Goal: Task Accomplishment & Management: Manage account settings

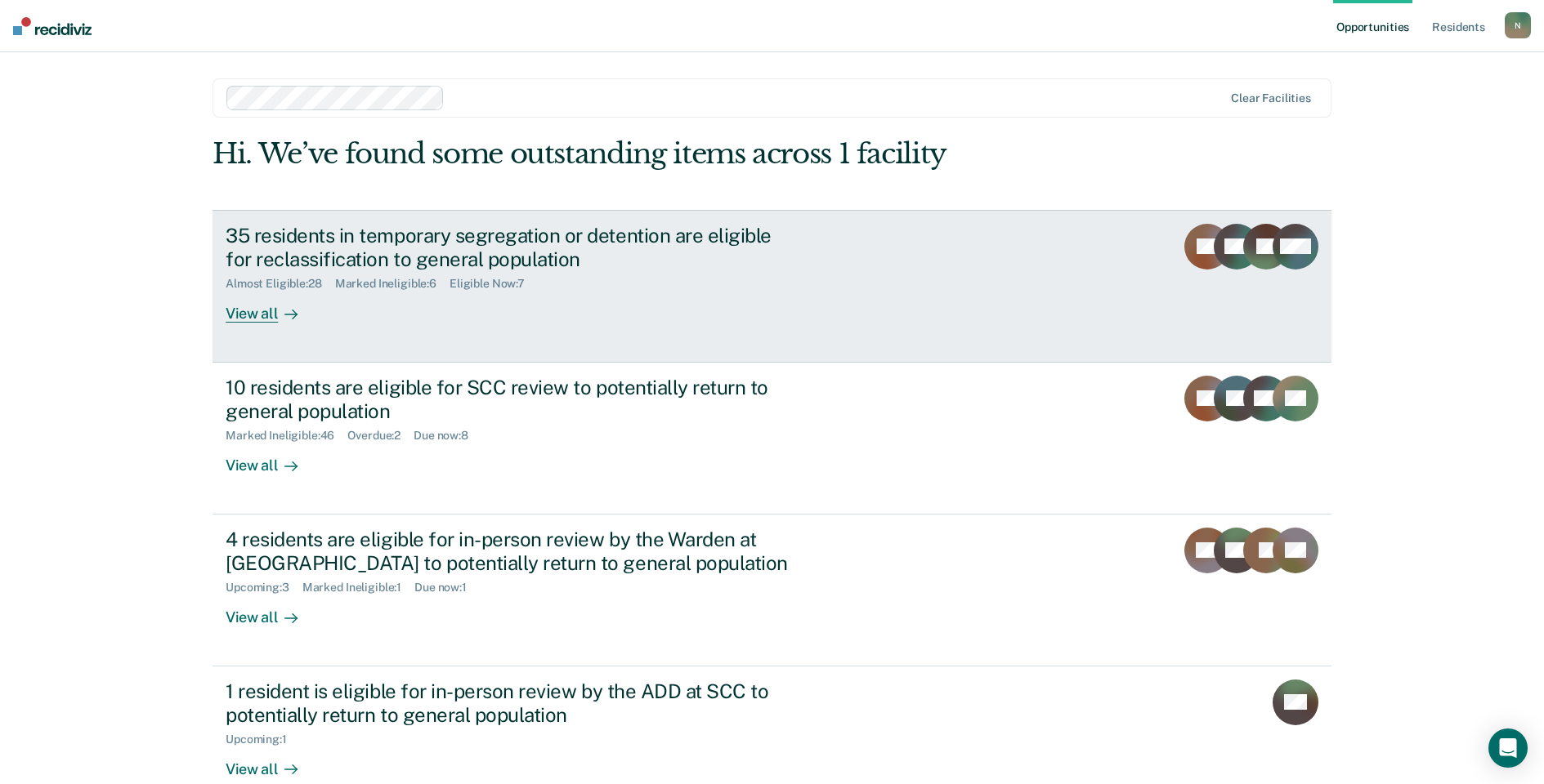
click at [386, 253] on div "35 residents in temporary segregation or detention are eligible for reclassific…" at bounding box center [512, 248] width 574 height 48
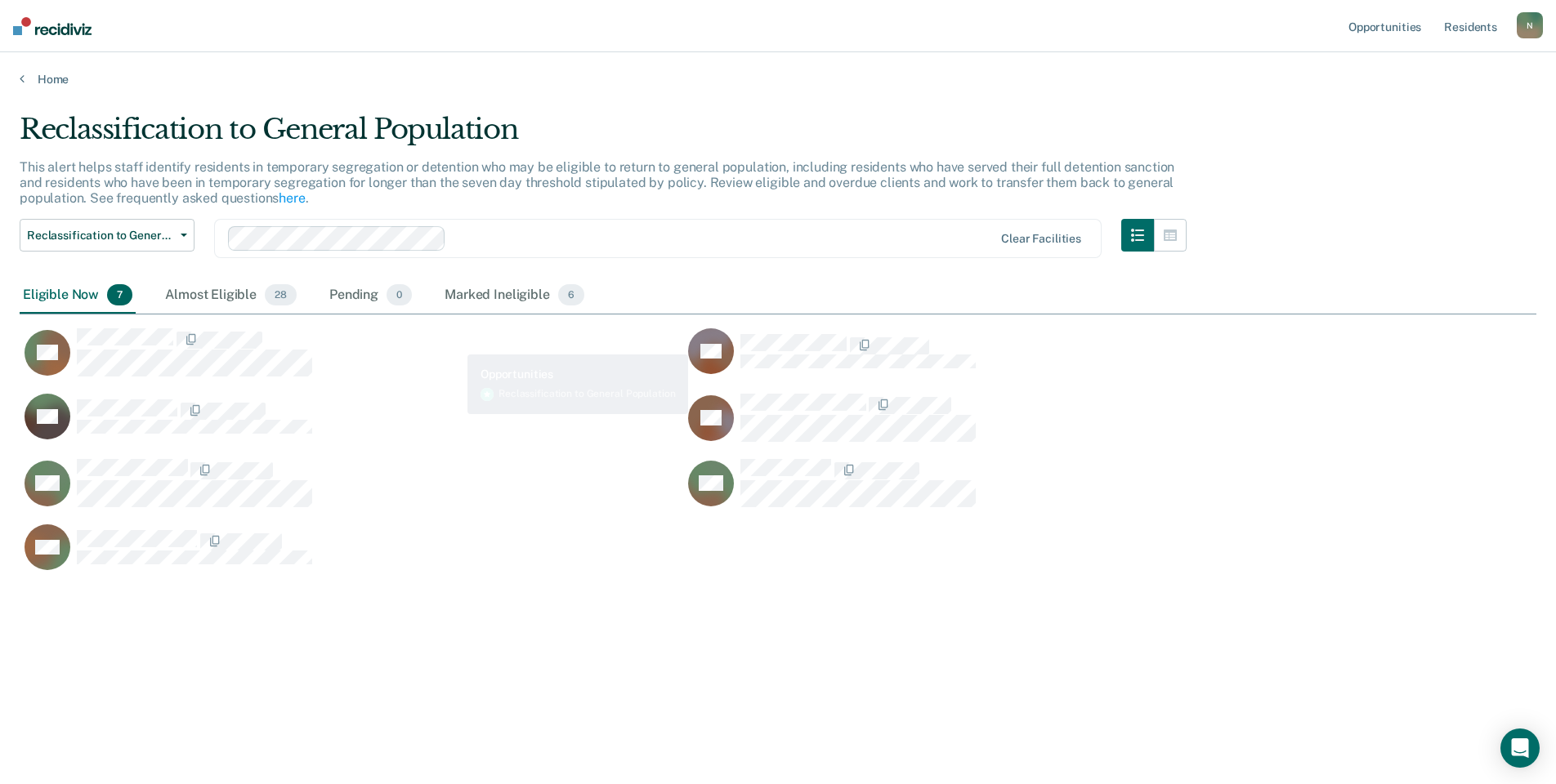
scroll to position [537, 1504]
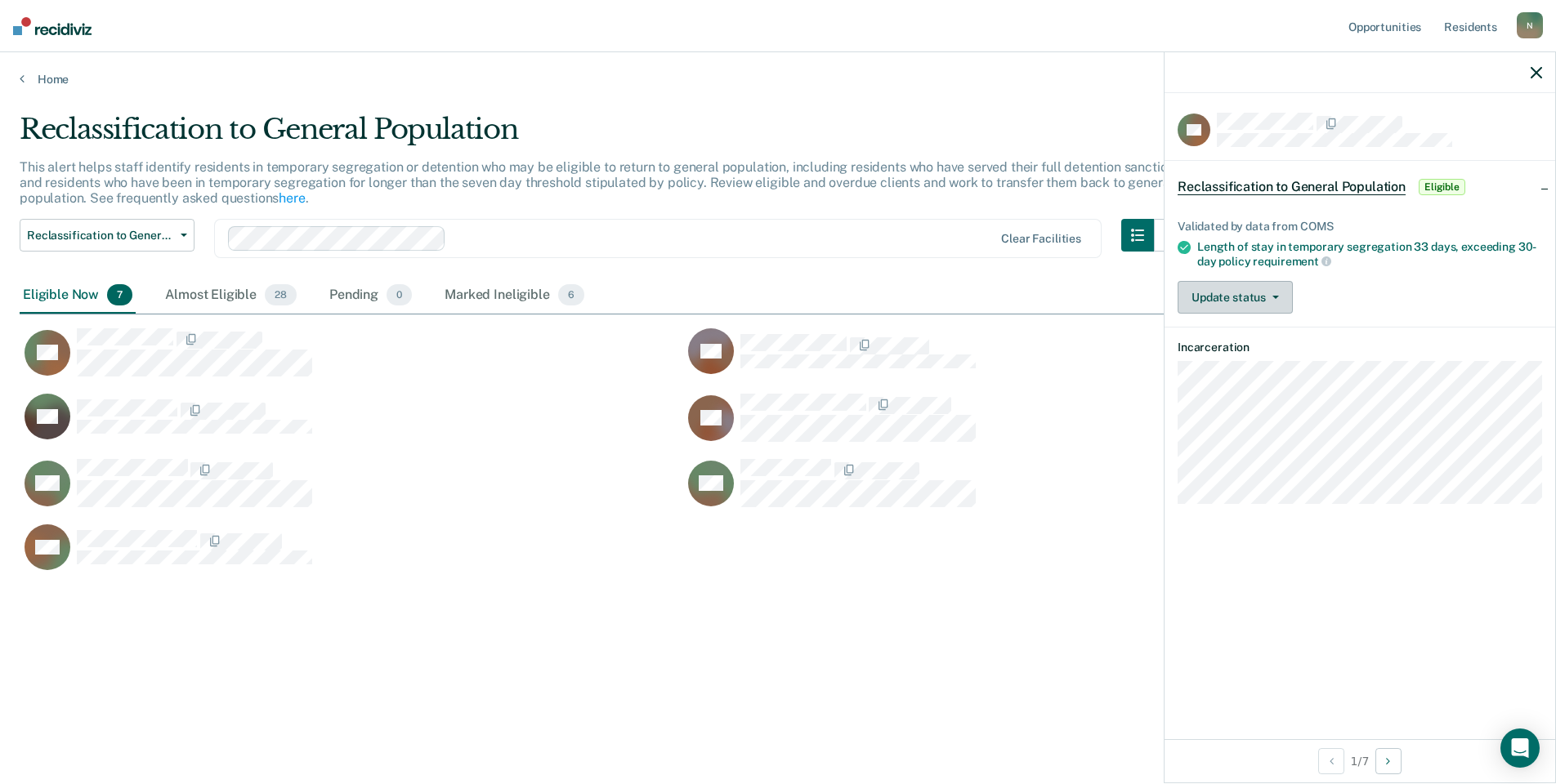
click at [1235, 305] on button "Update status" at bounding box center [1235, 297] width 115 height 33
click at [1255, 359] on button "Mark Ineligible" at bounding box center [1256, 363] width 158 height 26
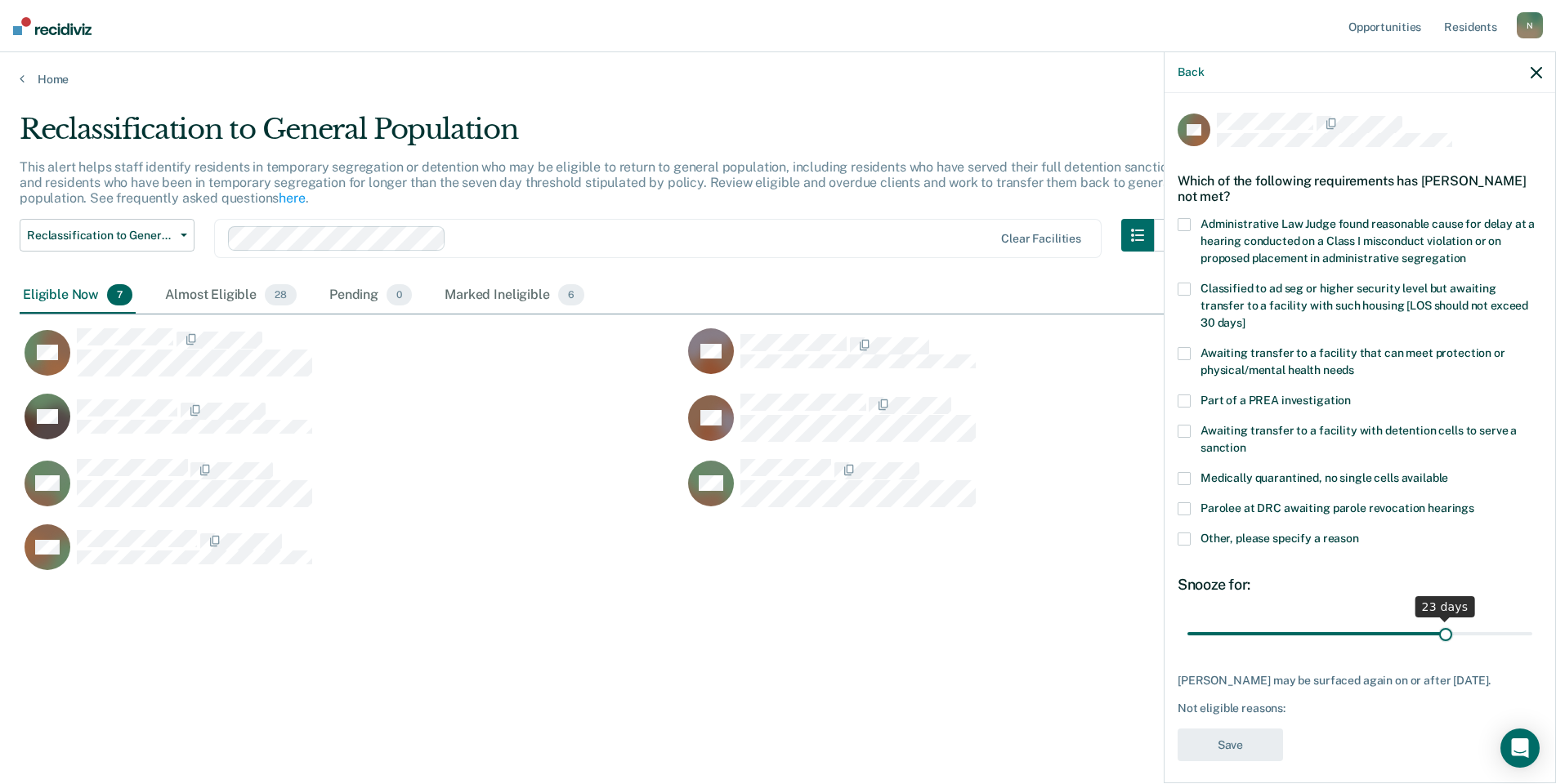
drag, startPoint x: 1524, startPoint y: 615, endPoint x: 1430, endPoint y: 611, distance: 94.1
click at [1430, 619] on input "range" at bounding box center [1360, 633] width 345 height 29
drag, startPoint x: 1433, startPoint y: 634, endPoint x: 1415, endPoint y: 637, distance: 18.2
type input "21"
click at [1415, 637] on input "range" at bounding box center [1360, 633] width 345 height 29
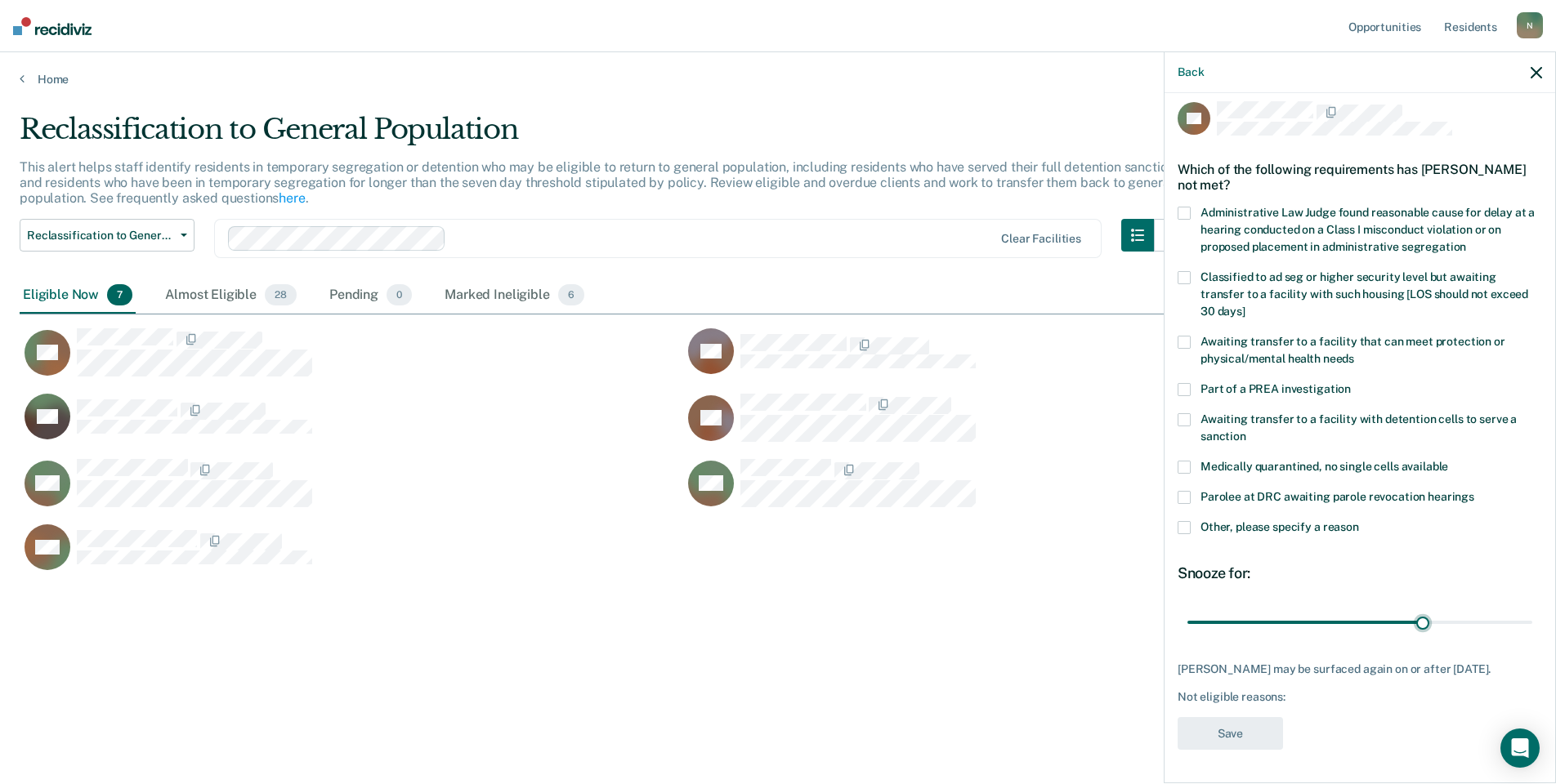
scroll to position [23, 0]
click at [1191, 521] on label "Other, please specify a reason" at bounding box center [1360, 530] width 365 height 17
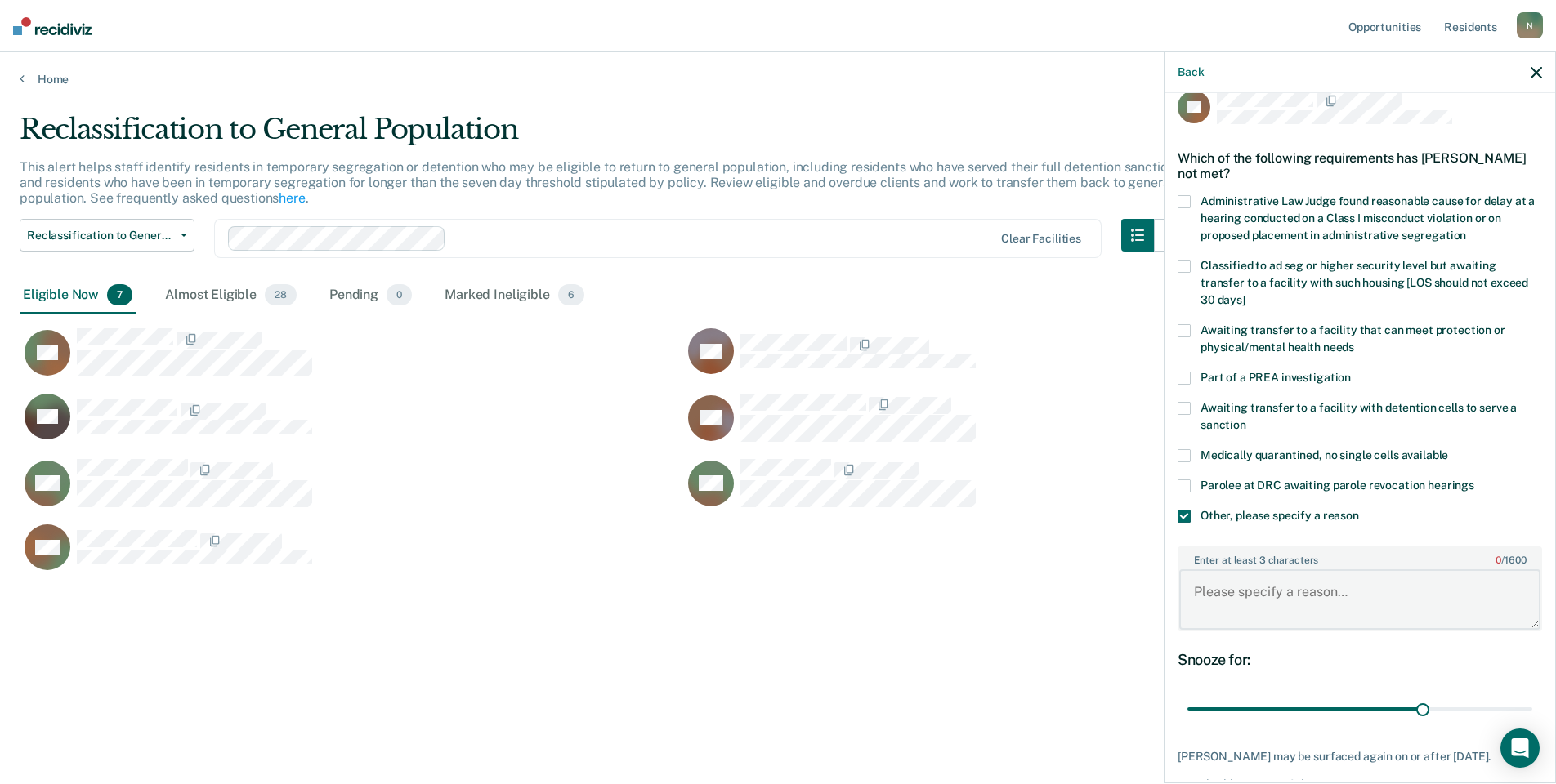
click at [1229, 607] on textarea "Enter at least 3 characters 0 / 1600" at bounding box center [1360, 600] width 361 height 61
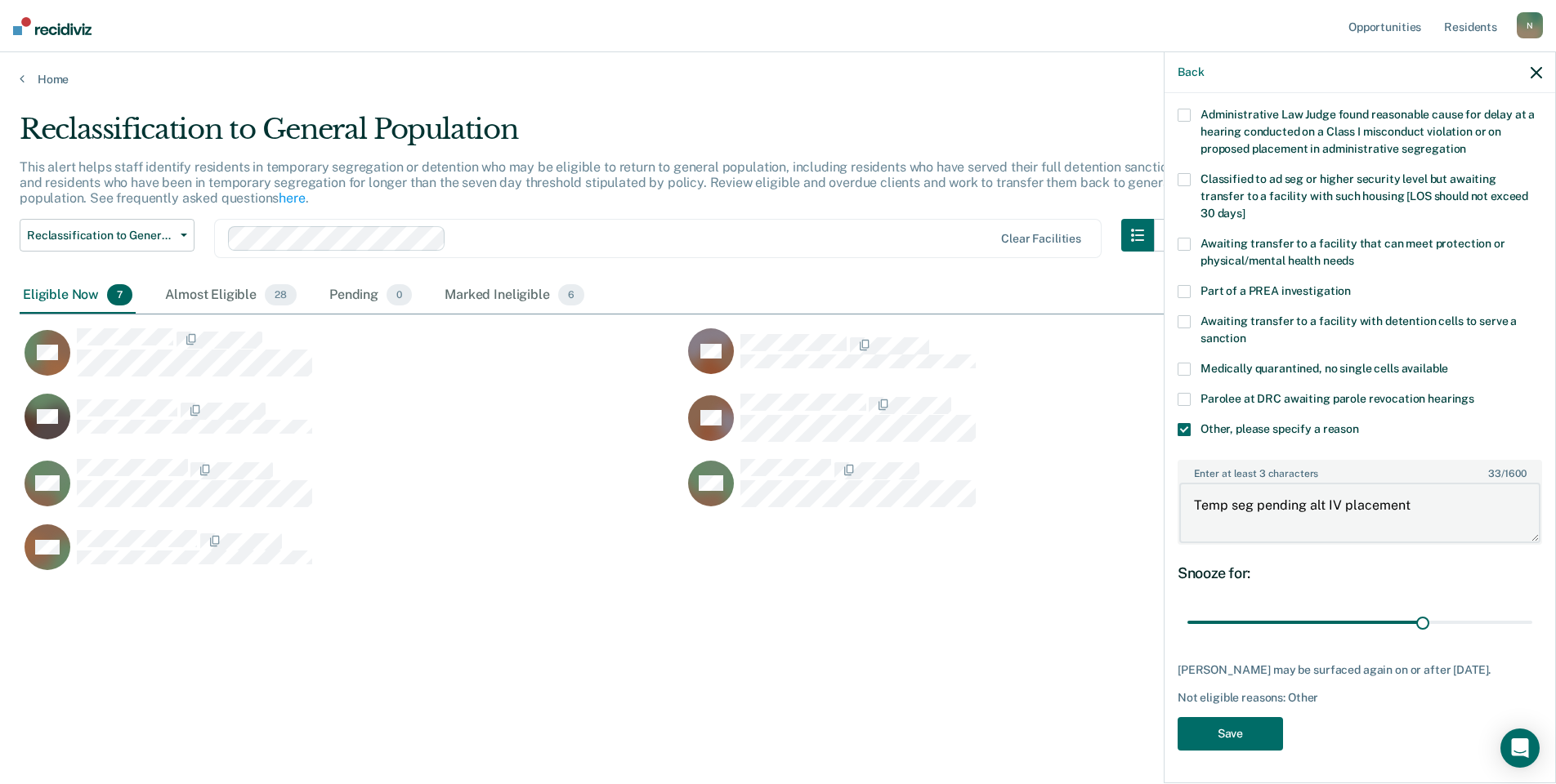
scroll to position [121, 0]
type textarea "Temp seg pending alt IV placement"
click at [1219, 728] on button "Save" at bounding box center [1230, 734] width 105 height 34
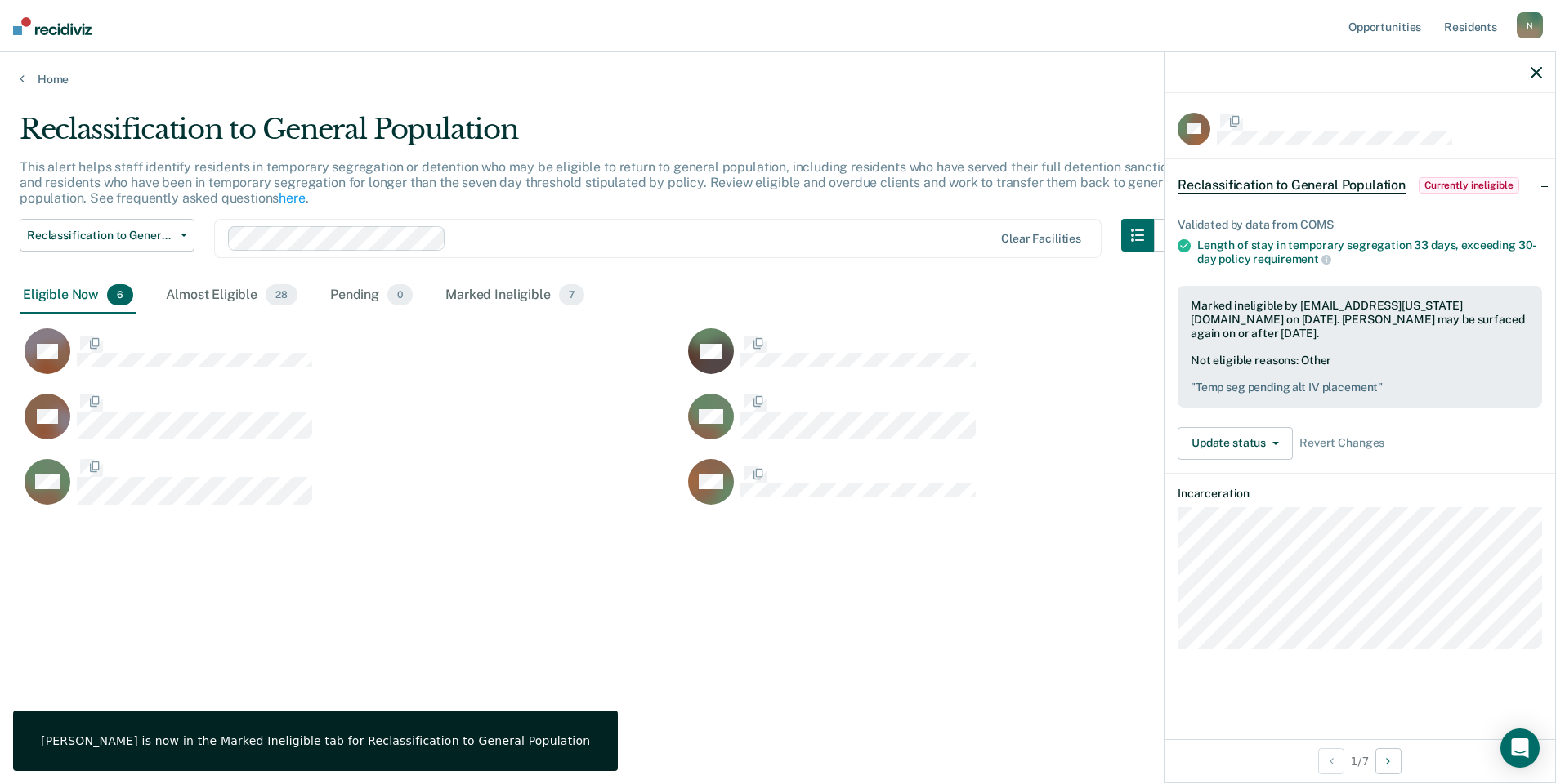
scroll to position [0, 0]
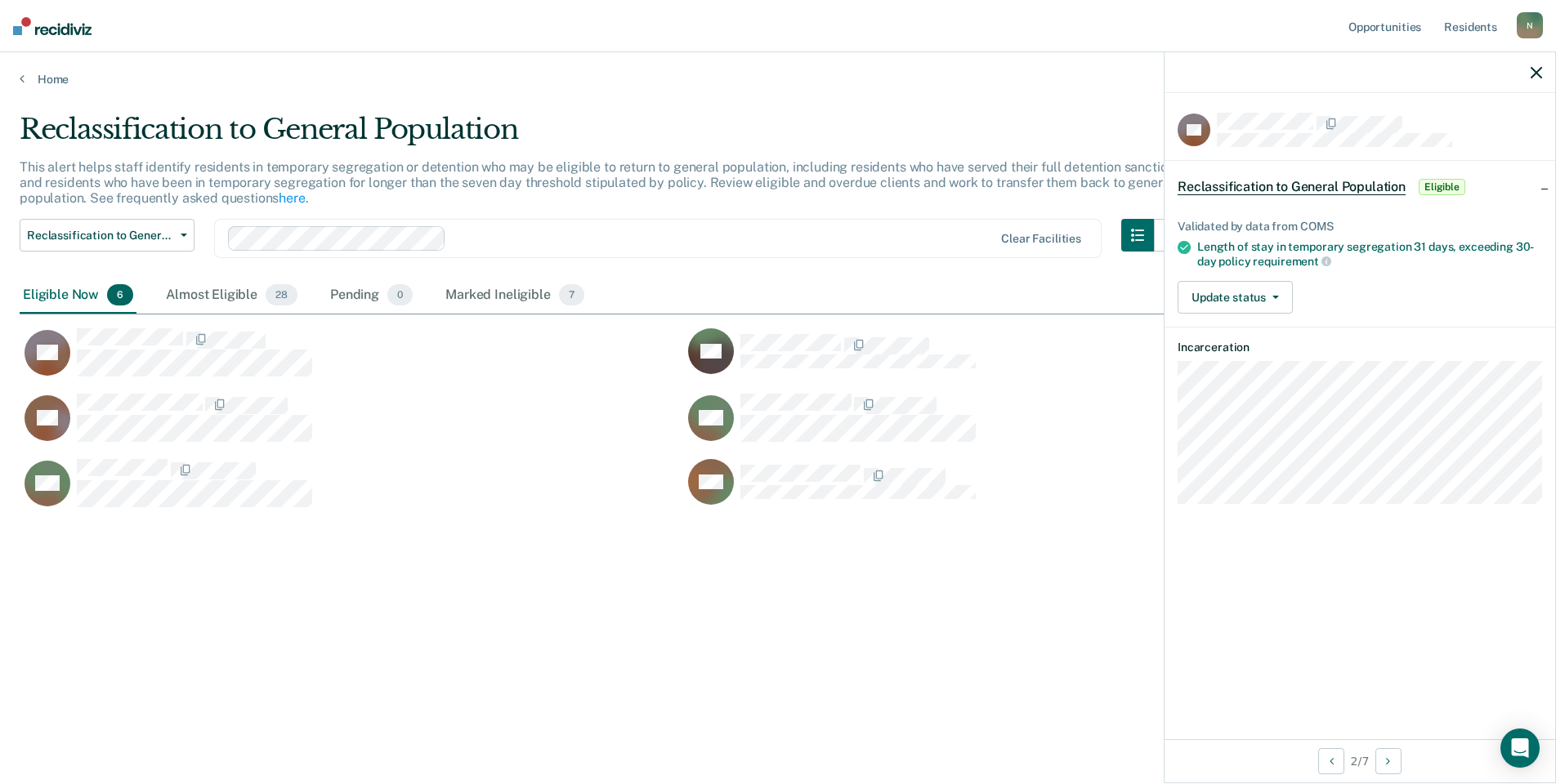
click at [1221, 257] on div "Length of stay in temporary segregation 31 days, exceeding 30-day policy requir…" at bounding box center [1370, 254] width 345 height 28
click at [1214, 303] on button "Update status" at bounding box center [1235, 297] width 115 height 33
click at [1251, 374] on button "Mark Ineligible" at bounding box center [1256, 363] width 158 height 26
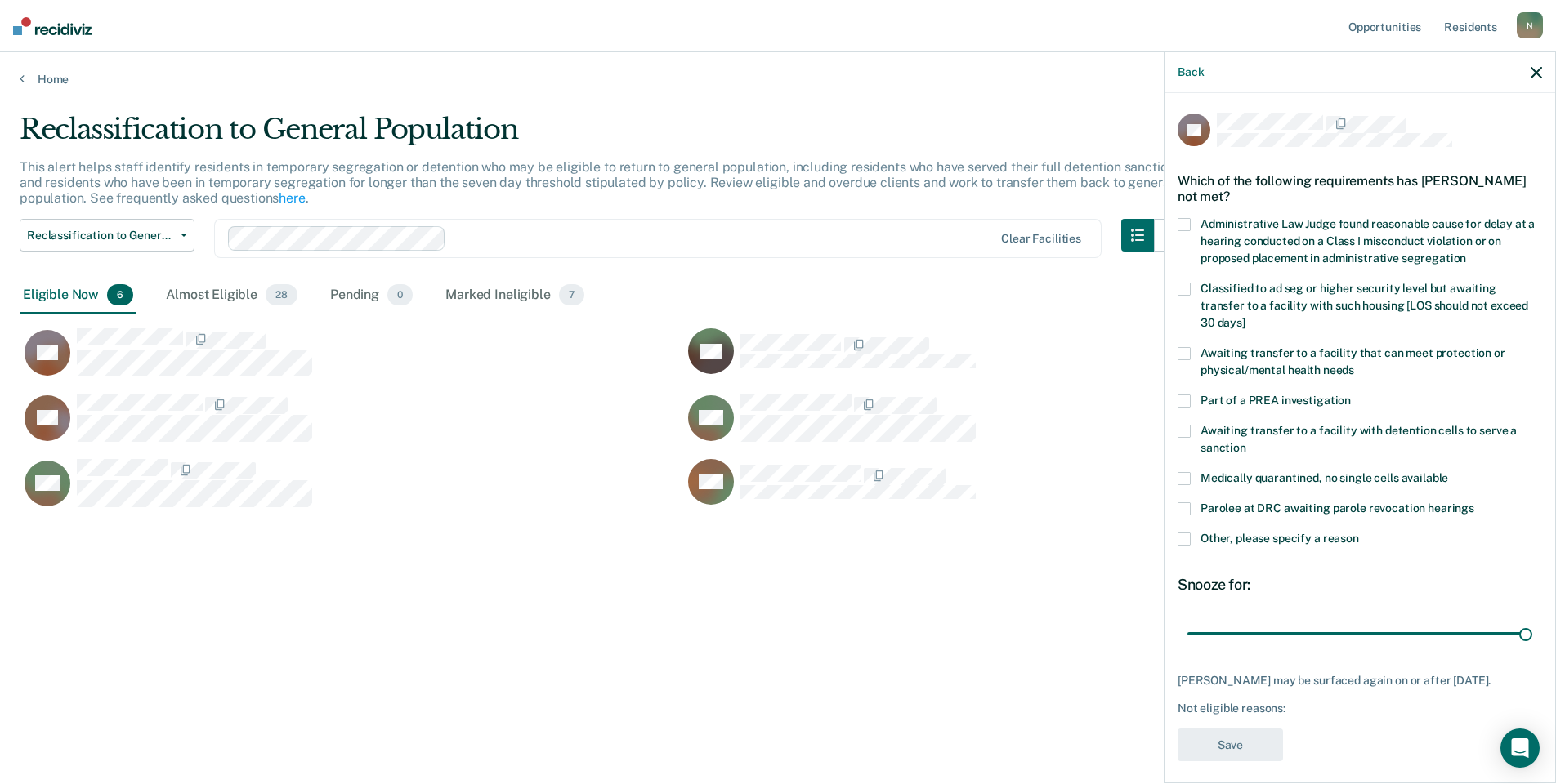
drag, startPoint x: 1184, startPoint y: 543, endPoint x: 1200, endPoint y: 546, distance: 16.3
click at [1184, 542] on span at bounding box center [1184, 539] width 13 height 13
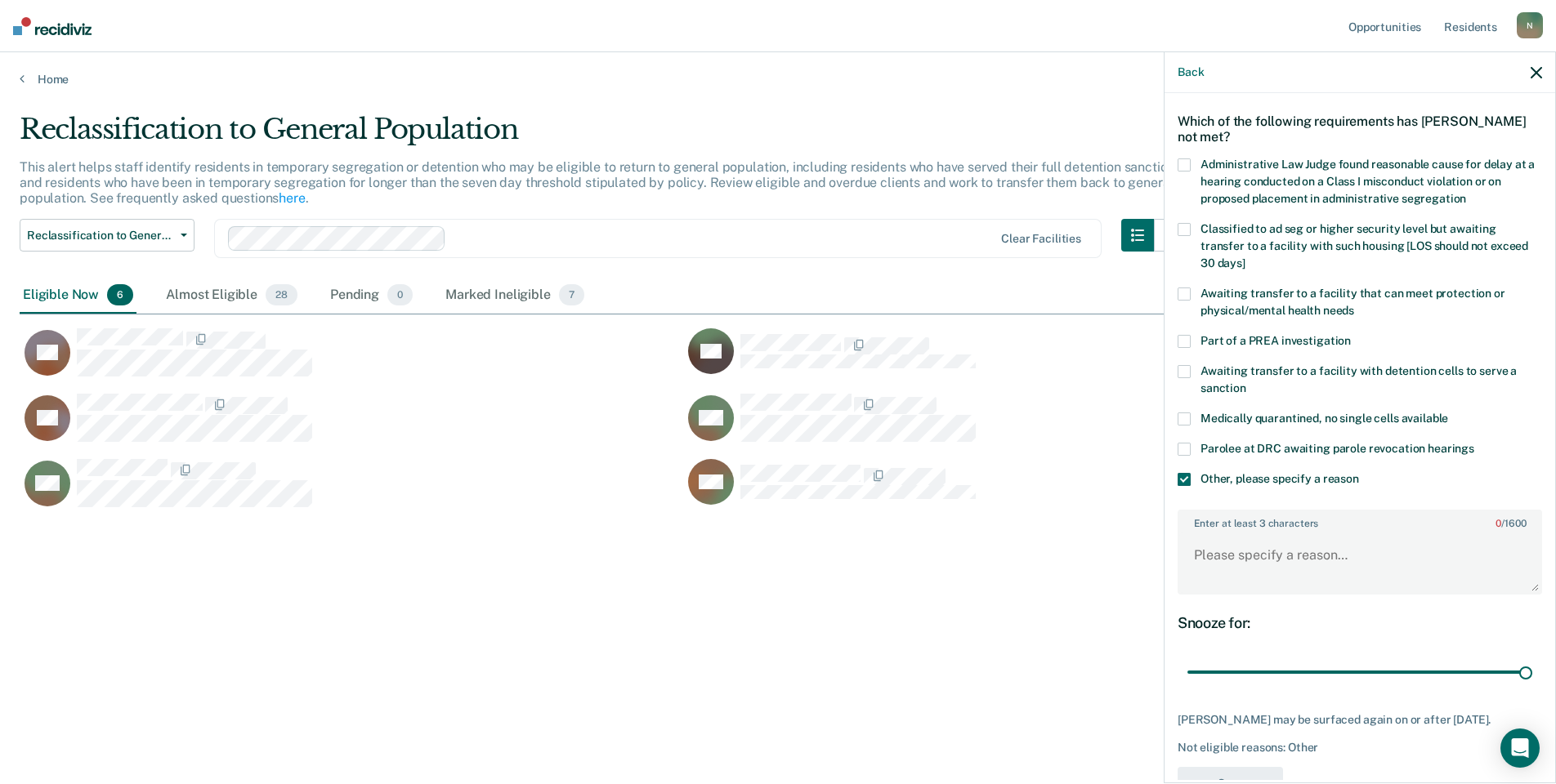
scroll to position [121, 0]
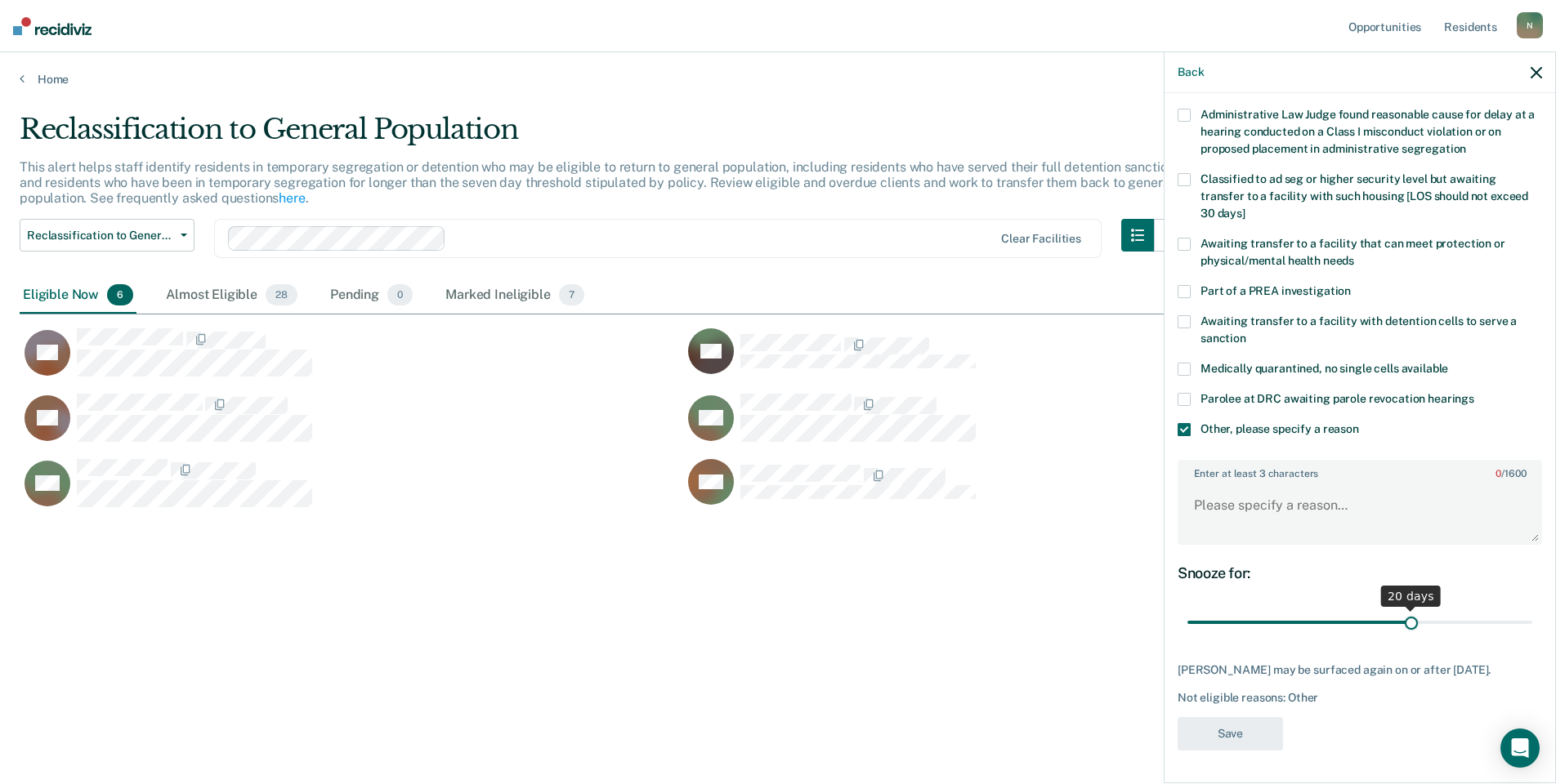
drag, startPoint x: 1512, startPoint y: 608, endPoint x: 1400, endPoint y: 612, distance: 112.1
type input "20"
click at [1400, 612] on input "range" at bounding box center [1360, 622] width 345 height 29
click at [1230, 497] on textarea "Enter at least 3 characters 0 / 1600" at bounding box center [1360, 513] width 361 height 61
type textarea "S"
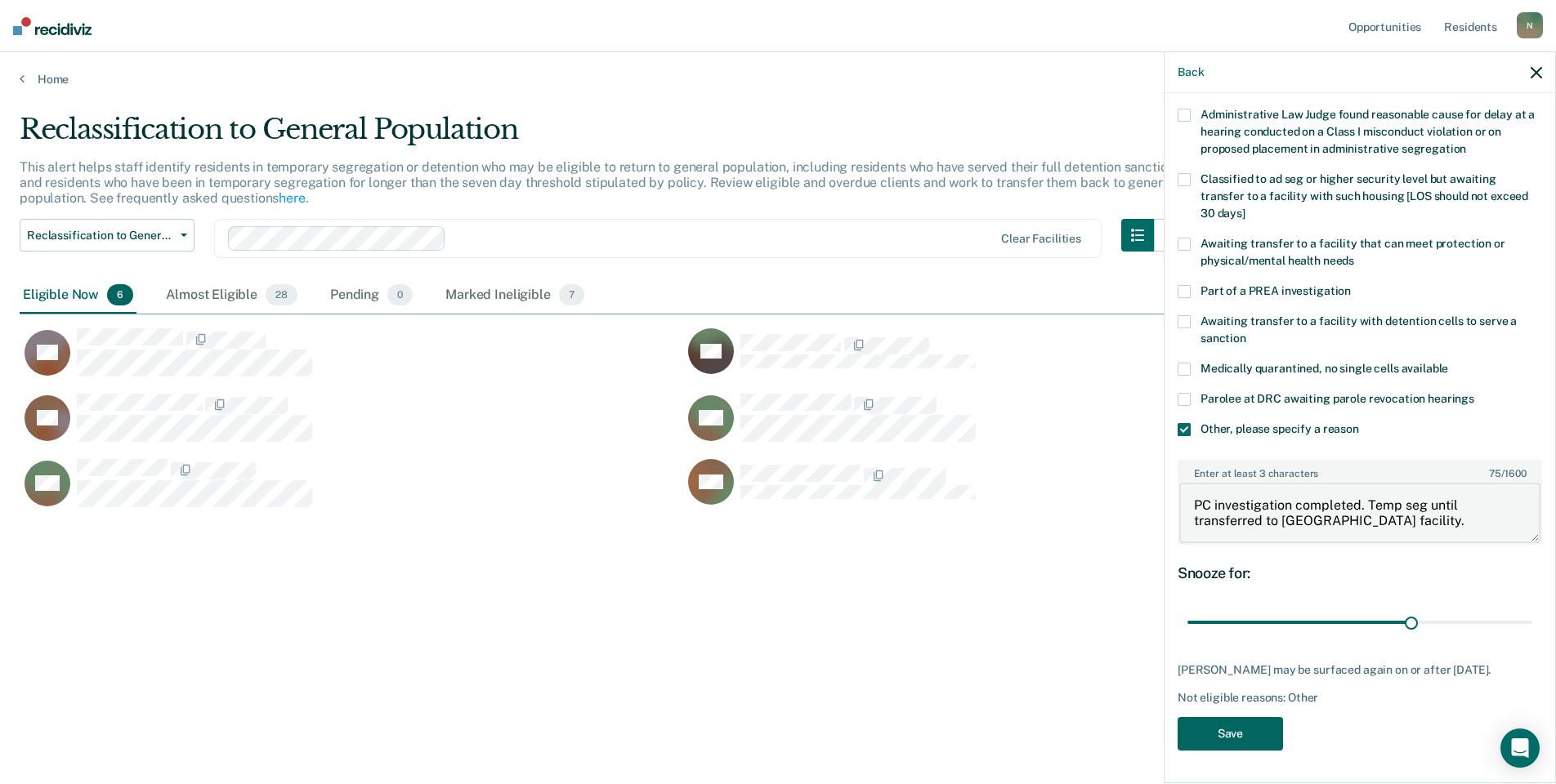
type textarea "PC investigation completed. Temp seg until transferred to [GEOGRAPHIC_DATA] fac…"
click at [1229, 719] on button "Save" at bounding box center [1230, 734] width 105 height 34
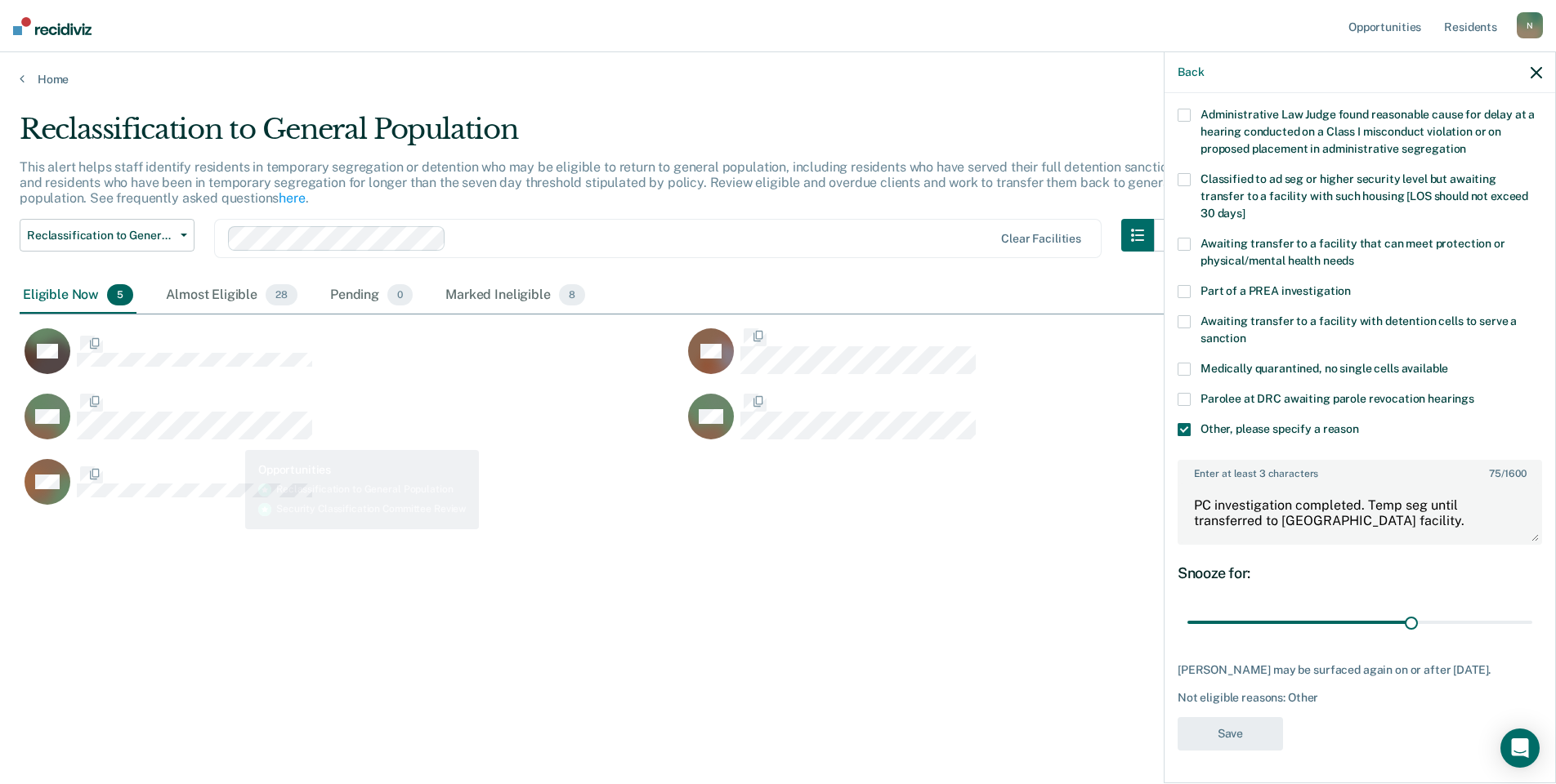
scroll to position [0, 0]
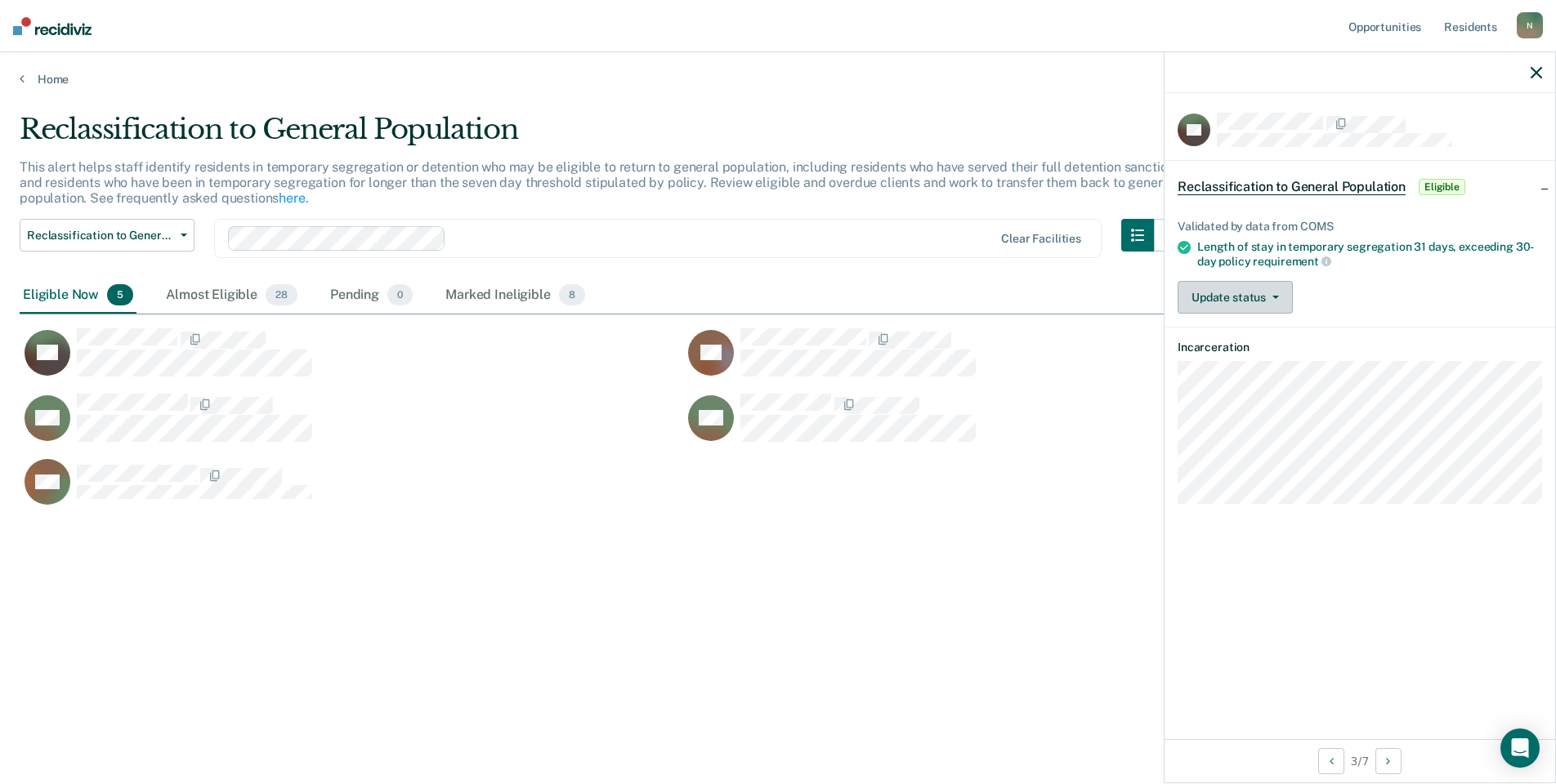
click at [1278, 300] on button "Update status" at bounding box center [1235, 297] width 115 height 33
click at [1276, 366] on button "Mark Ineligible" at bounding box center [1256, 363] width 158 height 26
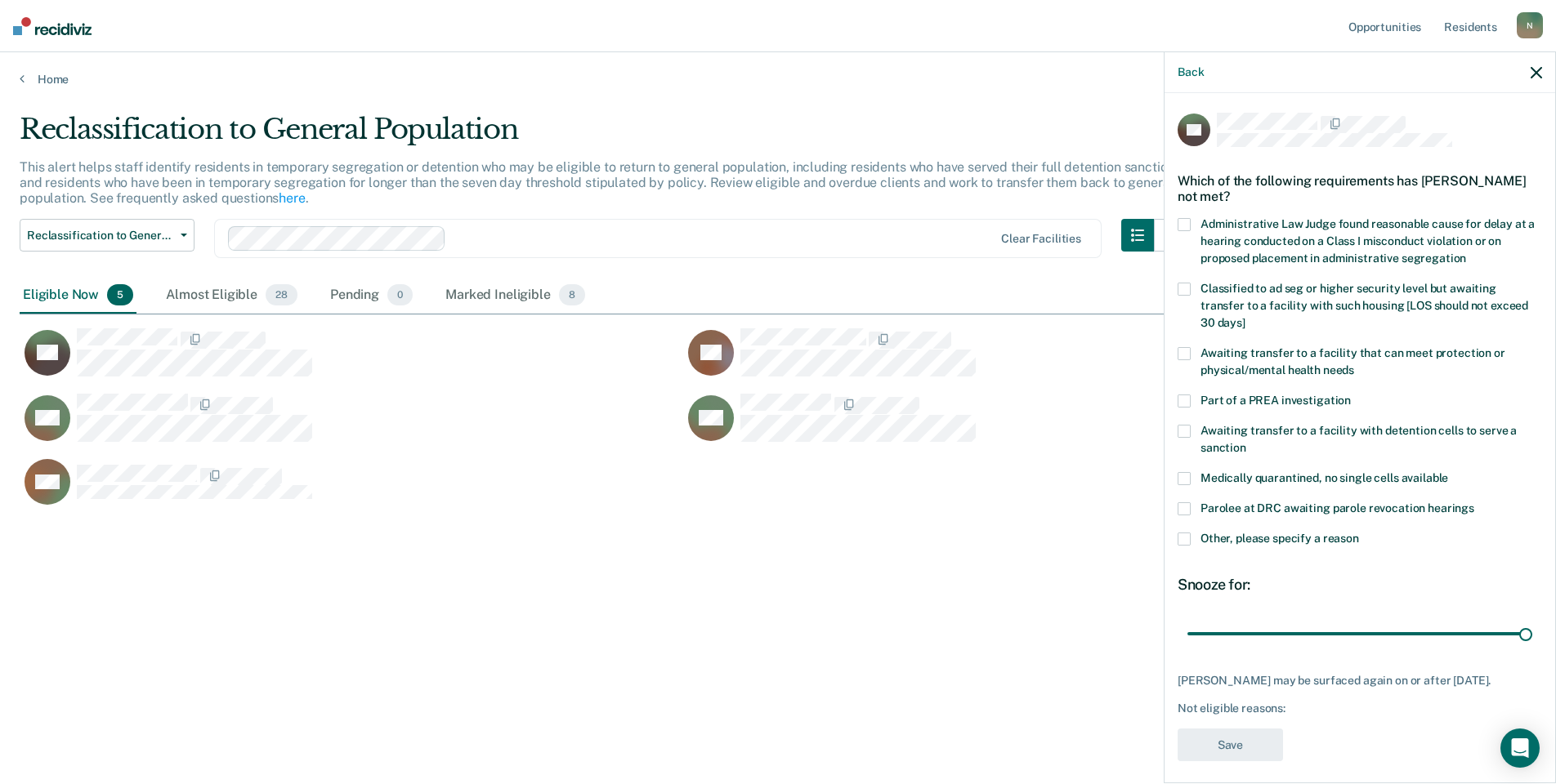
click at [1189, 534] on span at bounding box center [1184, 539] width 13 height 13
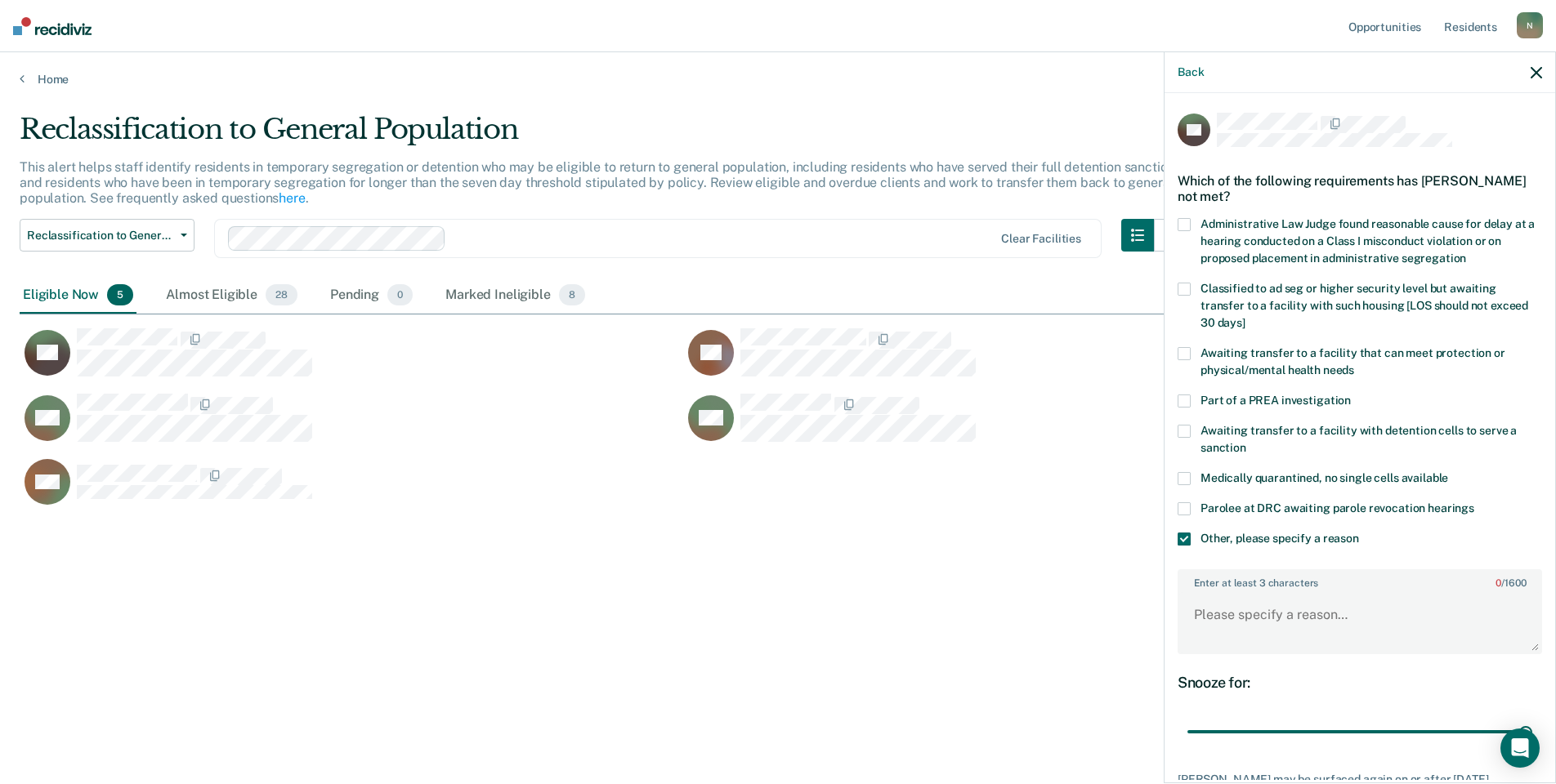
scroll to position [121, 0]
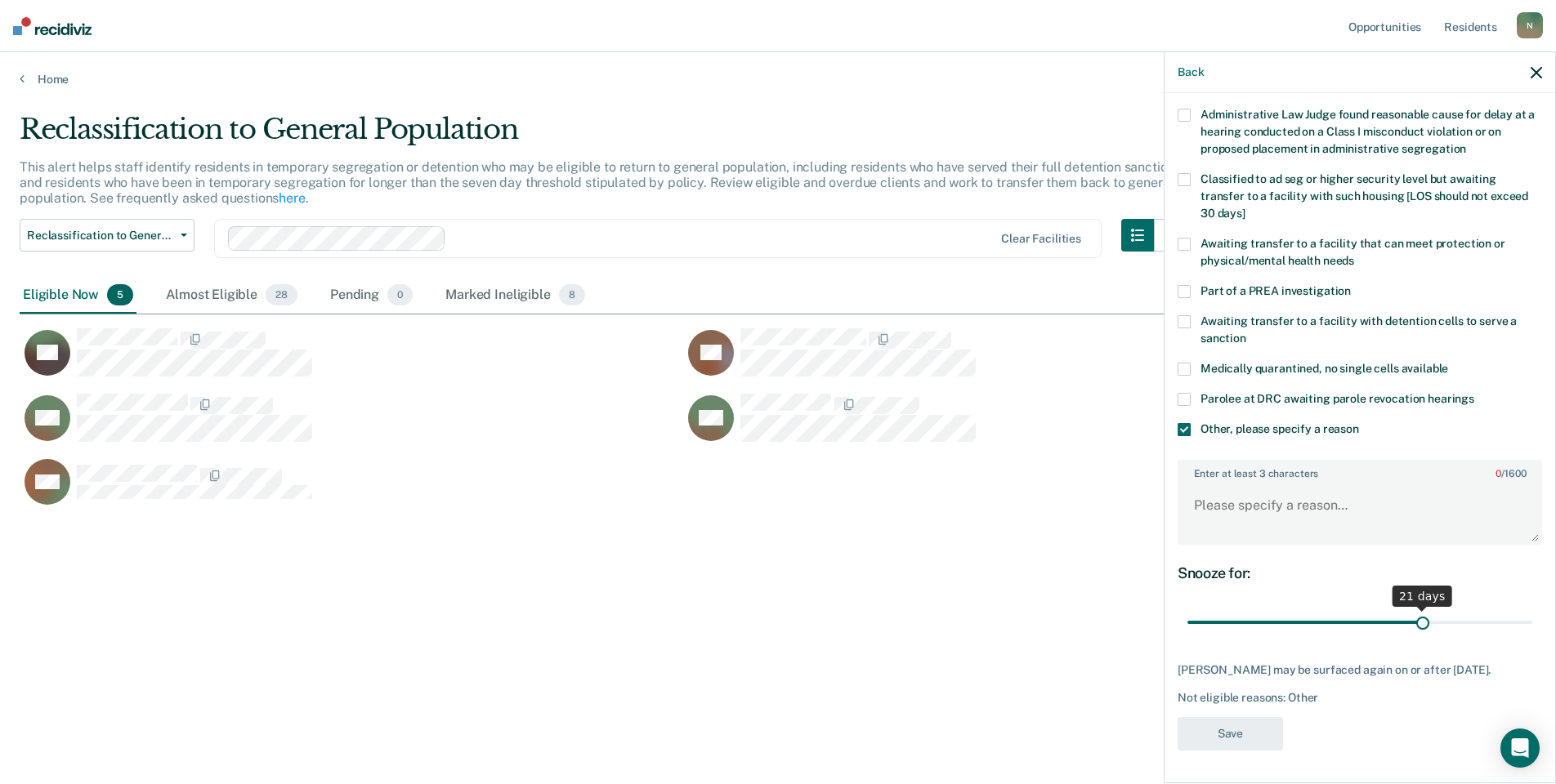
drag, startPoint x: 1512, startPoint y: 612, endPoint x: 1416, endPoint y: 607, distance: 96.1
type input "21"
click at [1416, 608] on input "range" at bounding box center [1360, 622] width 345 height 29
click at [1234, 493] on textarea "Enter at least 3 characters 0 / 1600" at bounding box center [1360, 513] width 361 height 61
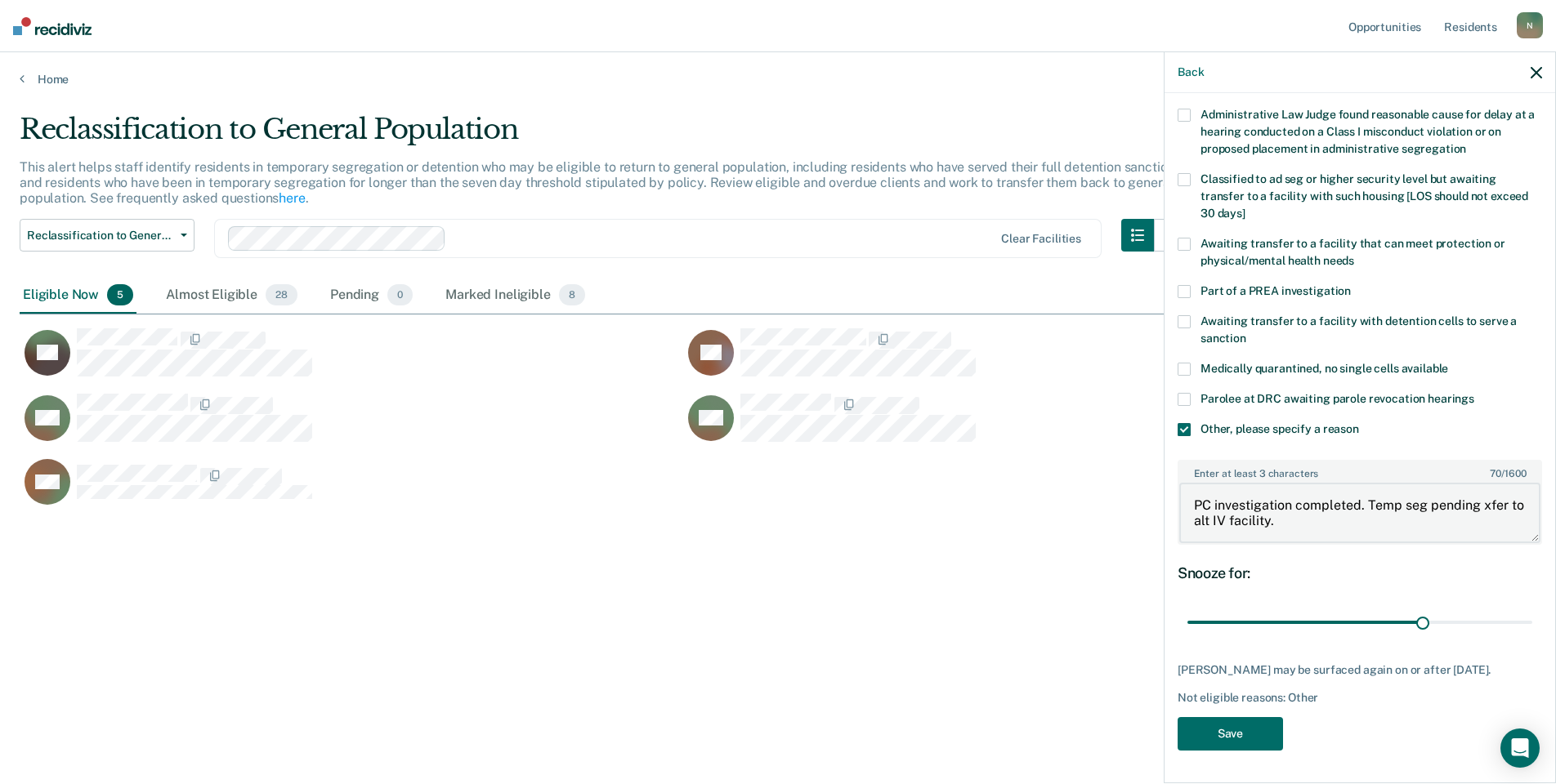
type textarea "PC investigation completed. Temp seg pending xfer to alt IV facility."
click at [1210, 714] on div "JW Which of the following requirements has [PERSON_NAME] not met? Administrativ…" at bounding box center [1360, 382] width 365 height 757
click at [1214, 720] on button "Save" at bounding box center [1230, 734] width 105 height 34
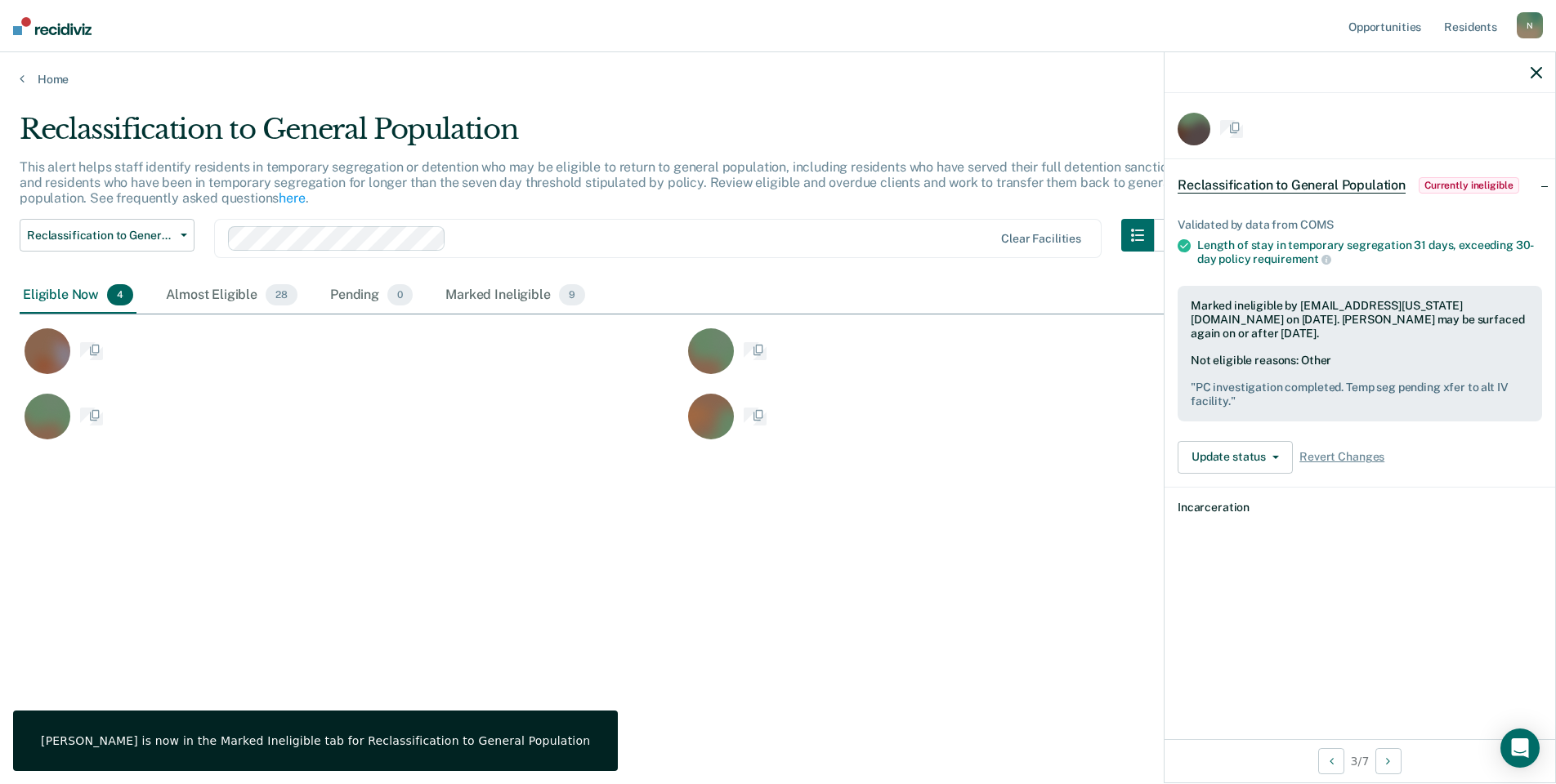
scroll to position [0, 0]
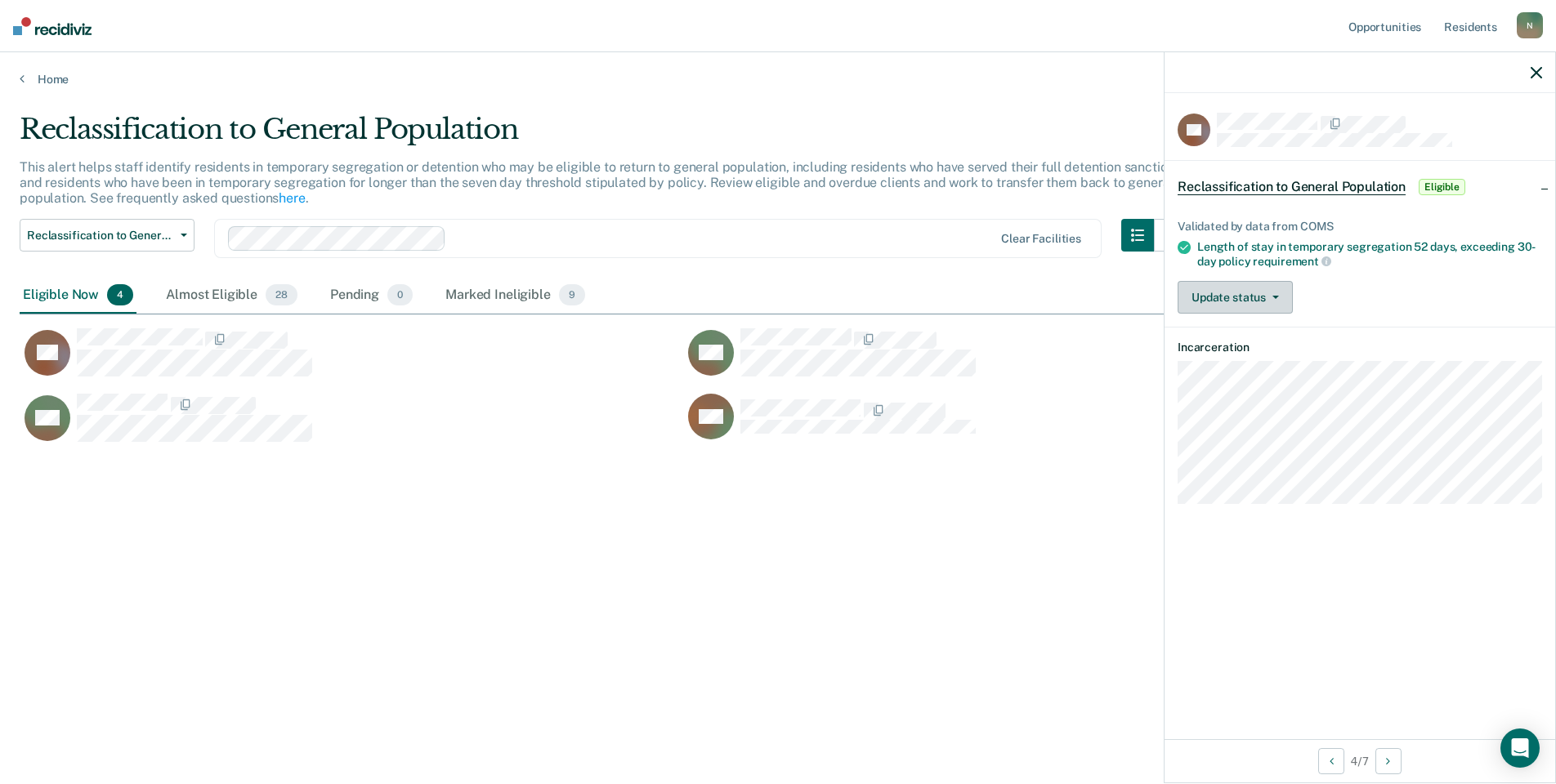
click at [1196, 295] on button "Update status" at bounding box center [1235, 297] width 115 height 33
click at [1228, 354] on button "Mark Ineligible" at bounding box center [1256, 363] width 158 height 26
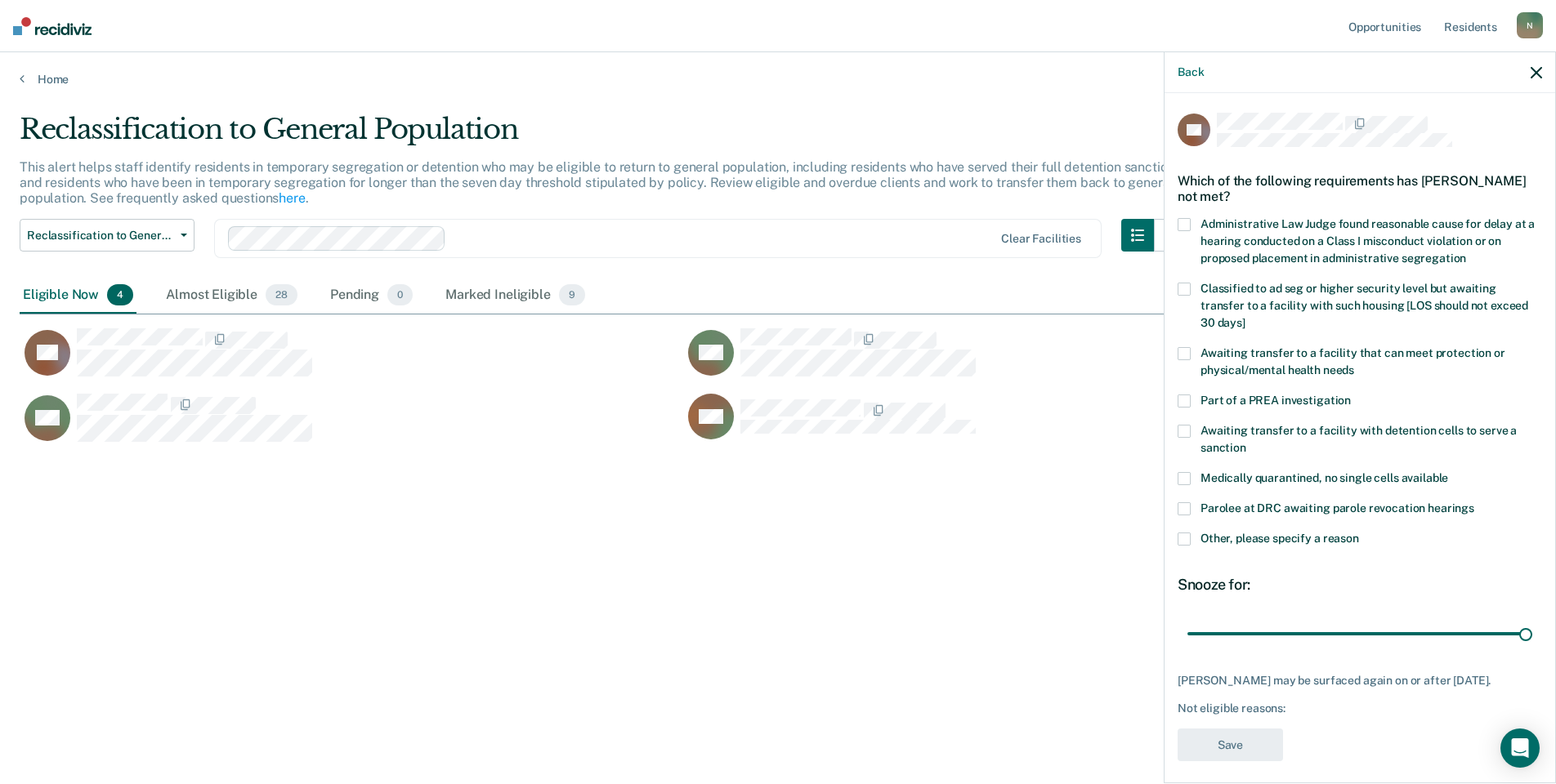
click at [1184, 543] on span at bounding box center [1184, 539] width 13 height 13
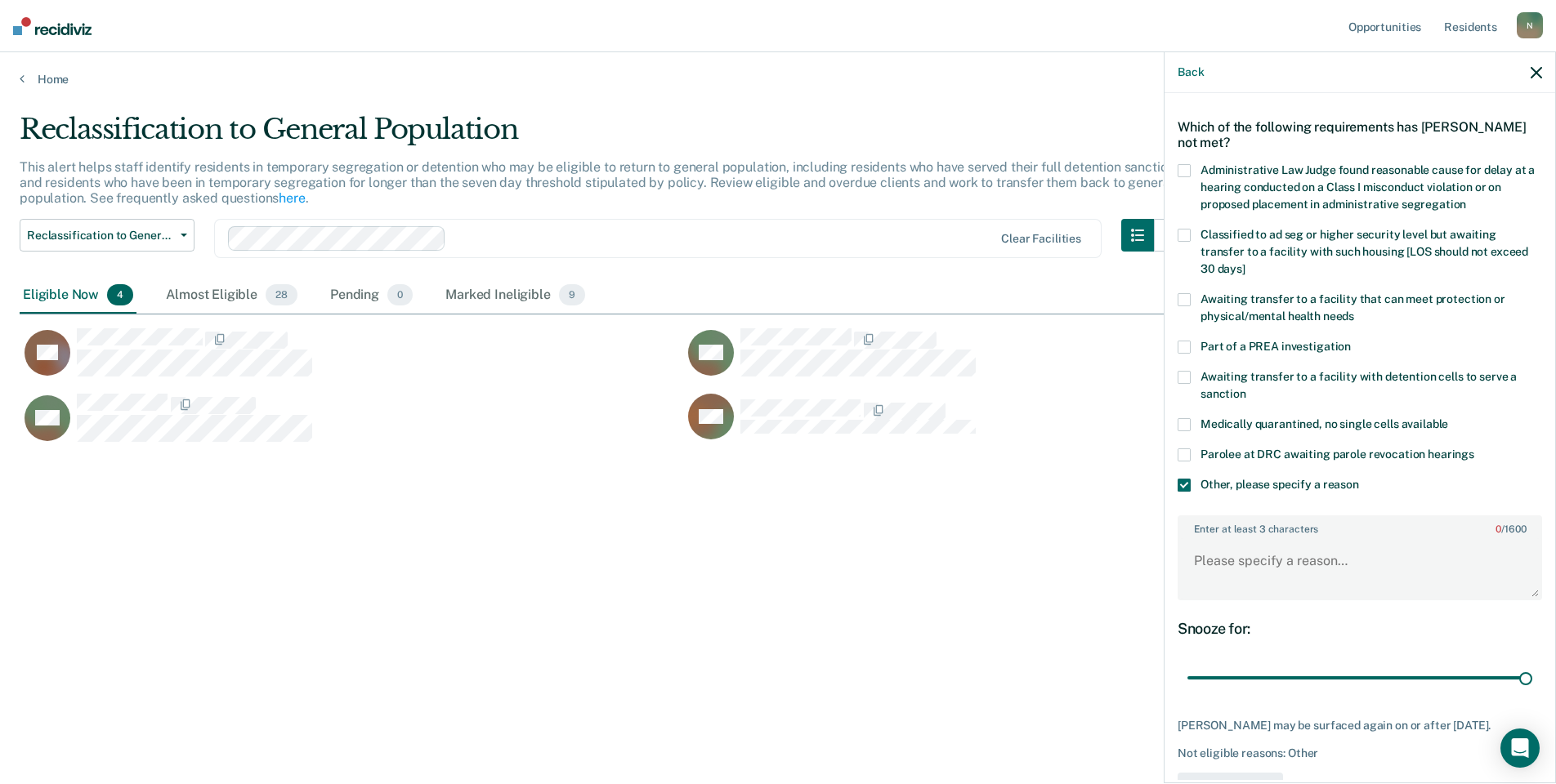
scroll to position [121, 0]
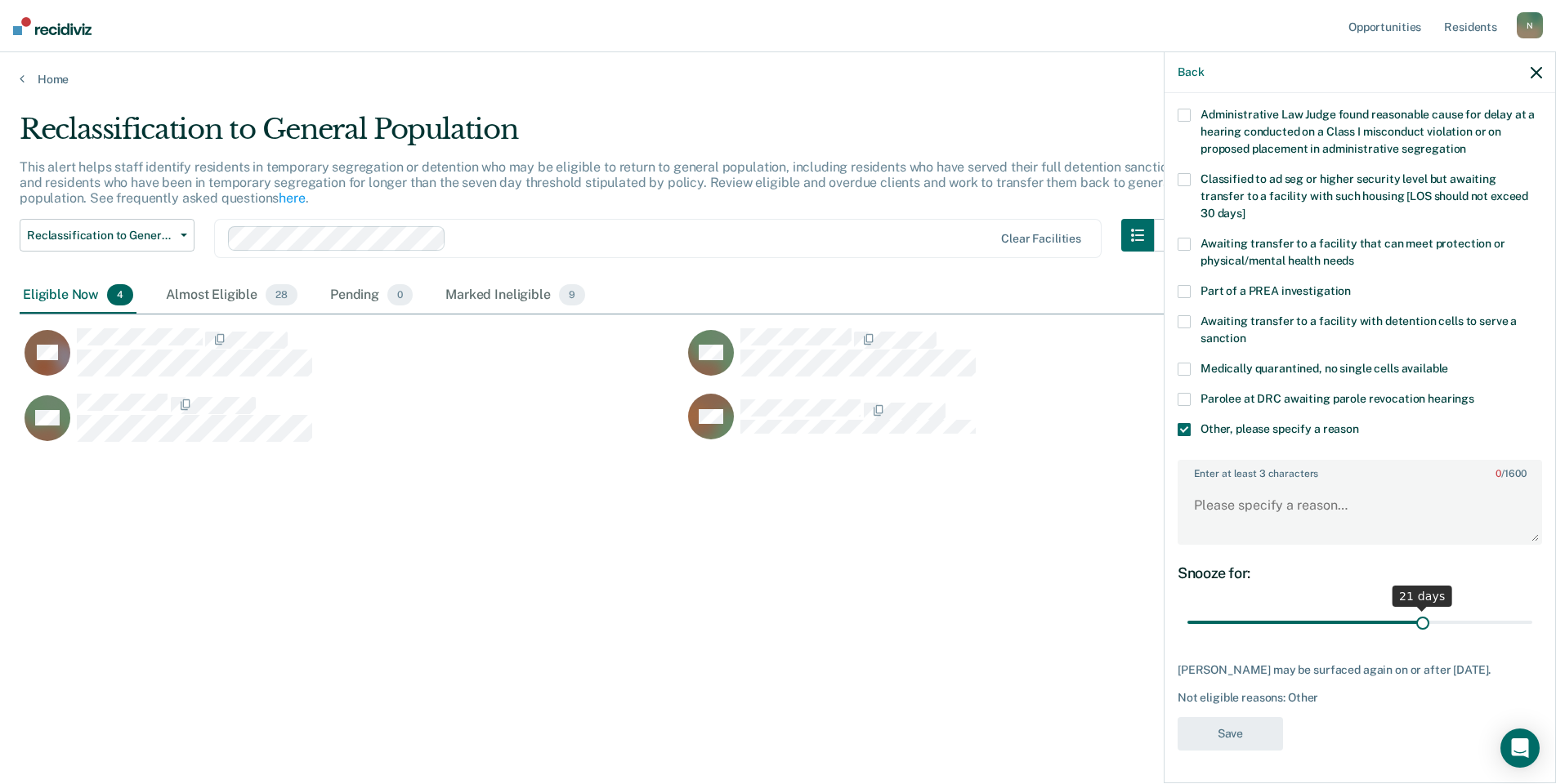
drag, startPoint x: 1509, startPoint y: 611, endPoint x: 1416, endPoint y: 619, distance: 93.3
type input "21"
click at [1416, 619] on input "range" at bounding box center [1360, 622] width 345 height 29
click at [1214, 497] on textarea "Enter at least 3 characters 0 / 1600" at bounding box center [1360, 513] width 361 height 61
type textarea "Temp seg until end of detention [DATE]"
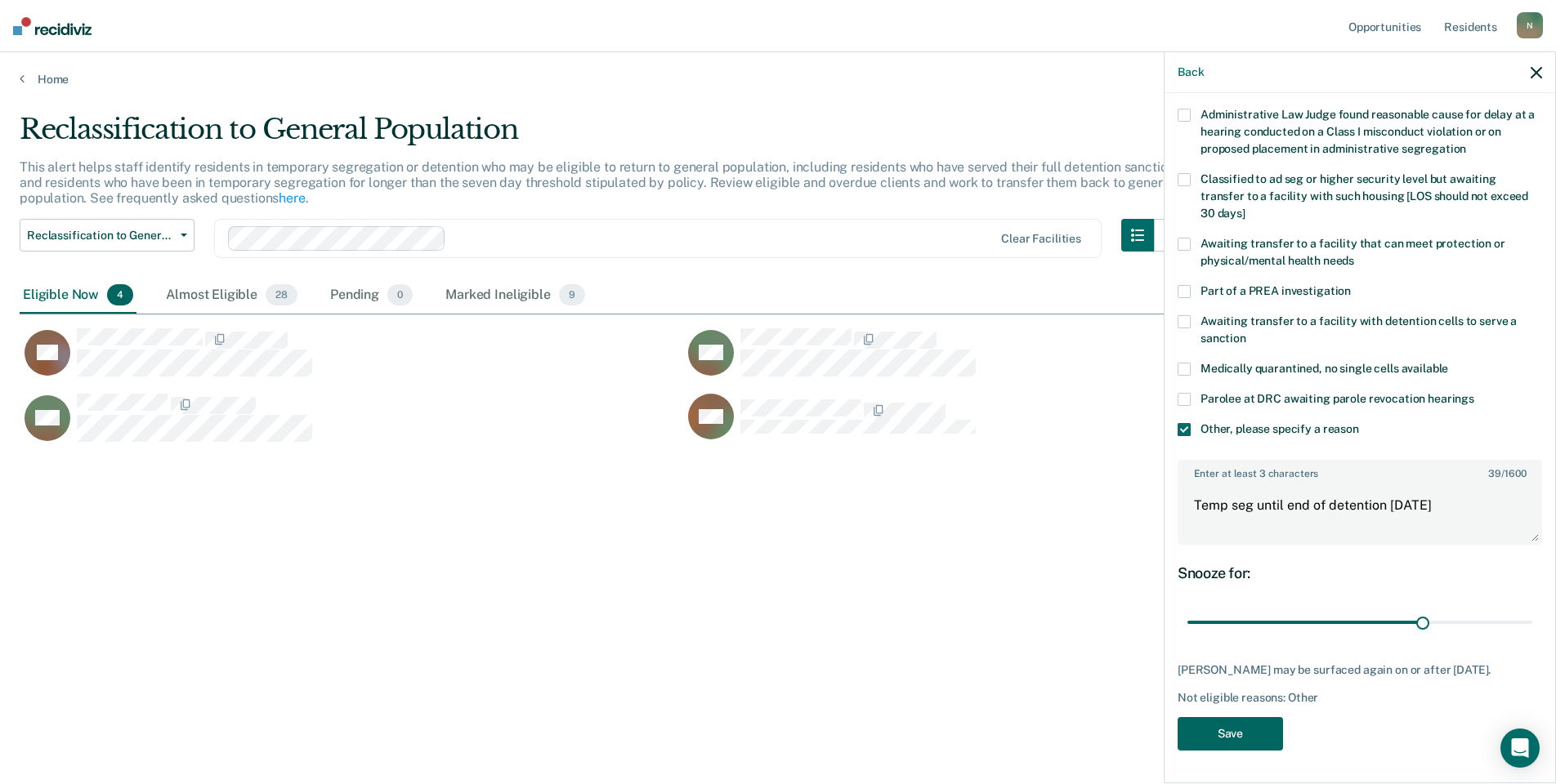
click at [1251, 721] on button "Save" at bounding box center [1230, 734] width 105 height 34
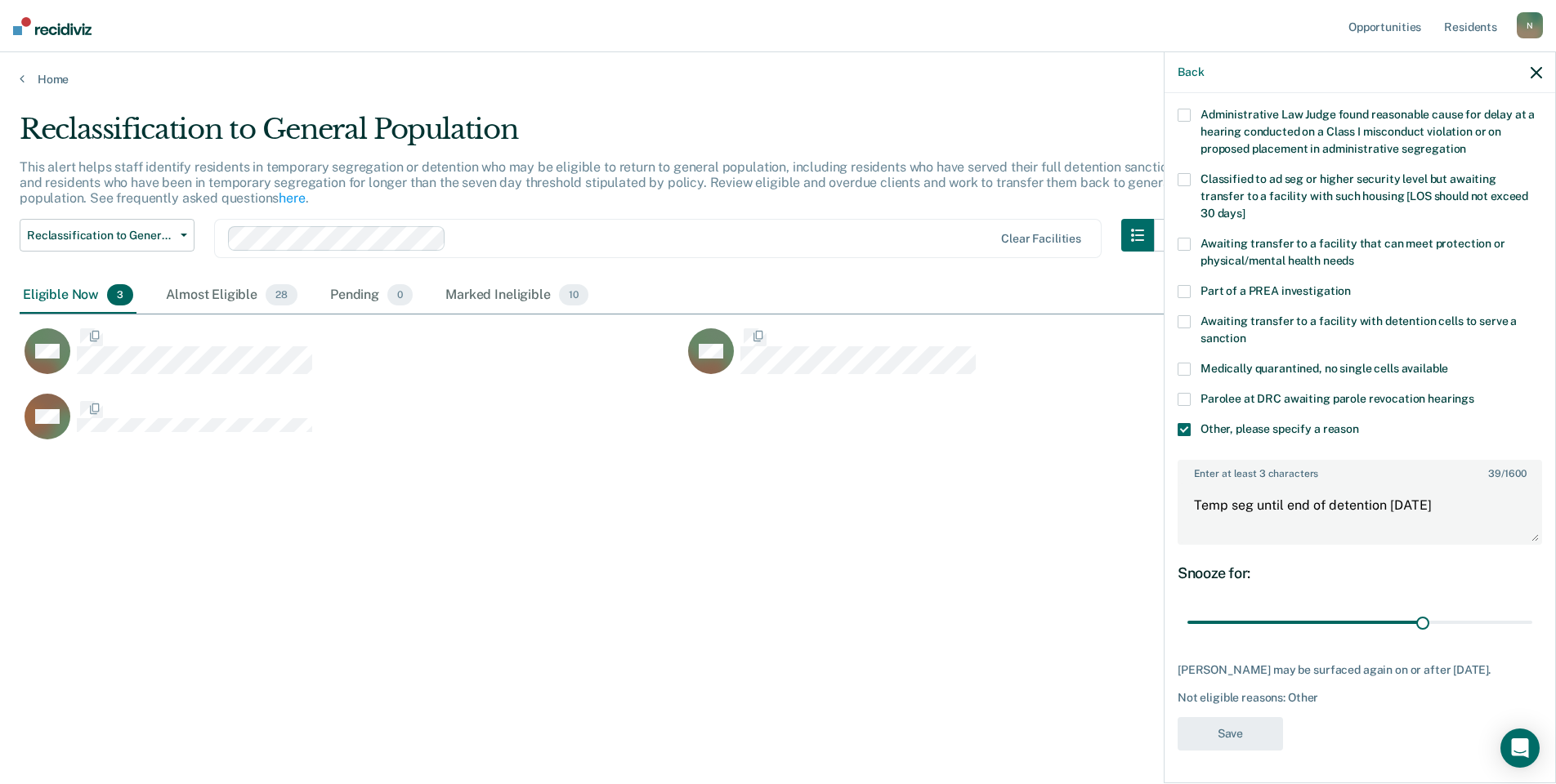
scroll to position [0, 0]
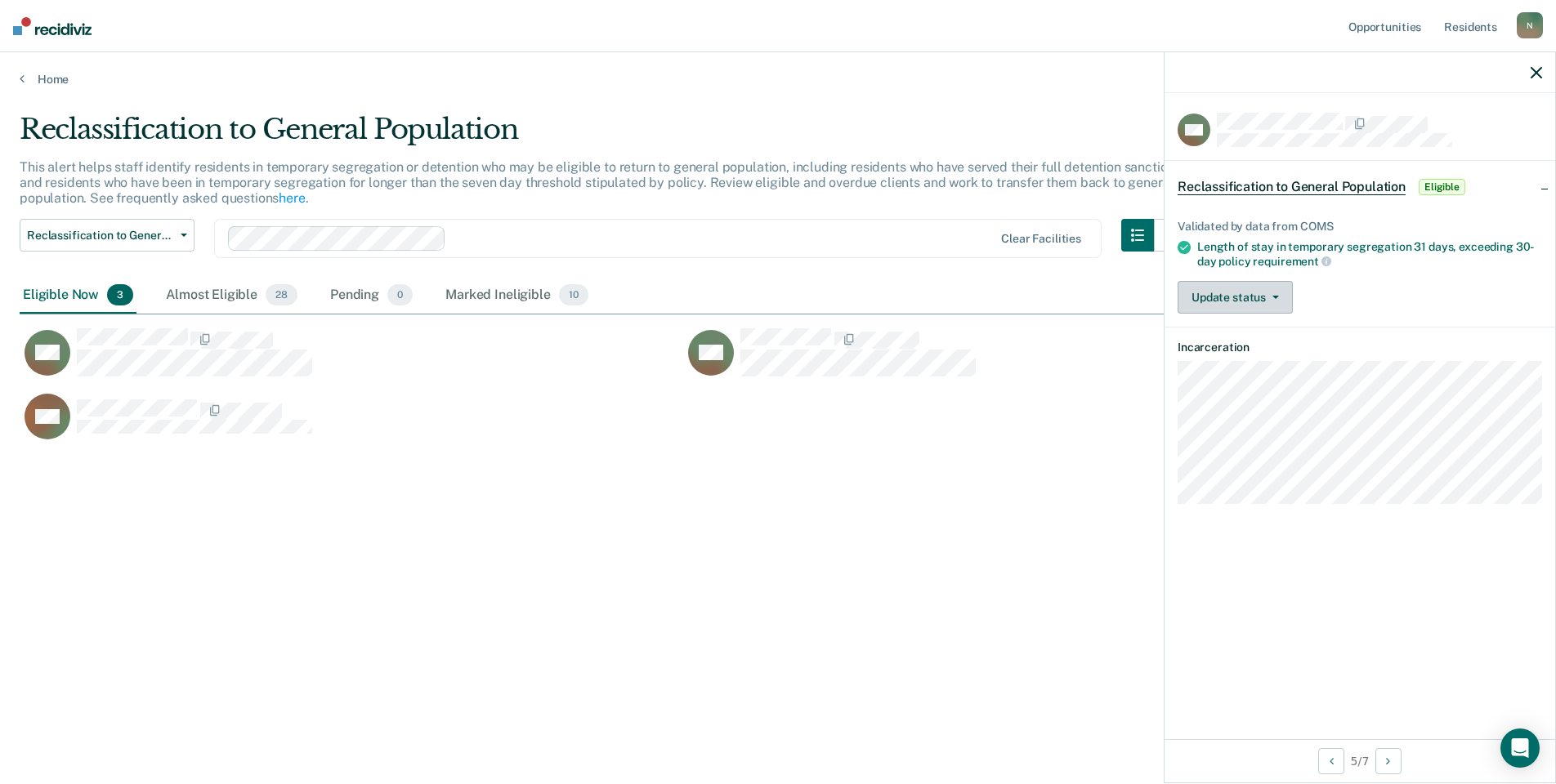
click at [1245, 294] on button "Update status" at bounding box center [1235, 297] width 115 height 33
click at [1255, 364] on button "Mark Ineligible" at bounding box center [1256, 363] width 158 height 26
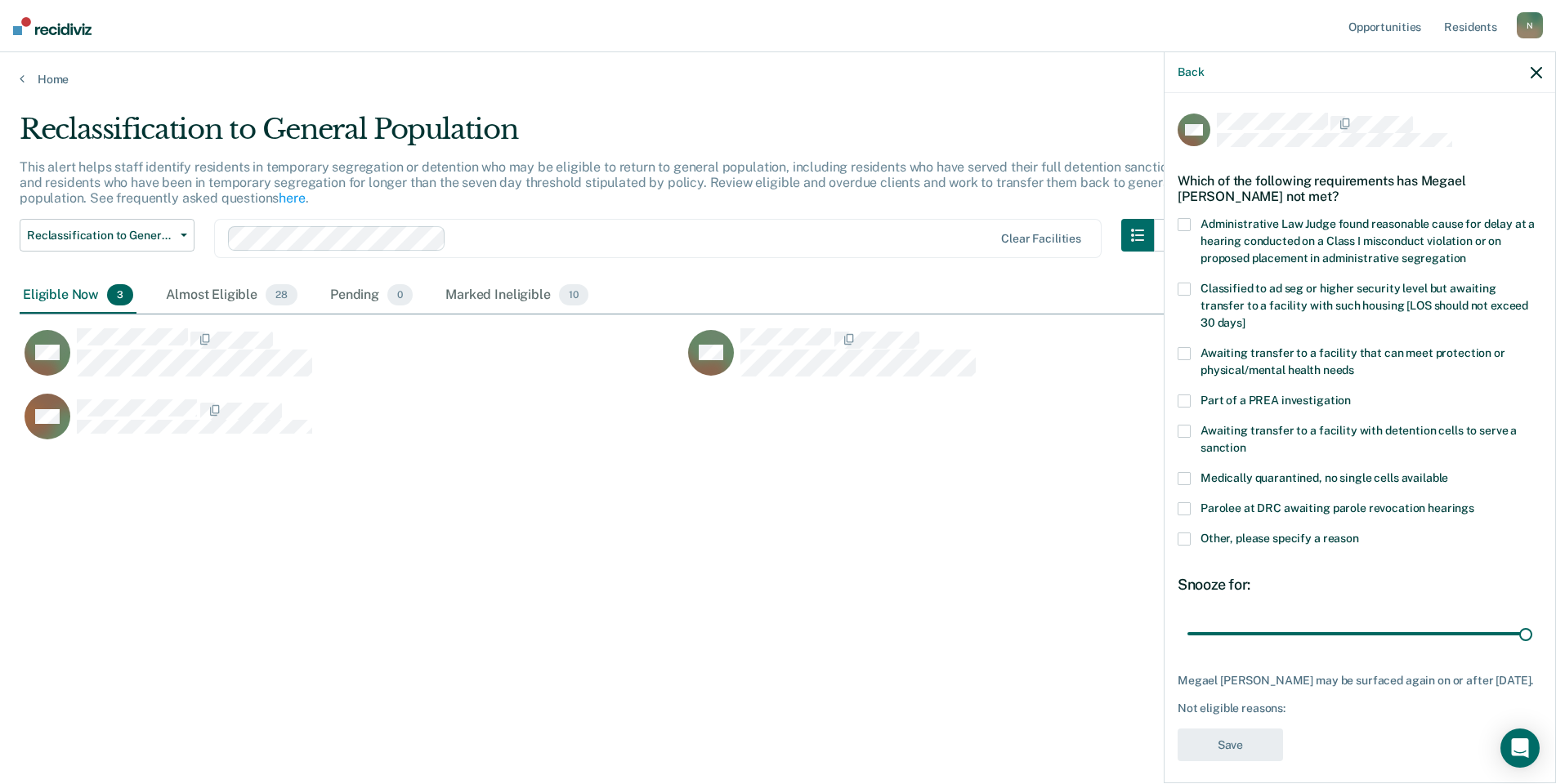
click at [1184, 534] on span at bounding box center [1184, 539] width 13 height 13
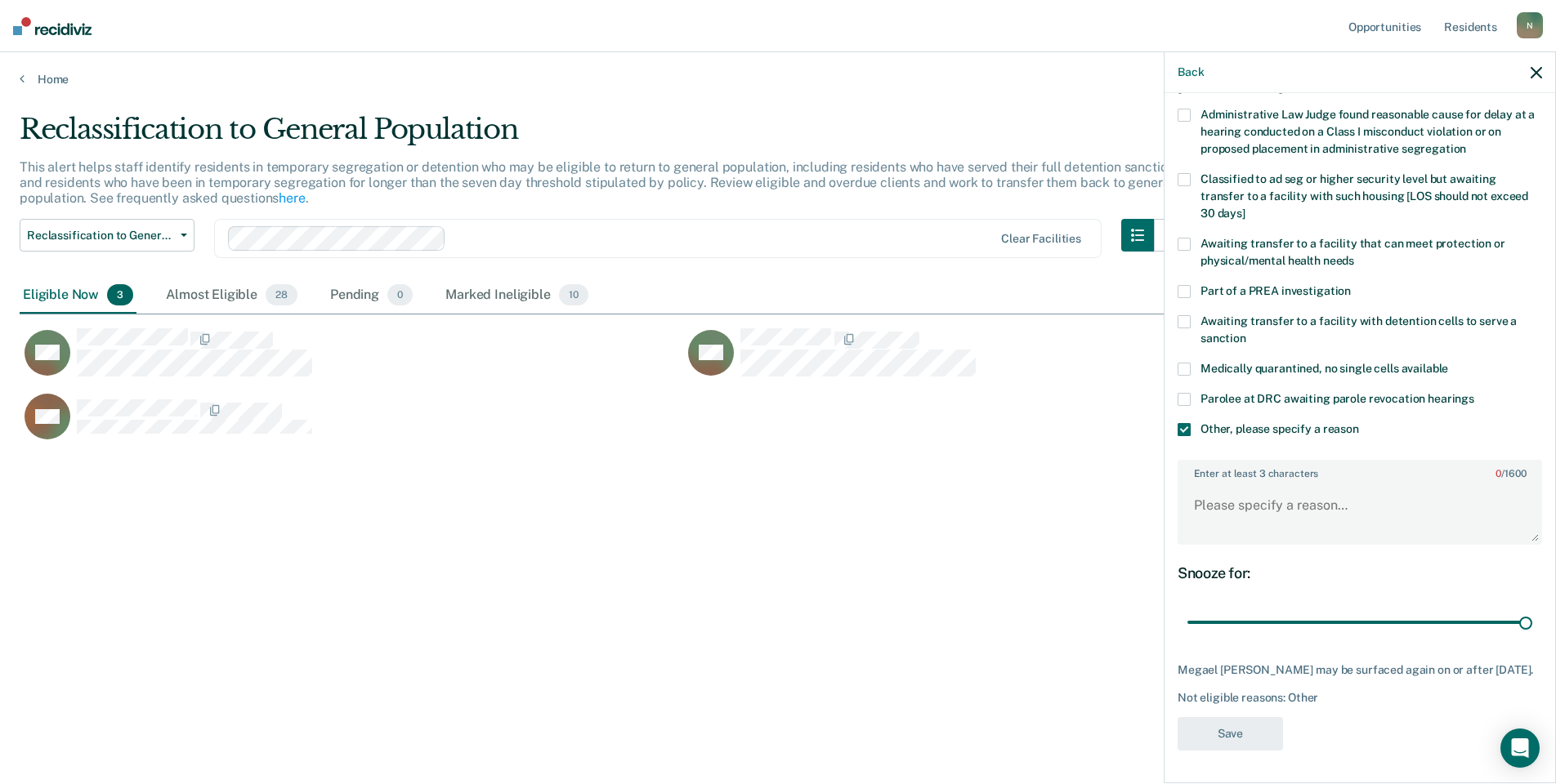
scroll to position [121, 0]
drag, startPoint x: 1516, startPoint y: 612, endPoint x: 1406, endPoint y: 621, distance: 110.4
type input "20"
click at [1406, 621] on input "range" at bounding box center [1360, 622] width 345 height 29
click at [1226, 514] on textarea "Enter at least 3 characters 0 / 1600" at bounding box center [1360, 513] width 361 height 61
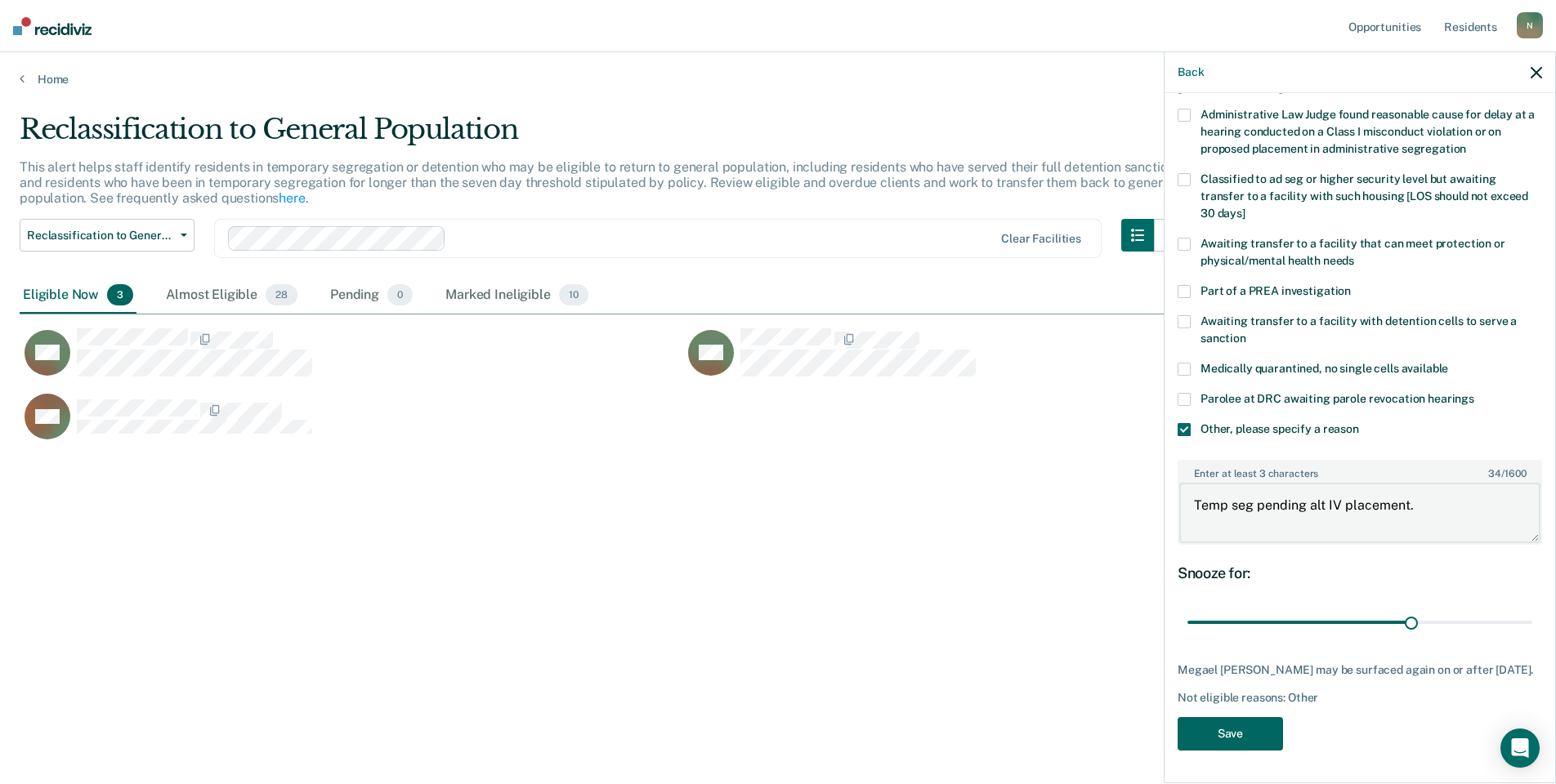
type textarea "Temp seg pending alt IV placement."
click at [1216, 750] on button "Save" at bounding box center [1230, 734] width 105 height 34
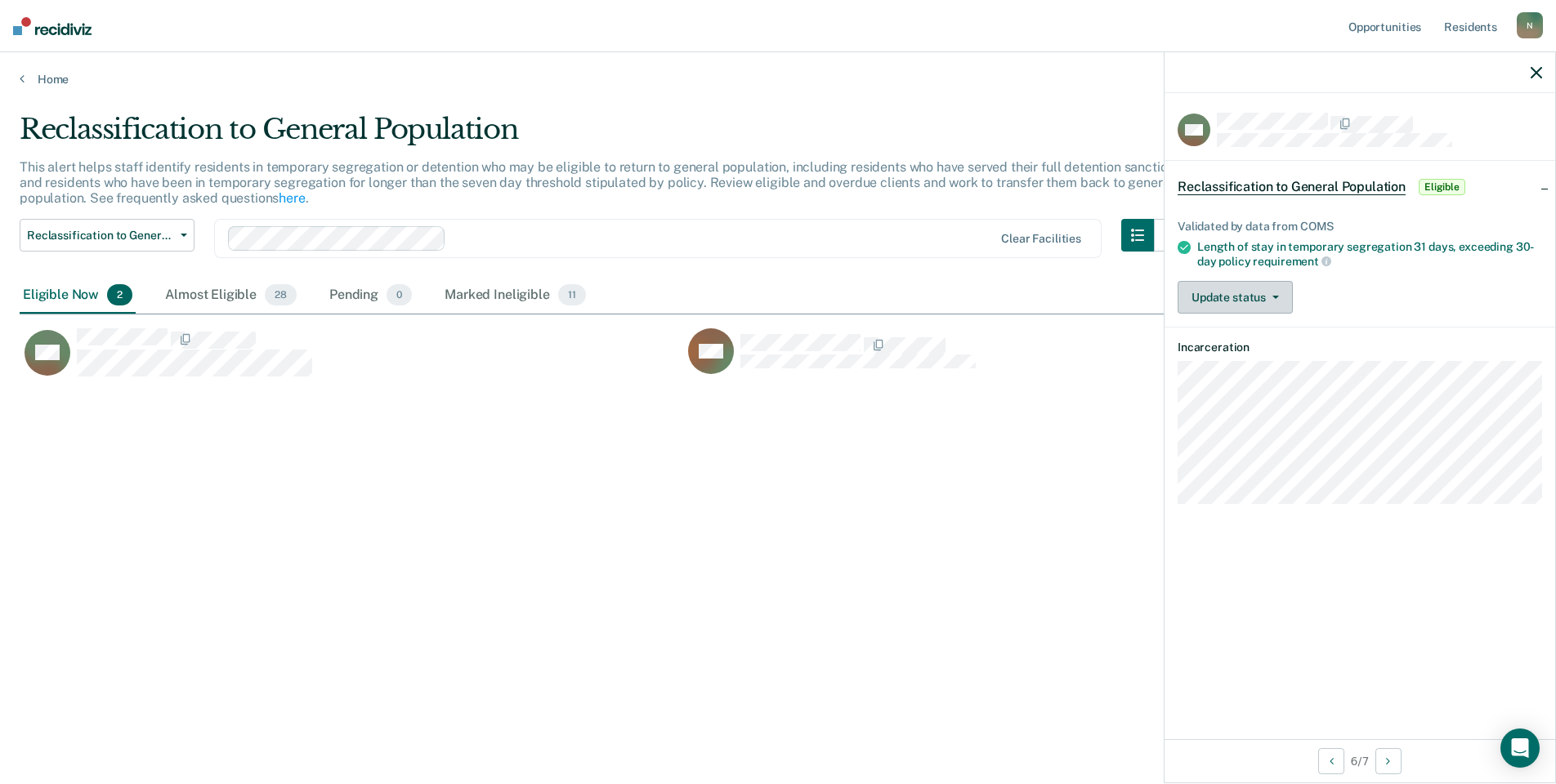
click at [1224, 301] on button "Update status" at bounding box center [1235, 297] width 115 height 33
click at [1278, 367] on button "Mark Ineligible" at bounding box center [1256, 363] width 158 height 26
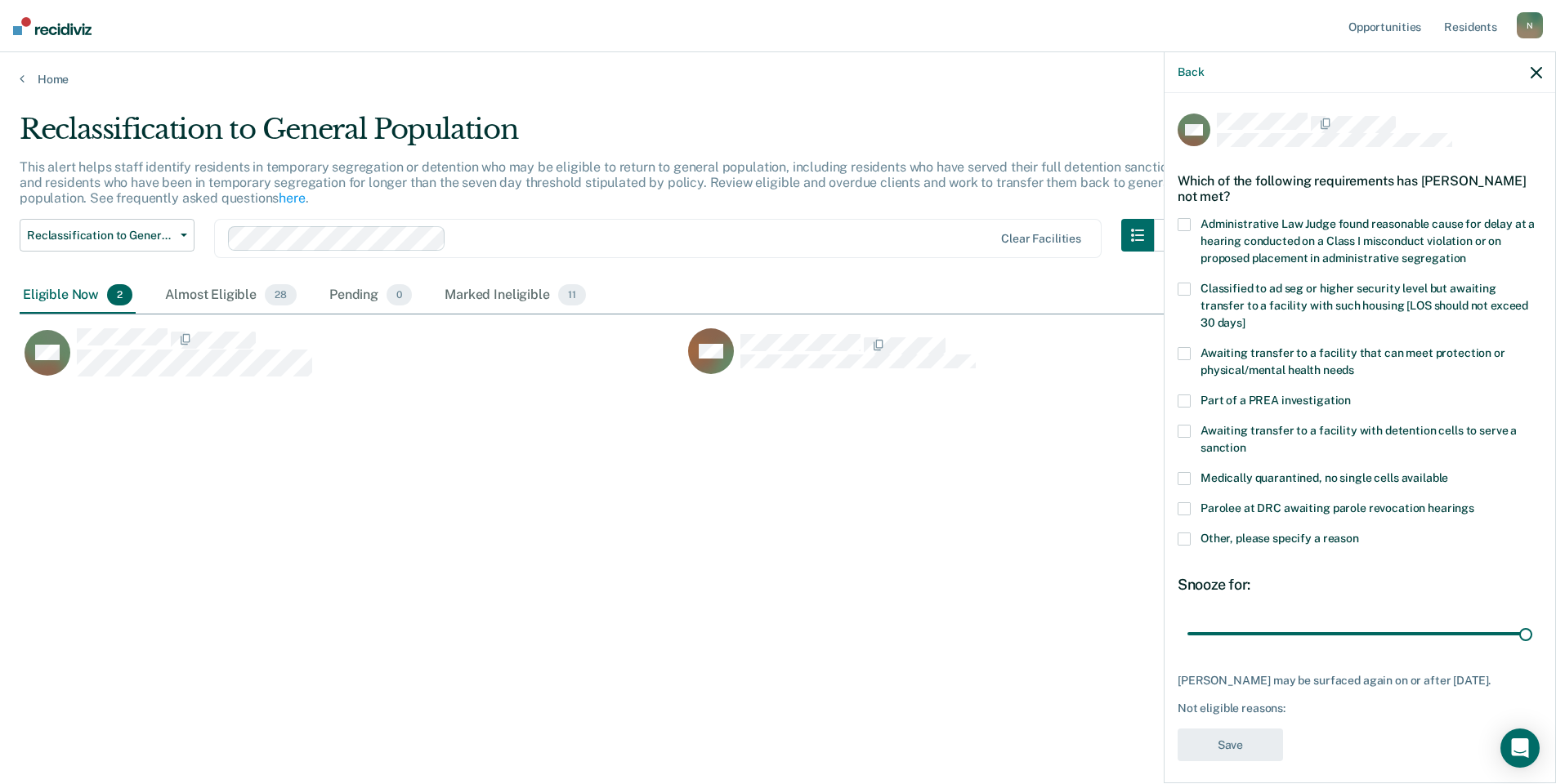
drag, startPoint x: 1193, startPoint y: 517, endPoint x: 1242, endPoint y: 535, distance: 52.2
click at [1192, 533] on label "Other, please specify a reason" at bounding box center [1360, 541] width 365 height 17
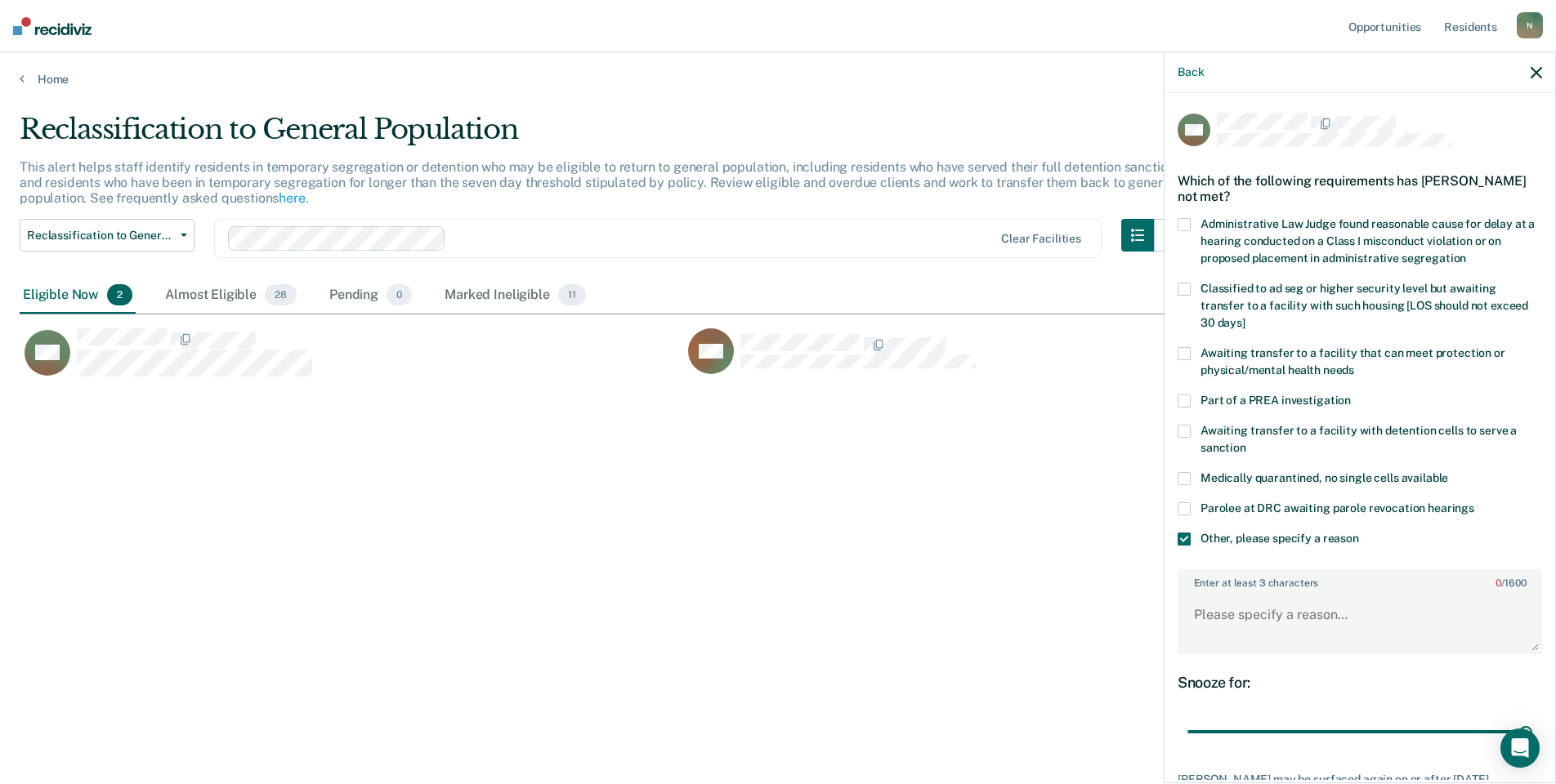
scroll to position [121, 0]
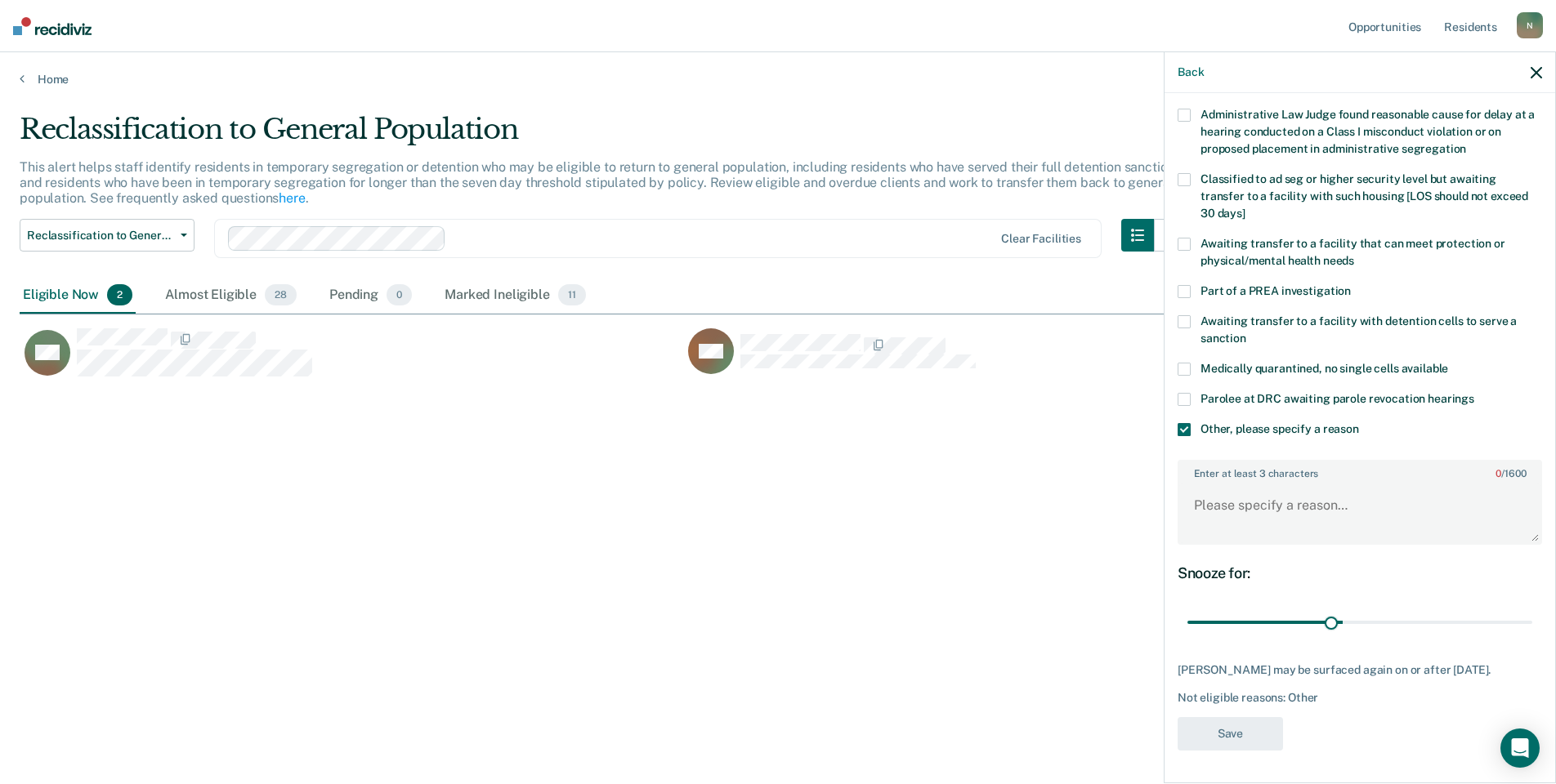
drag, startPoint x: 1510, startPoint y: 613, endPoint x: 1213, endPoint y: 520, distance: 311.2
type input "13"
click at [1324, 617] on input "range" at bounding box center [1360, 622] width 345 height 29
click at [1207, 511] on textarea "Enter at least 3 characters 0 / 1600" at bounding box center [1360, 515] width 361 height 61
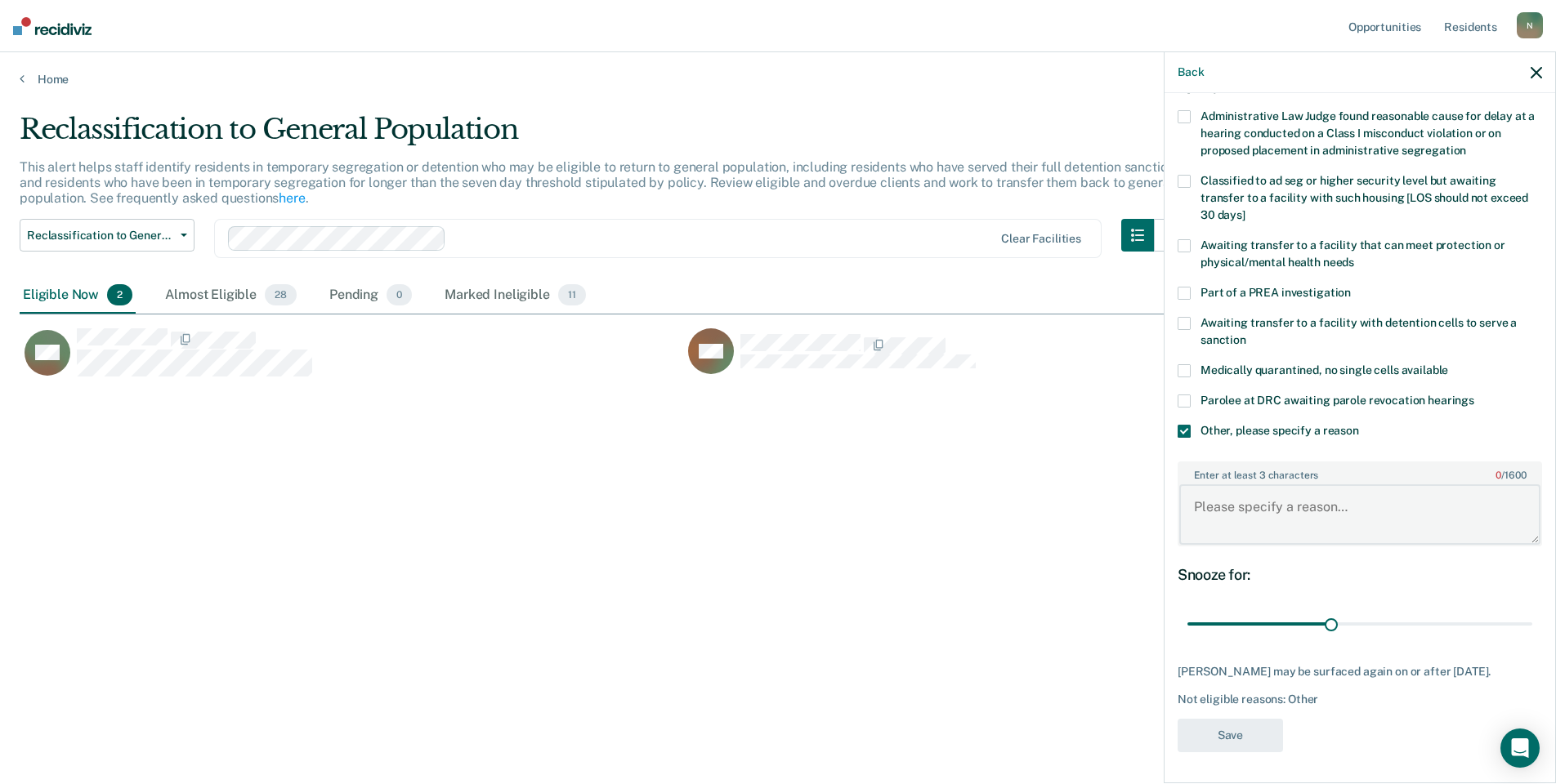
type textarea "l"
type textarea "C"
type textarea "Initial SCC [DATE]"
click at [1233, 725] on button "Save" at bounding box center [1230, 736] width 105 height 34
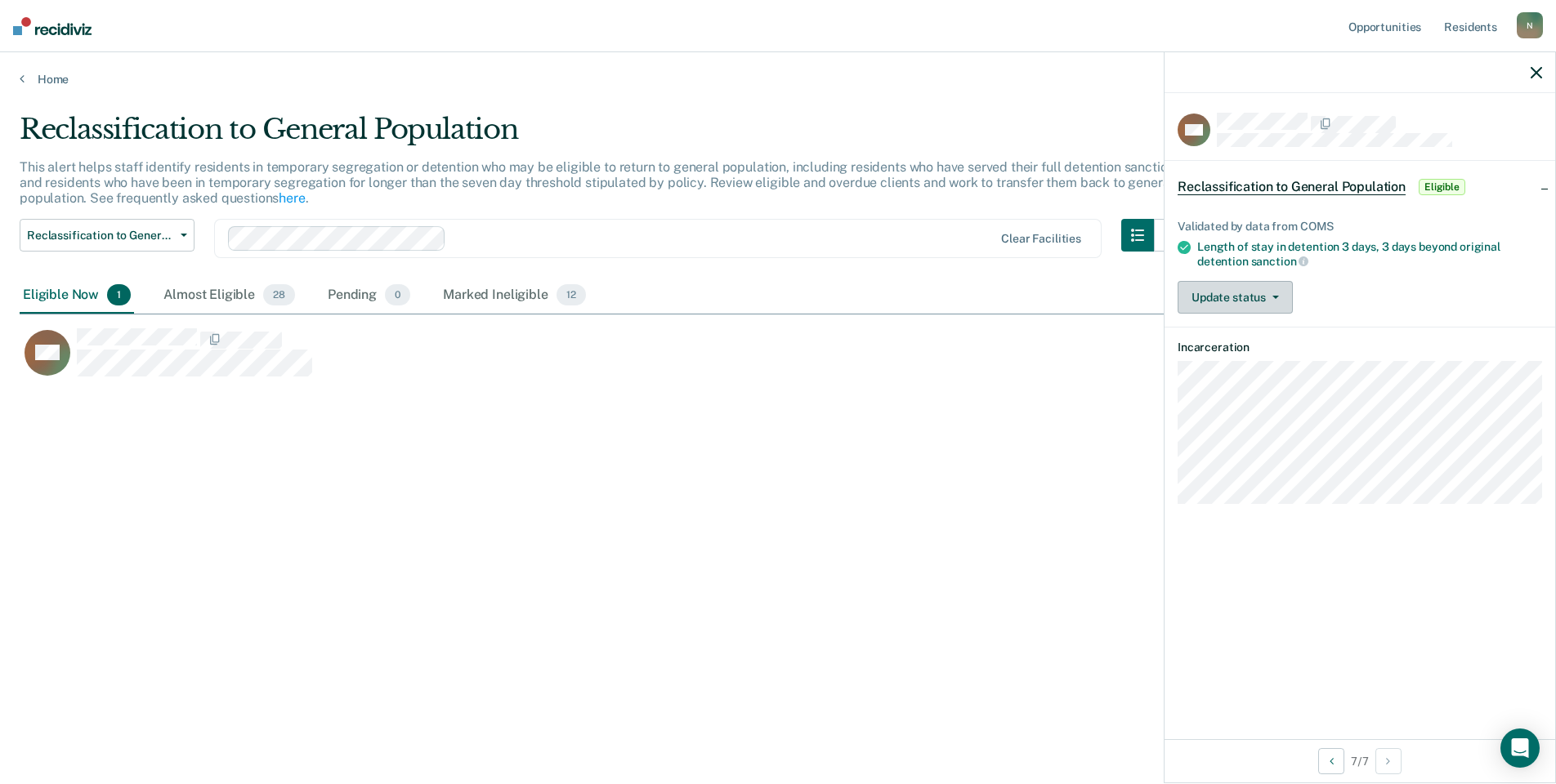
click at [1247, 291] on button "Update status" at bounding box center [1235, 297] width 115 height 33
click at [1261, 351] on button "Mark Ineligible" at bounding box center [1256, 363] width 158 height 26
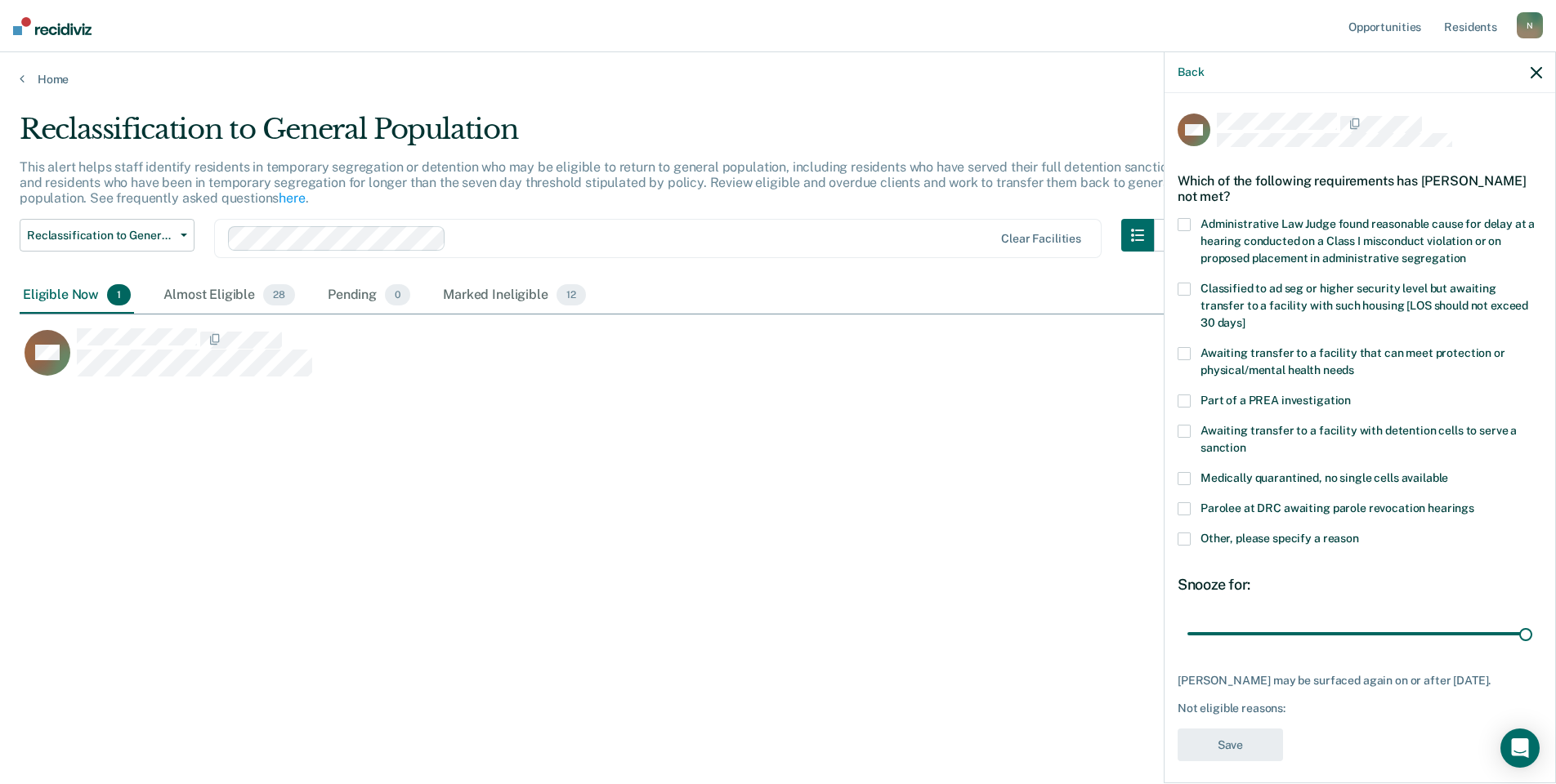
click at [1214, 547] on label "Other, please specify a reason" at bounding box center [1360, 541] width 365 height 17
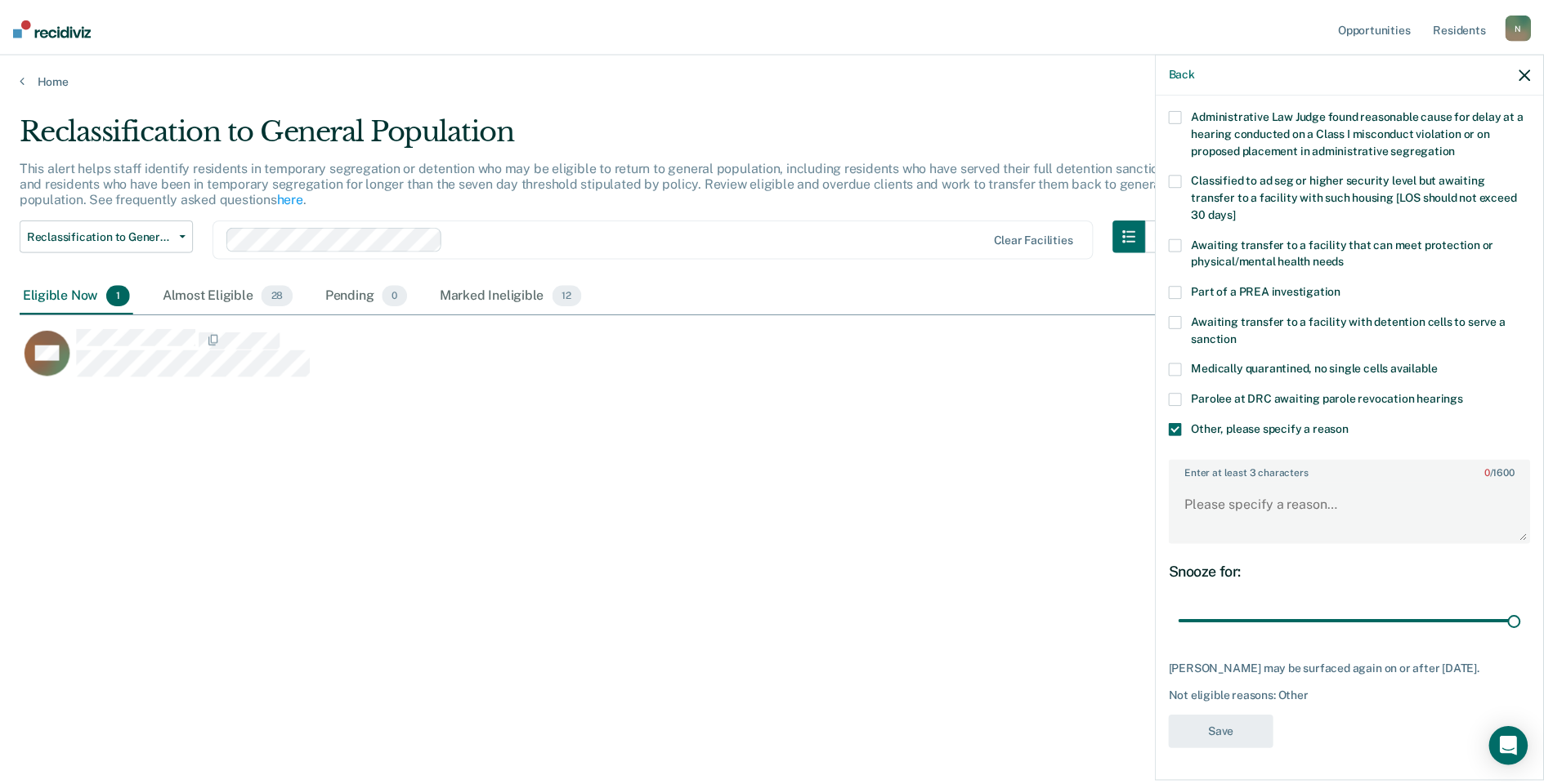
scroll to position [121, 0]
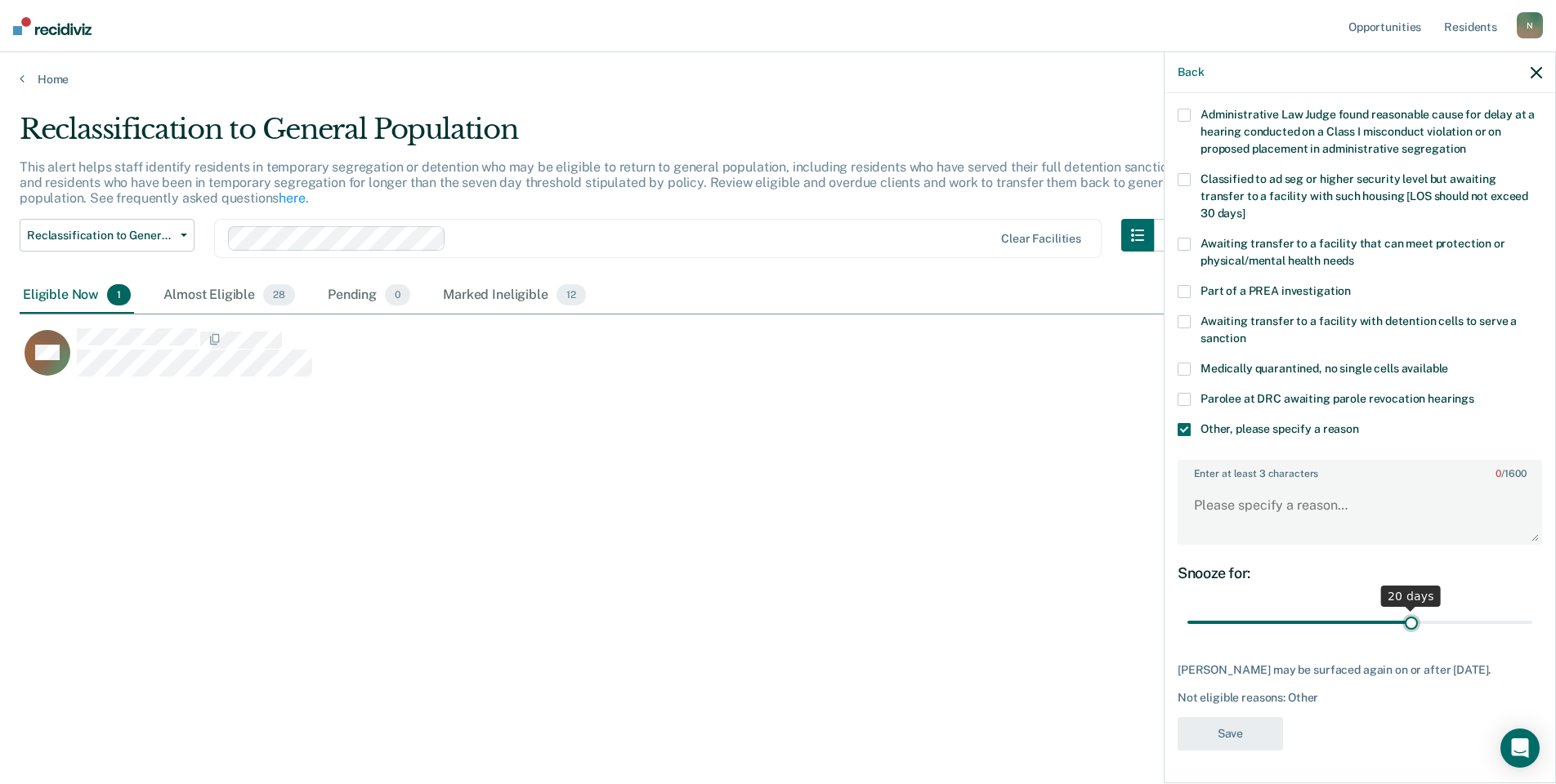
drag, startPoint x: 1516, startPoint y: 607, endPoint x: 1405, endPoint y: 607, distance: 111.0
type input "20"
click at [1405, 608] on input "range" at bounding box center [1360, 622] width 345 height 29
click at [1232, 511] on textarea "Enter at least 3 characters 0 / 1600" at bounding box center [1360, 513] width 361 height 61
type textarea "Temp seg pending misconduct hearing"
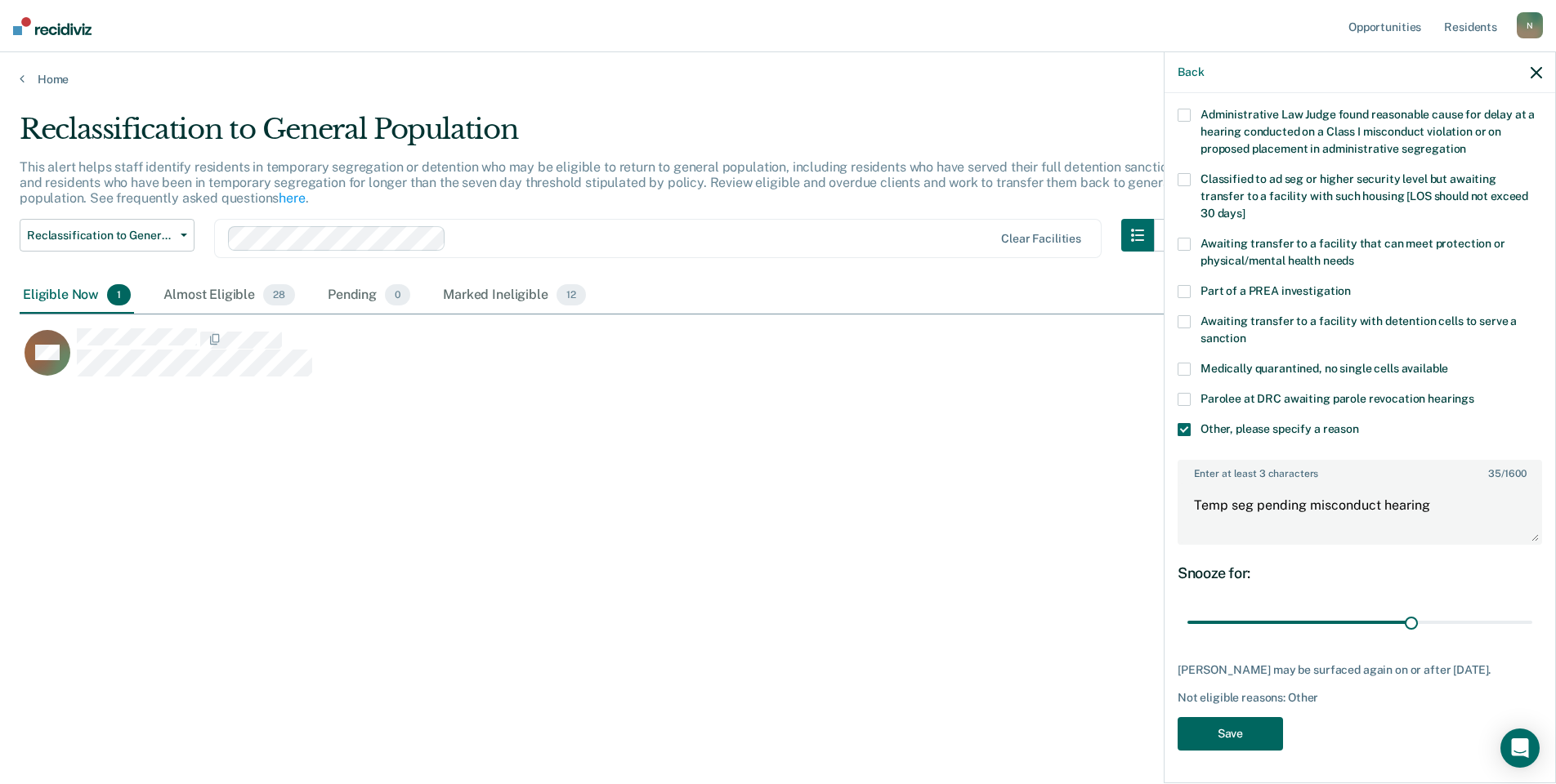
click at [1213, 729] on button "Save" at bounding box center [1230, 734] width 105 height 34
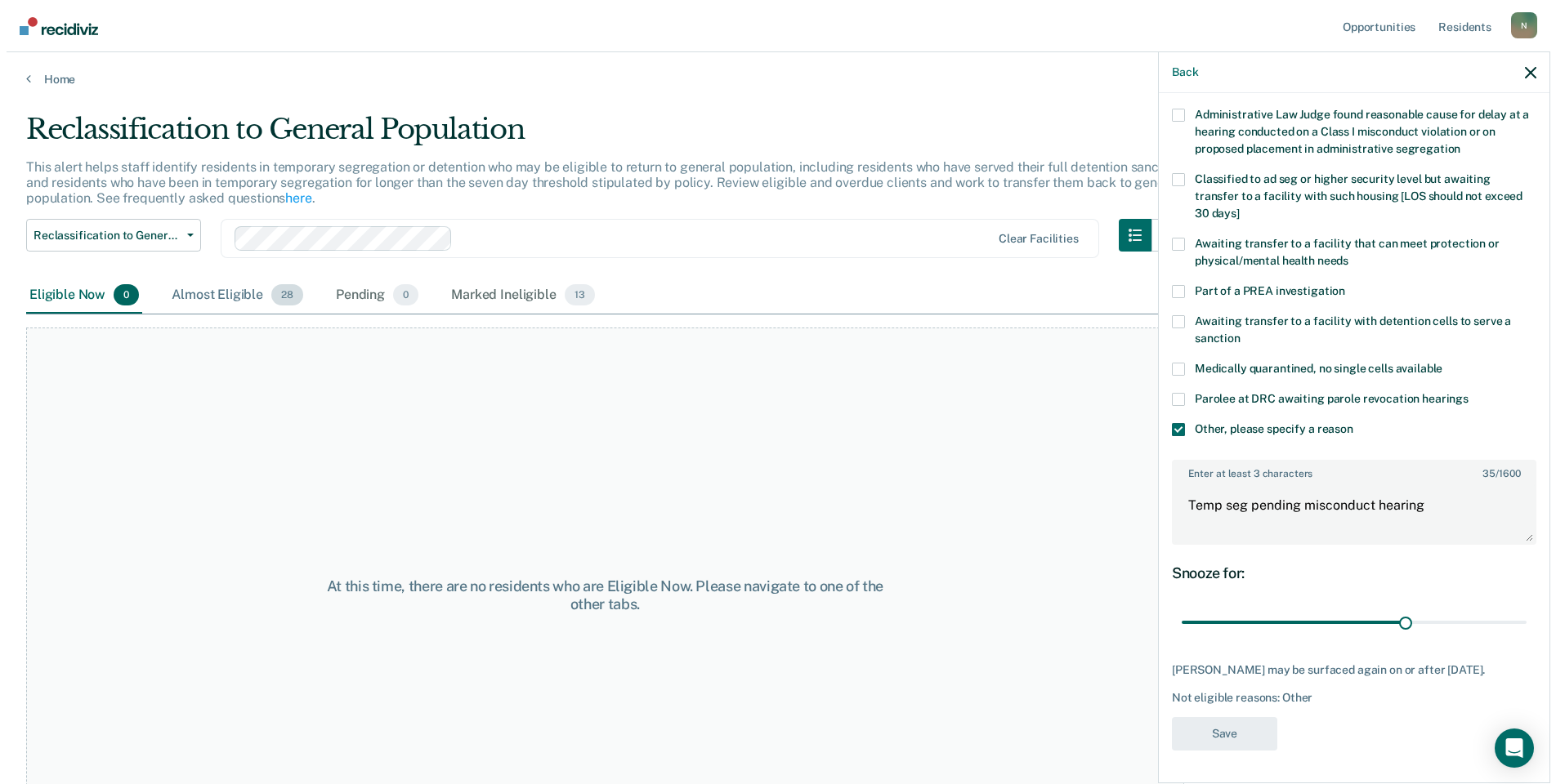
scroll to position [0, 0]
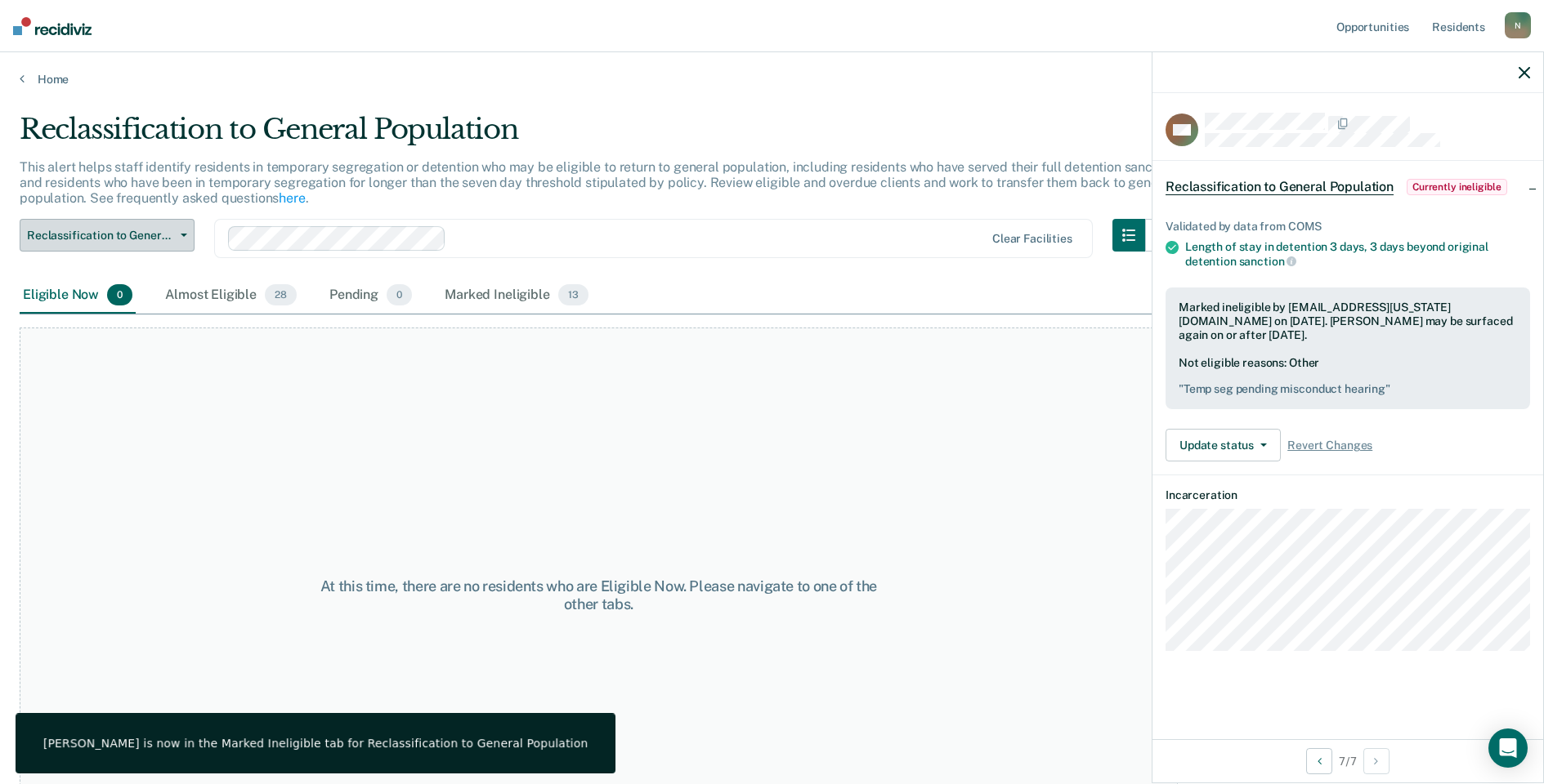
click at [158, 236] on span "Reclassification to General Population" at bounding box center [100, 236] width 147 height 14
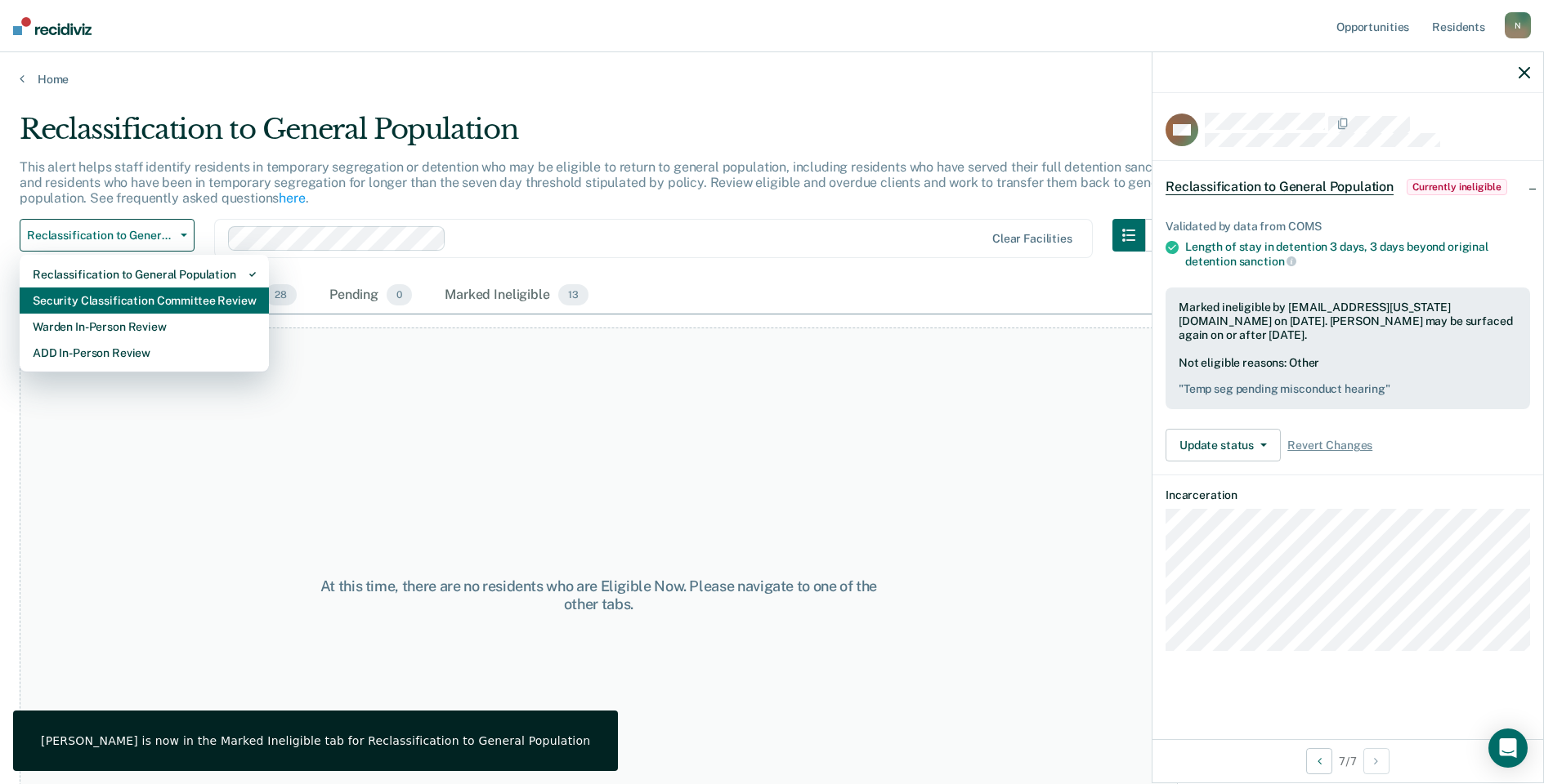
click at [117, 305] on div "Security Classification Committee Review" at bounding box center [145, 300] width 223 height 26
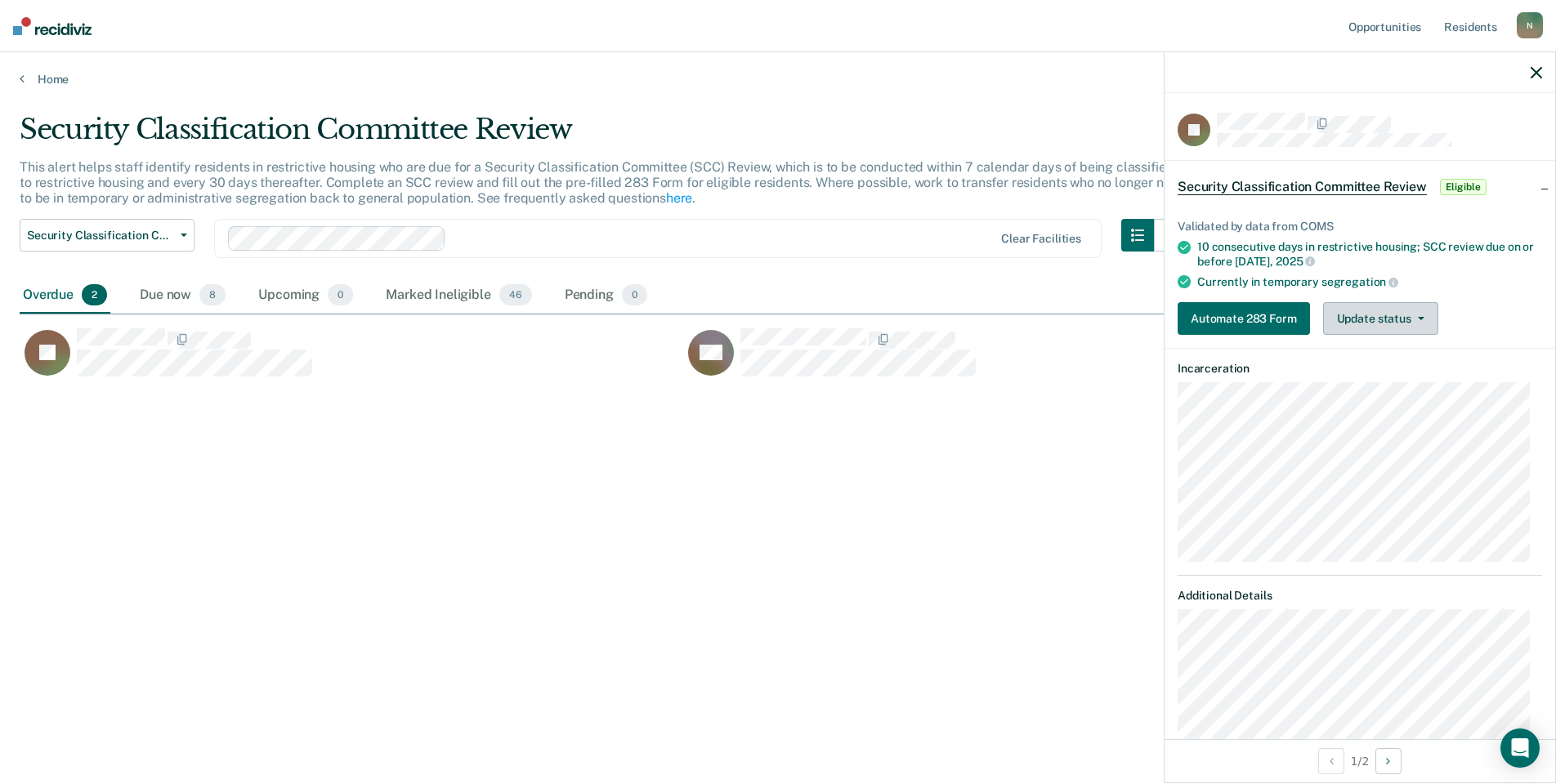
click at [1406, 328] on button "Update status" at bounding box center [1380, 319] width 115 height 33
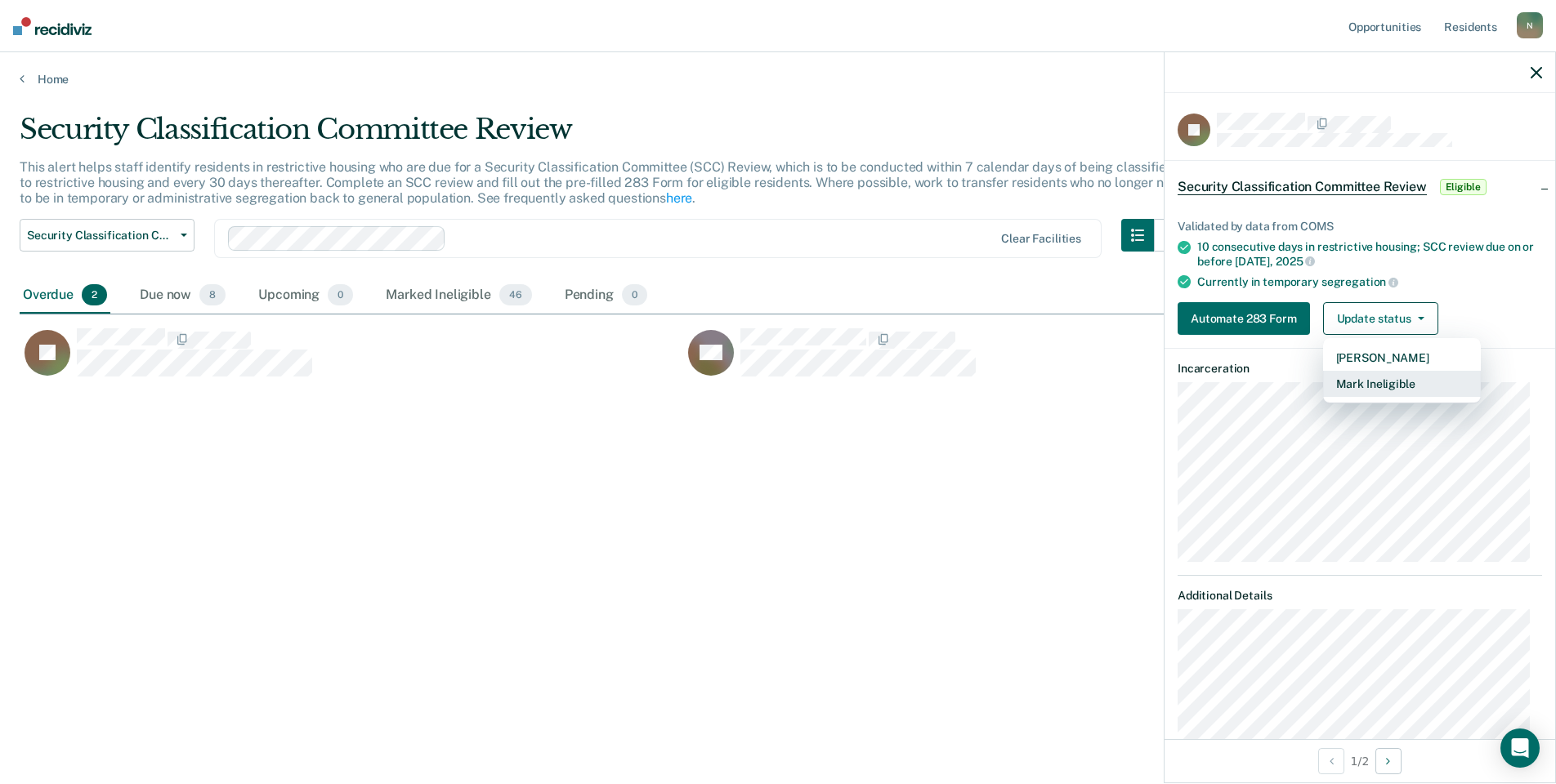
click at [1373, 389] on button "Mark Ineligible" at bounding box center [1402, 384] width 158 height 26
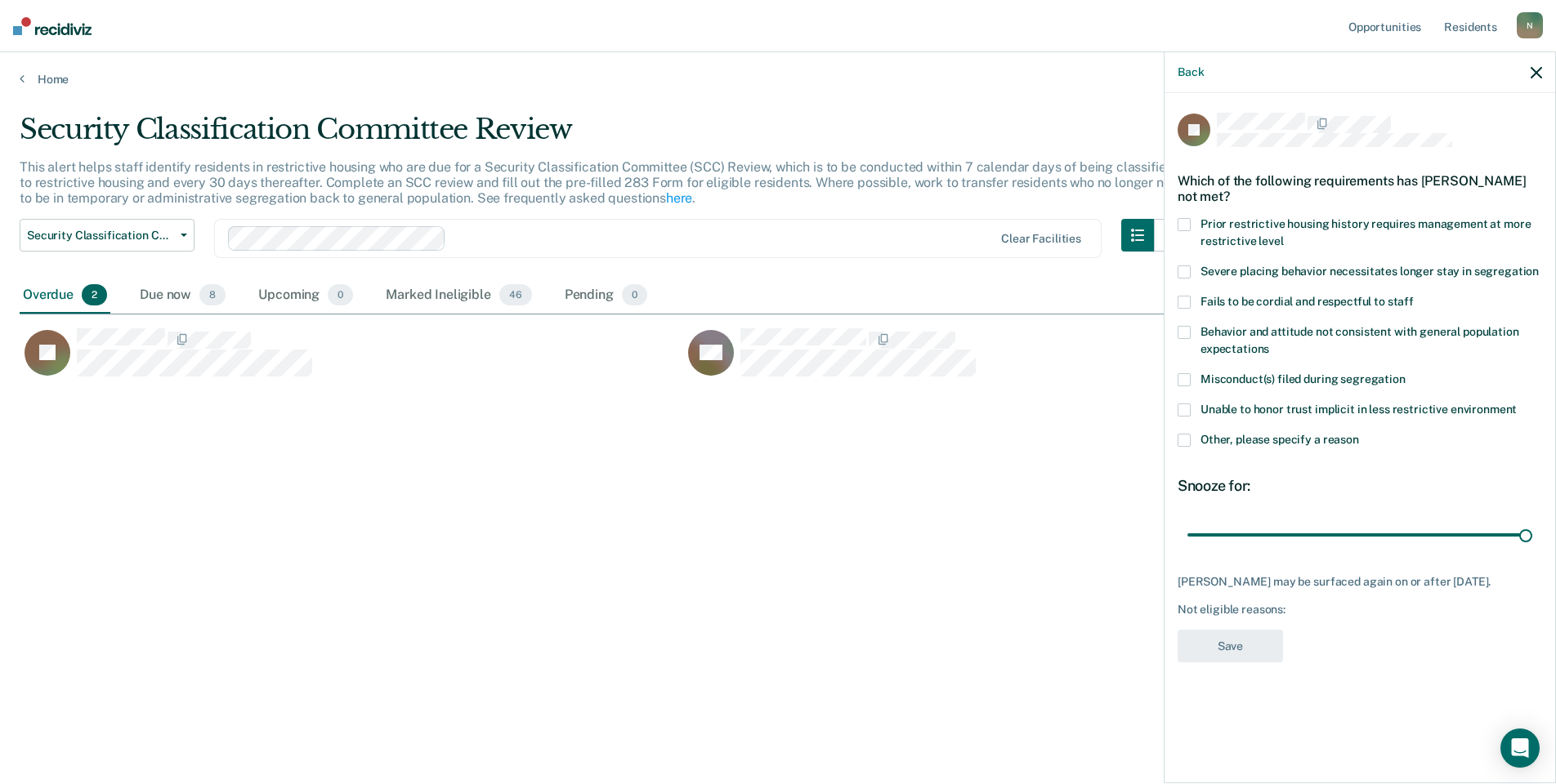
click at [1177, 437] on span at bounding box center [1184, 440] width 13 height 13
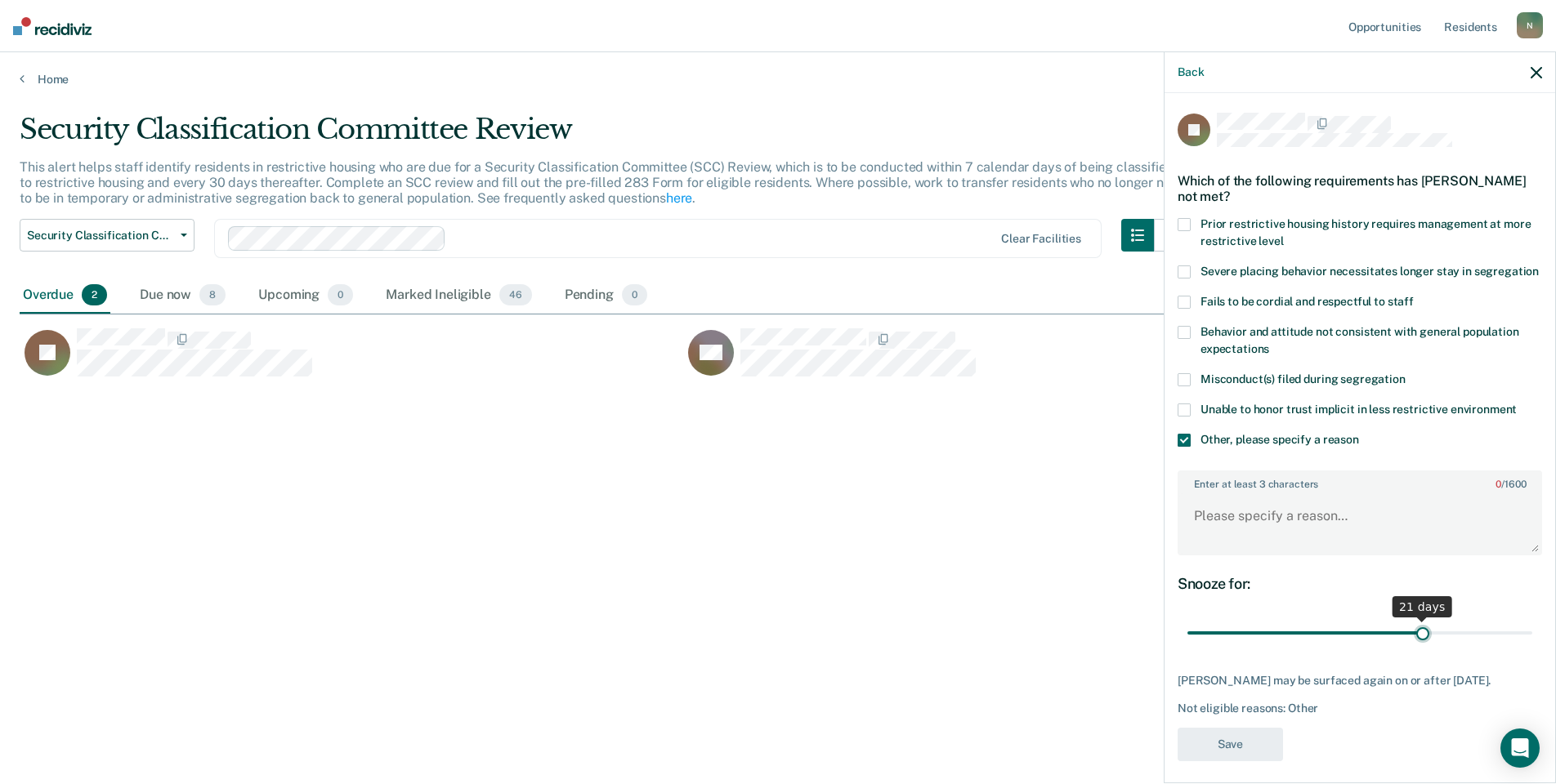
drag, startPoint x: 1515, startPoint y: 649, endPoint x: 1416, endPoint y: 657, distance: 99.3
type input "21"
click at [1416, 648] on input "range" at bounding box center [1360, 633] width 345 height 29
click at [1220, 530] on textarea "Enter at least 3 characters 0 / 1600" at bounding box center [1360, 524] width 361 height 61
type textarea "Temp seg pending misconduct hearing"
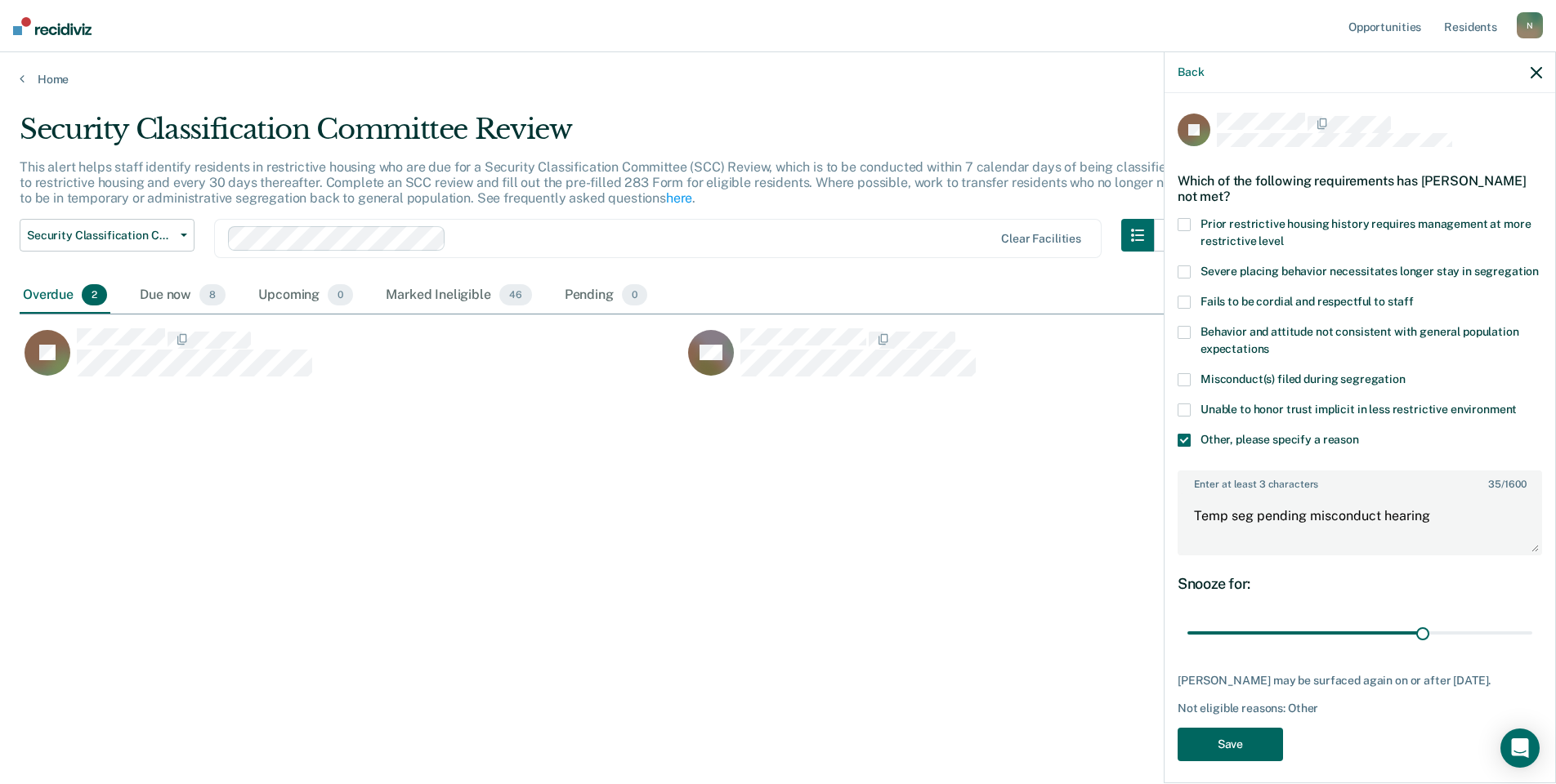
click at [1200, 761] on button "Save" at bounding box center [1230, 745] width 105 height 34
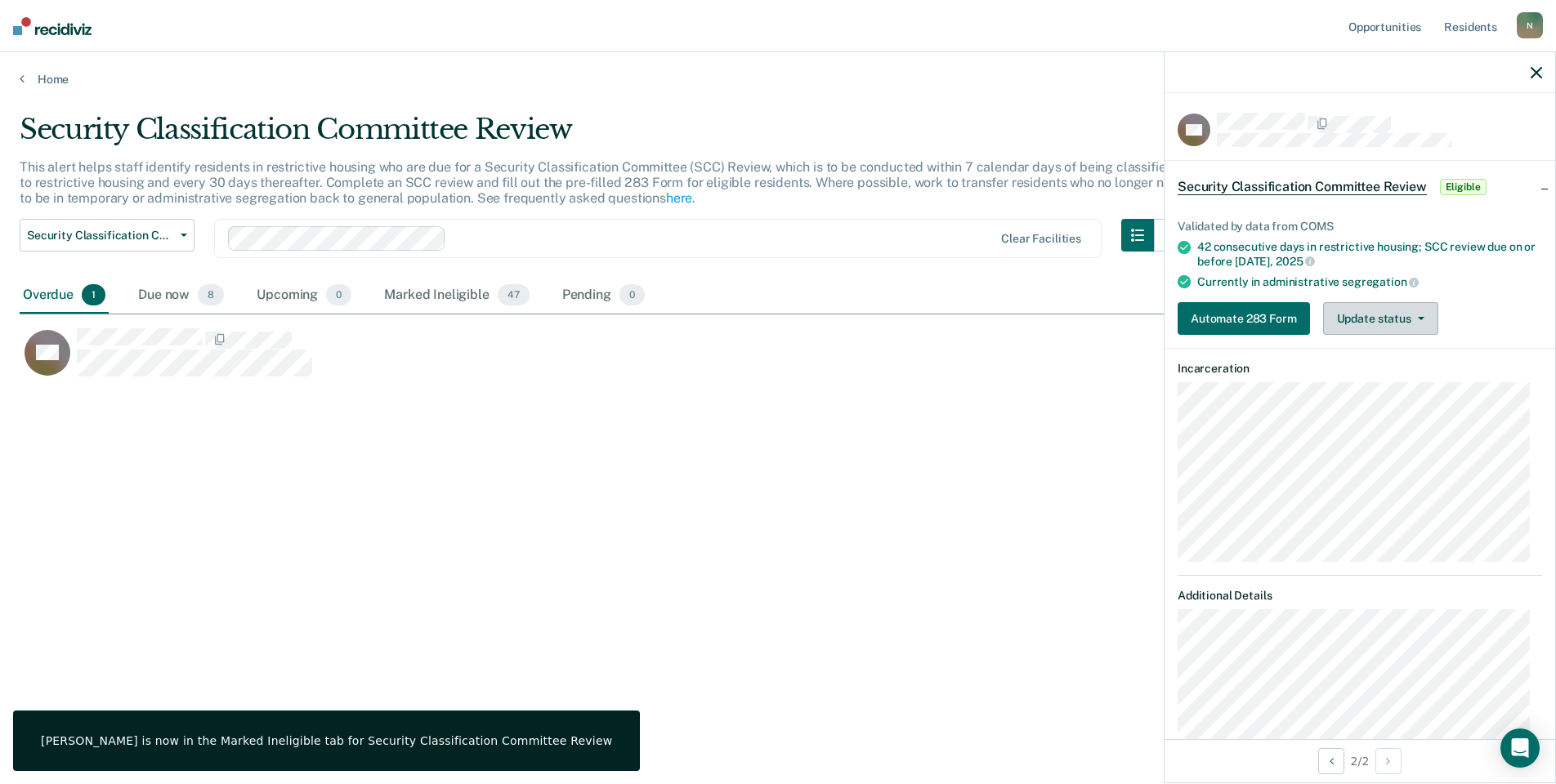
click at [1357, 328] on button "Update status" at bounding box center [1380, 319] width 115 height 33
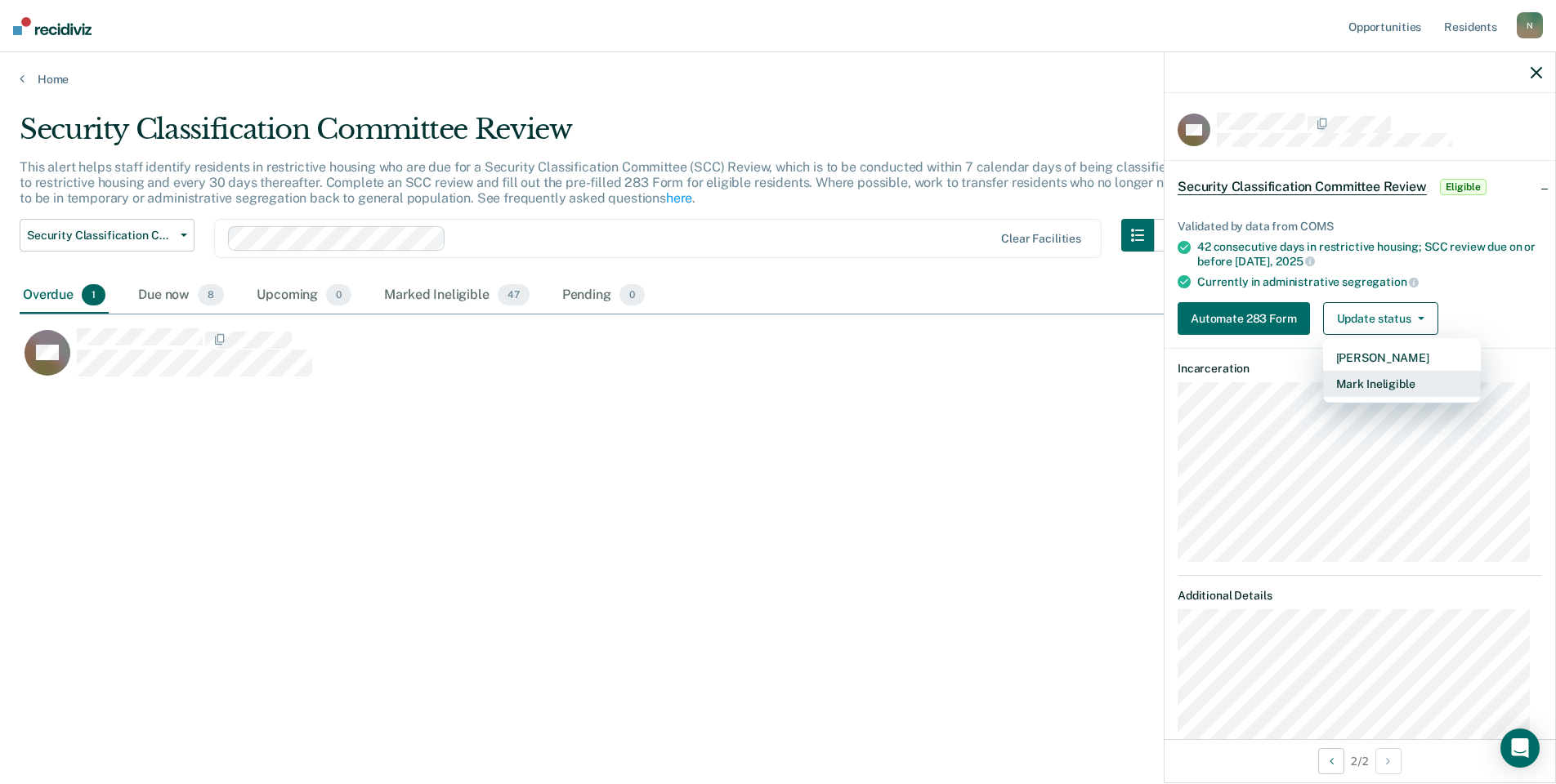
click at [1379, 378] on button "Mark Ineligible" at bounding box center [1402, 384] width 158 height 26
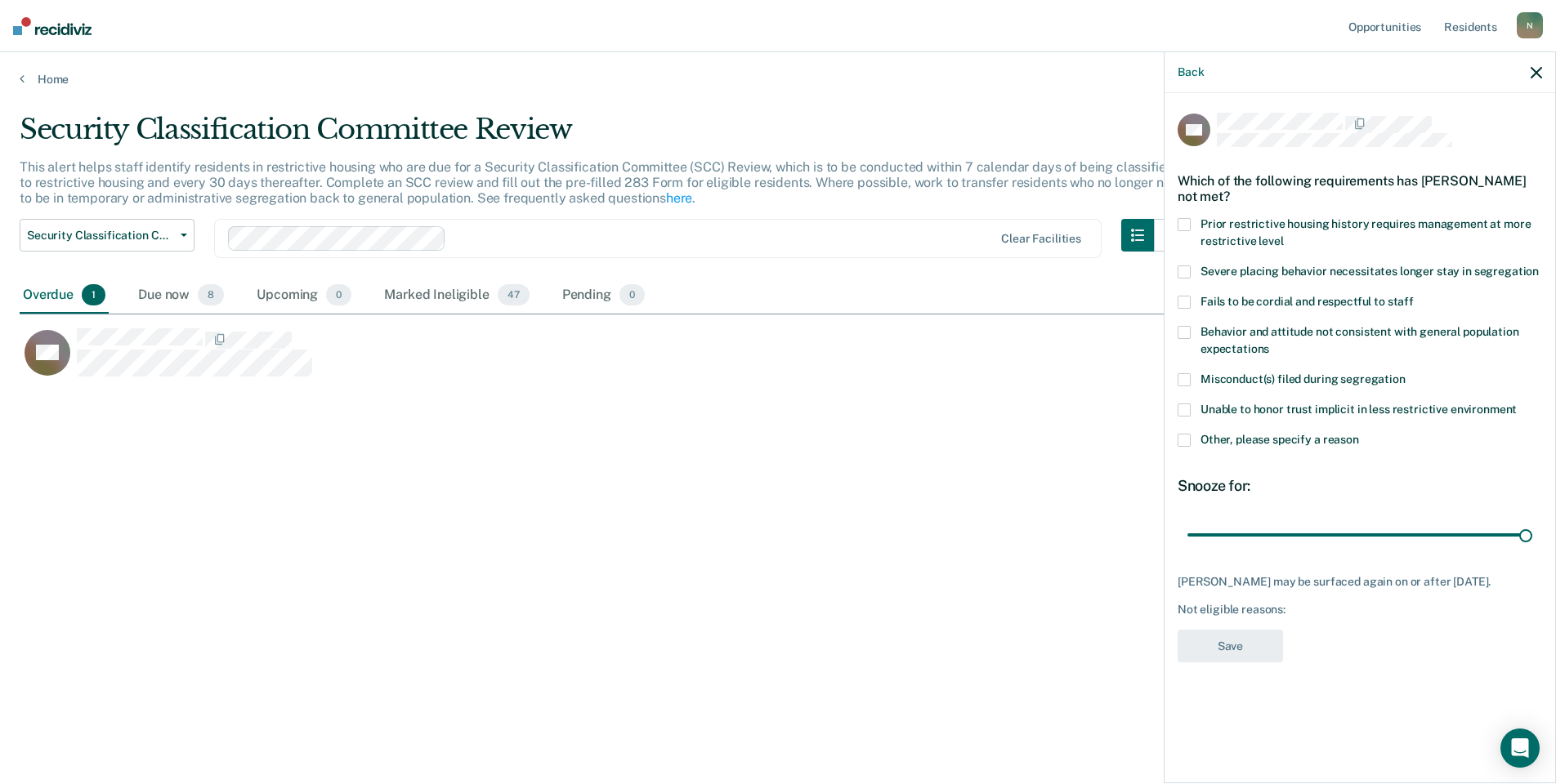
click at [1173, 442] on div "GG Which of the following requirements has [PERSON_NAME] not met? Prior restric…" at bounding box center [1360, 436] width 391 height 687
click at [1187, 442] on span at bounding box center [1184, 440] width 13 height 13
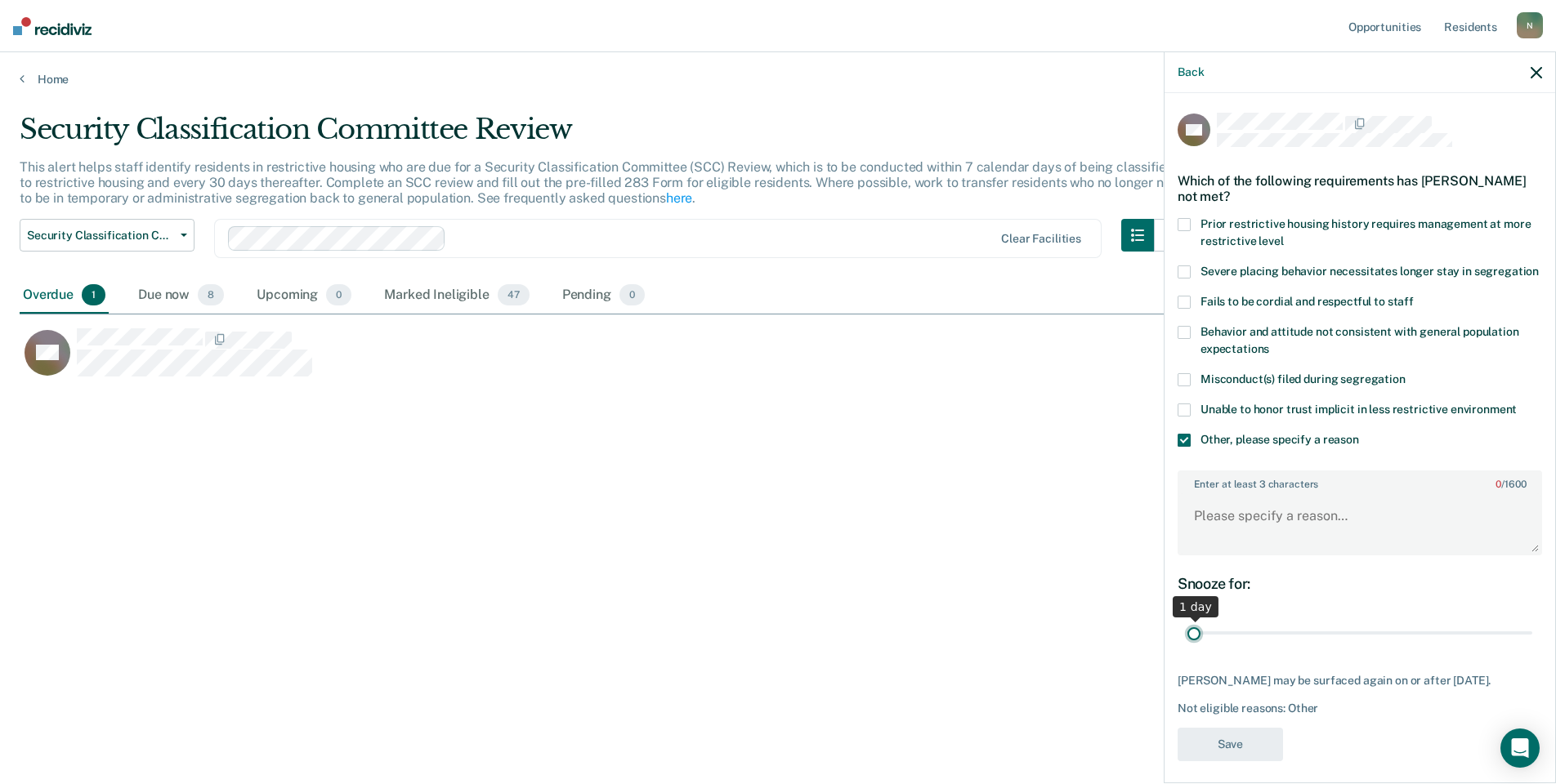
drag, startPoint x: 1514, startPoint y: 651, endPoint x: 1169, endPoint y: 662, distance: 345.2
type input "1"
click at [1187, 648] on input "range" at bounding box center [1360, 633] width 345 height 29
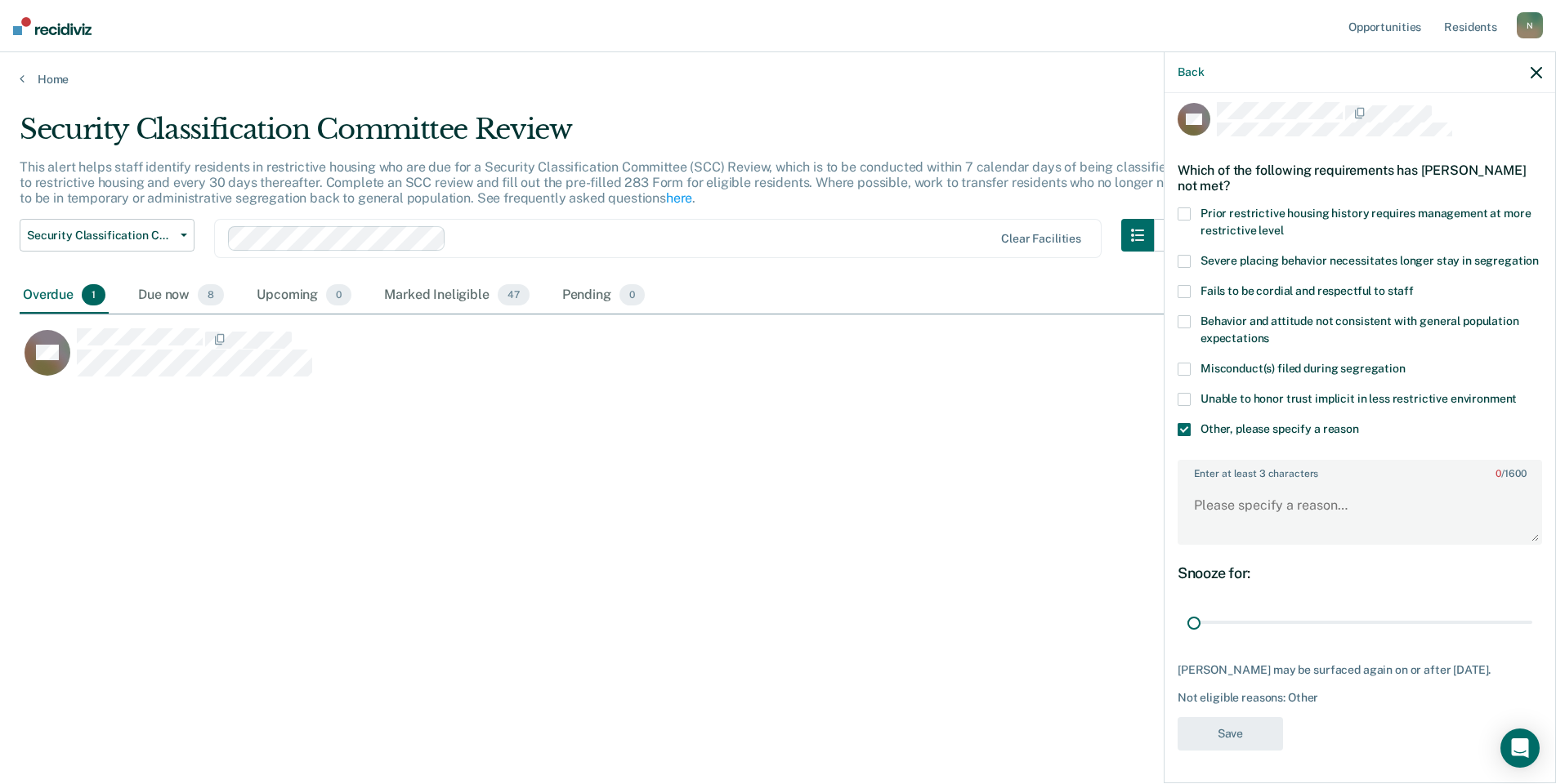
click at [1245, 585] on div "Snooze for: 1 day" at bounding box center [1360, 601] width 365 height 73
click at [1245, 511] on textarea "Enter at least 3 characters 0 / 1600" at bounding box center [1360, 513] width 361 height 61
type textarea "Released to GP [DATE]"
click at [1234, 720] on button "Save" at bounding box center [1230, 734] width 105 height 34
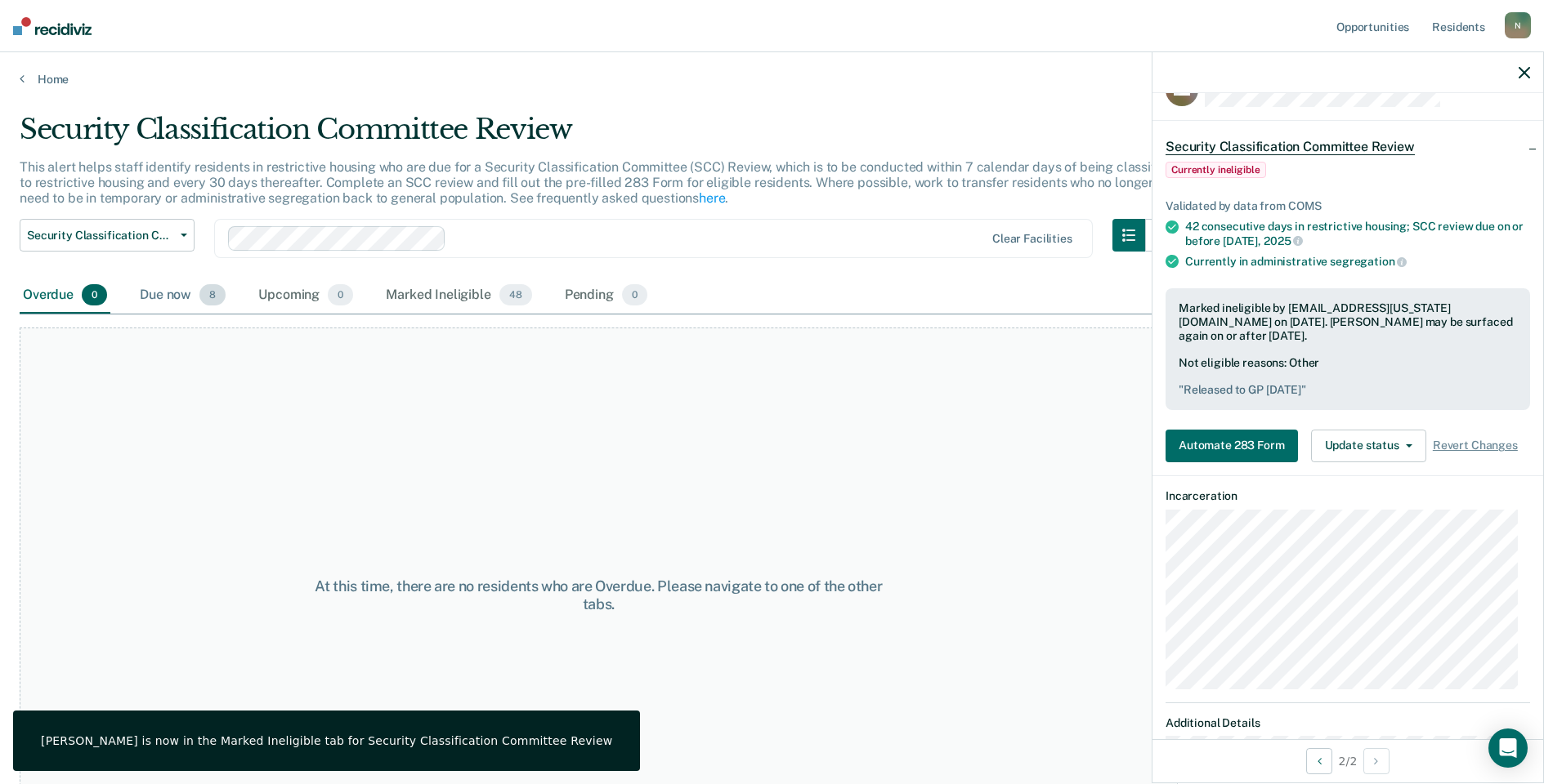
click at [166, 304] on div "Due now 8" at bounding box center [182, 296] width 92 height 36
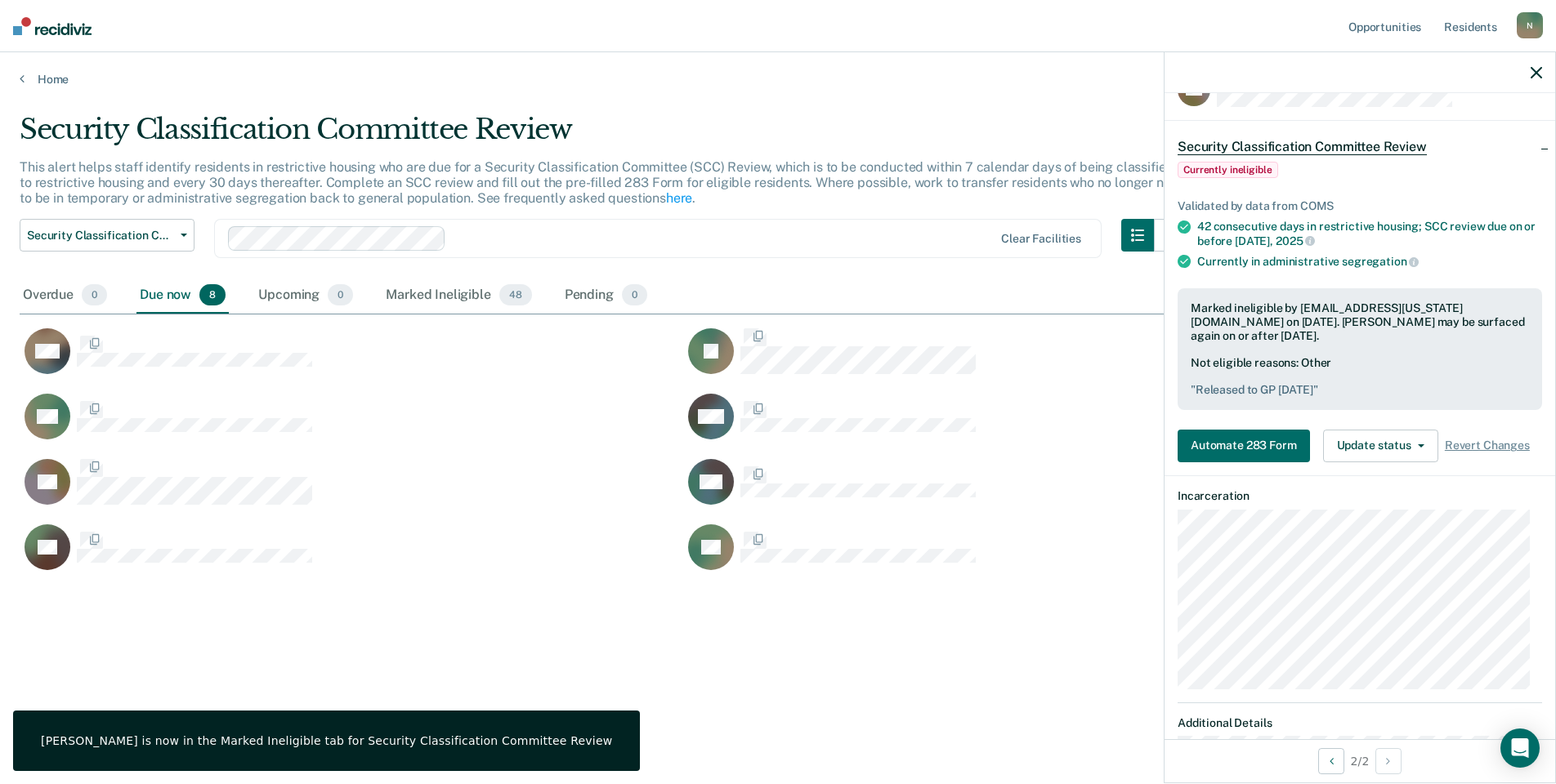
scroll to position [537, 1504]
click at [159, 233] on span "Security Classification Committee Review" at bounding box center [100, 236] width 147 height 14
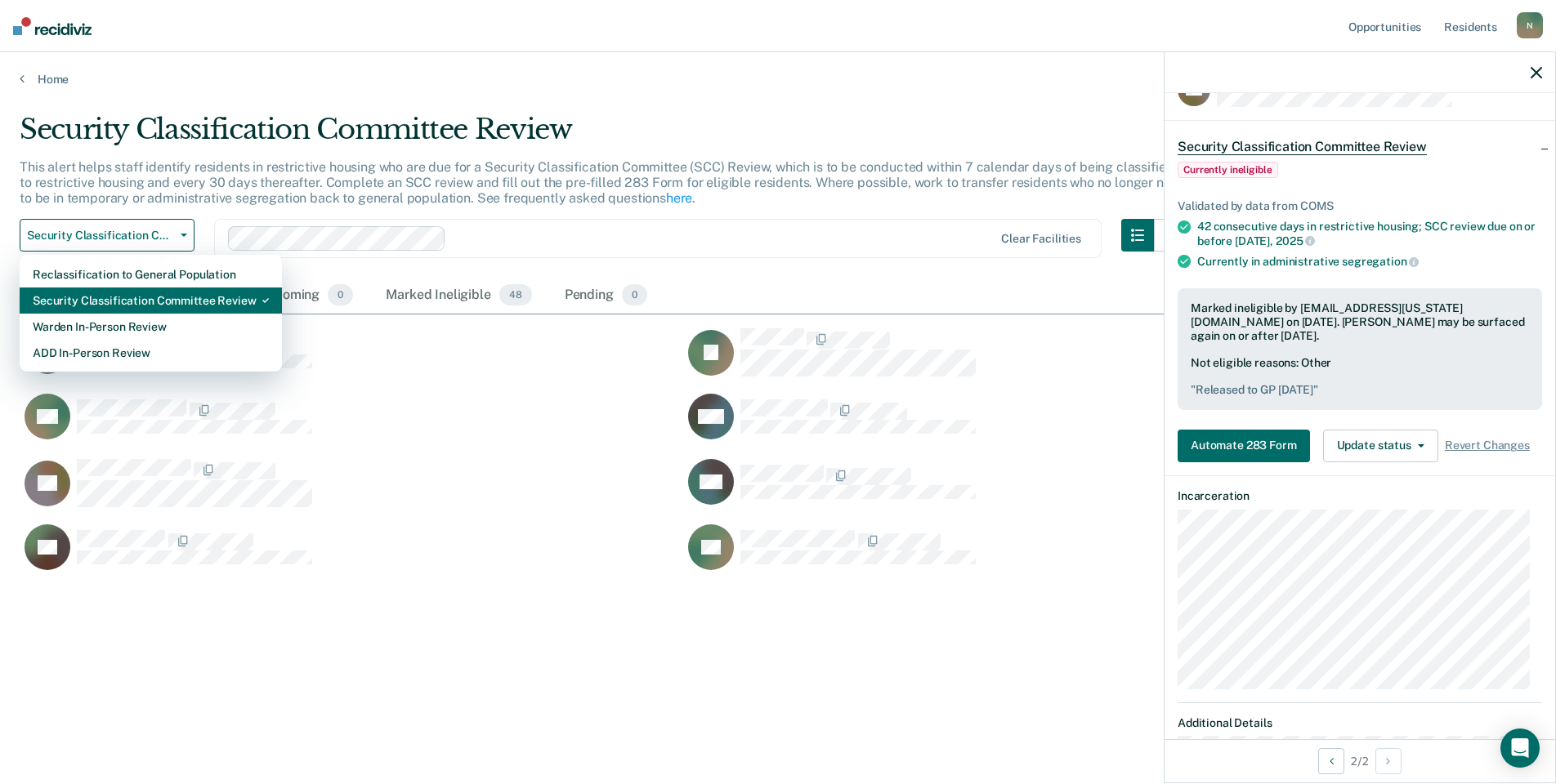
click at [154, 291] on div "Security Classification Committee Review" at bounding box center [151, 300] width 236 height 26
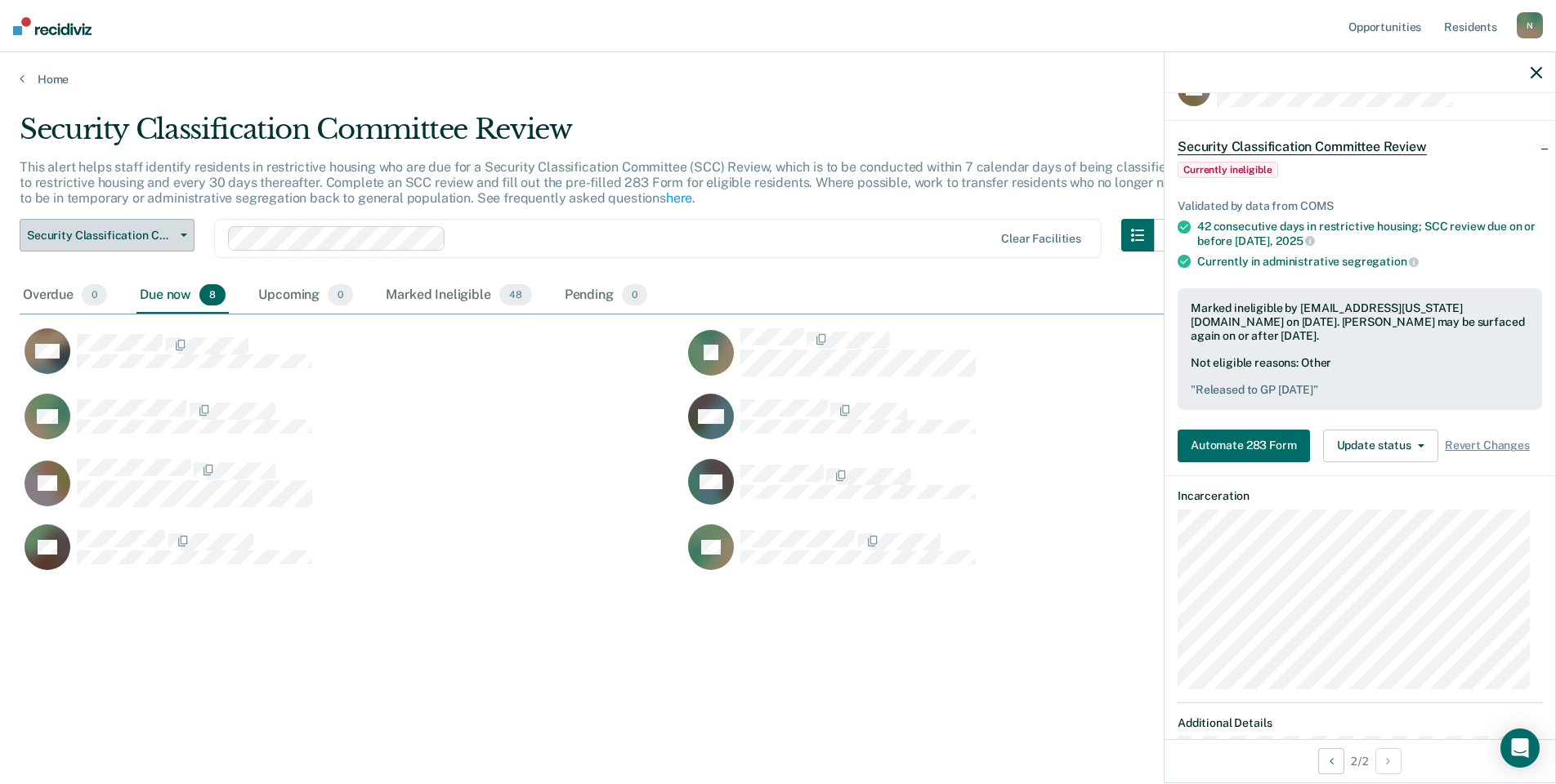
click at [164, 243] on button "Security Classification Committee Review" at bounding box center [107, 236] width 175 height 33
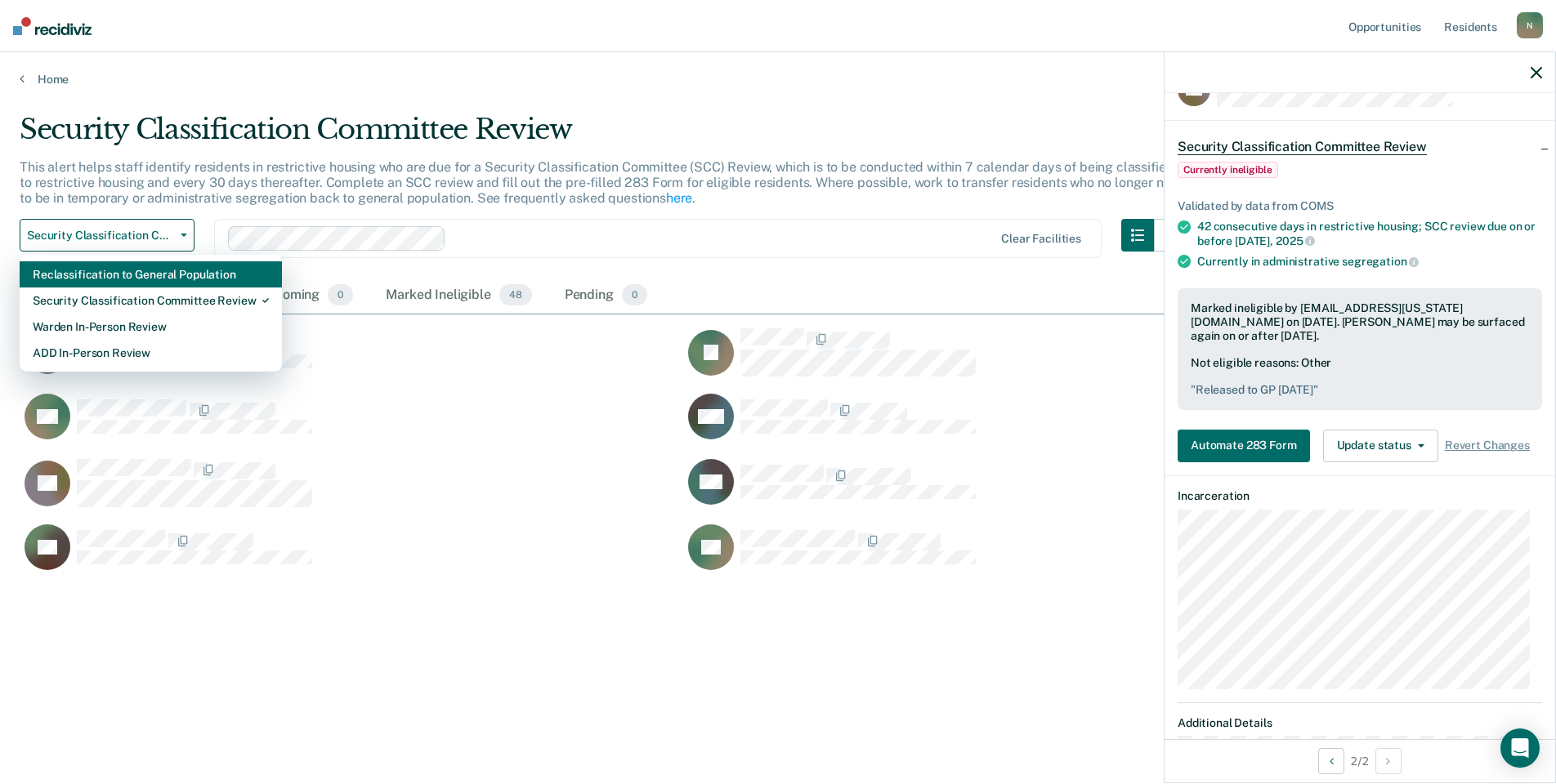
click at [165, 277] on div "Reclassification to General Population" at bounding box center [151, 274] width 236 height 26
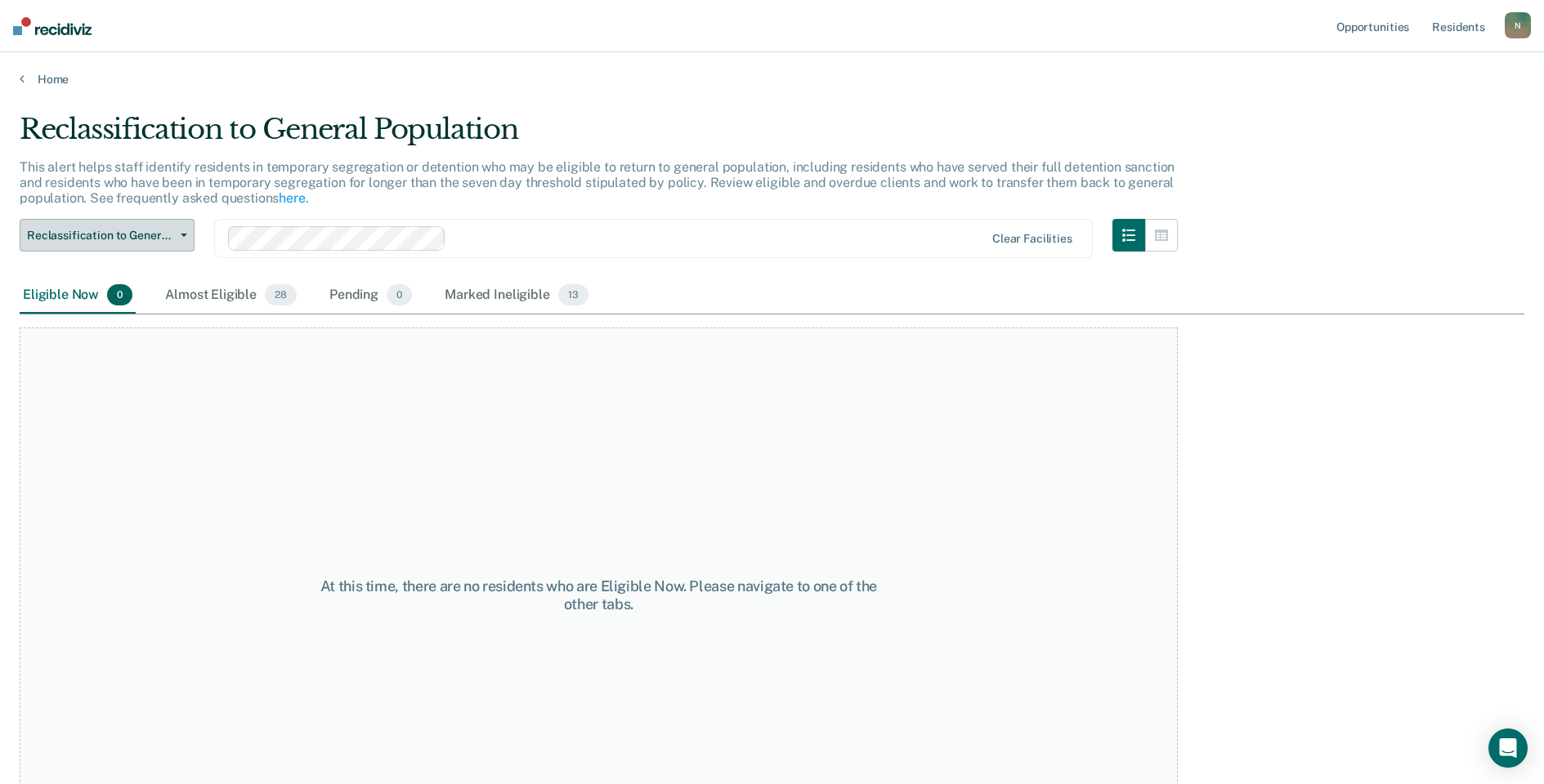
click at [172, 241] on span "Reclassification to General Population" at bounding box center [100, 236] width 147 height 14
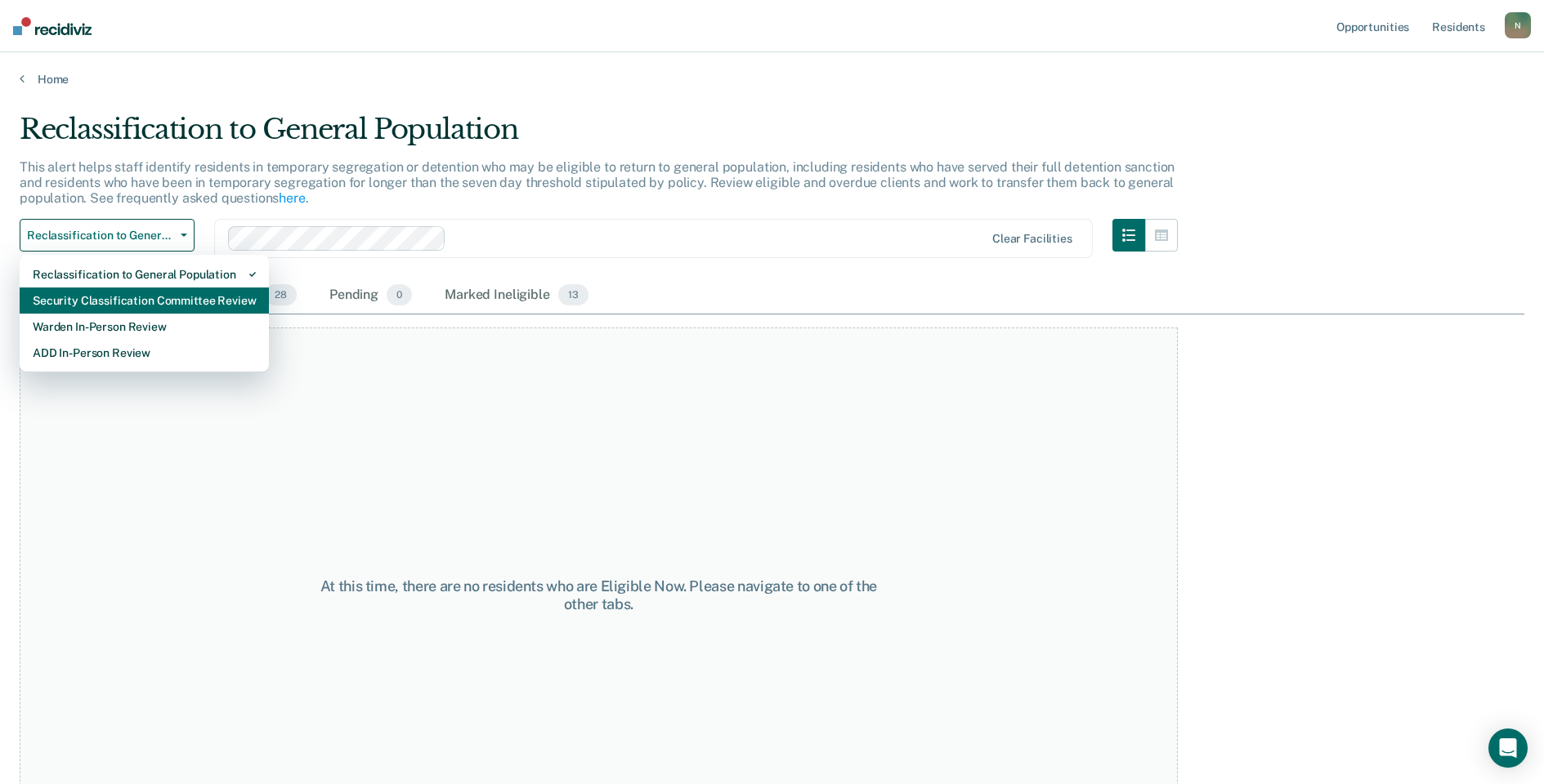
click at [134, 298] on div "Security Classification Committee Review" at bounding box center [145, 300] width 223 height 26
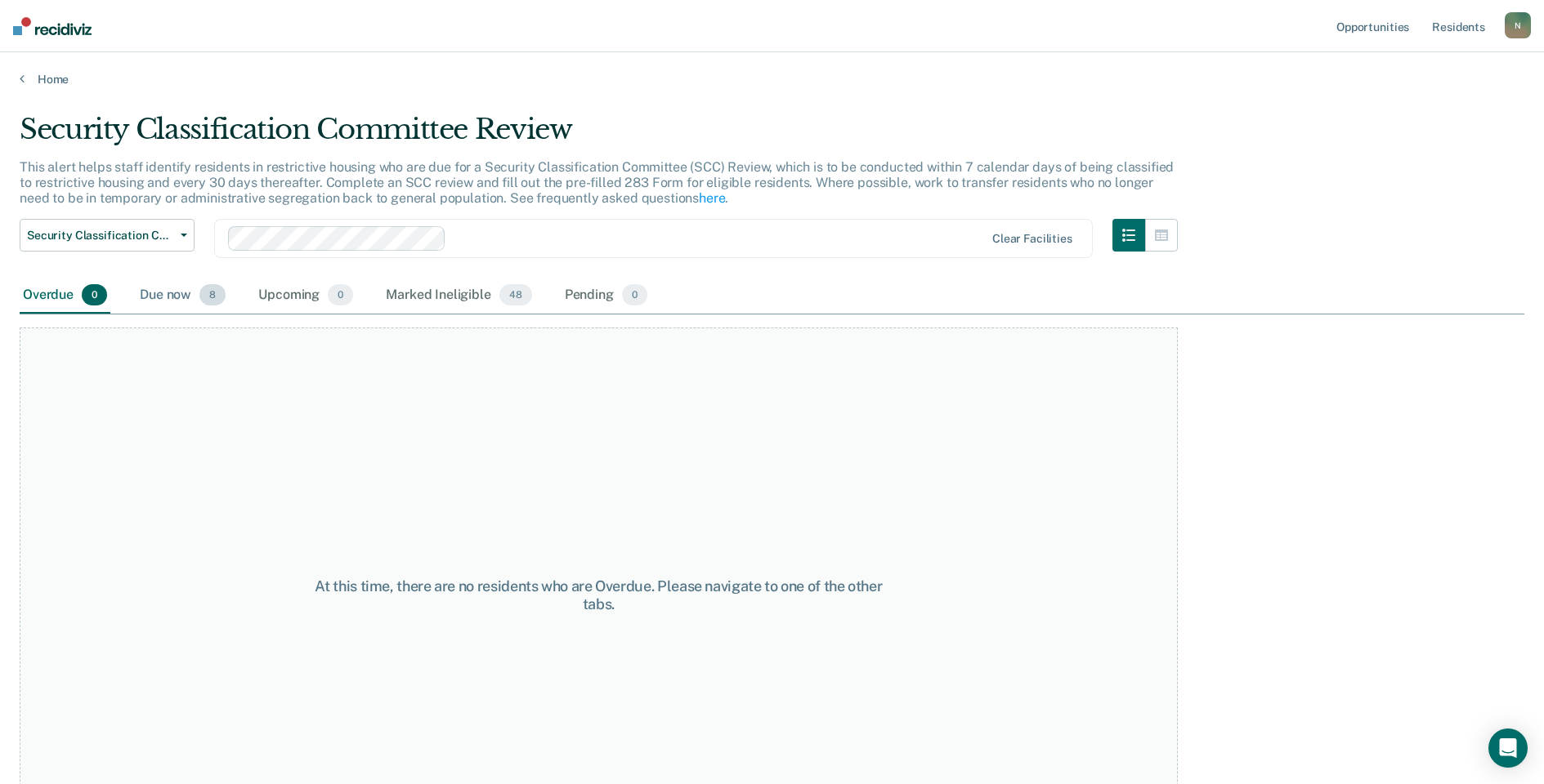
click at [196, 305] on div "Due now 8" at bounding box center [182, 296] width 92 height 36
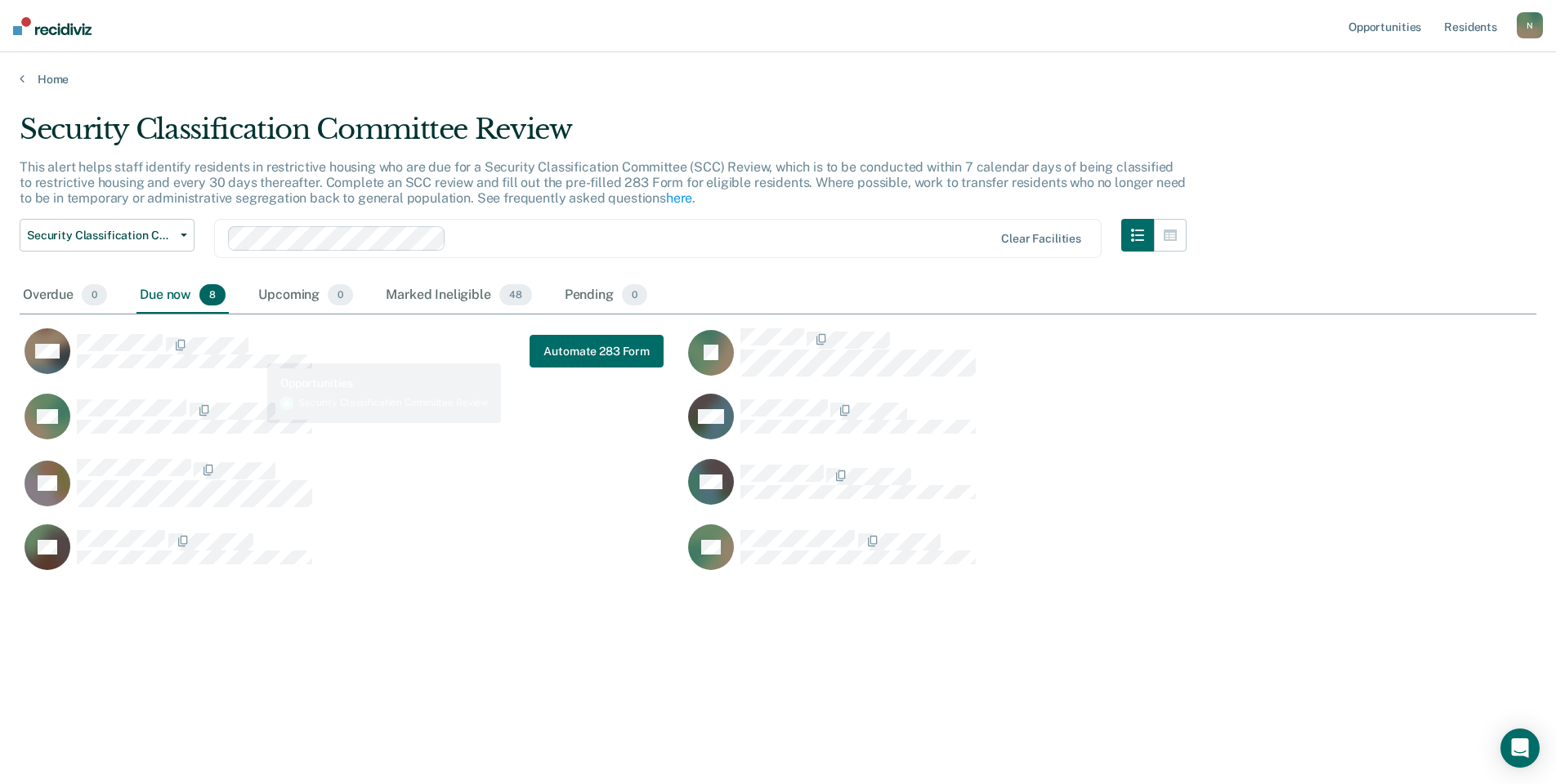
scroll to position [537, 1504]
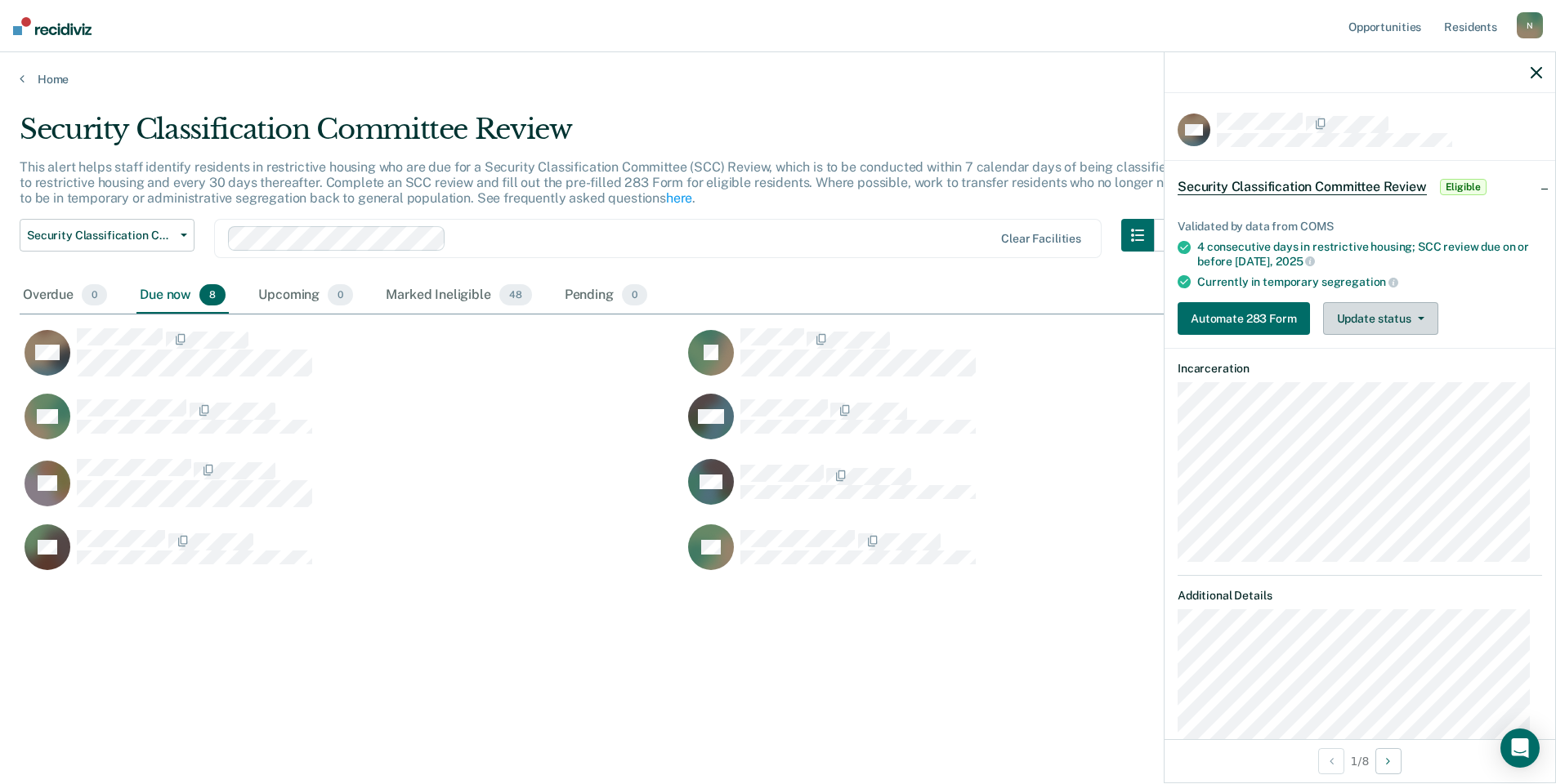
click at [1410, 314] on button "Update status" at bounding box center [1380, 319] width 115 height 33
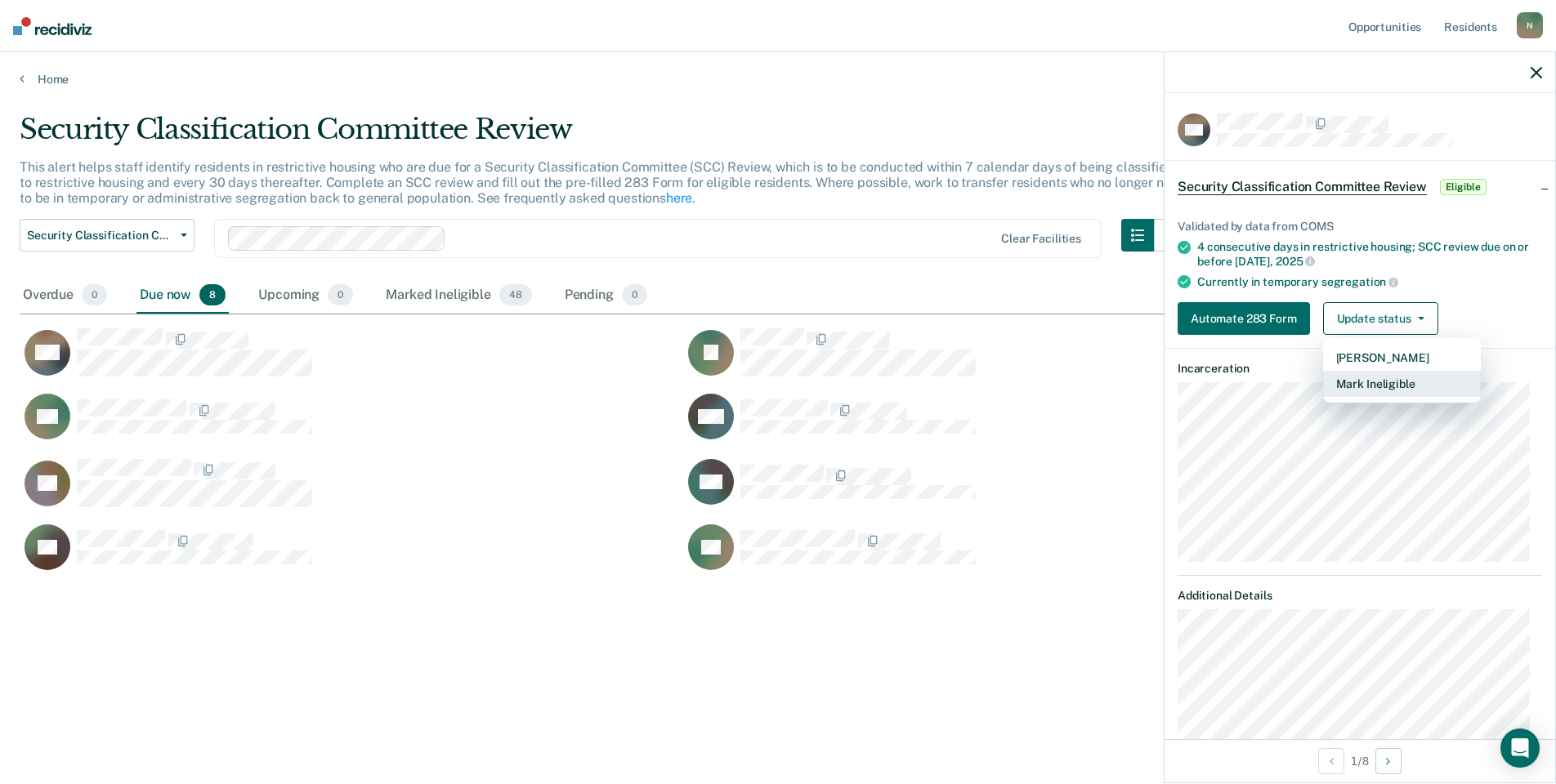
click at [1376, 380] on button "Mark Ineligible" at bounding box center [1402, 384] width 158 height 26
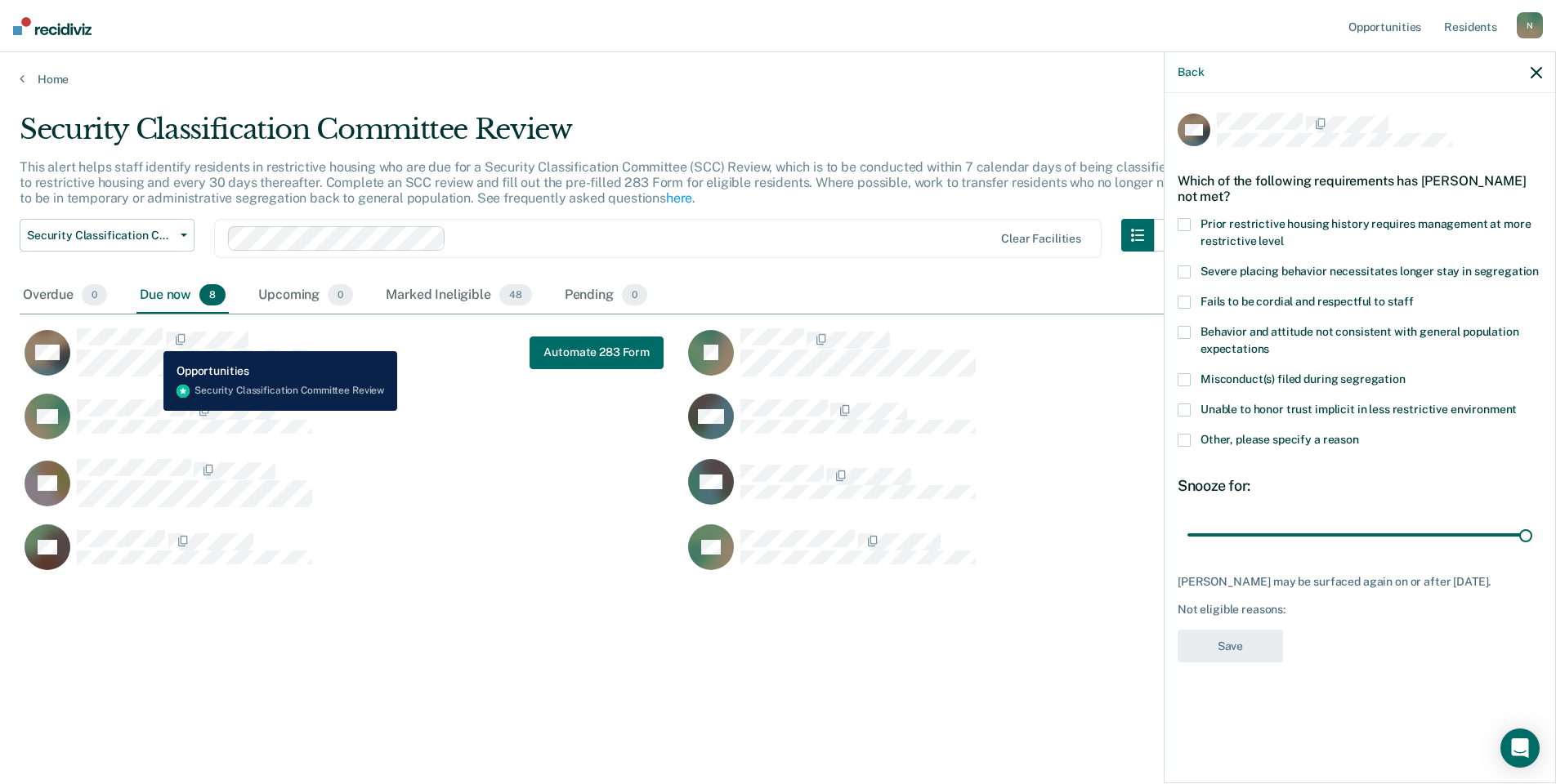
click at [152, 327] on div "DW Automate 283 Form IC AC WK TT CG GL DF" at bounding box center [683, 445] width 1327 height 261
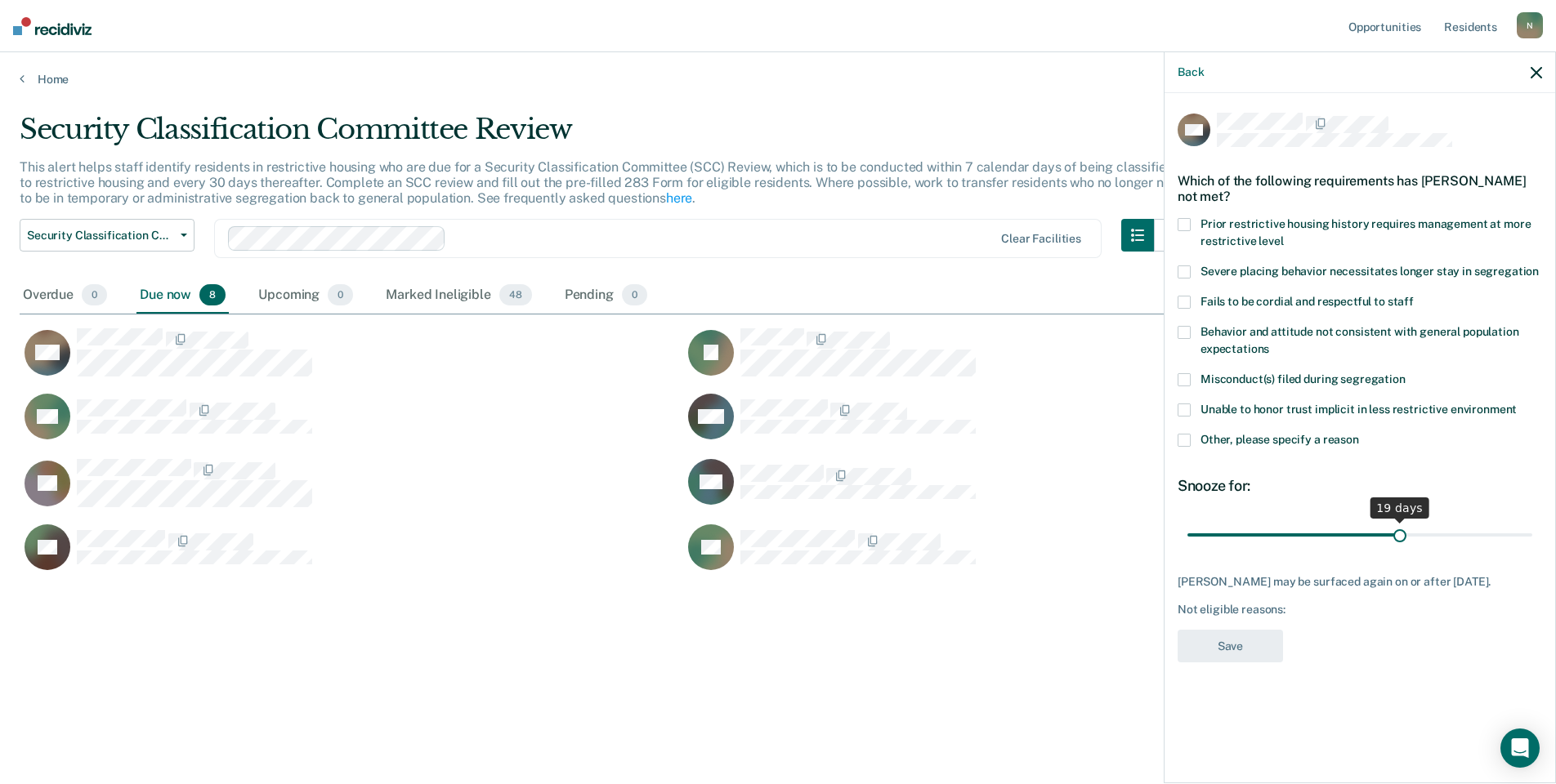
drag, startPoint x: 1529, startPoint y: 535, endPoint x: 1400, endPoint y: 547, distance: 129.6
type input "19"
click at [1400, 547] on input "range" at bounding box center [1360, 534] width 345 height 29
click at [1183, 433] on span at bounding box center [1184, 440] width 13 height 13
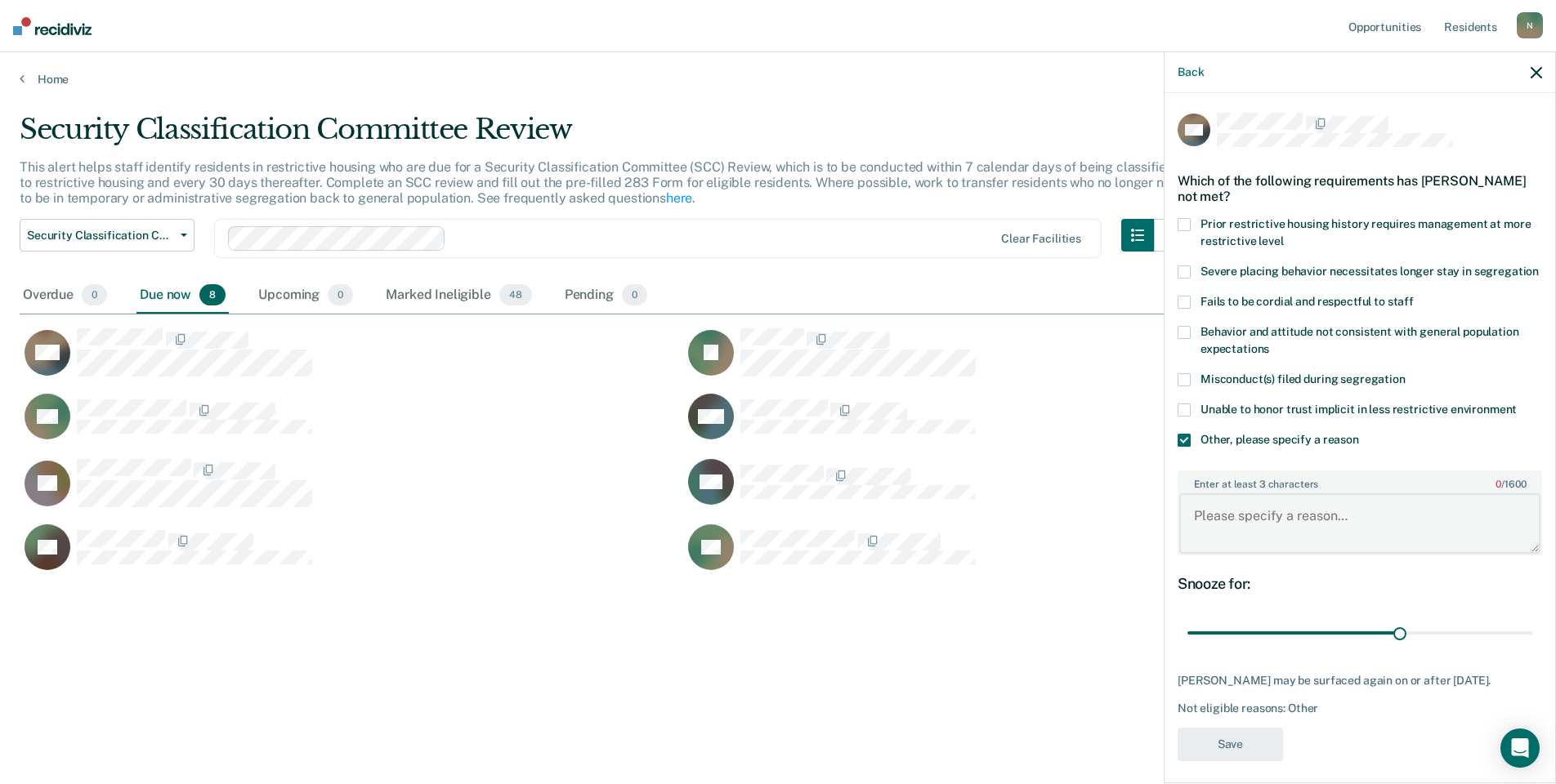
click at [1246, 537] on textarea "Enter at least 3 characters 0 / 1600" at bounding box center [1360, 524] width 361 height 61
type textarea "Temp seg pending misconduct hearing"
click at [1239, 758] on button "Save" at bounding box center [1230, 745] width 105 height 34
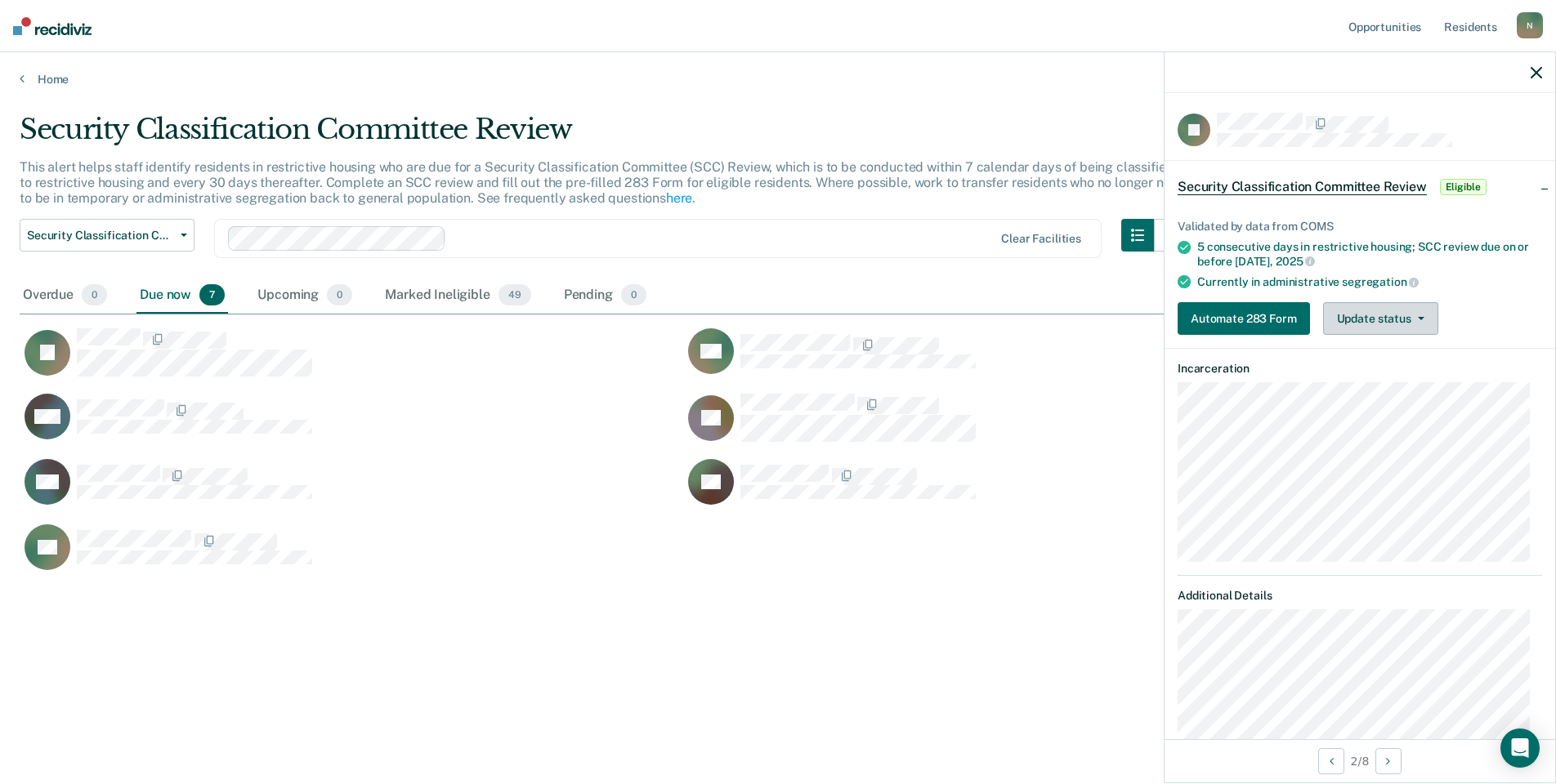
click at [1374, 317] on button "Update status" at bounding box center [1380, 319] width 115 height 33
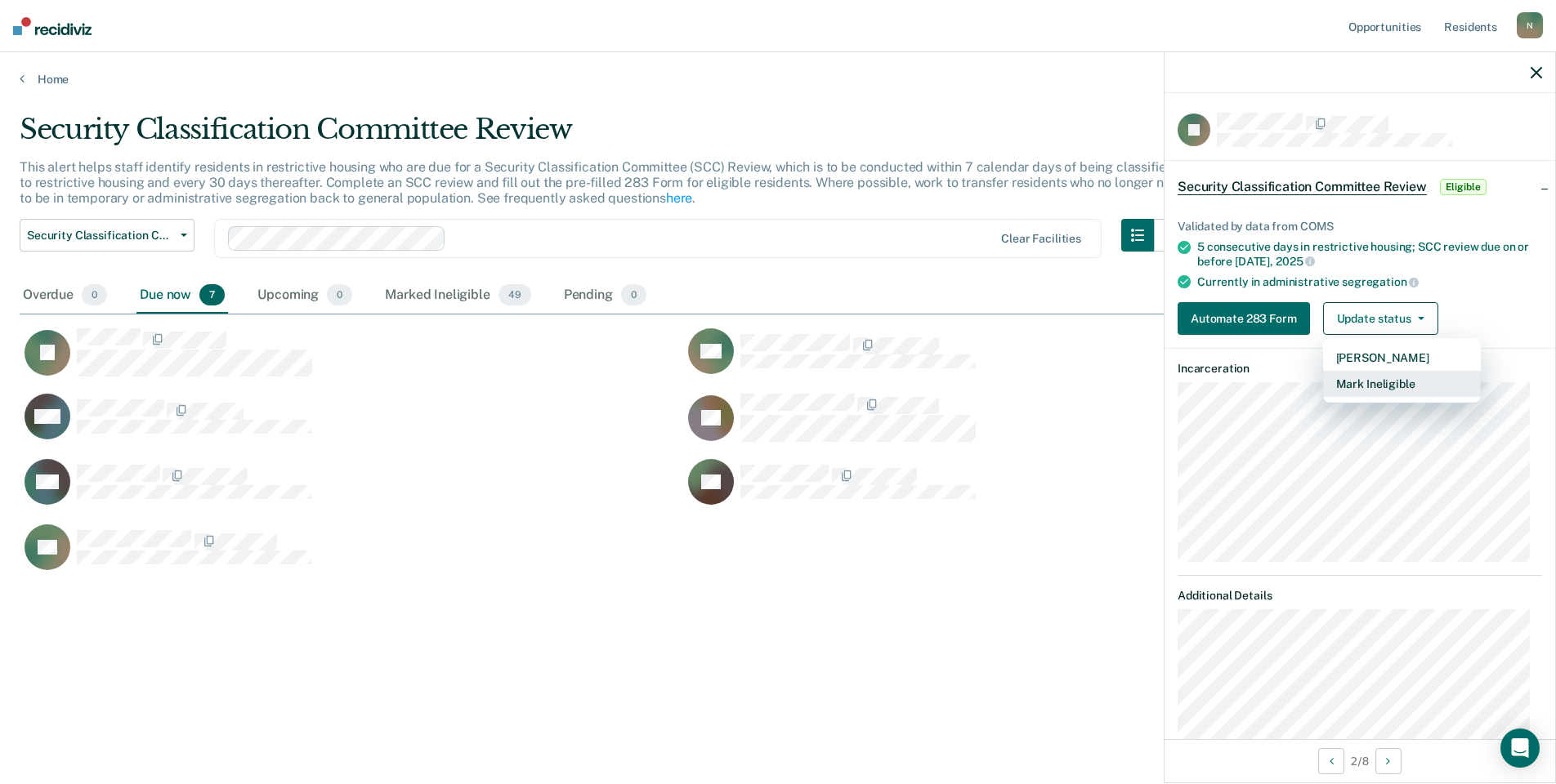
click at [1398, 381] on button "Mark Ineligible" at bounding box center [1402, 384] width 158 height 26
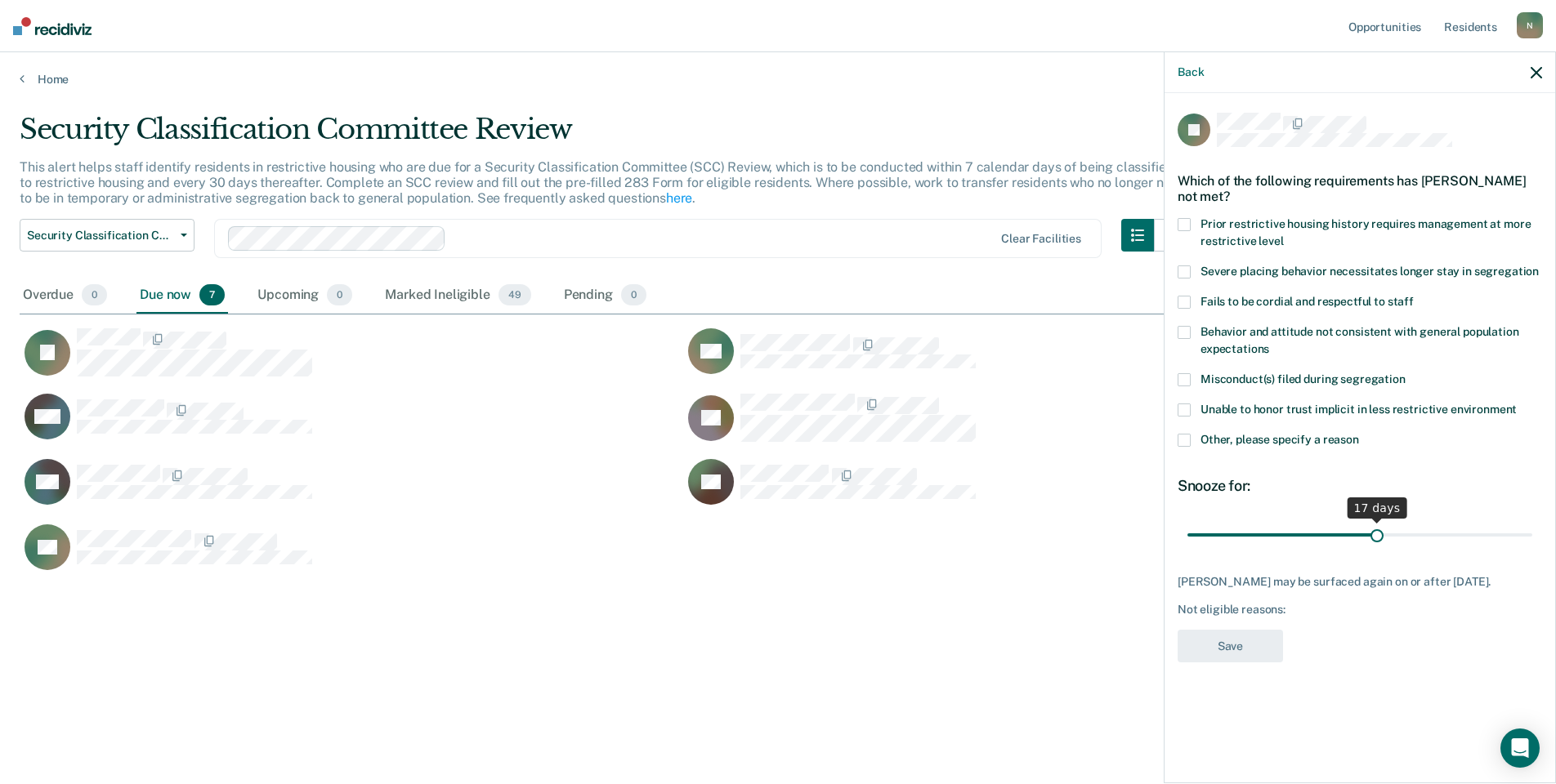
drag, startPoint x: 1526, startPoint y: 523, endPoint x: 1375, endPoint y: 523, distance: 151.0
type input "17"
click at [1375, 523] on input "range" at bounding box center [1360, 534] width 345 height 29
click at [1185, 433] on span at bounding box center [1184, 440] width 13 height 13
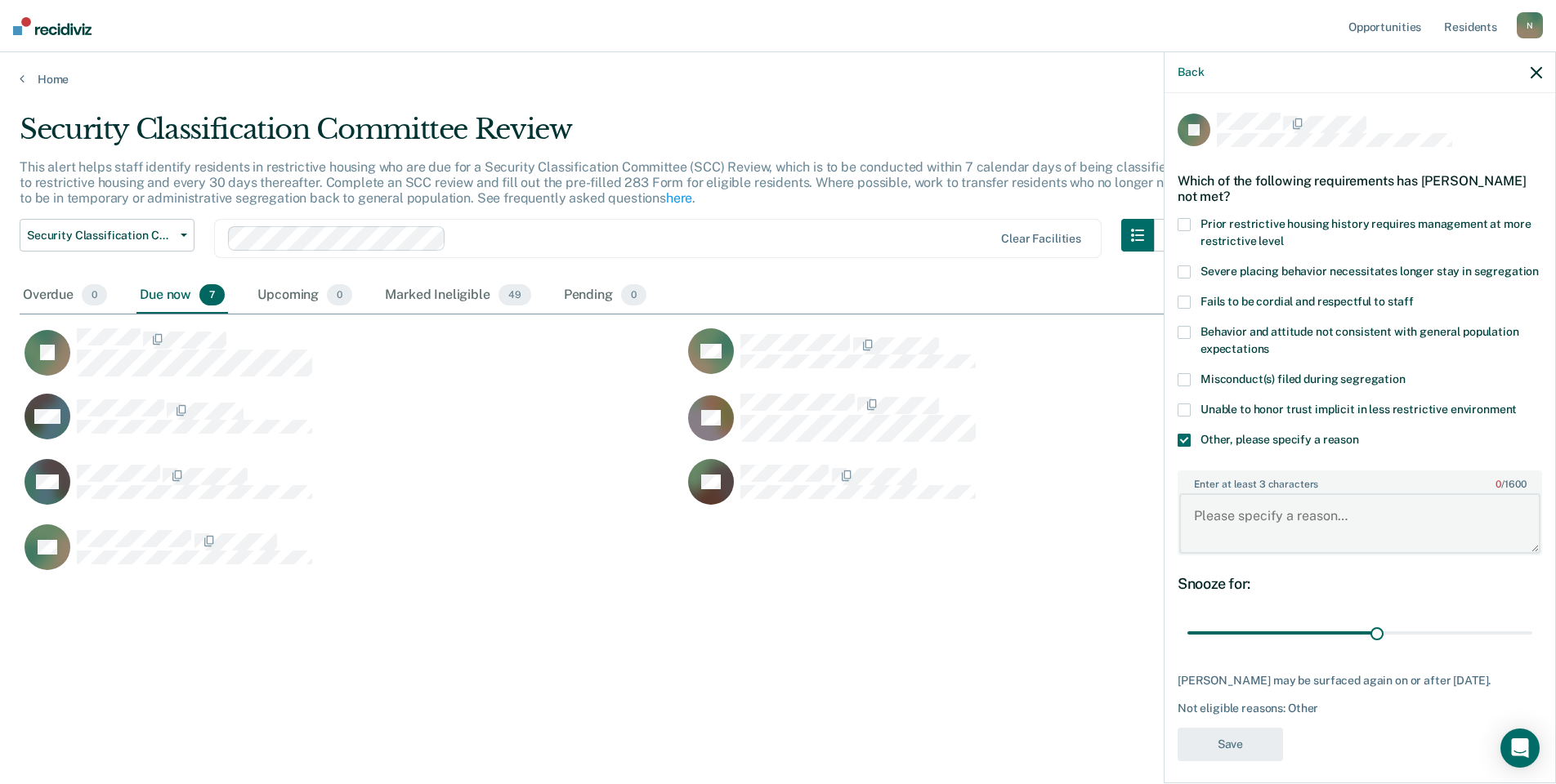
click at [1223, 500] on textarea "Enter at least 3 characters 0 / 1600" at bounding box center [1360, 524] width 361 height 61
type textarea "Temp seg pending misconduct hearing. Assaulted prisoner Hill 494488 in [GEOGRAP…"
click at [1224, 728] on button "Save" at bounding box center [1230, 745] width 105 height 34
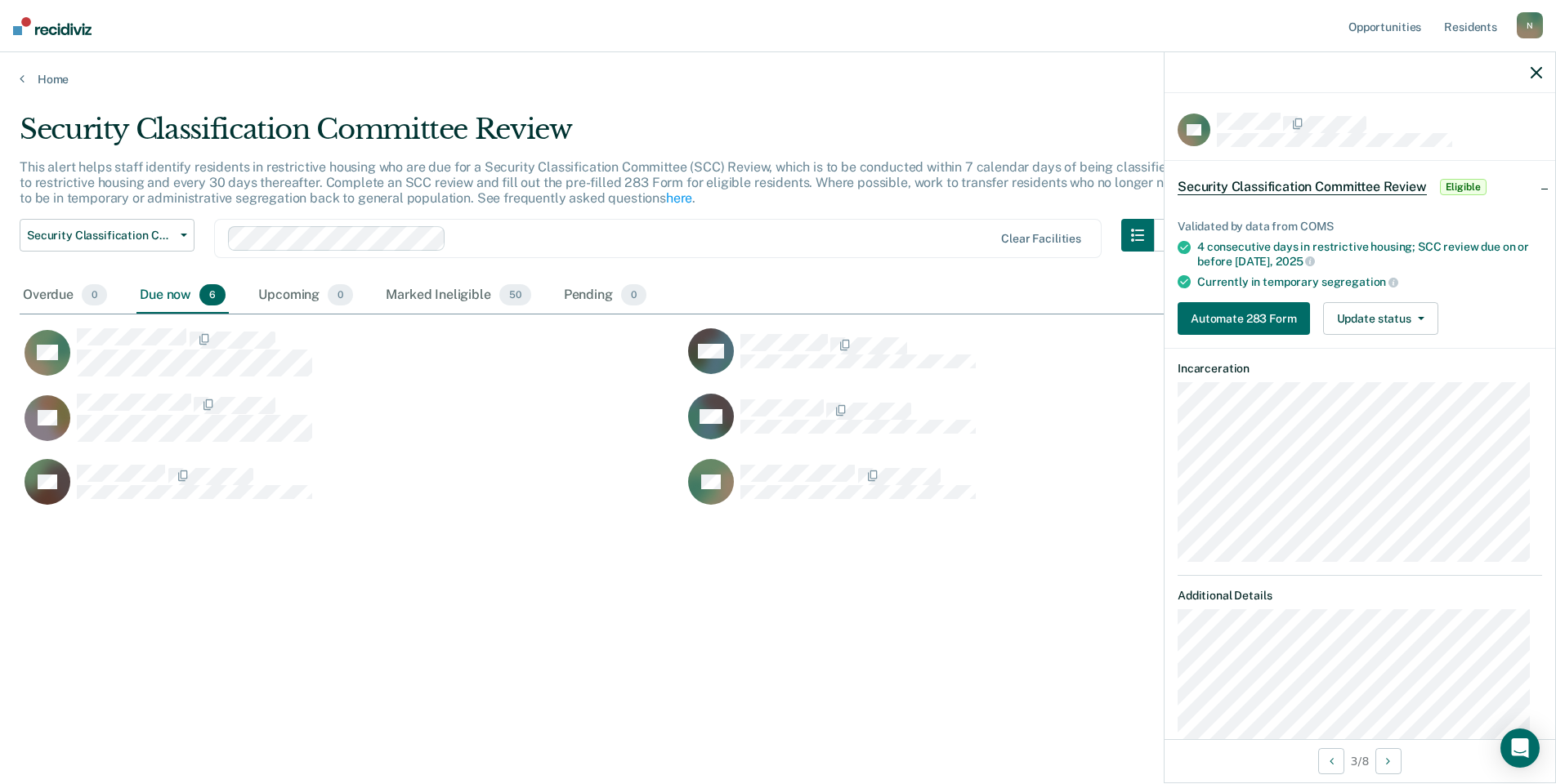
click at [1384, 333] on div "Validated by data from COMS 4 consecutive days in restrictive housing; SCC revi…" at bounding box center [1360, 271] width 391 height 154
click at [1371, 323] on button "Update status" at bounding box center [1380, 319] width 115 height 33
click at [1372, 381] on button "Mark Ineligible" at bounding box center [1402, 384] width 158 height 26
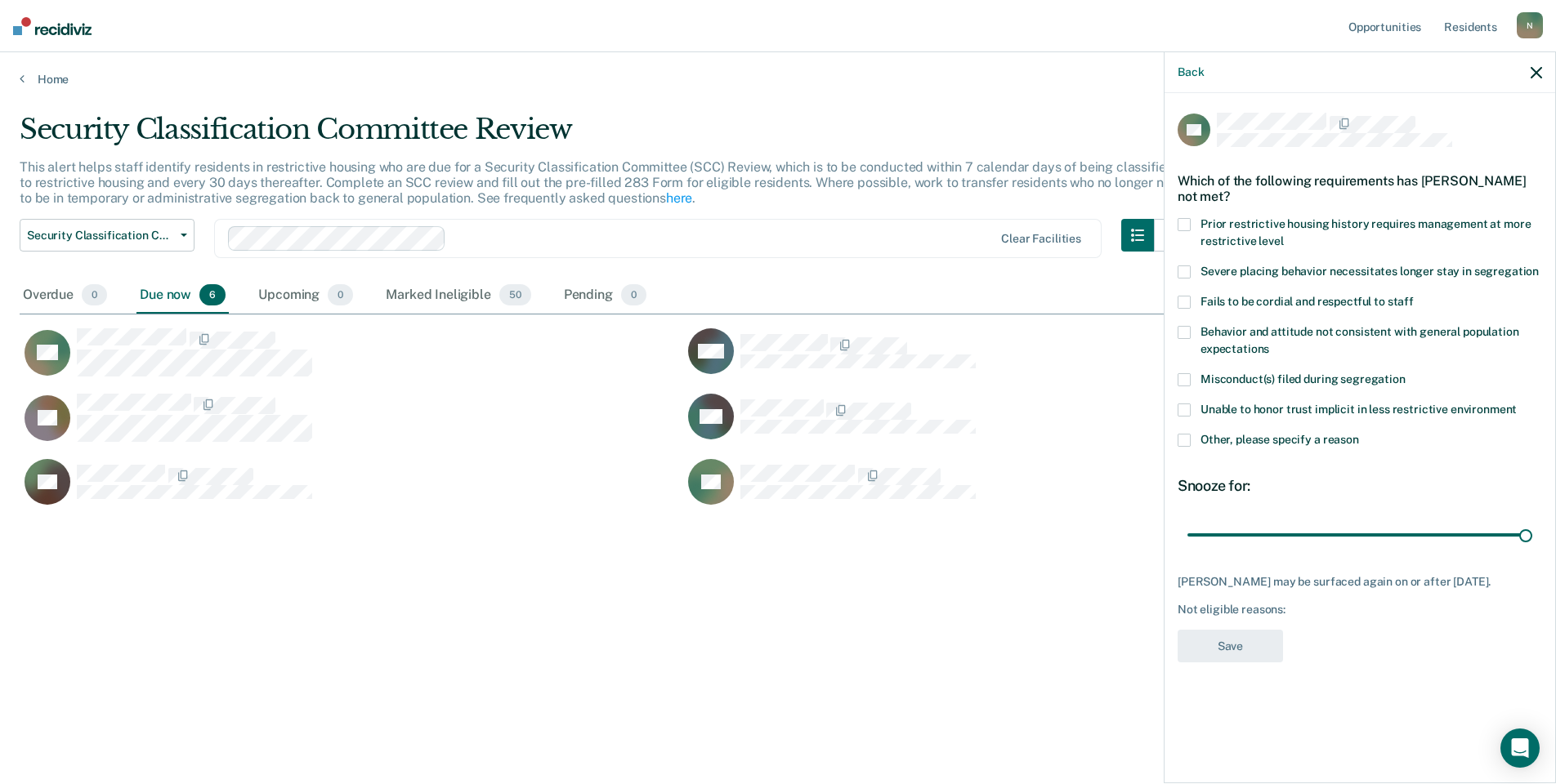
drag, startPoint x: 1188, startPoint y: 435, endPoint x: 1244, endPoint y: 465, distance: 63.5
click at [1187, 436] on span at bounding box center [1184, 440] width 13 height 13
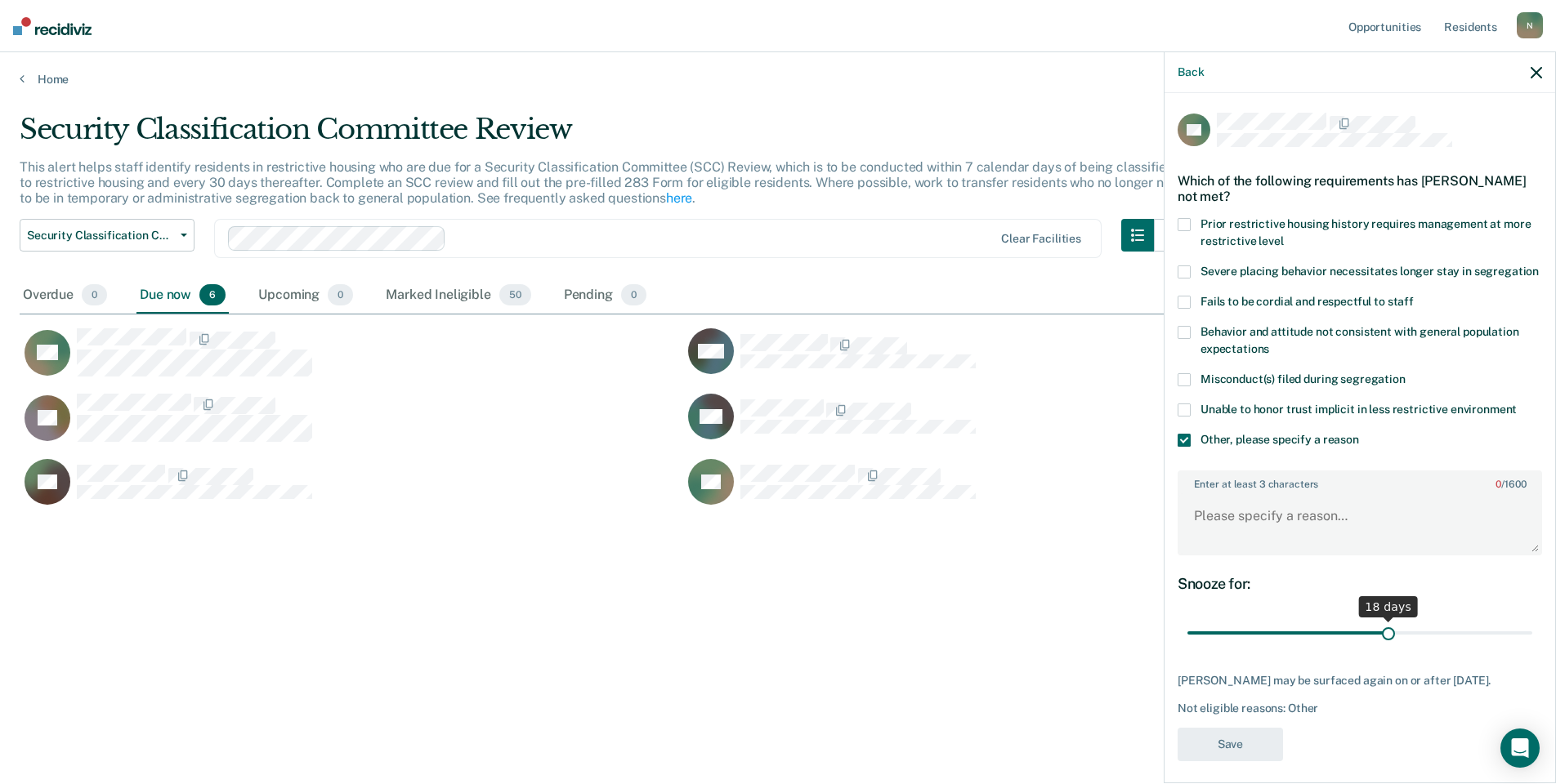
drag, startPoint x: 1517, startPoint y: 648, endPoint x: 1377, endPoint y: 648, distance: 140.0
type input "18"
click at [1377, 648] on input "range" at bounding box center [1360, 633] width 345 height 29
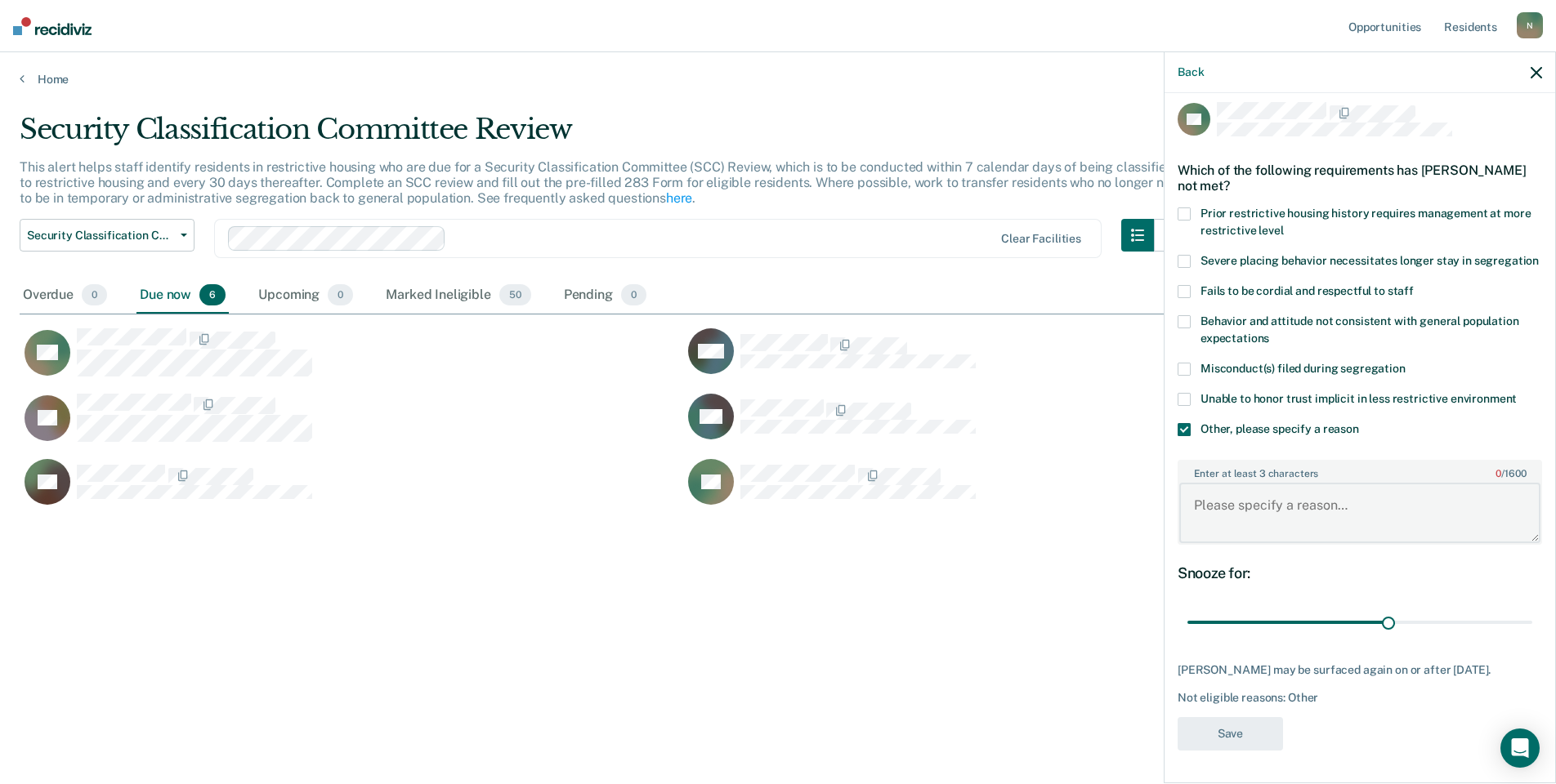
click at [1208, 503] on textarea "Enter at least 3 characters 0 / 1600" at bounding box center [1360, 513] width 361 height 61
type textarea "Temp seg pending misconduct hearing"
click at [1228, 739] on button "Save" at bounding box center [1230, 734] width 105 height 34
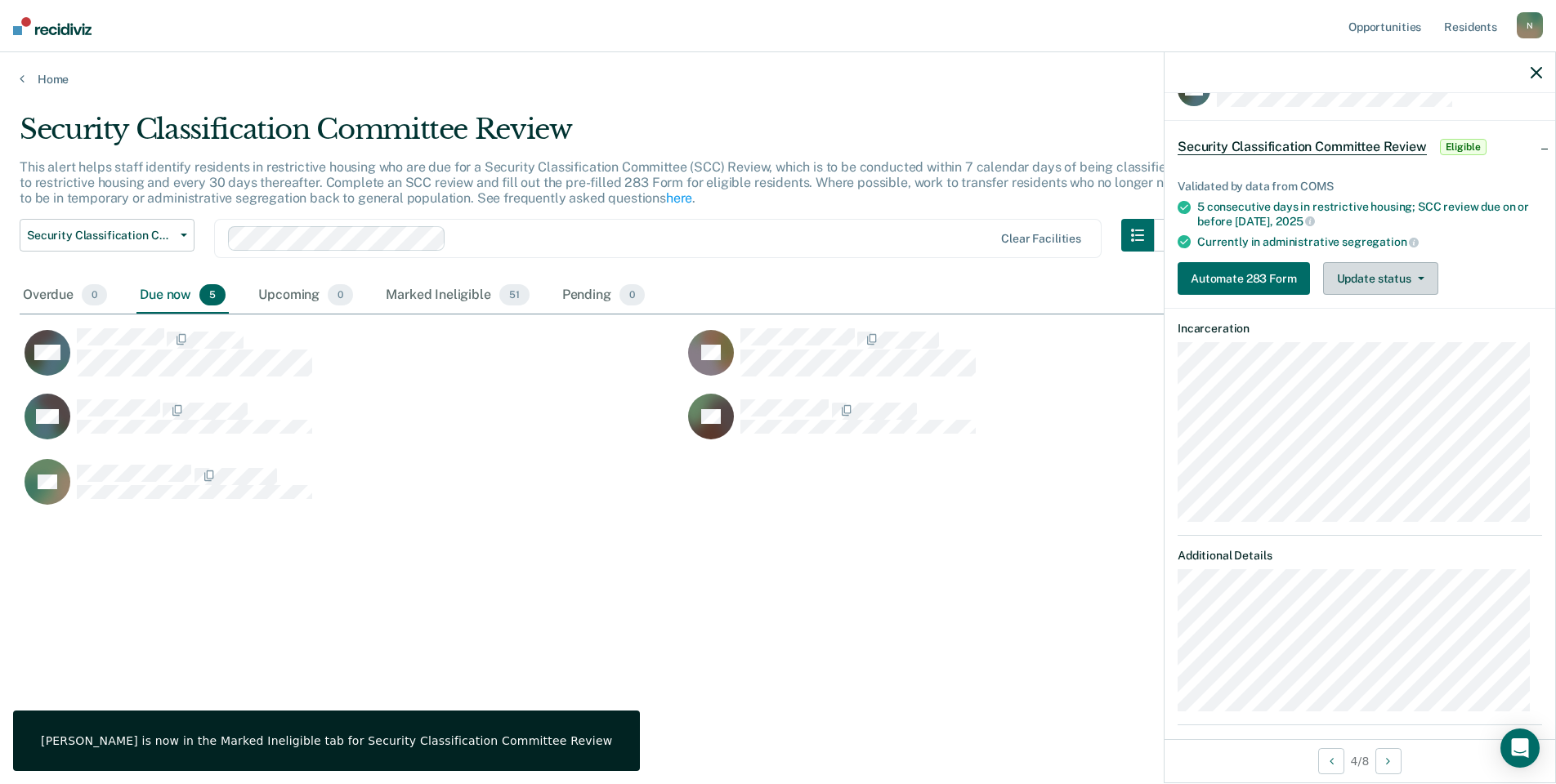
click at [1382, 264] on button "Update status" at bounding box center [1380, 278] width 115 height 33
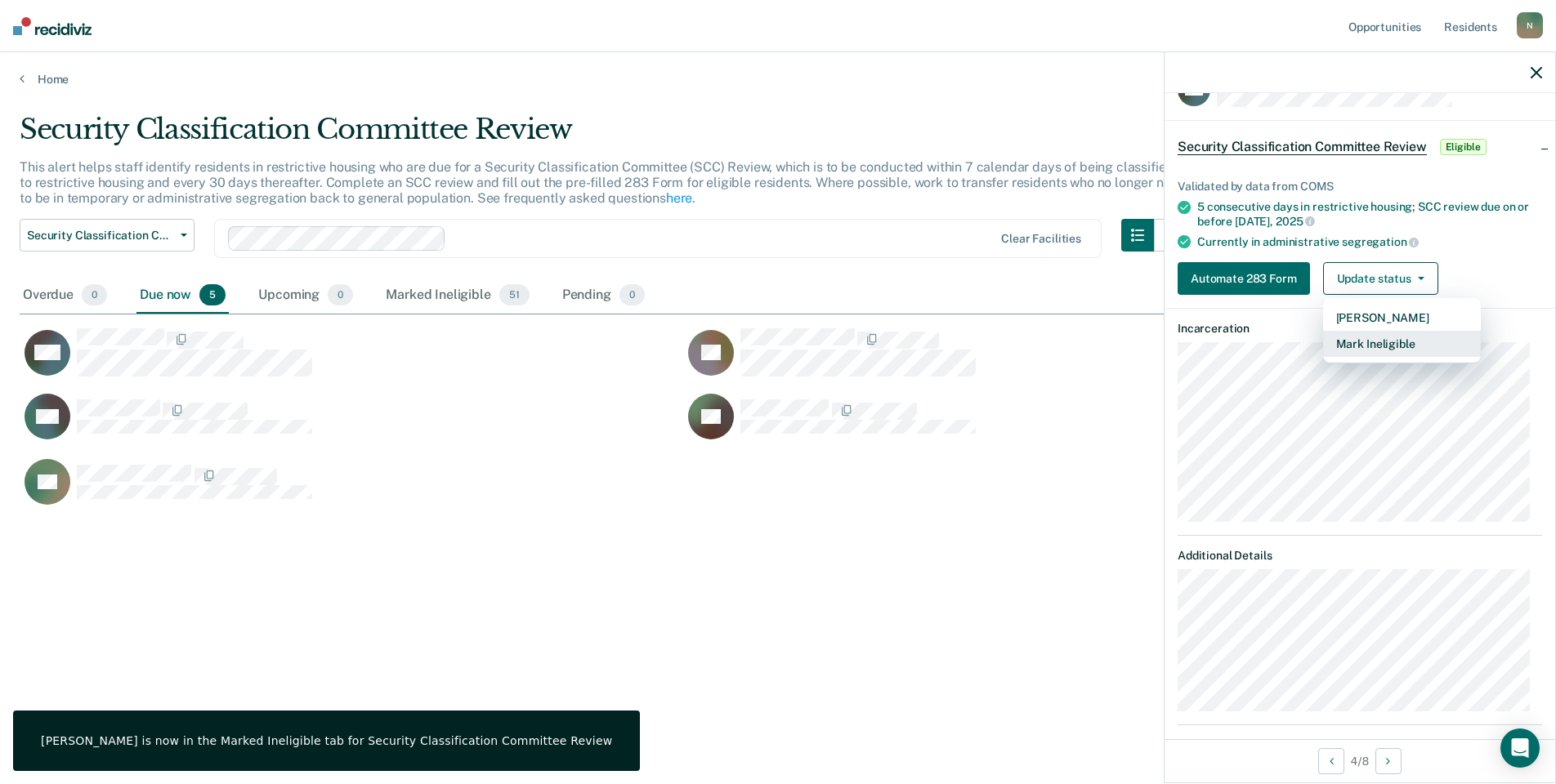
click at [1390, 337] on button "Mark Ineligible" at bounding box center [1402, 344] width 158 height 26
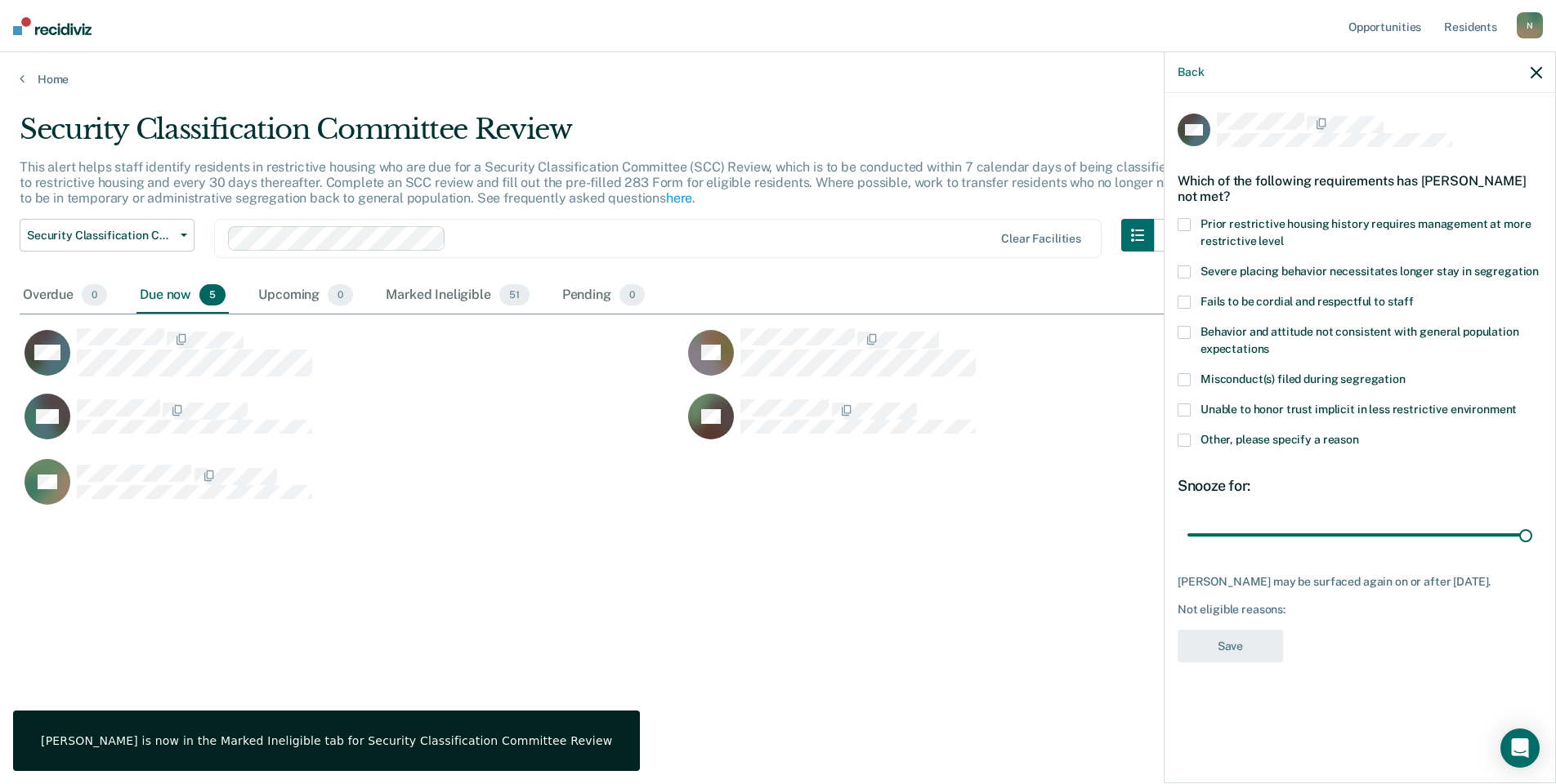
scroll to position [0, 0]
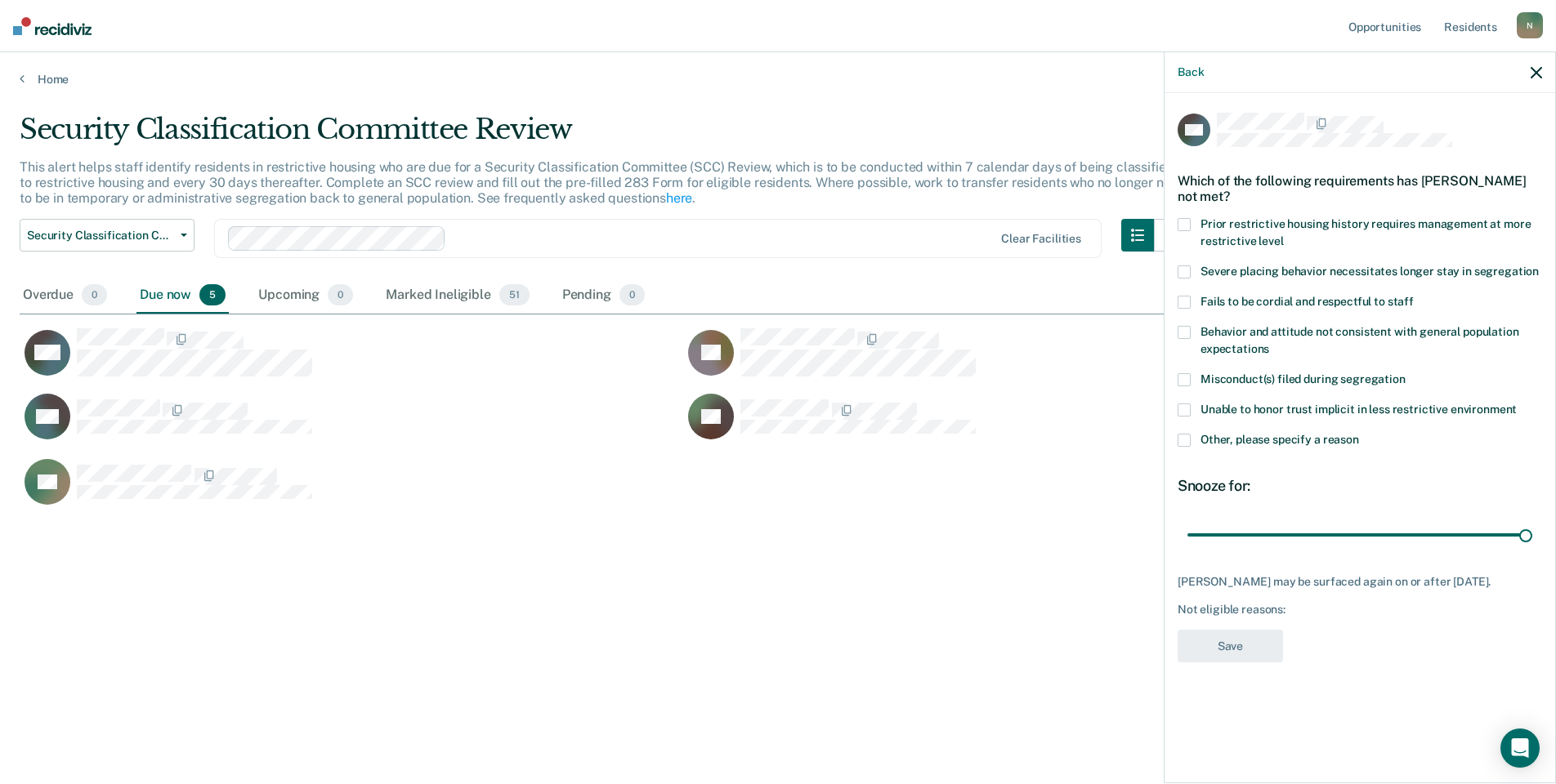
click at [1189, 436] on span at bounding box center [1184, 440] width 13 height 13
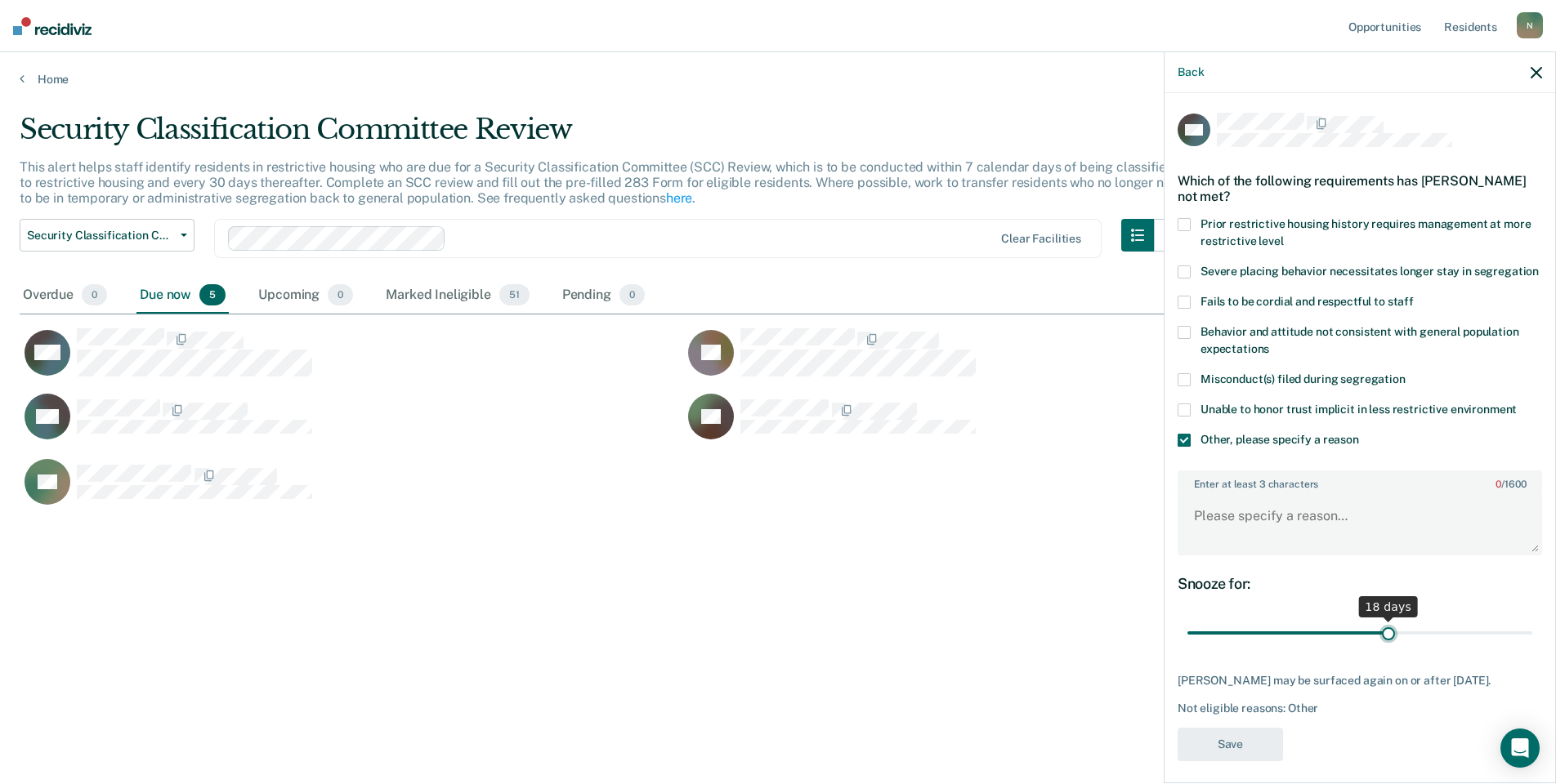
drag, startPoint x: 1498, startPoint y: 650, endPoint x: 1380, endPoint y: 661, distance: 118.5
type input "18"
click at [1380, 648] on input "range" at bounding box center [1360, 633] width 345 height 29
click at [1232, 533] on textarea "Enter at least 3 characters 0 / 1600" at bounding box center [1360, 524] width 361 height 61
type textarea "Temp seg pending PC investigation"
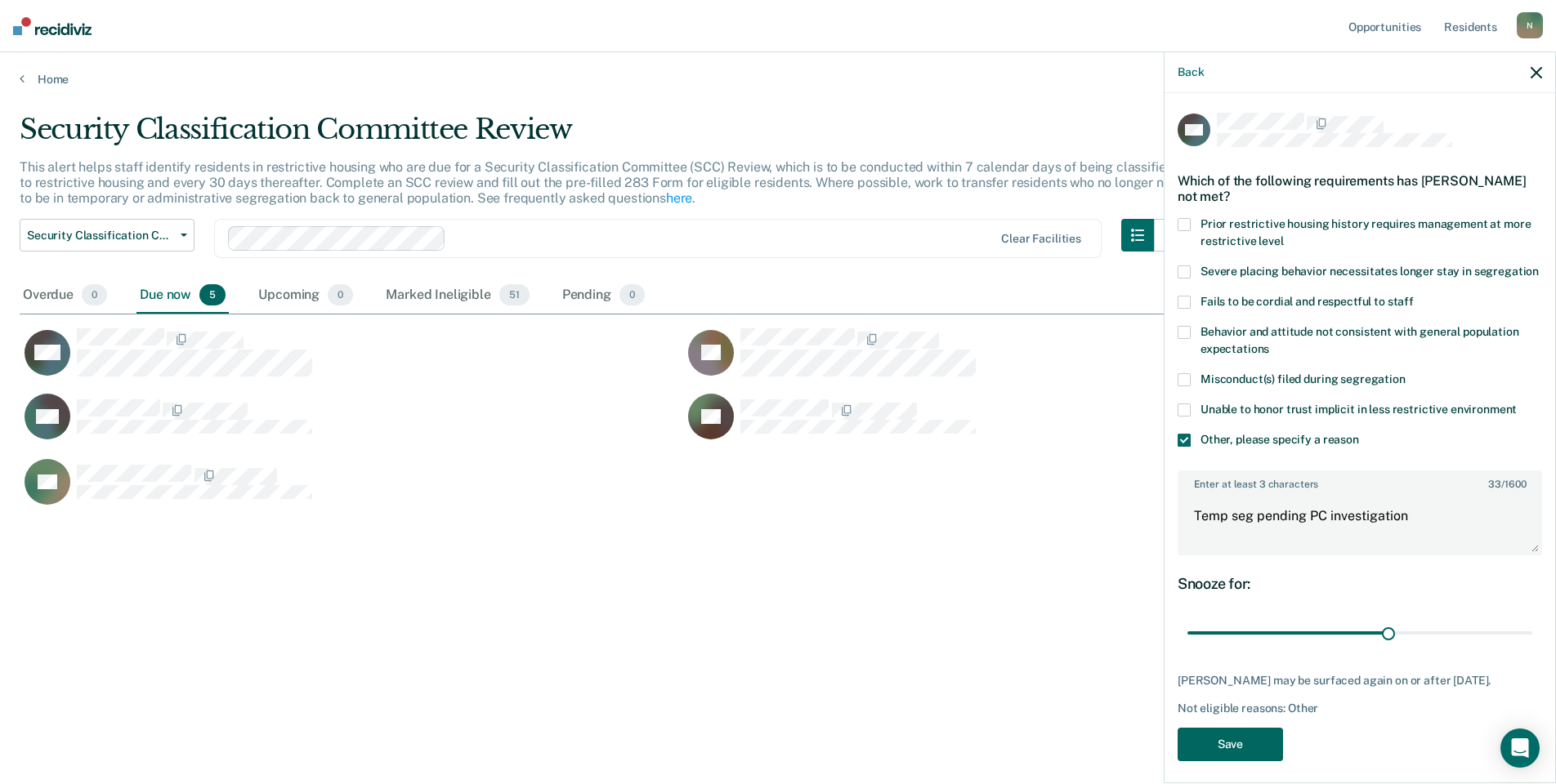
click at [1209, 757] on button "Save" at bounding box center [1230, 745] width 105 height 34
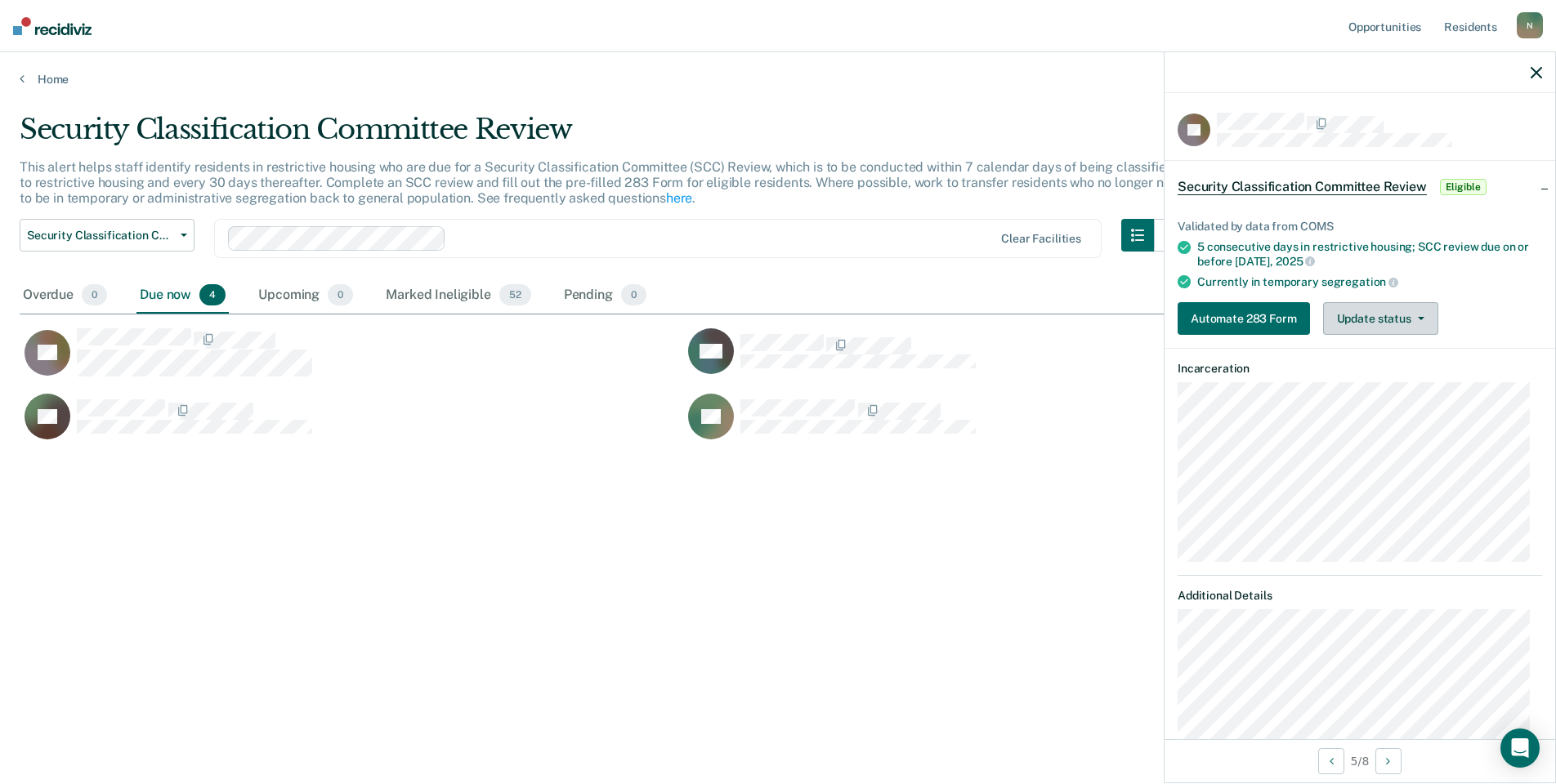
click at [1362, 315] on button "Update status" at bounding box center [1380, 319] width 115 height 33
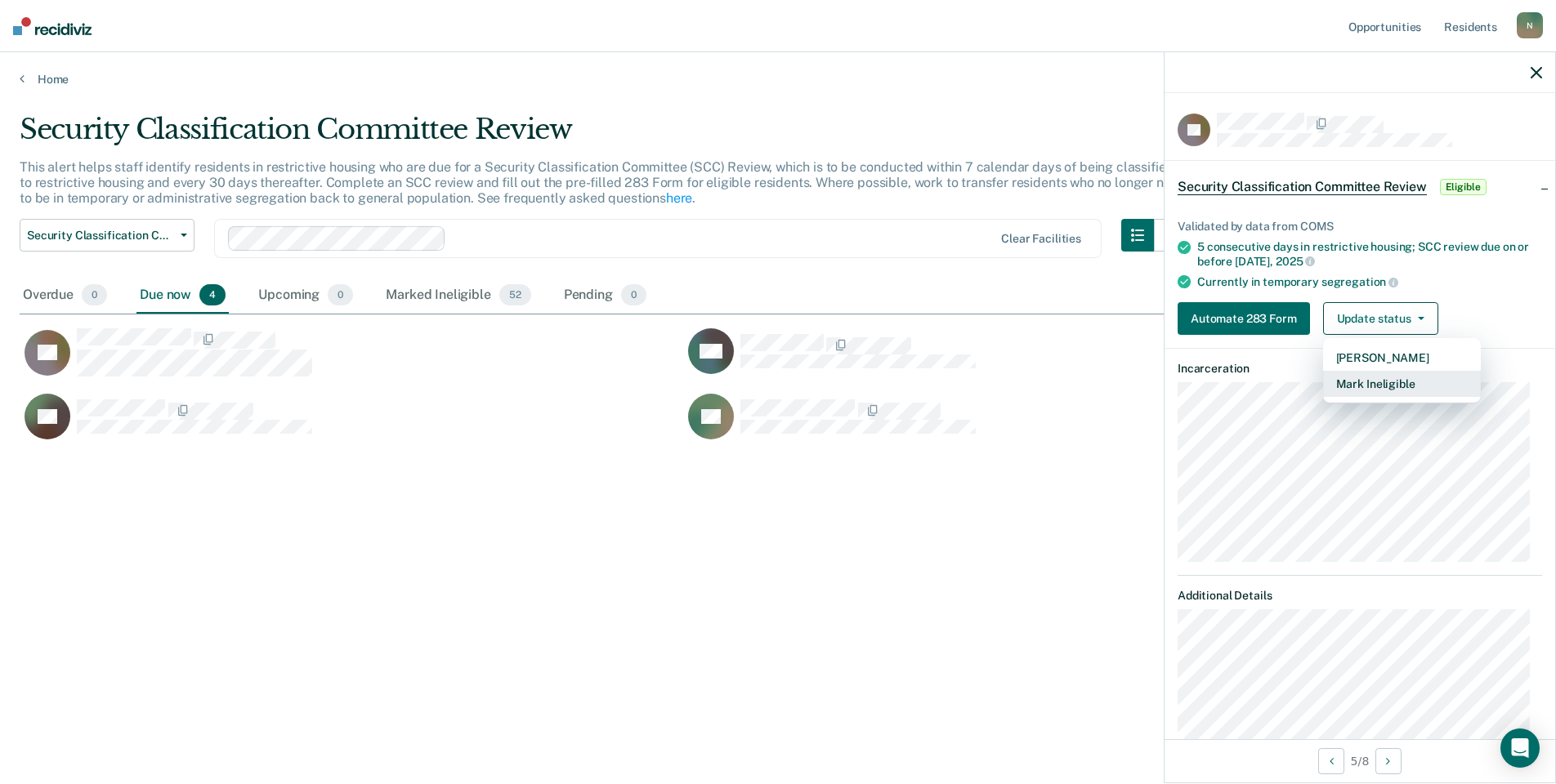
click at [1356, 373] on button "Mark Ineligible" at bounding box center [1402, 384] width 158 height 26
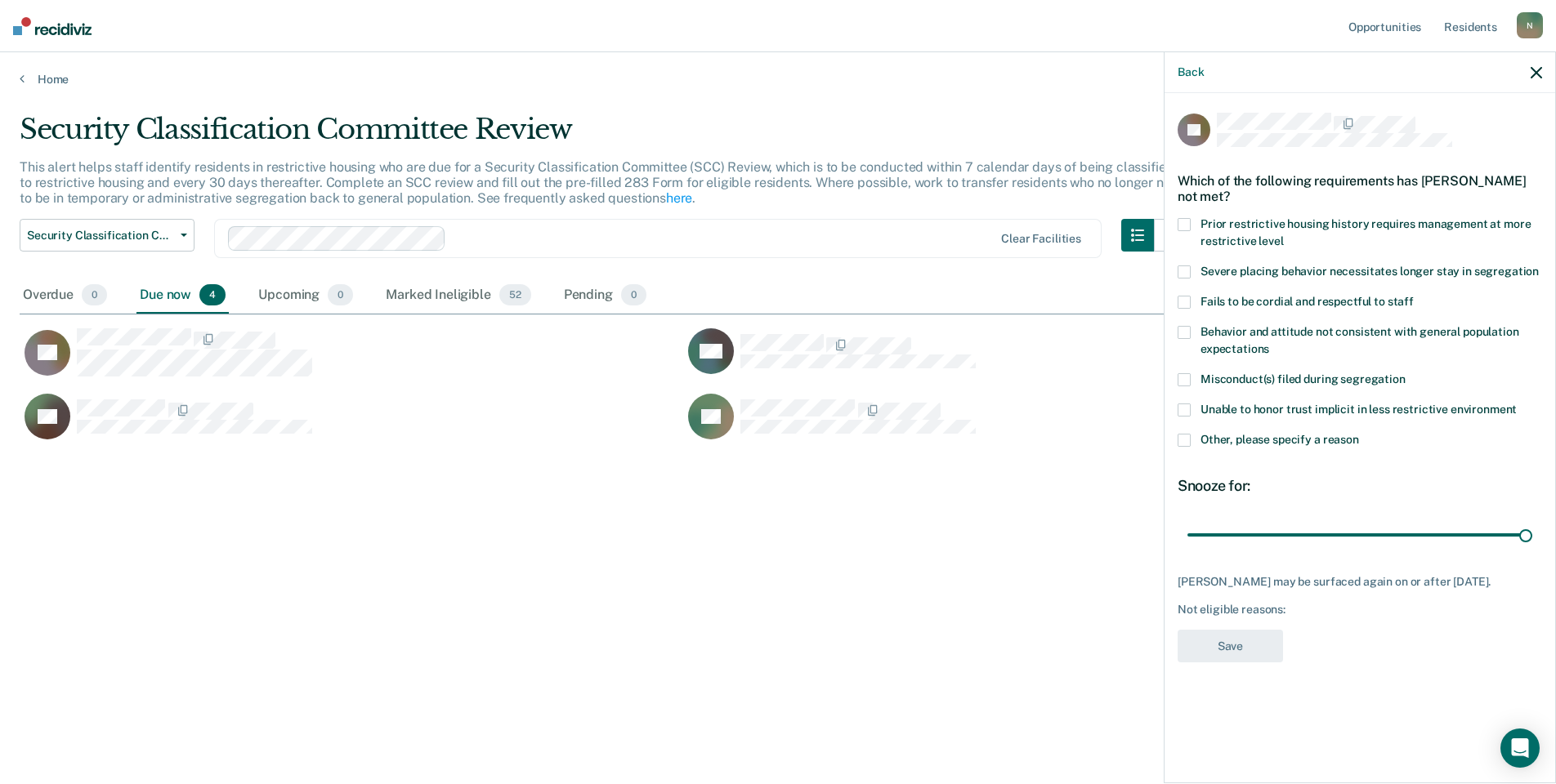
click at [1180, 433] on span at bounding box center [1184, 440] width 13 height 13
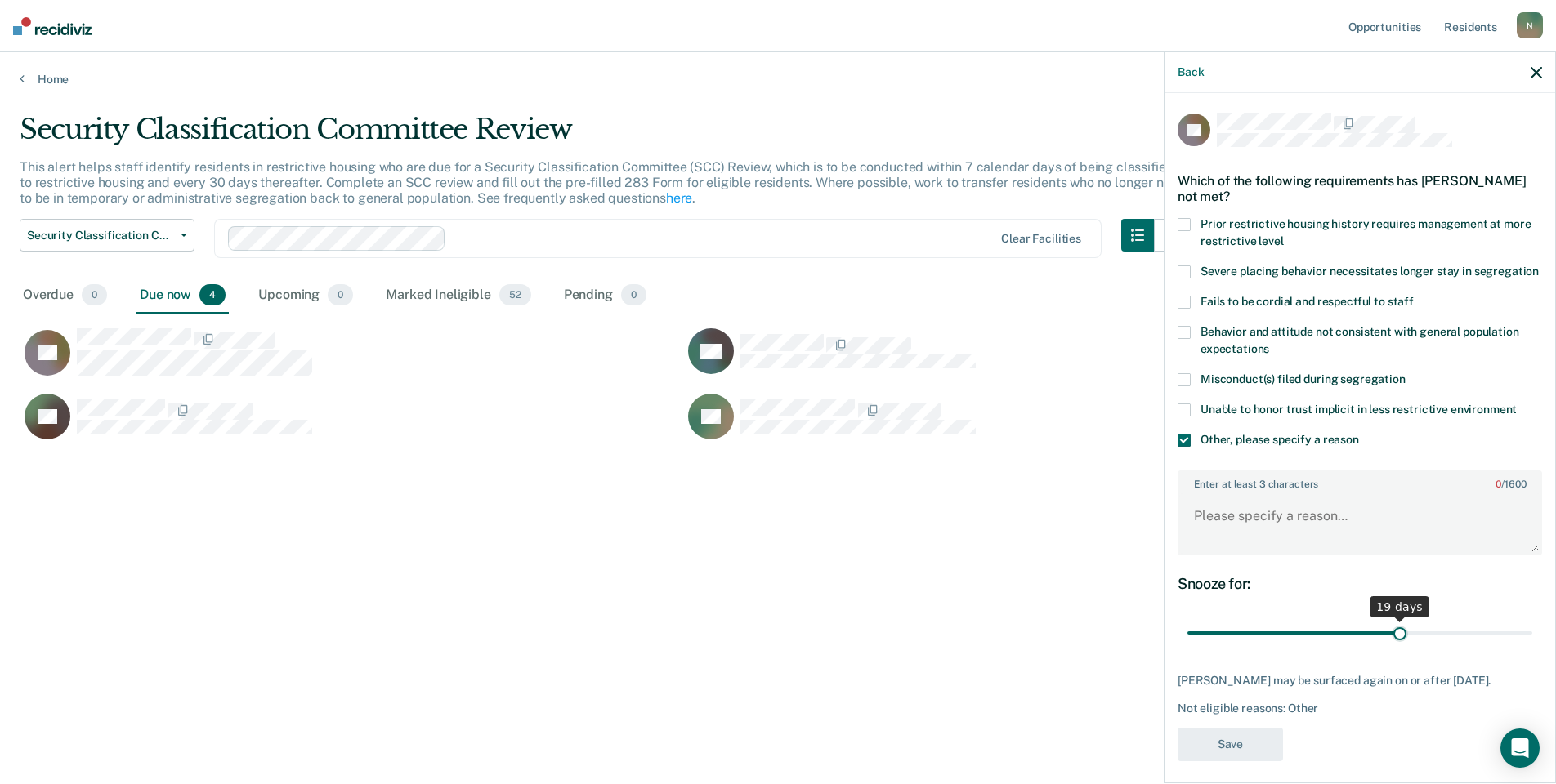
drag, startPoint x: 1517, startPoint y: 649, endPoint x: 1393, endPoint y: 666, distance: 125.2
type input "19"
click at [1393, 648] on input "range" at bounding box center [1360, 633] width 345 height 29
click at [1201, 542] on textarea "Enter at least 3 characters 0 / 1600" at bounding box center [1360, 524] width 361 height 61
type textarea "Temp seg pending misconduct hearing"
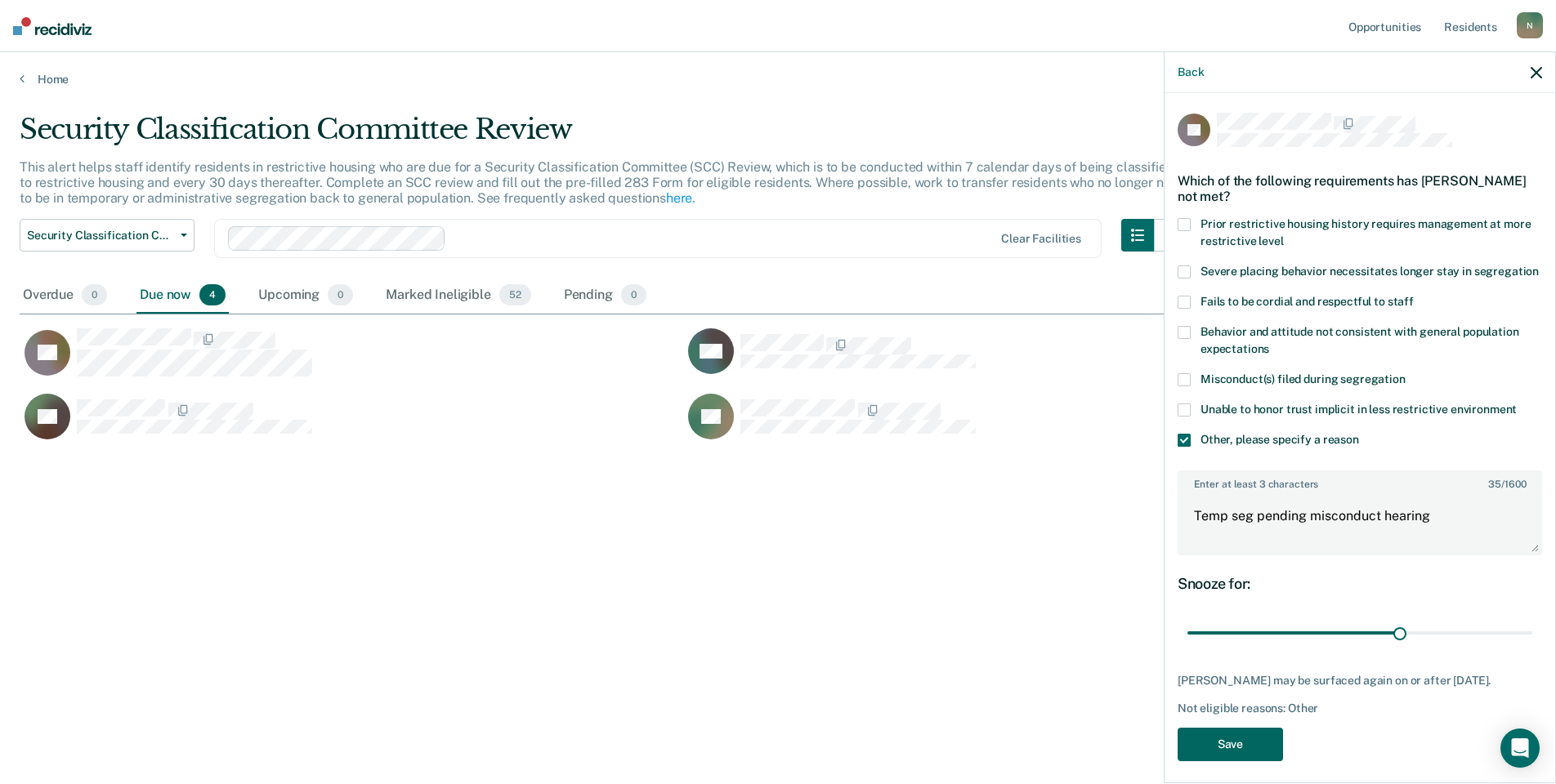
click at [1192, 761] on button "Save" at bounding box center [1230, 745] width 105 height 34
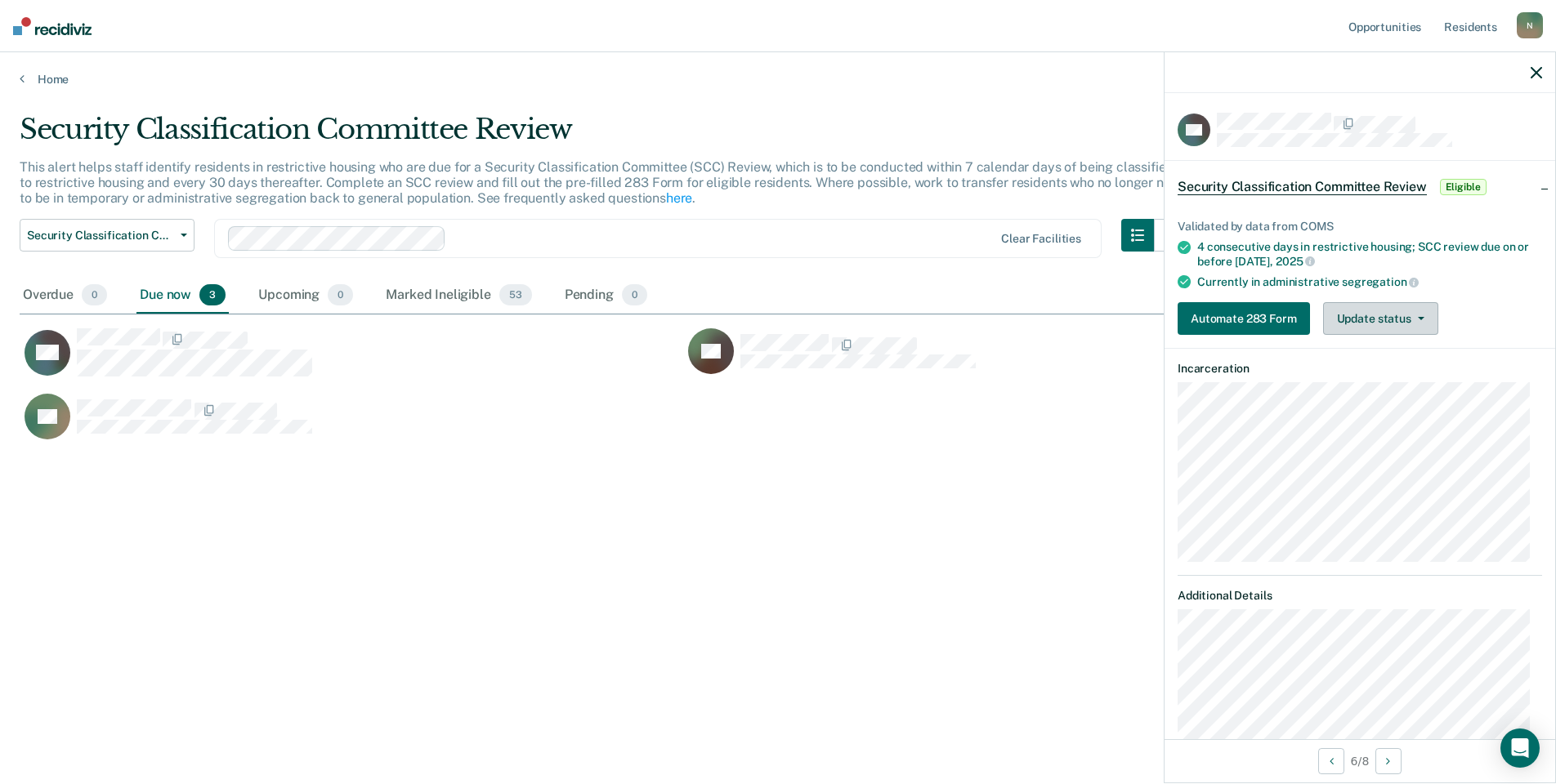
drag, startPoint x: 1380, startPoint y: 313, endPoint x: 1384, endPoint y: 327, distance: 14.6
click at [1380, 313] on button "Update status" at bounding box center [1380, 319] width 115 height 33
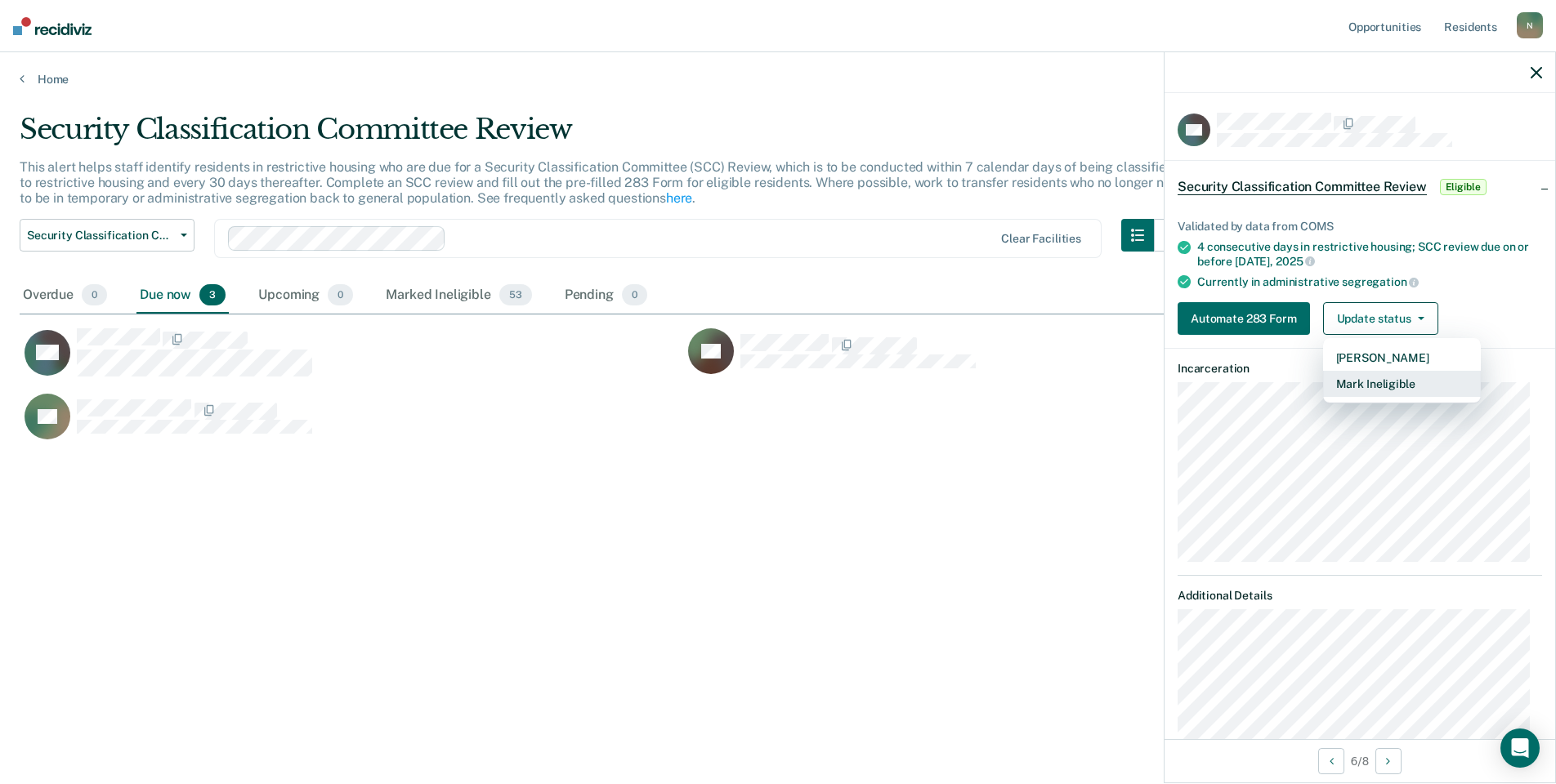
click at [1371, 385] on button "Mark Ineligible" at bounding box center [1402, 384] width 158 height 26
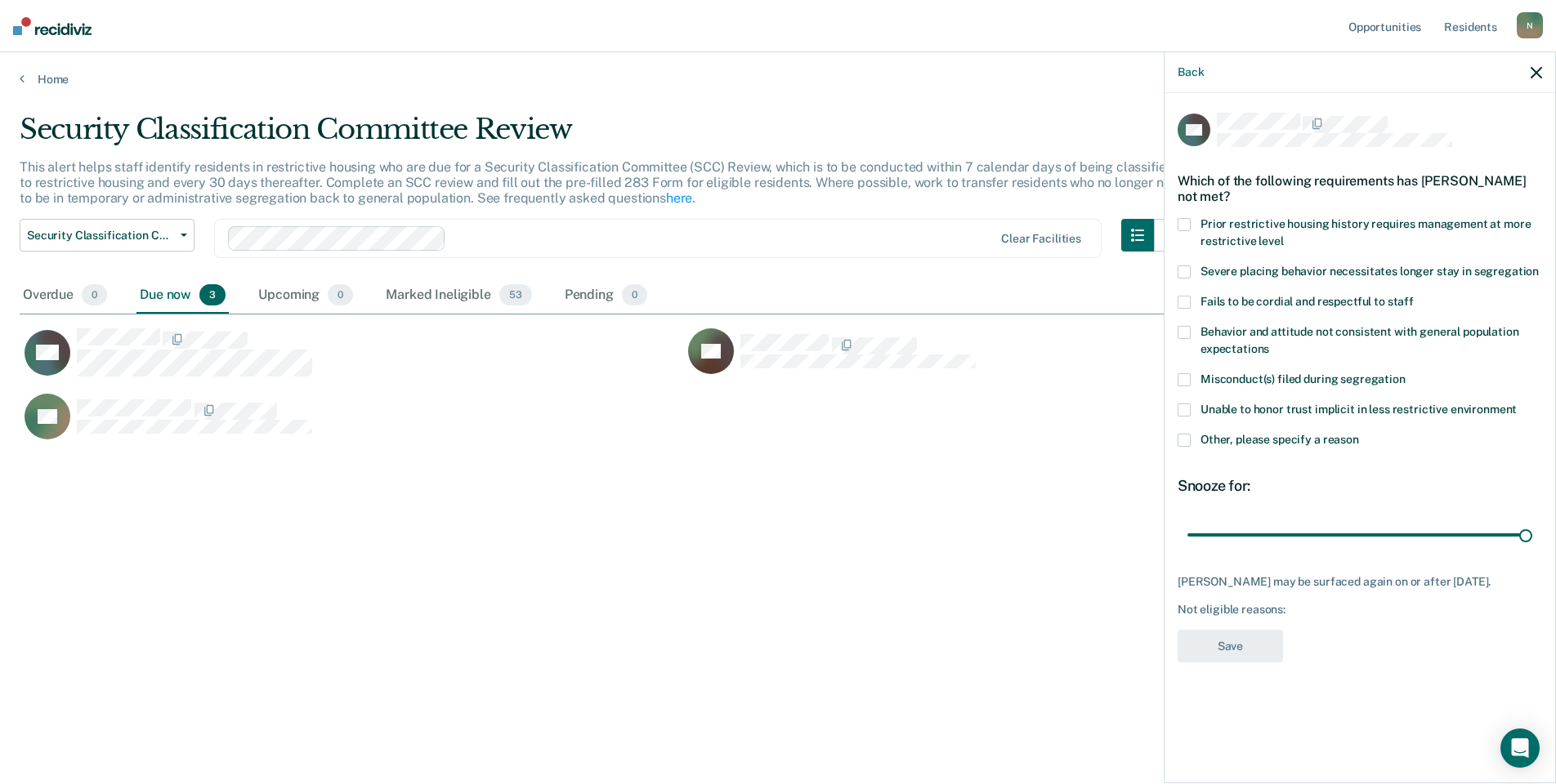
click at [1216, 439] on span "Other, please specify a reason" at bounding box center [1279, 439] width 158 height 13
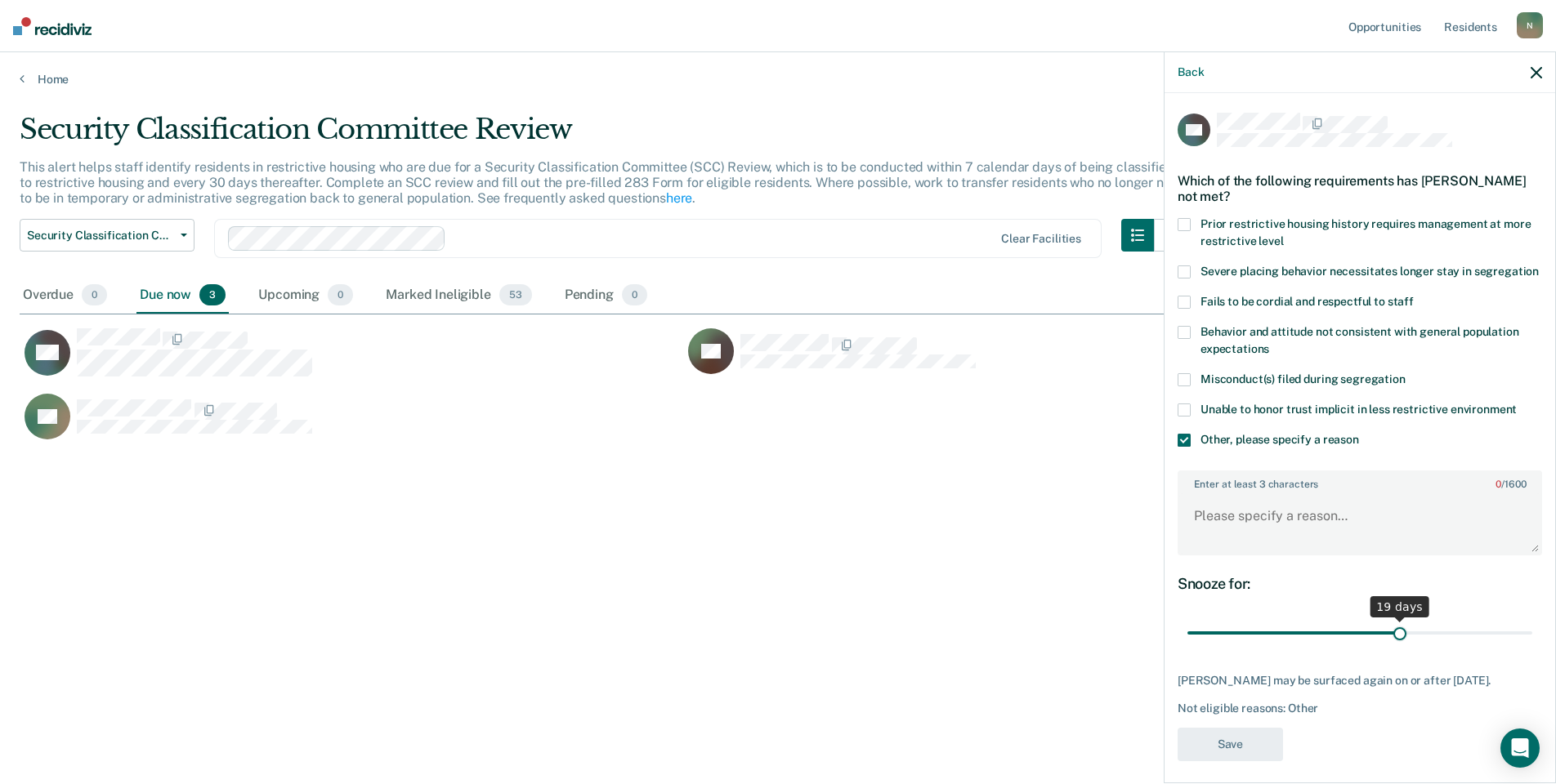
drag, startPoint x: 1514, startPoint y: 653, endPoint x: 1393, endPoint y: 659, distance: 121.1
type input "19"
click at [1393, 648] on input "range" at bounding box center [1360, 633] width 345 height 29
click at [1200, 546] on textarea "Enter at least 3 characters 0 / 1600" at bounding box center [1360, 524] width 361 height 61
type textarea "Temp seg pending misconduct hearing"
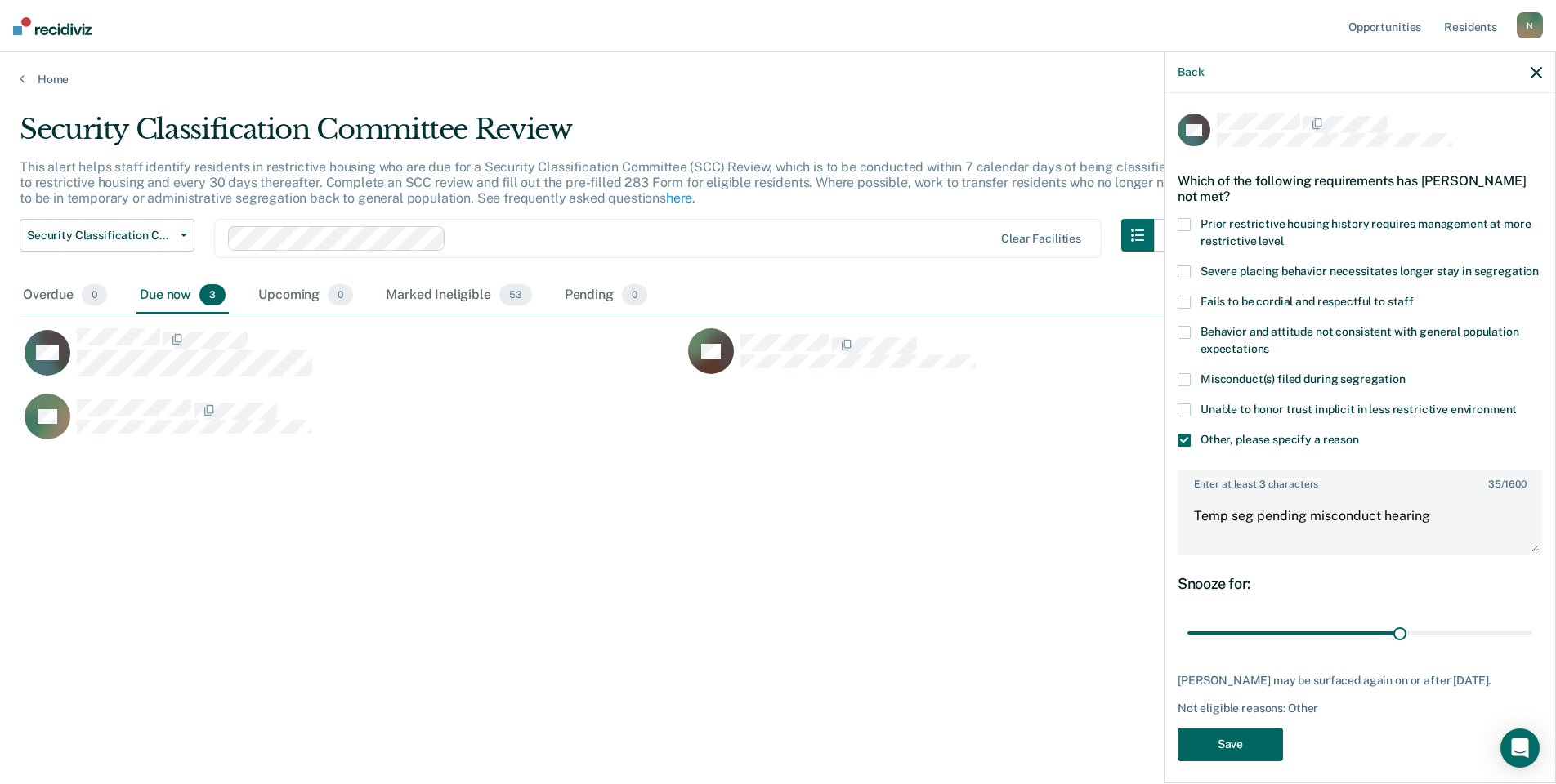
click at [1197, 759] on button "Save" at bounding box center [1230, 745] width 105 height 34
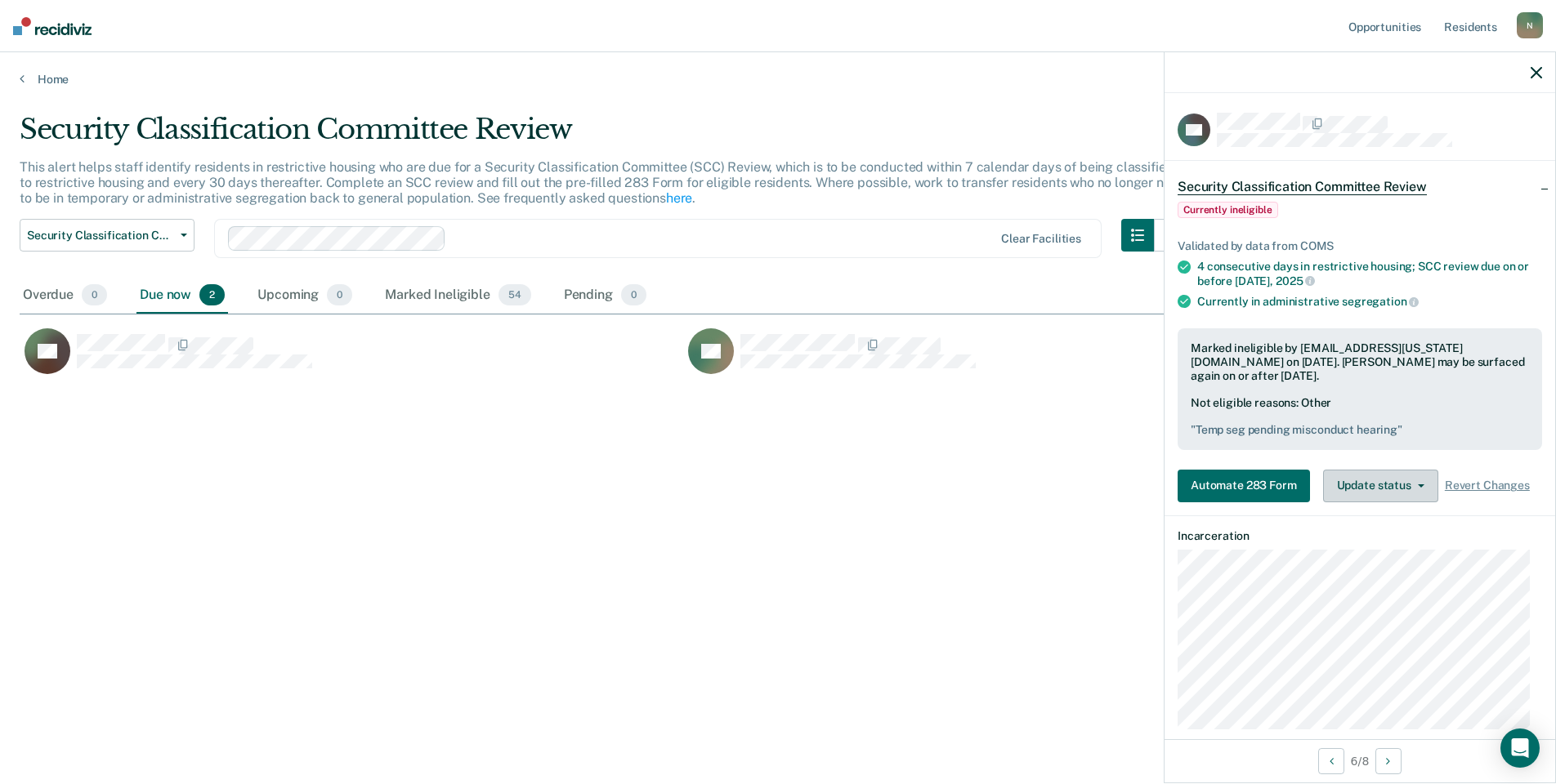
click at [1349, 481] on button "Update status" at bounding box center [1380, 486] width 115 height 33
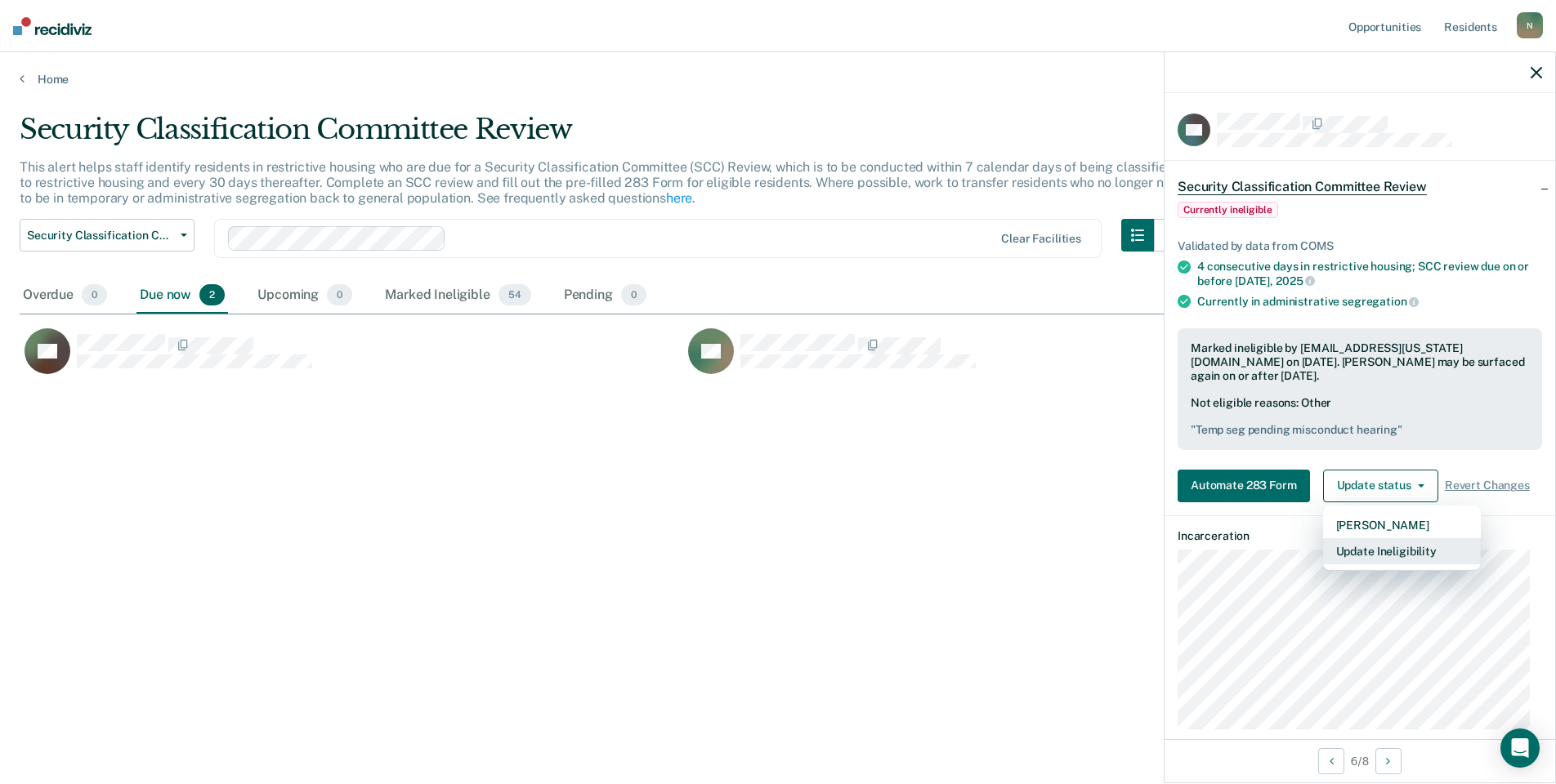
click at [1346, 551] on button "Update Ineligibility" at bounding box center [1402, 552] width 158 height 26
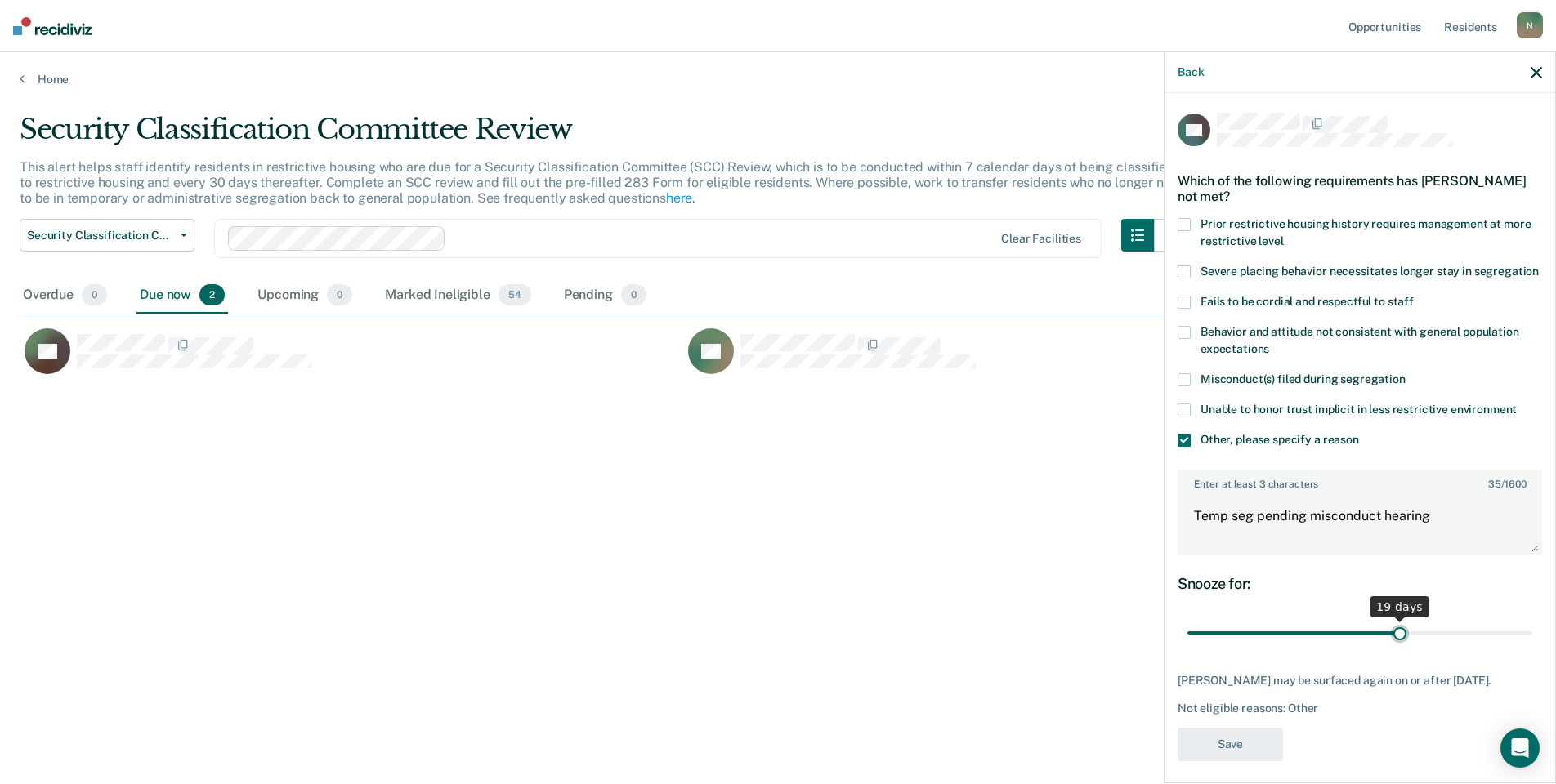
click at [1394, 648] on input "range" at bounding box center [1360, 633] width 345 height 29
click at [1049, 598] on div "Security Classification Committee Review This alert helps staff identify reside…" at bounding box center [778, 387] width 1517 height 549
click at [1104, 556] on div "Security Classification Committee Review This alert helps staff identify reside…" at bounding box center [778, 387] width 1517 height 549
click at [1541, 78] on icon "button" at bounding box center [1536, 73] width 11 height 11
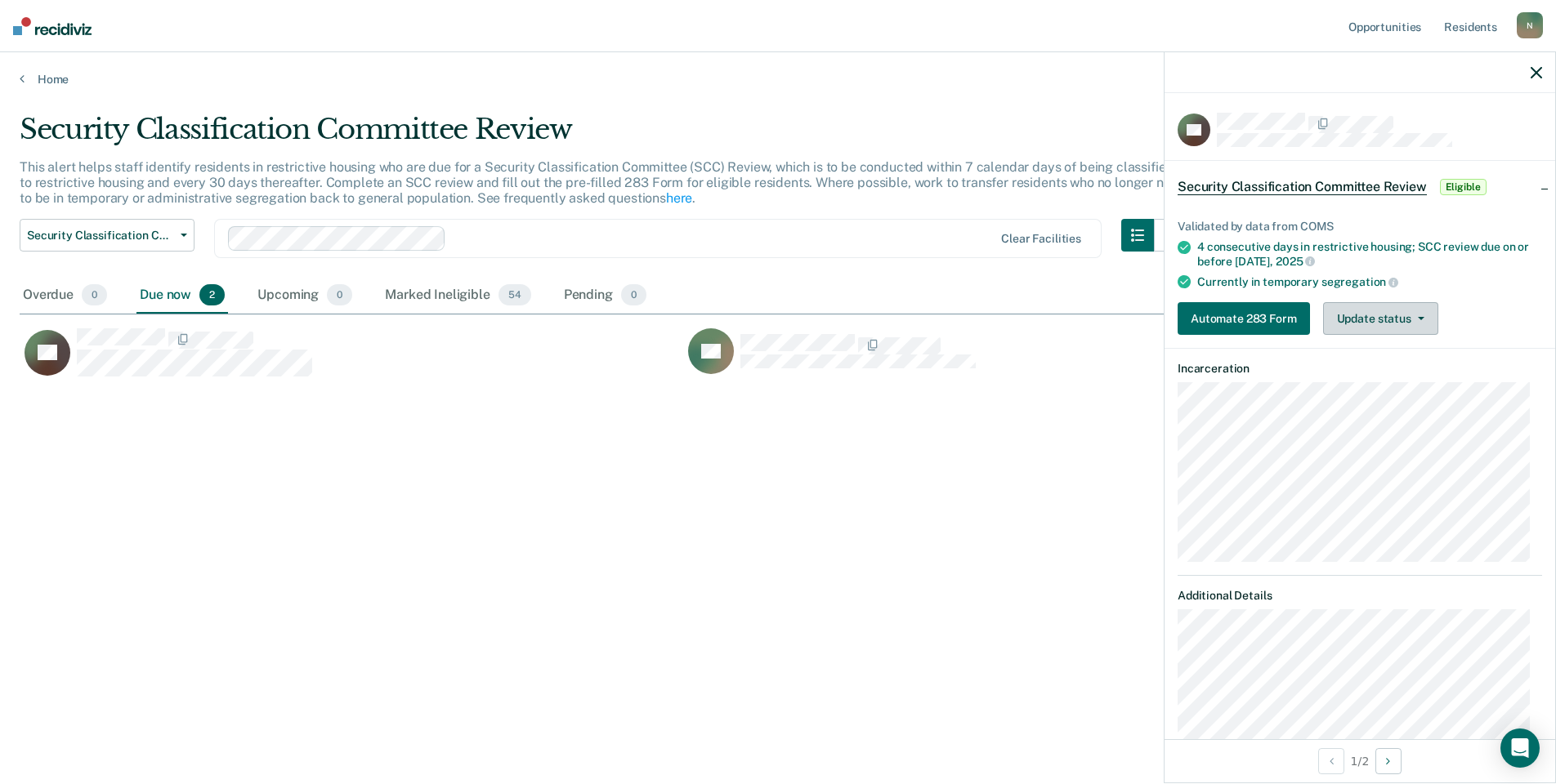
click at [1365, 325] on button "Update status" at bounding box center [1380, 319] width 115 height 33
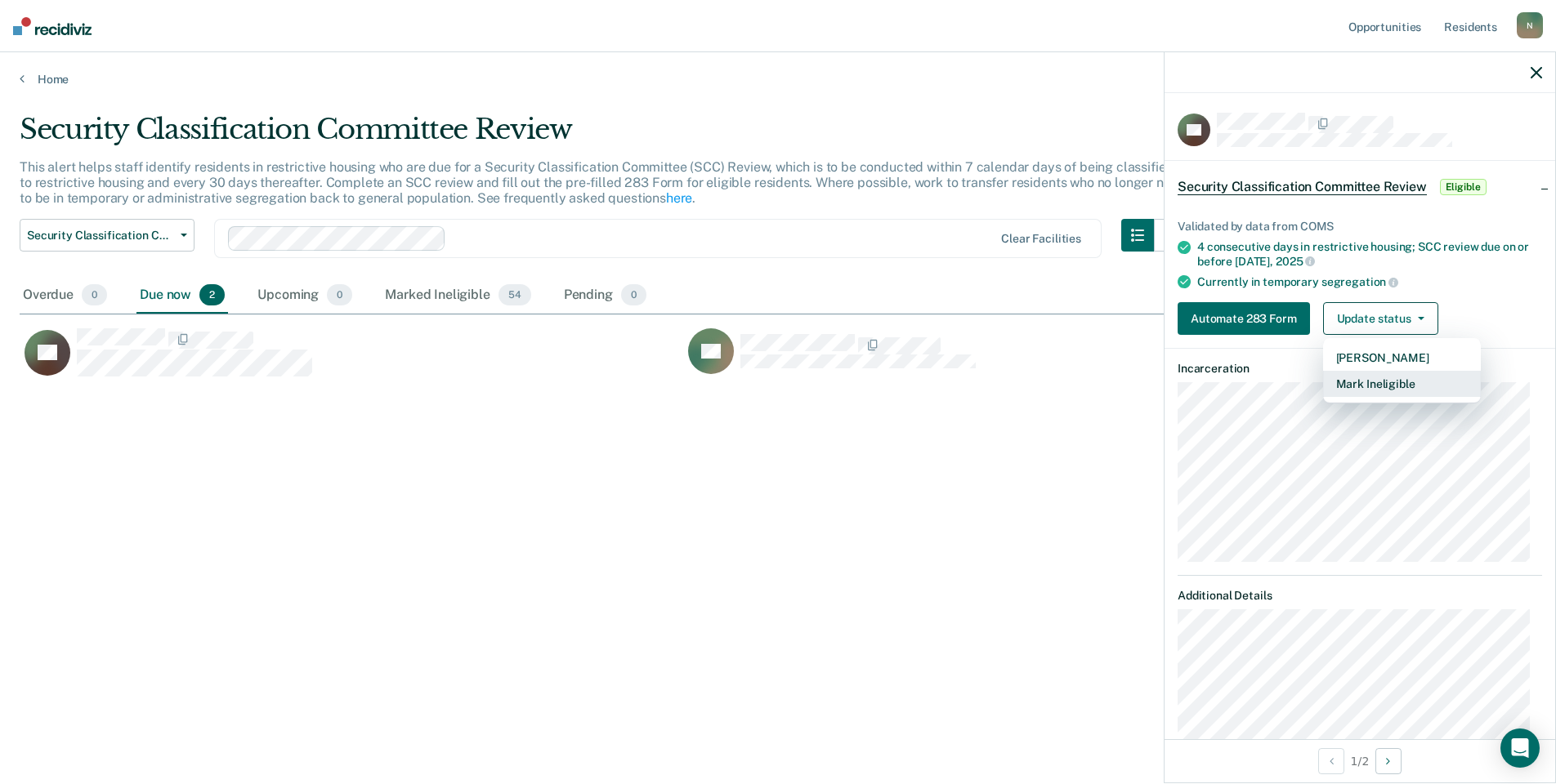
click at [1363, 378] on button "Mark Ineligible" at bounding box center [1402, 384] width 158 height 26
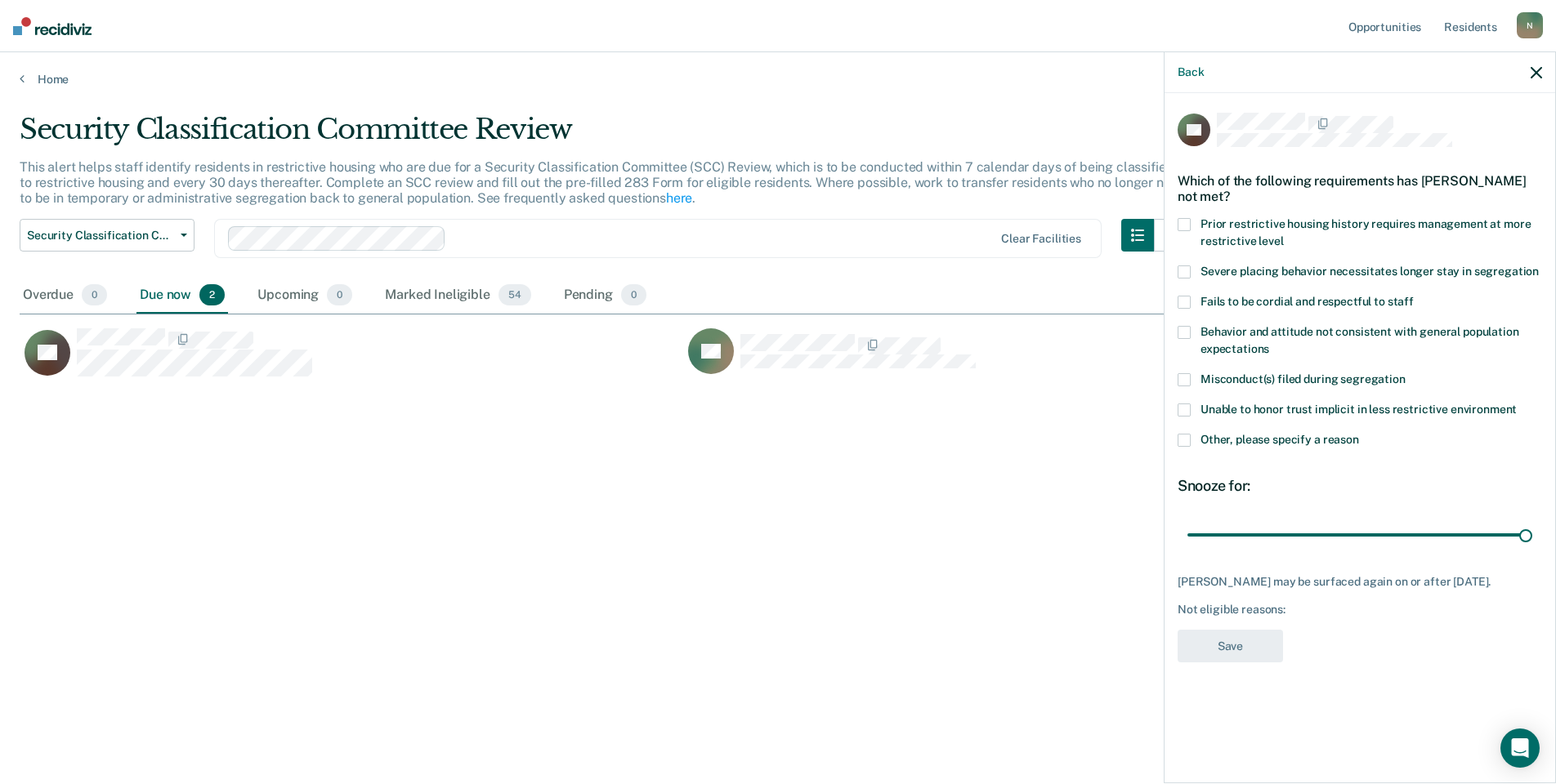
click at [1187, 439] on span at bounding box center [1184, 440] width 13 height 13
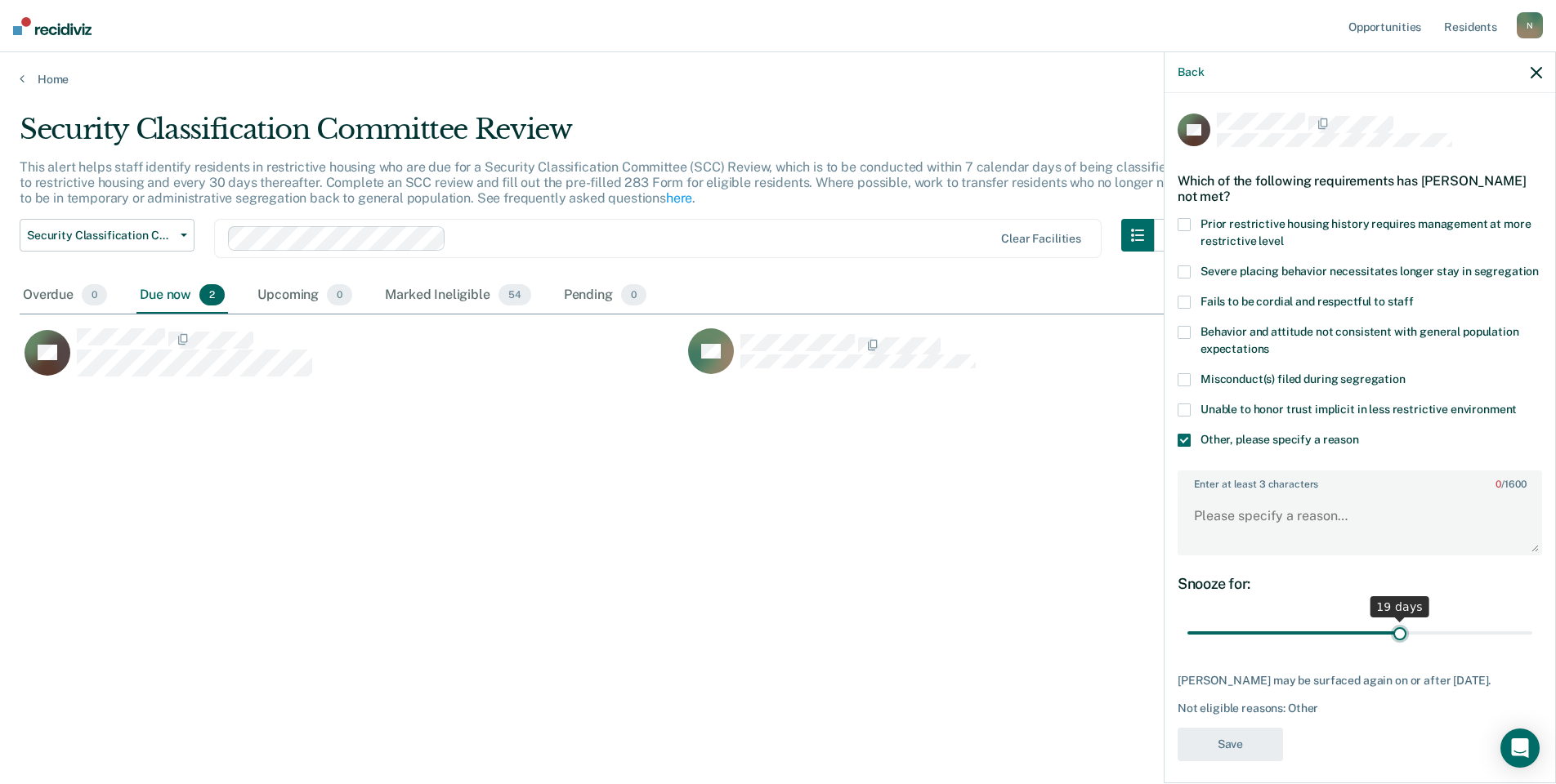
drag, startPoint x: 1512, startPoint y: 649, endPoint x: 1395, endPoint y: 649, distance: 117.0
type input "19"
click at [1395, 648] on input "range" at bounding box center [1360, 633] width 345 height 29
click at [1245, 554] on textarea "Enter at least 3 characters 0 / 1600" at bounding box center [1360, 524] width 361 height 61
type textarea "Temp seg pending misconduct hearing"
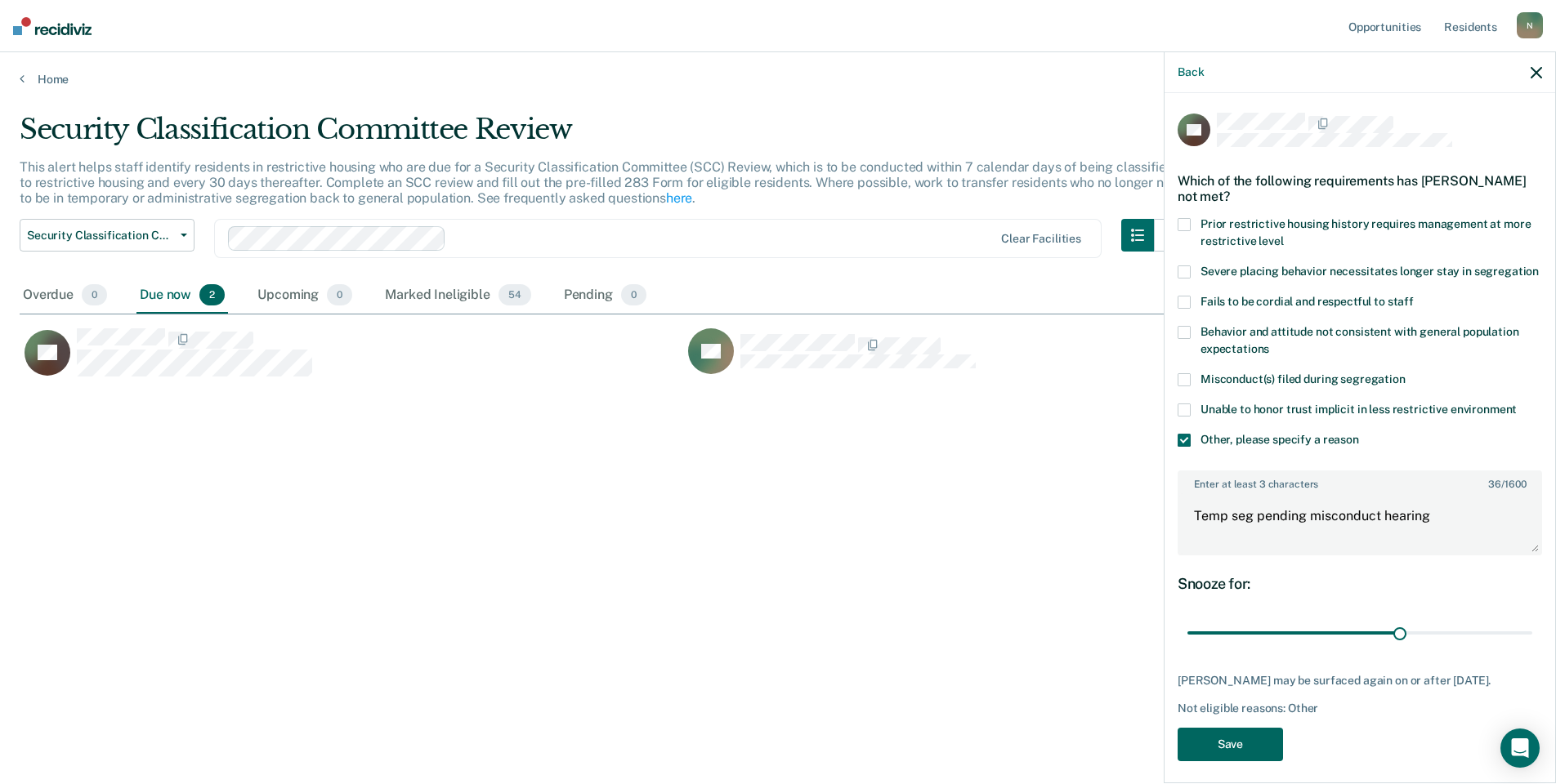
click at [1235, 761] on button "Save" at bounding box center [1230, 745] width 105 height 34
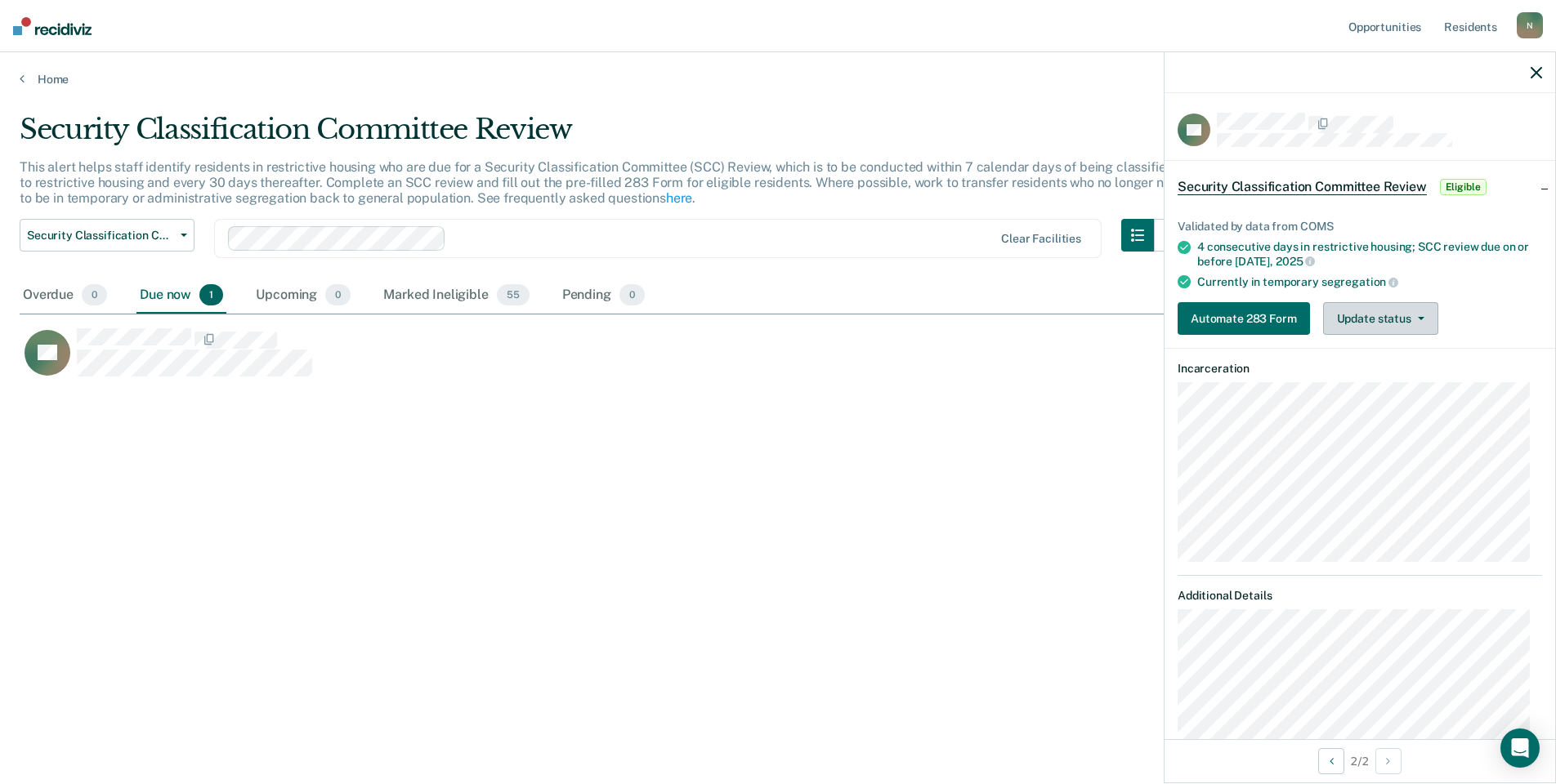
click at [1352, 309] on button "Update status" at bounding box center [1380, 319] width 115 height 33
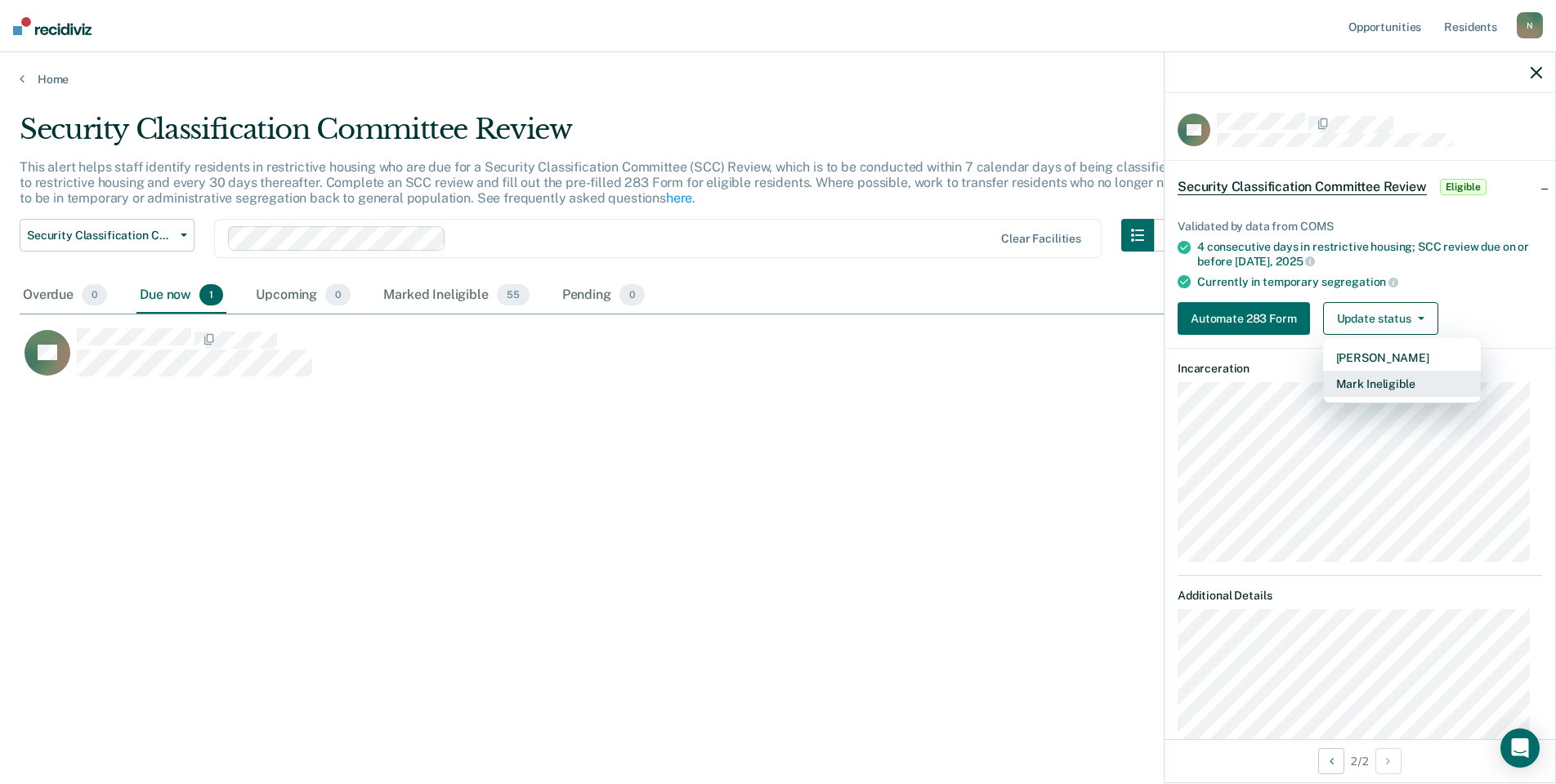
click at [1351, 387] on button "Mark Ineligible" at bounding box center [1402, 384] width 158 height 26
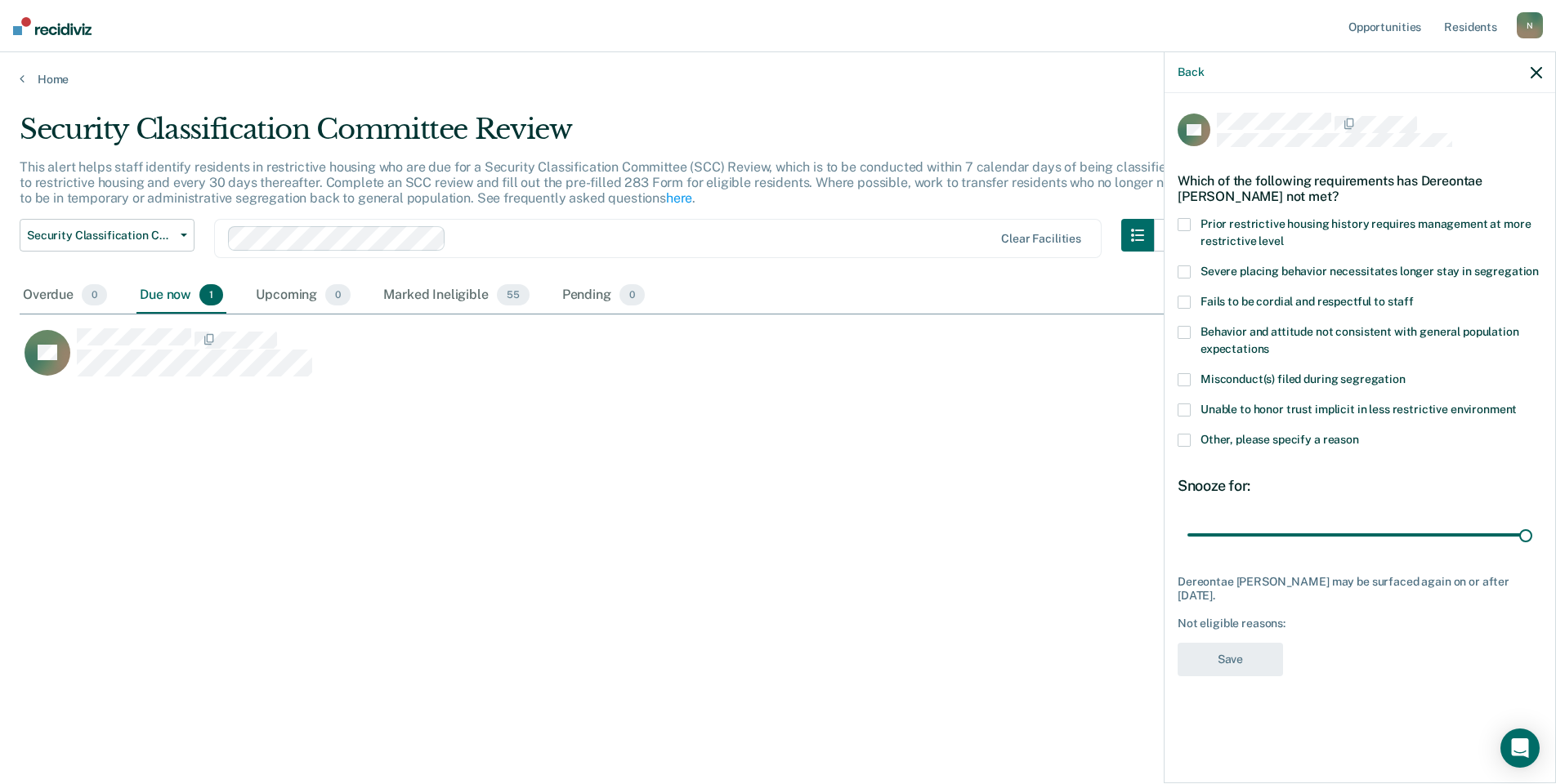
click at [1214, 443] on label "Other, please specify a reason" at bounding box center [1360, 442] width 365 height 17
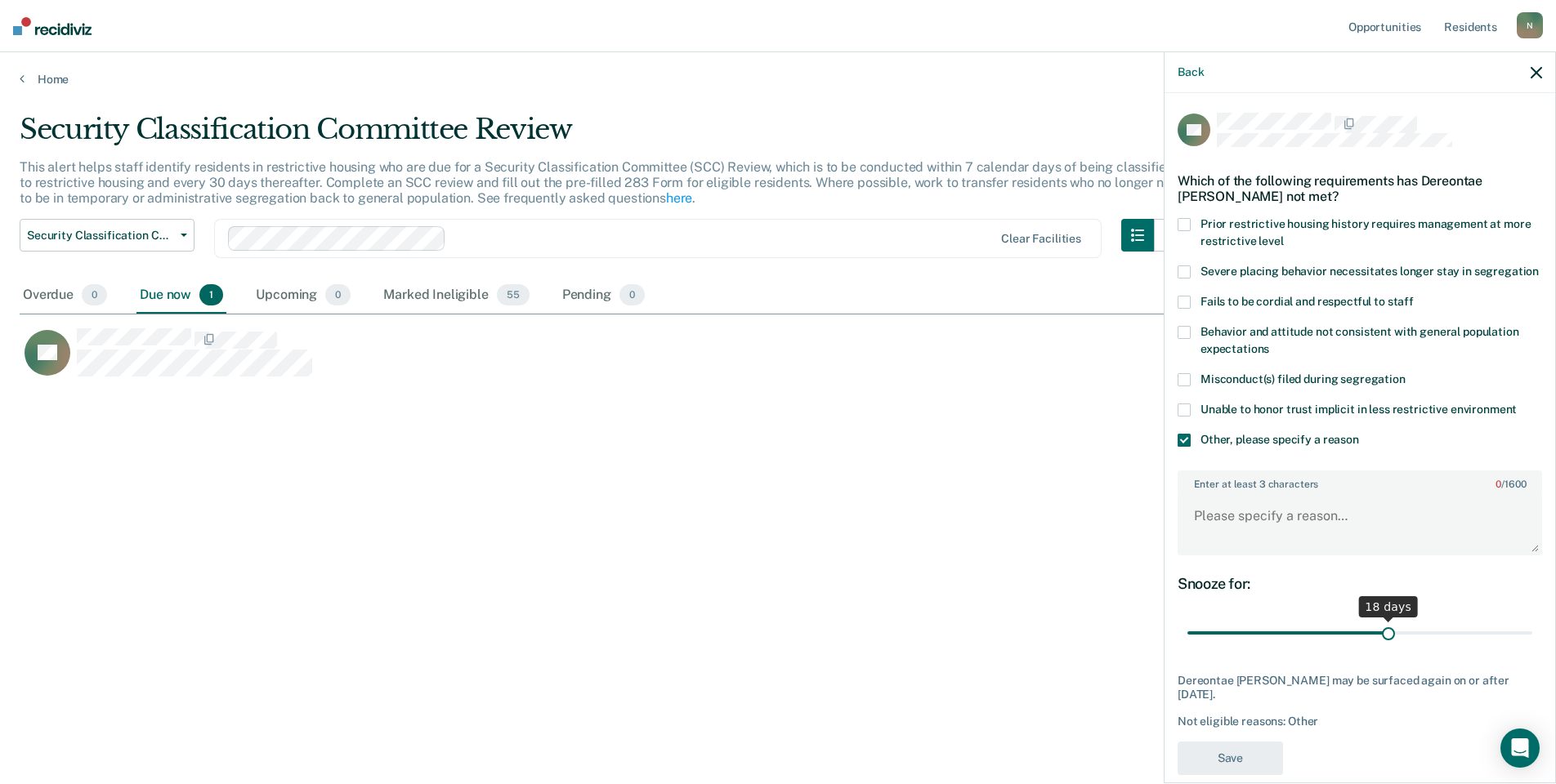
drag, startPoint x: 1512, startPoint y: 649, endPoint x: 1380, endPoint y: 654, distance: 132.1
type input "18"
click at [1380, 648] on input "range" at bounding box center [1360, 633] width 345 height 29
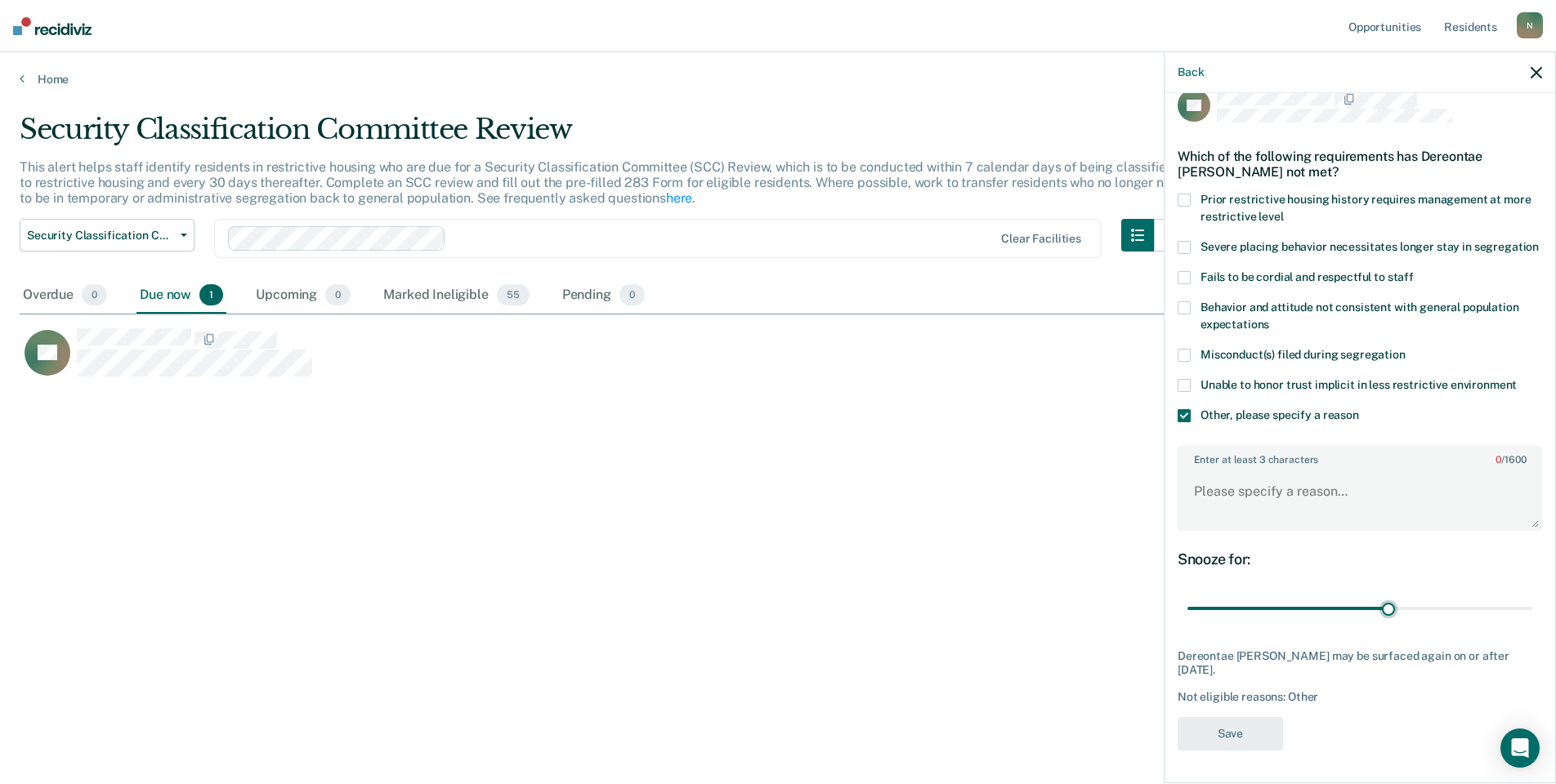
scroll to position [40, 0]
click at [1238, 488] on textarea "Enter at least 3 characters 0 / 1600" at bounding box center [1360, 499] width 361 height 61
type textarea "Temp seg pending misconduct hearing"
click at [1242, 731] on button "Save" at bounding box center [1230, 734] width 105 height 34
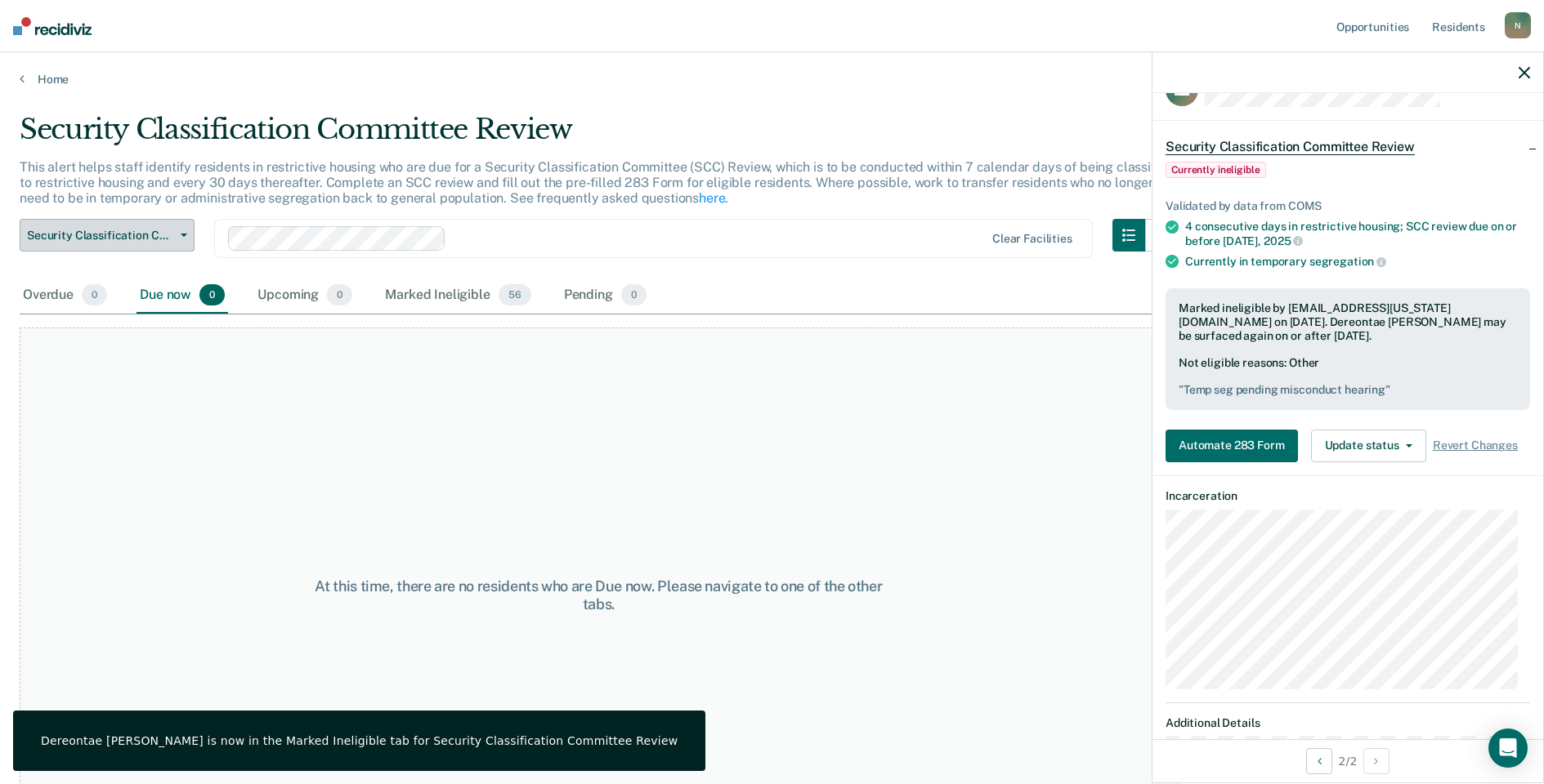
click at [121, 245] on button "Security Classification Committee Review" at bounding box center [107, 236] width 175 height 33
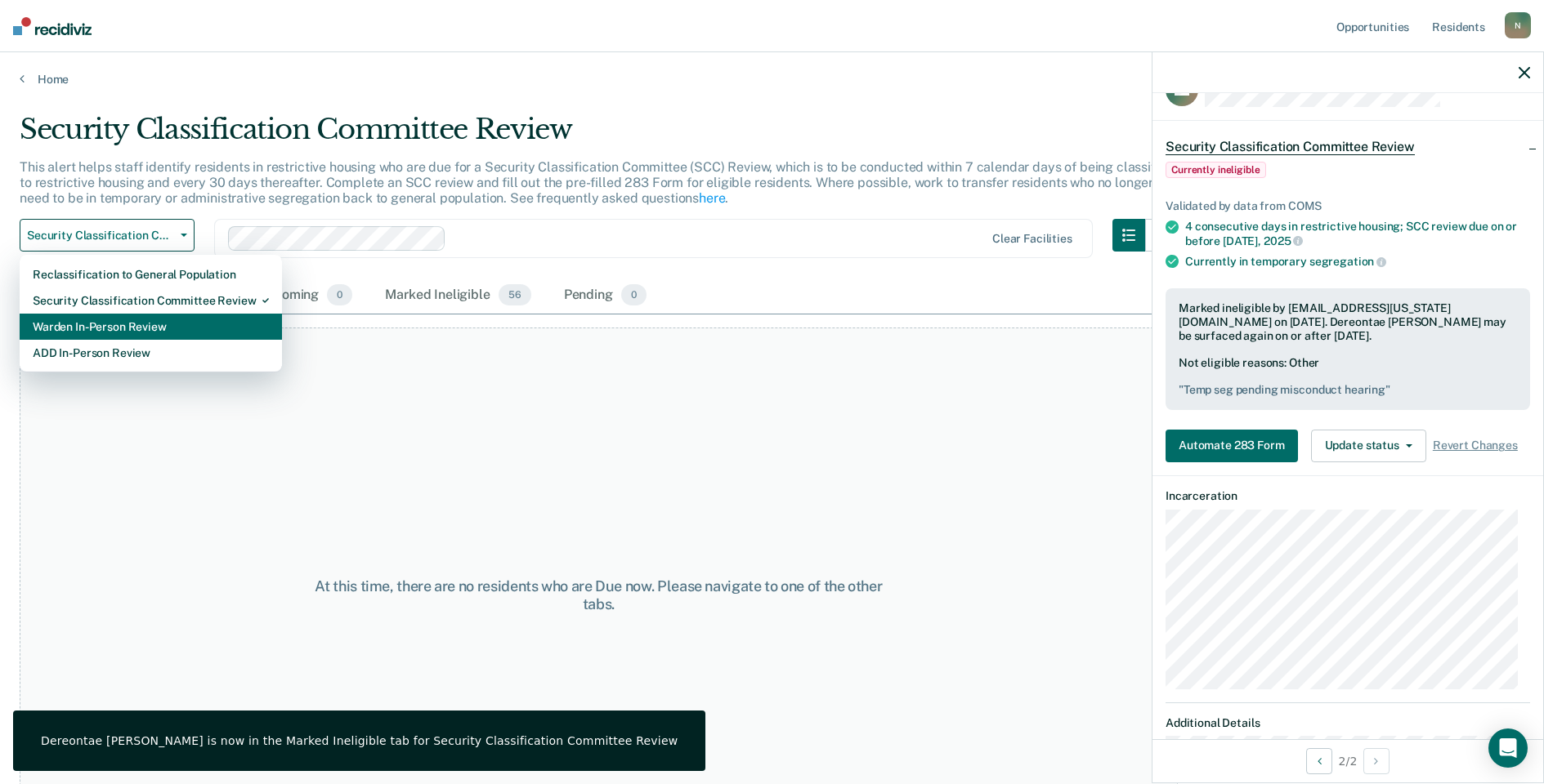
click at [110, 318] on div "Warden In-Person Review" at bounding box center [151, 327] width 237 height 26
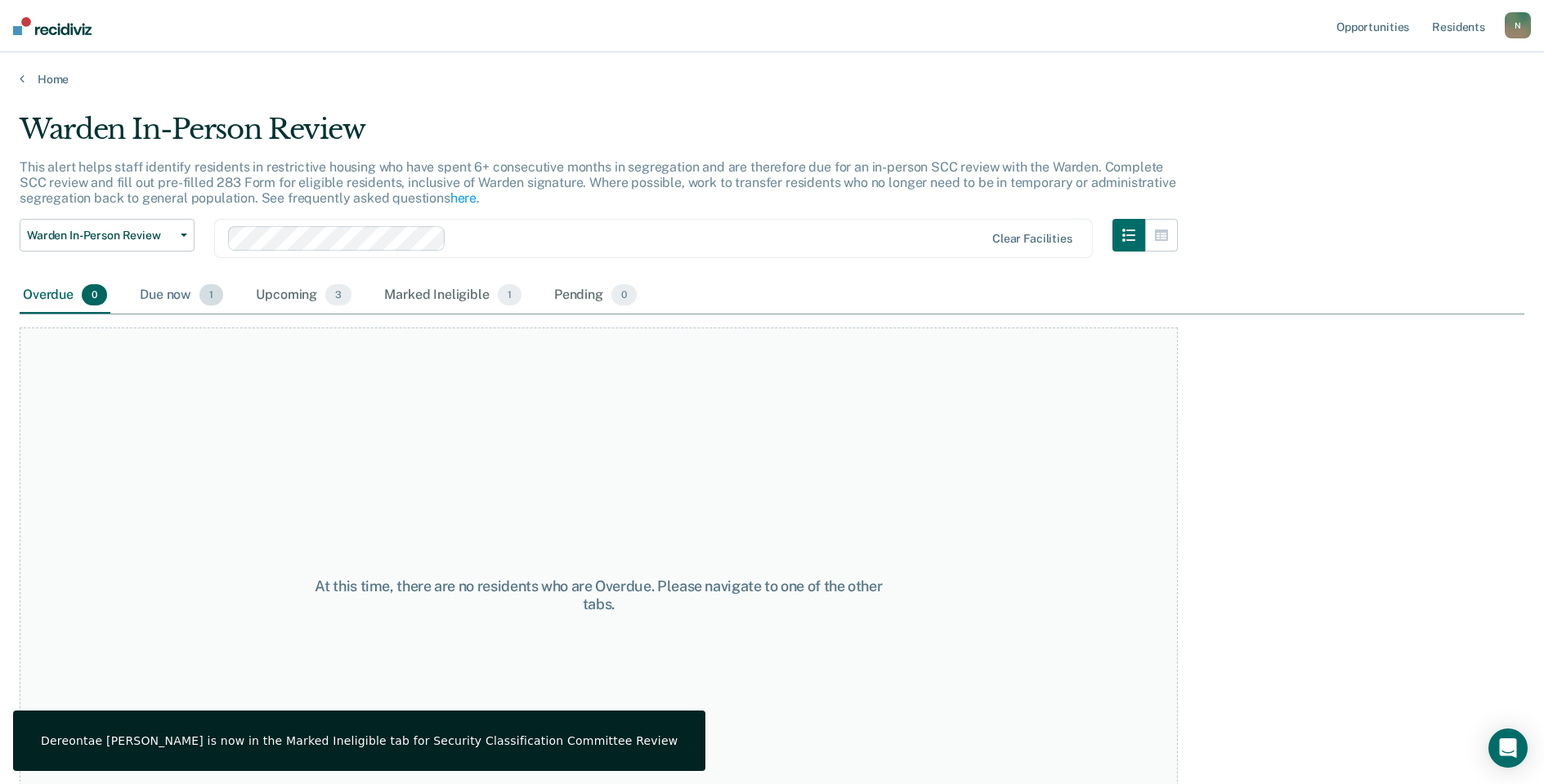
click at [172, 302] on div "Due now 1" at bounding box center [181, 296] width 90 height 36
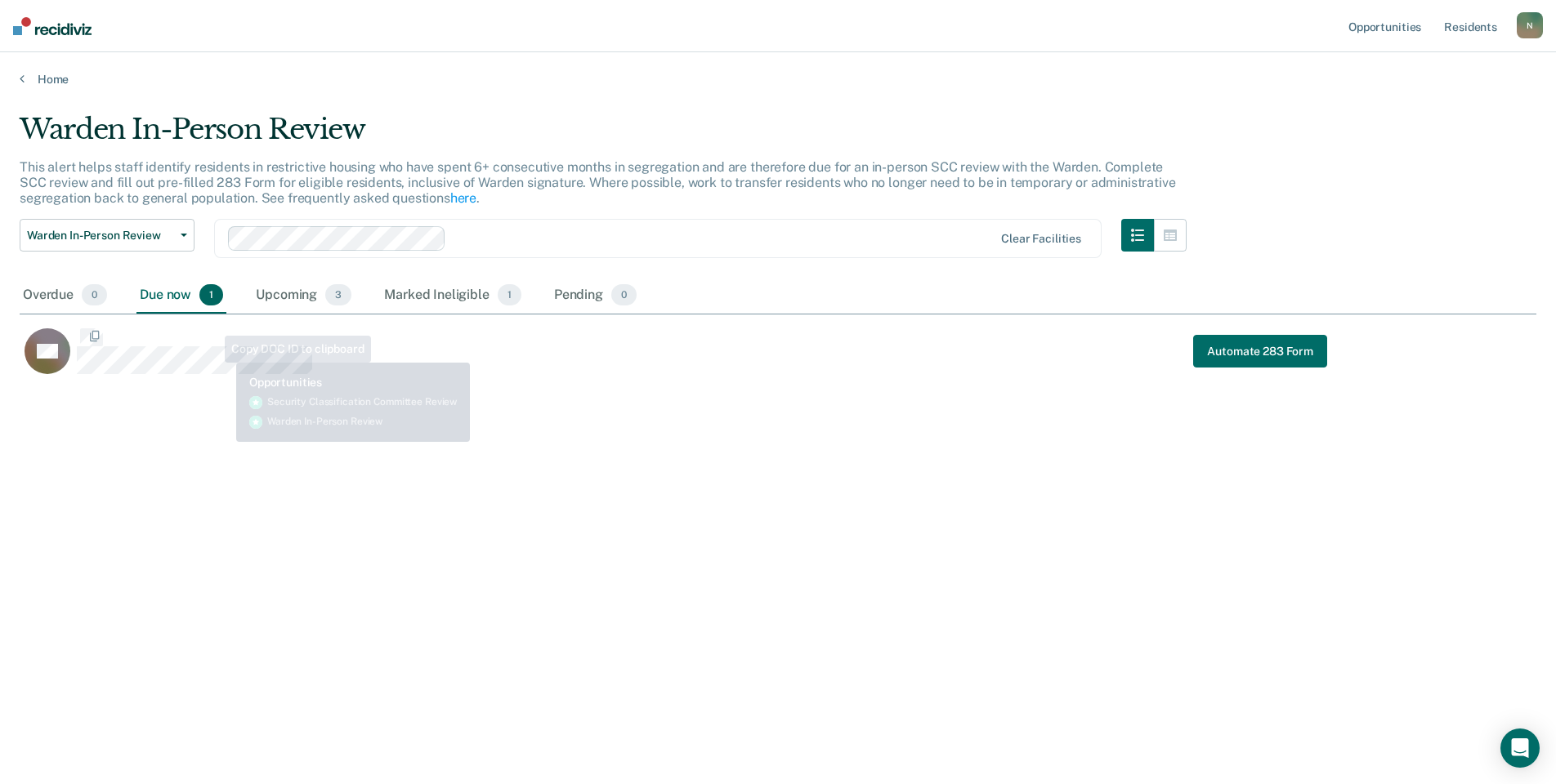
scroll to position [537, 1504]
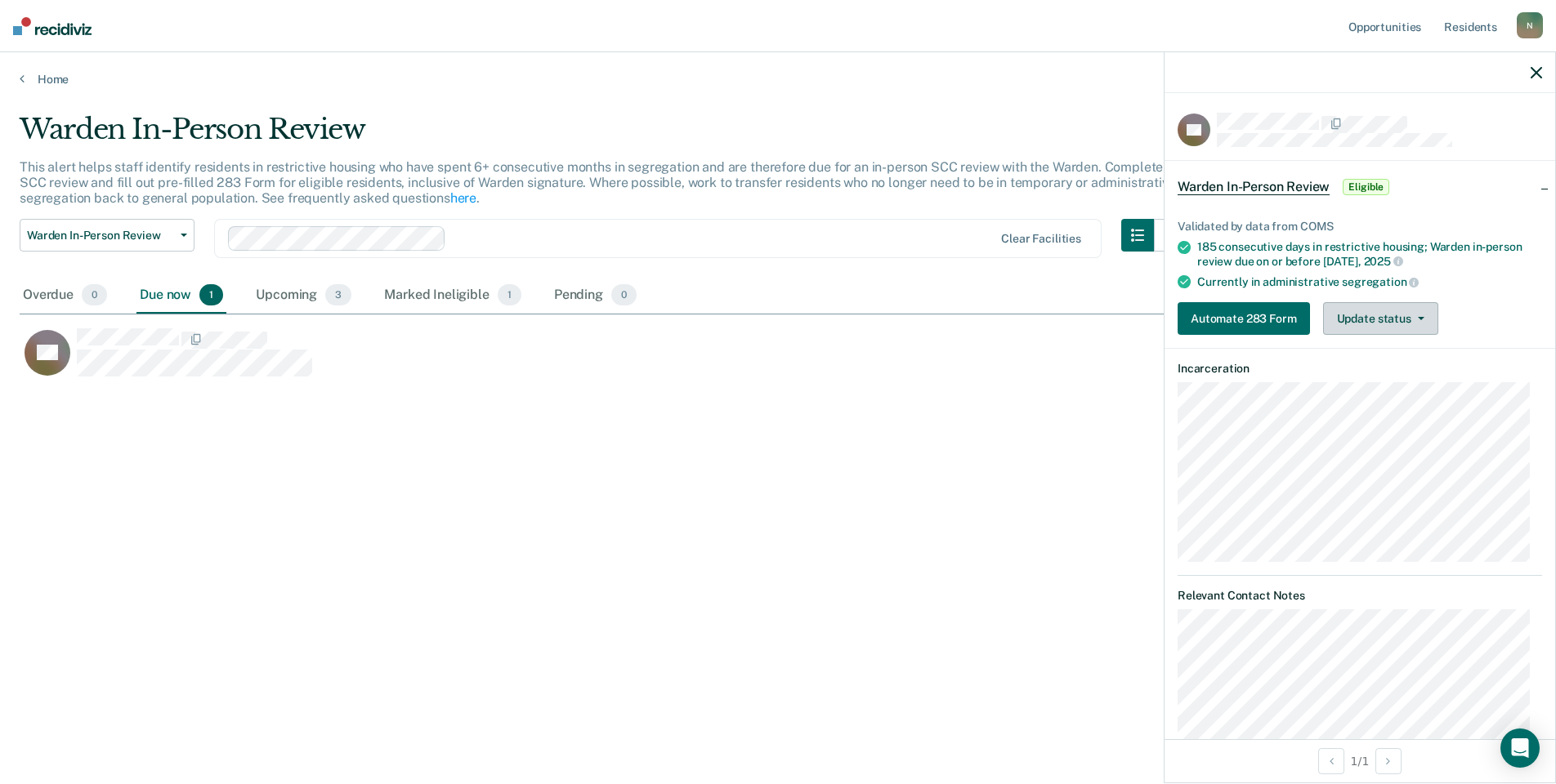
click at [1368, 314] on button "Update status" at bounding box center [1380, 319] width 115 height 33
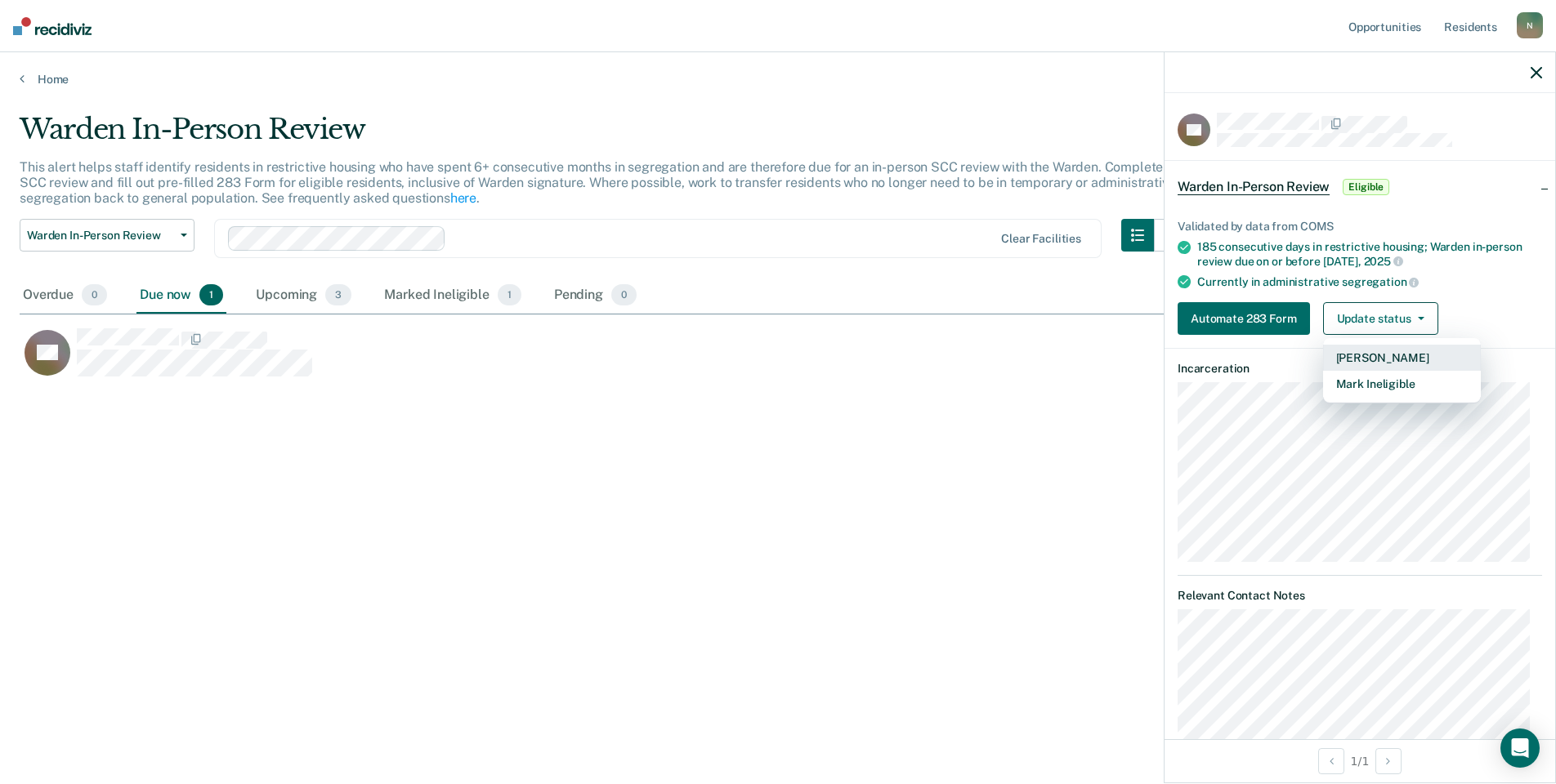
click at [1368, 355] on button "[PERSON_NAME]" at bounding box center [1402, 358] width 158 height 26
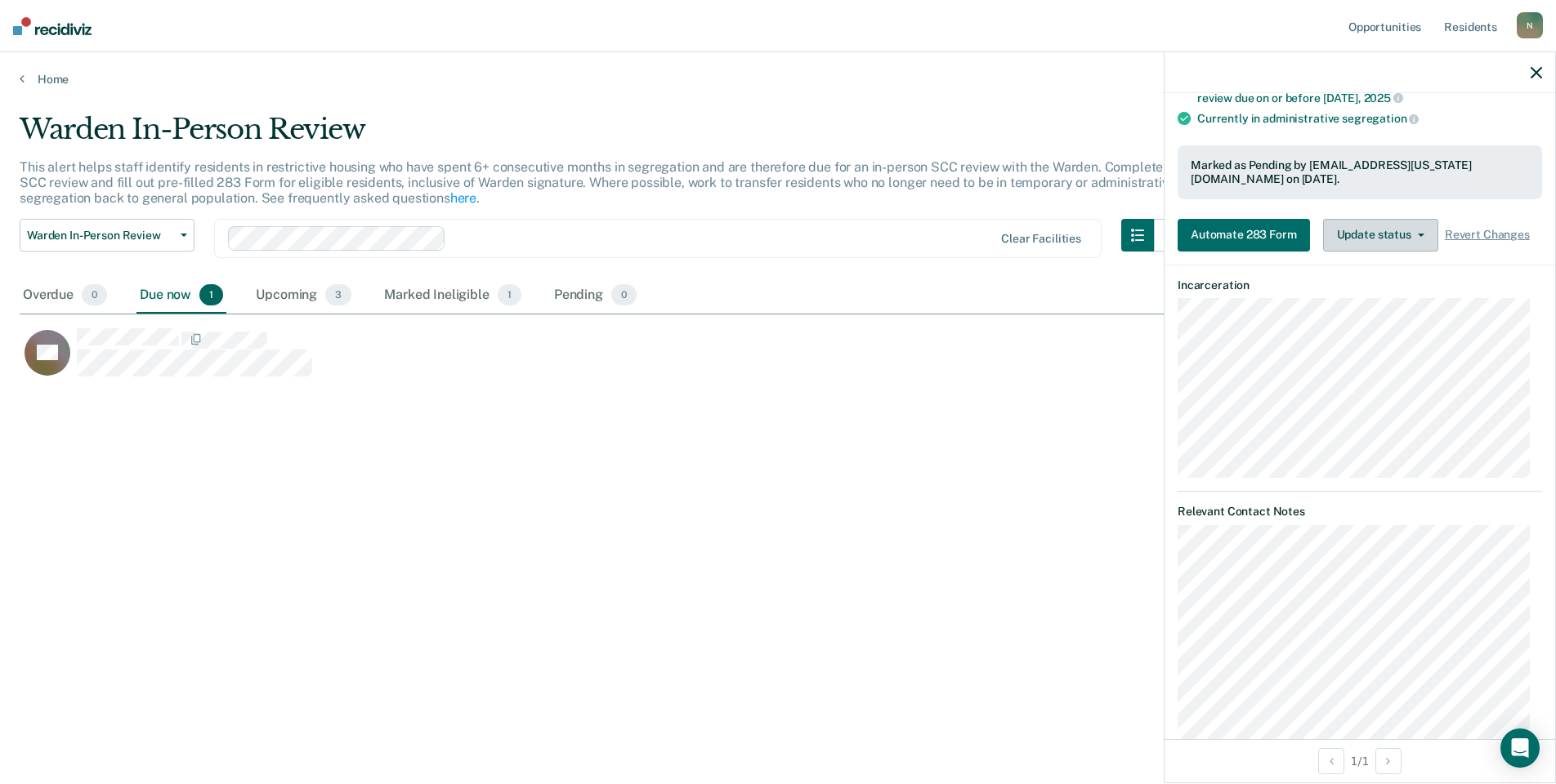
scroll to position [0, 0]
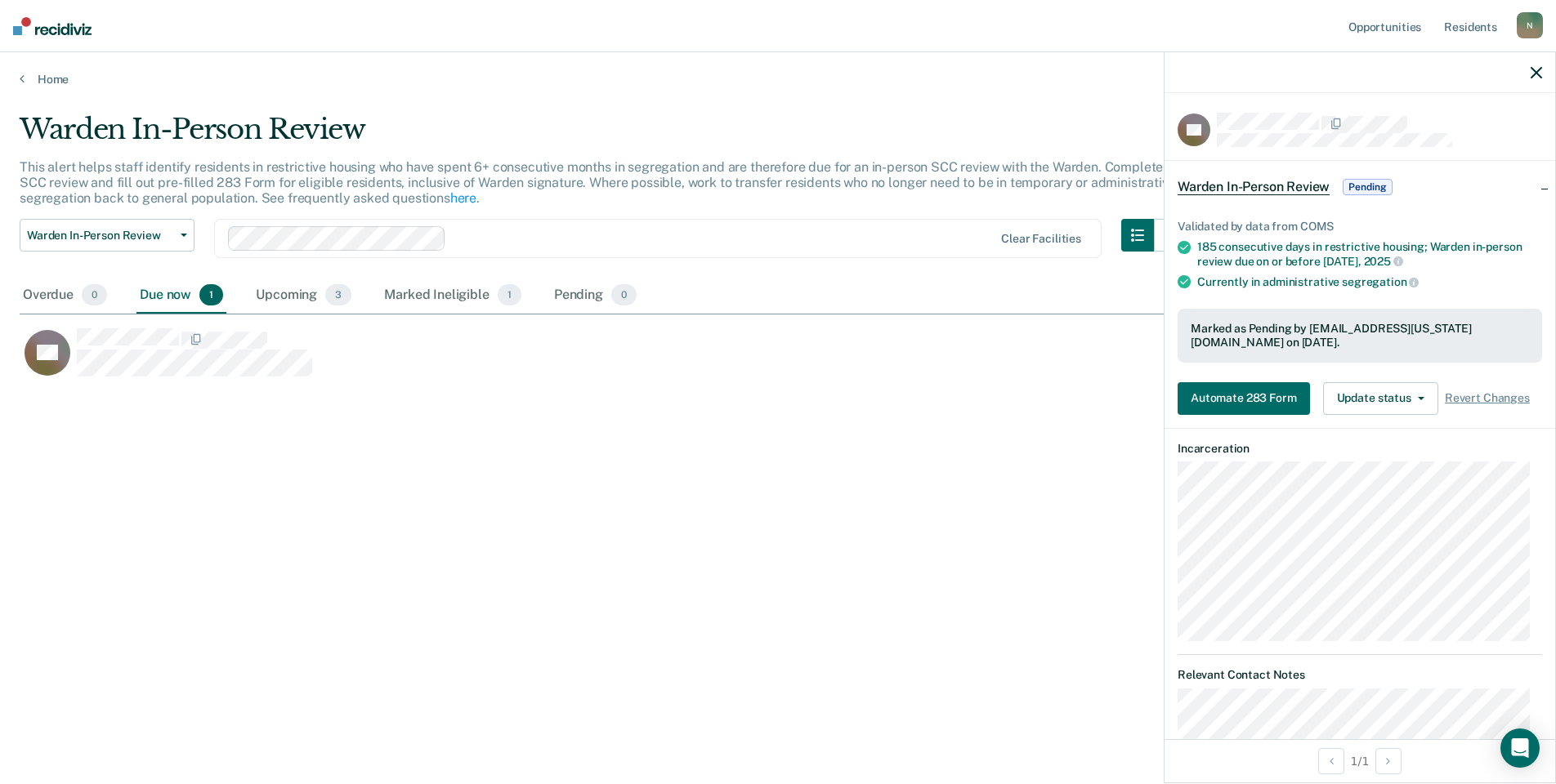
click at [495, 477] on div "Warden In-Person Review This alert helps staff identify residents in restrictiv…" at bounding box center [778, 387] width 1517 height 549
click at [1531, 68] on icon "button" at bounding box center [1536, 73] width 11 height 11
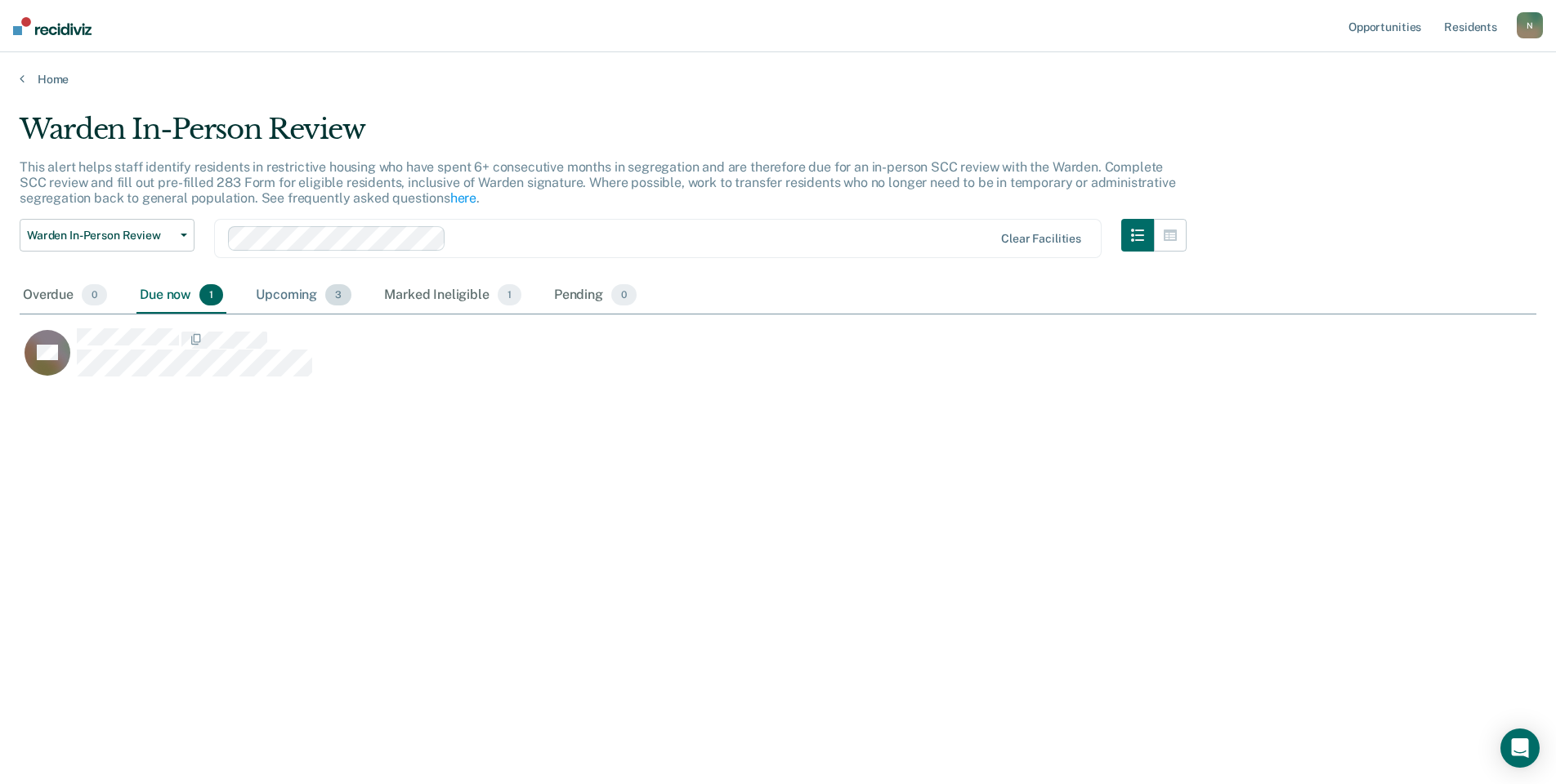
click at [309, 295] on div "Upcoming 3" at bounding box center [303, 296] width 102 height 36
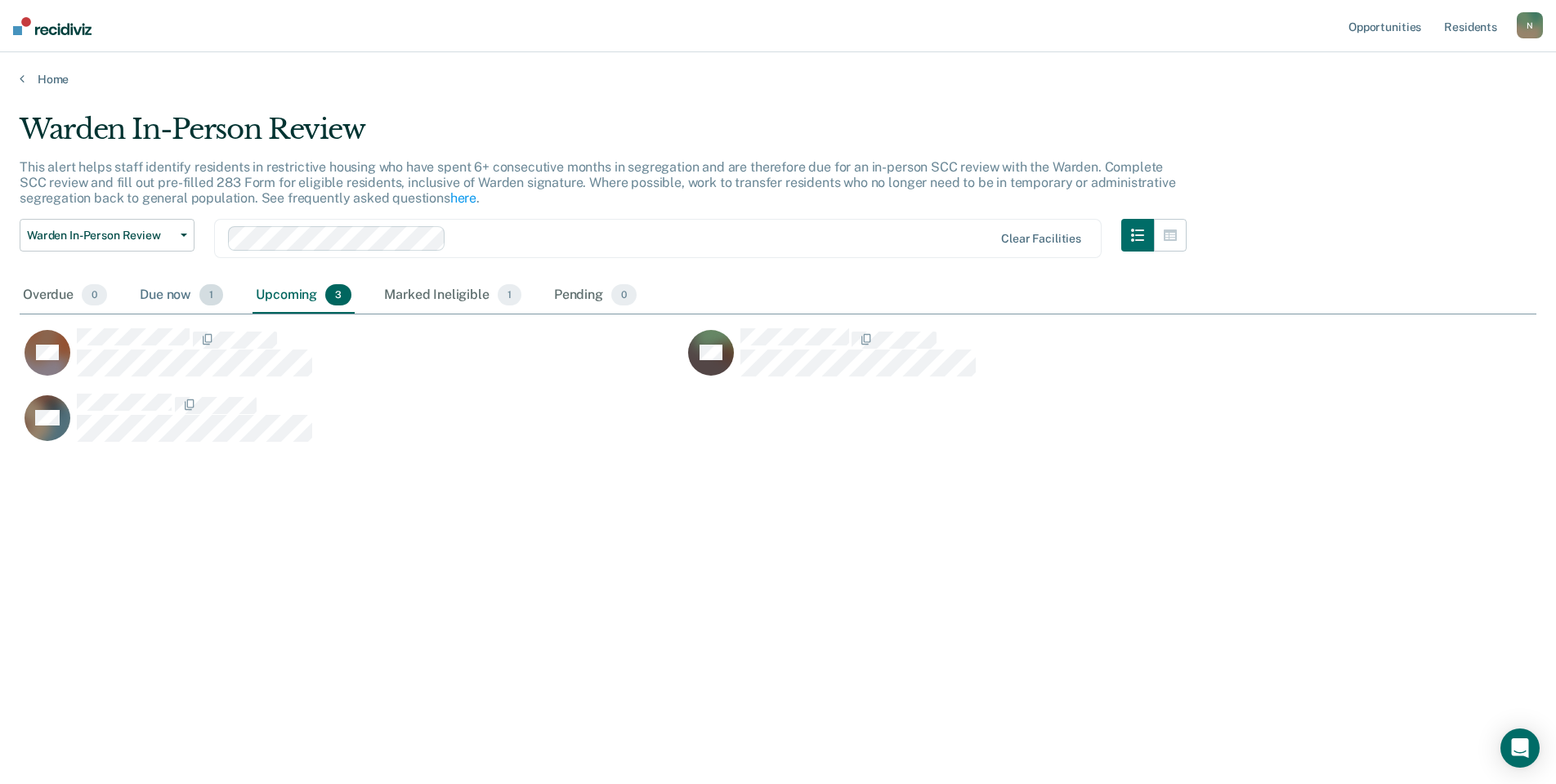
click at [165, 287] on div "Due now 1" at bounding box center [181, 296] width 90 height 36
